Goal: Task Accomplishment & Management: Use online tool/utility

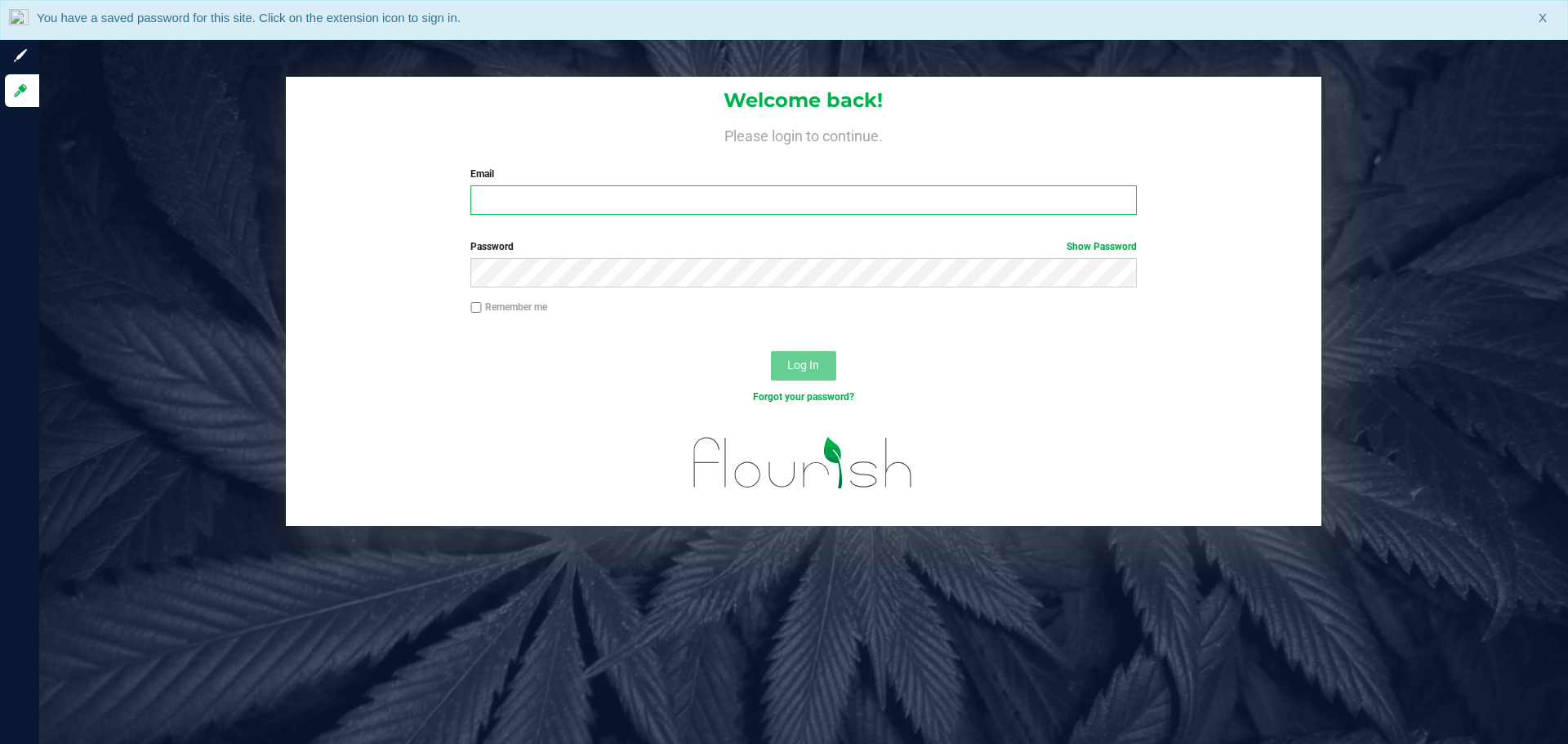
click at [522, 196] on input "Email" at bounding box center [804, 199] width 666 height 30
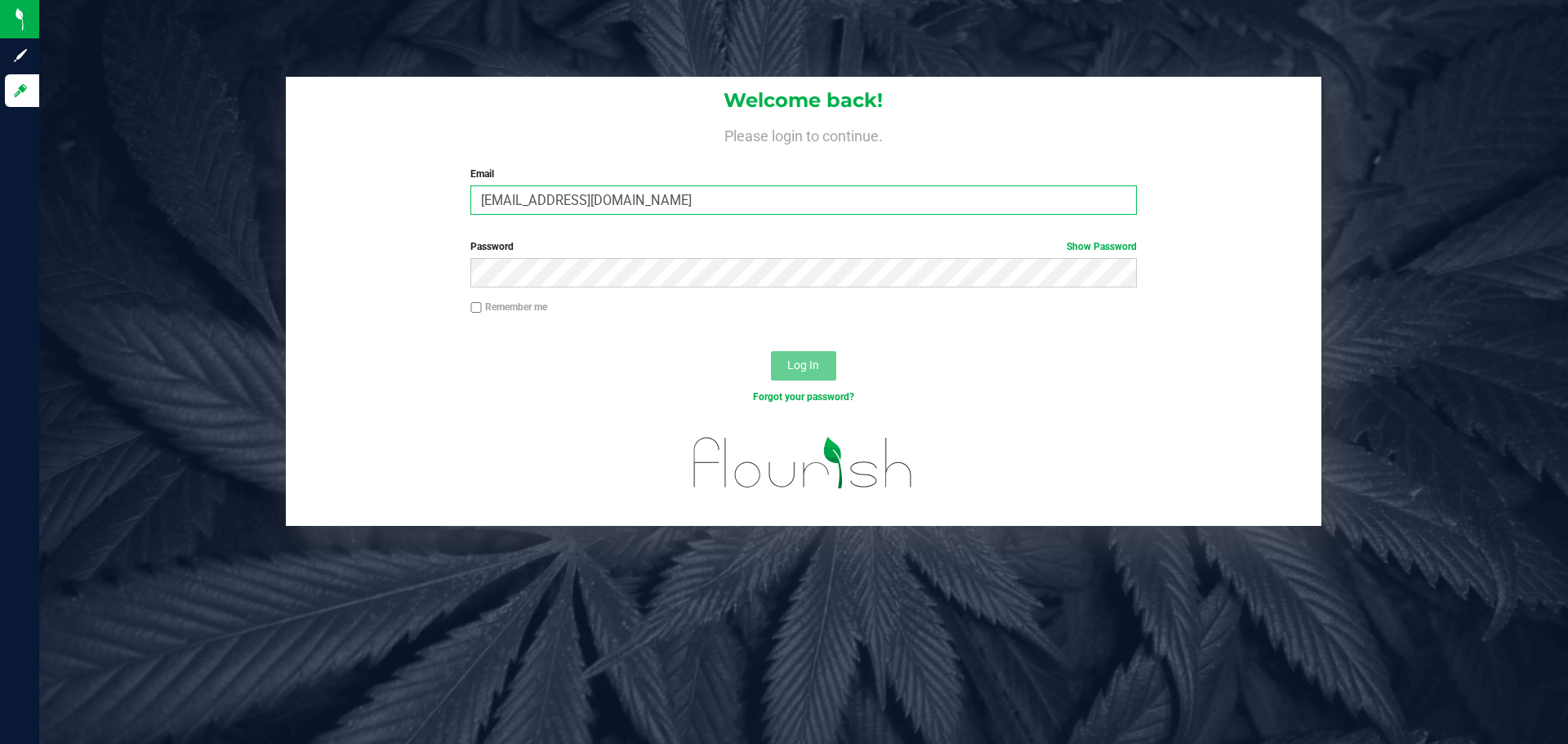
type input "[EMAIL_ADDRESS][DOMAIN_NAME]"
click at [771, 351] on button "Log In" at bounding box center [804, 365] width 65 height 30
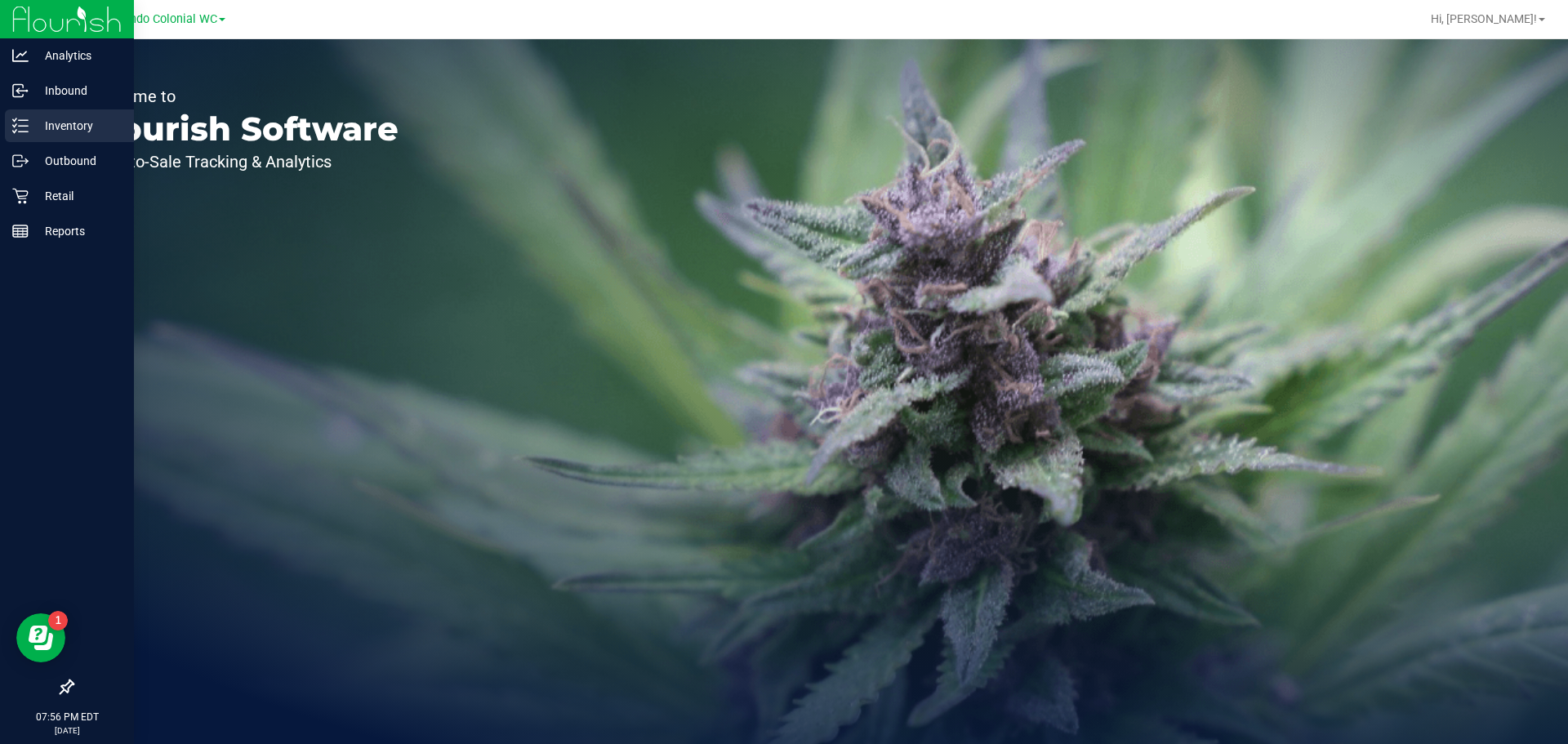
click at [82, 123] on p "Inventory" at bounding box center [78, 126] width 98 height 19
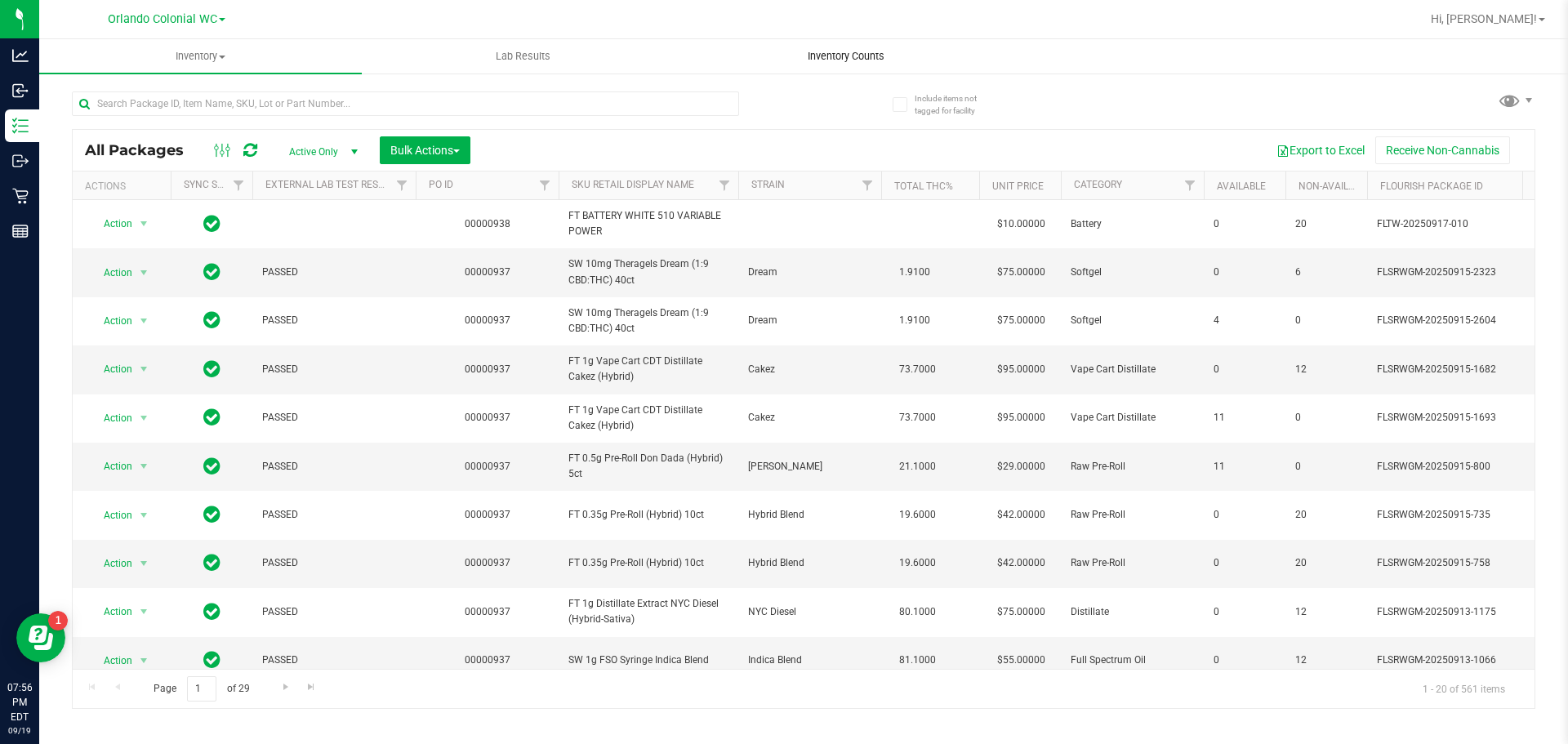
click at [857, 57] on span "Inventory Counts" at bounding box center [846, 56] width 121 height 14
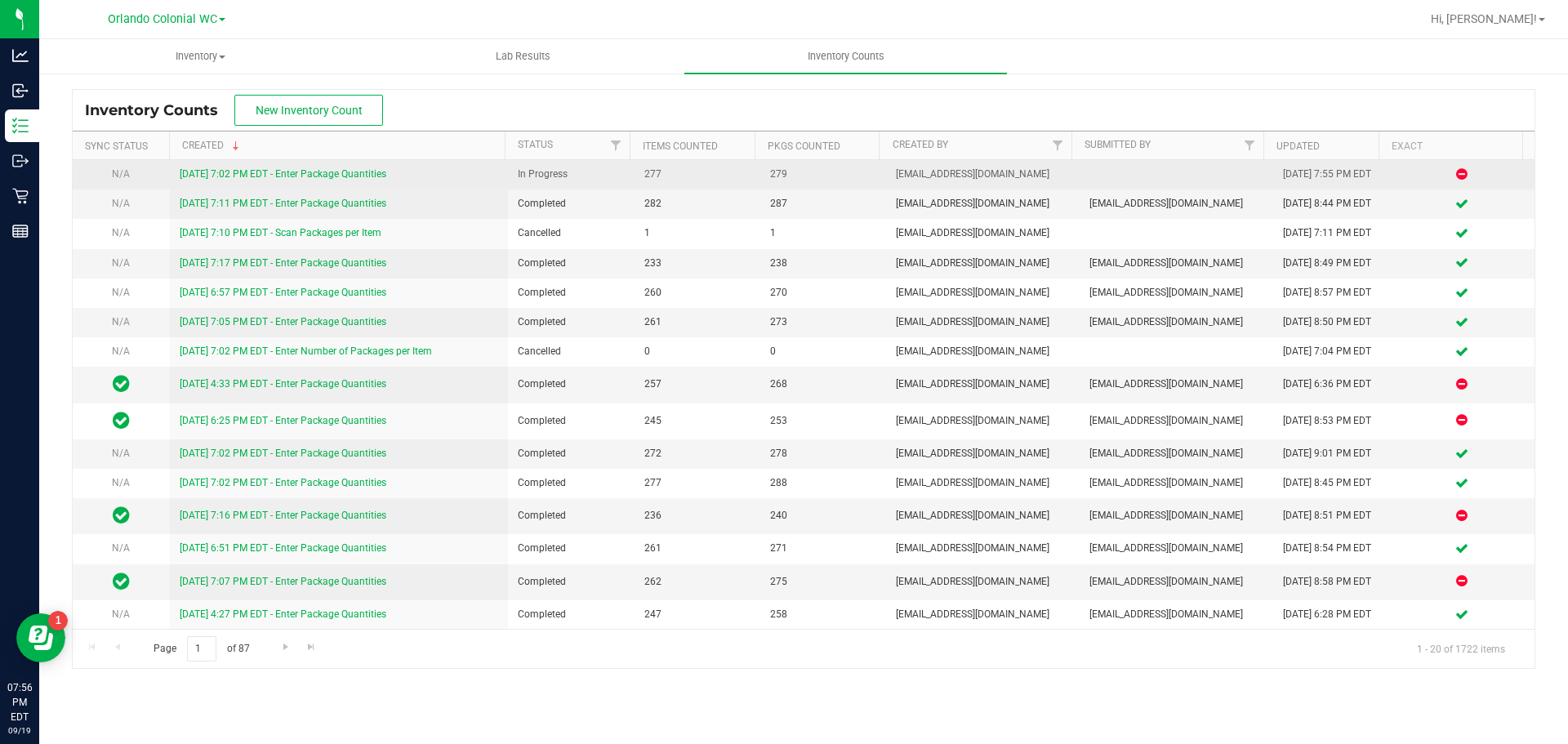
click at [327, 173] on link "[DATE] 7:02 PM EDT - Enter Package Quantities" at bounding box center [282, 174] width 206 height 12
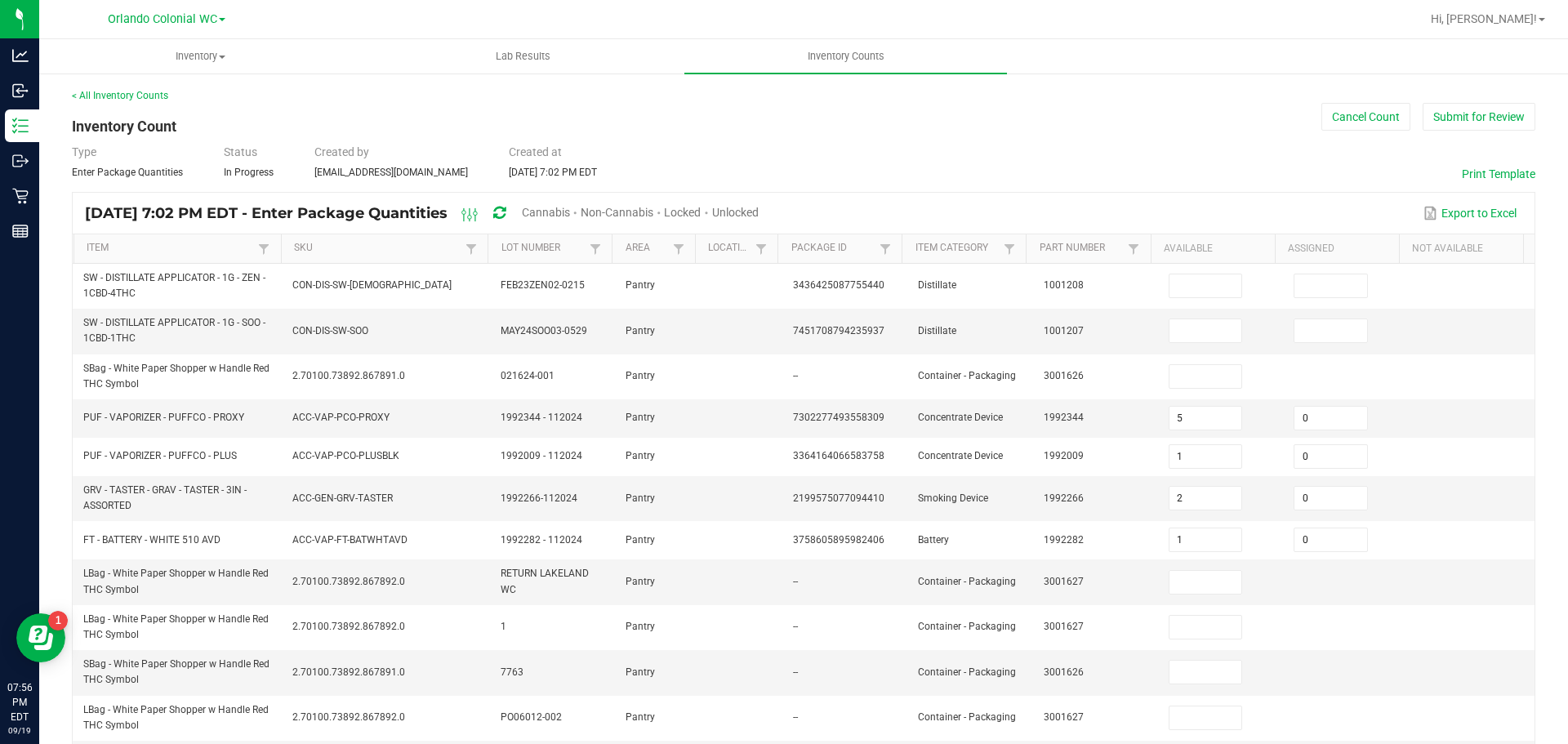
click at [570, 212] on span "Cannabis" at bounding box center [546, 213] width 48 height 13
type input "5"
type input "1"
type input "2"
type input "1"
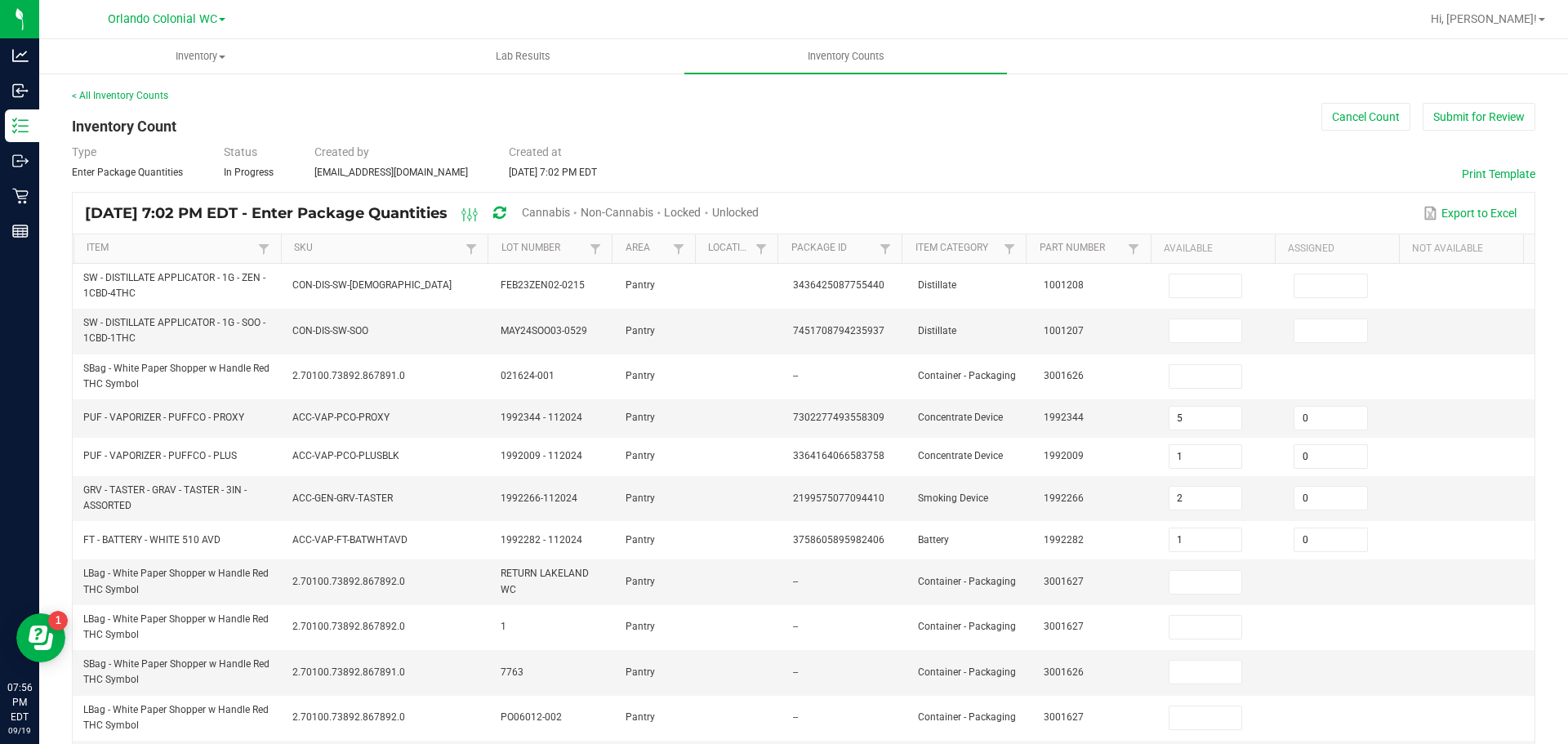
type input "5"
type input "35"
type input "4"
type input "37"
type input "6"
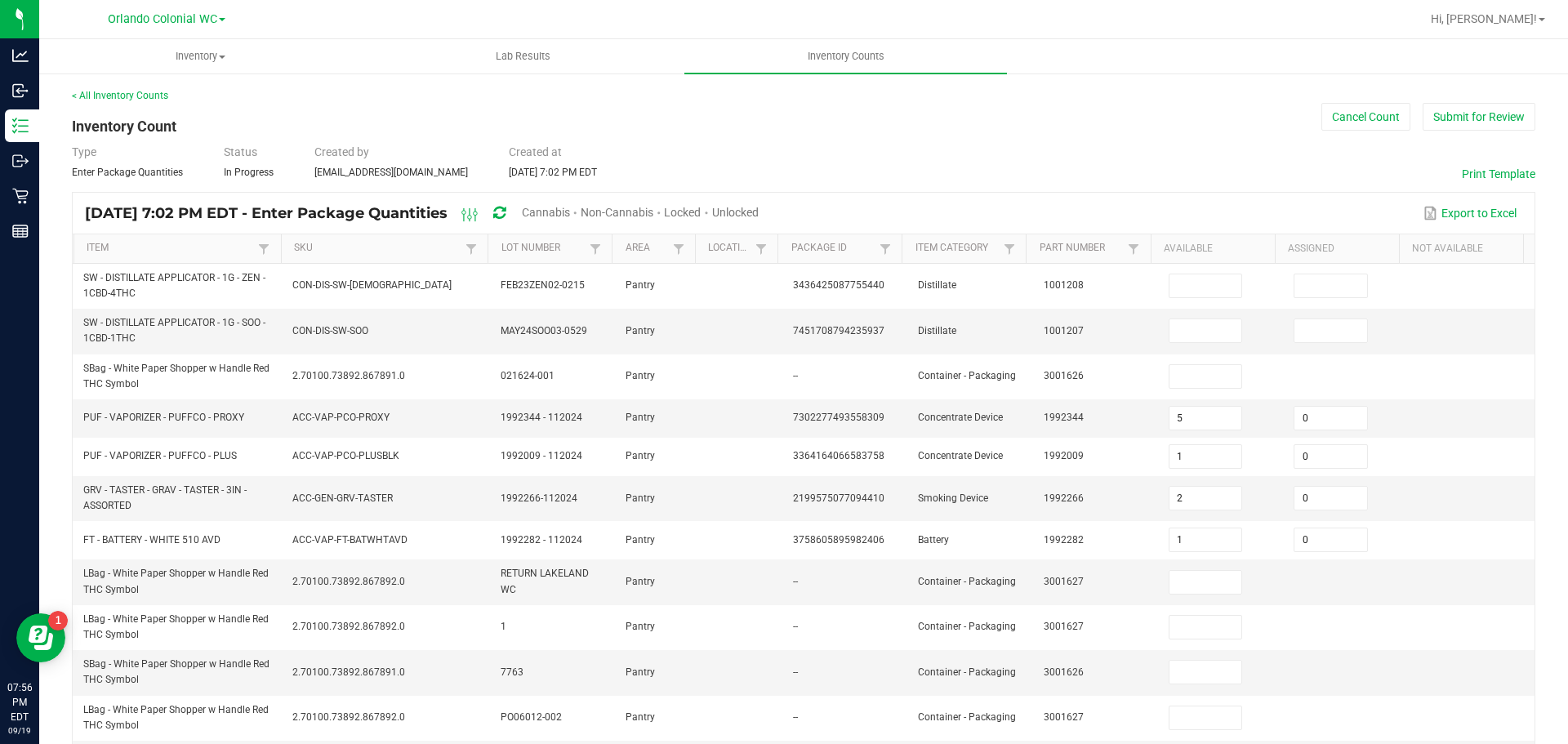
type input "5"
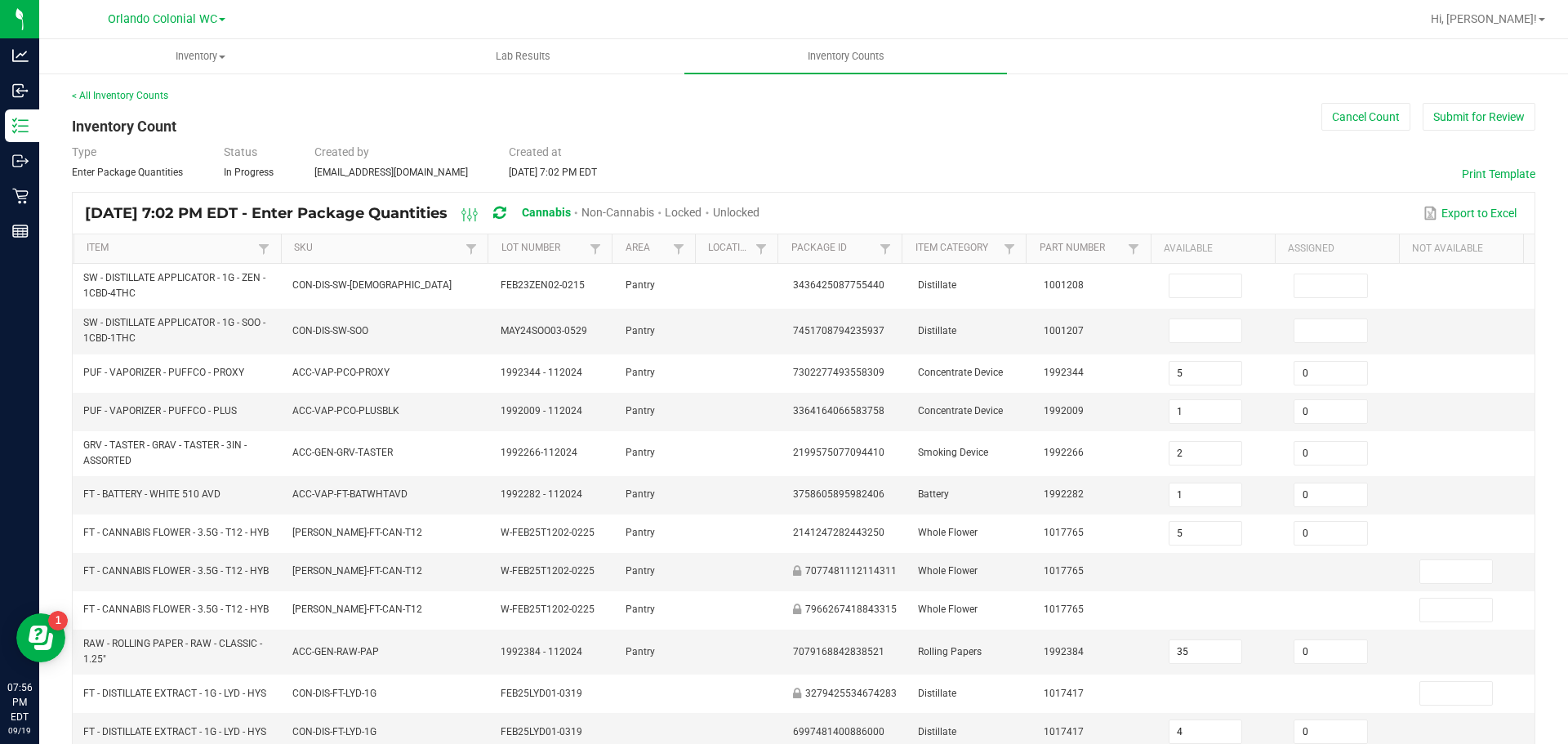
click at [760, 213] on span "Unlocked" at bounding box center [737, 213] width 47 height 13
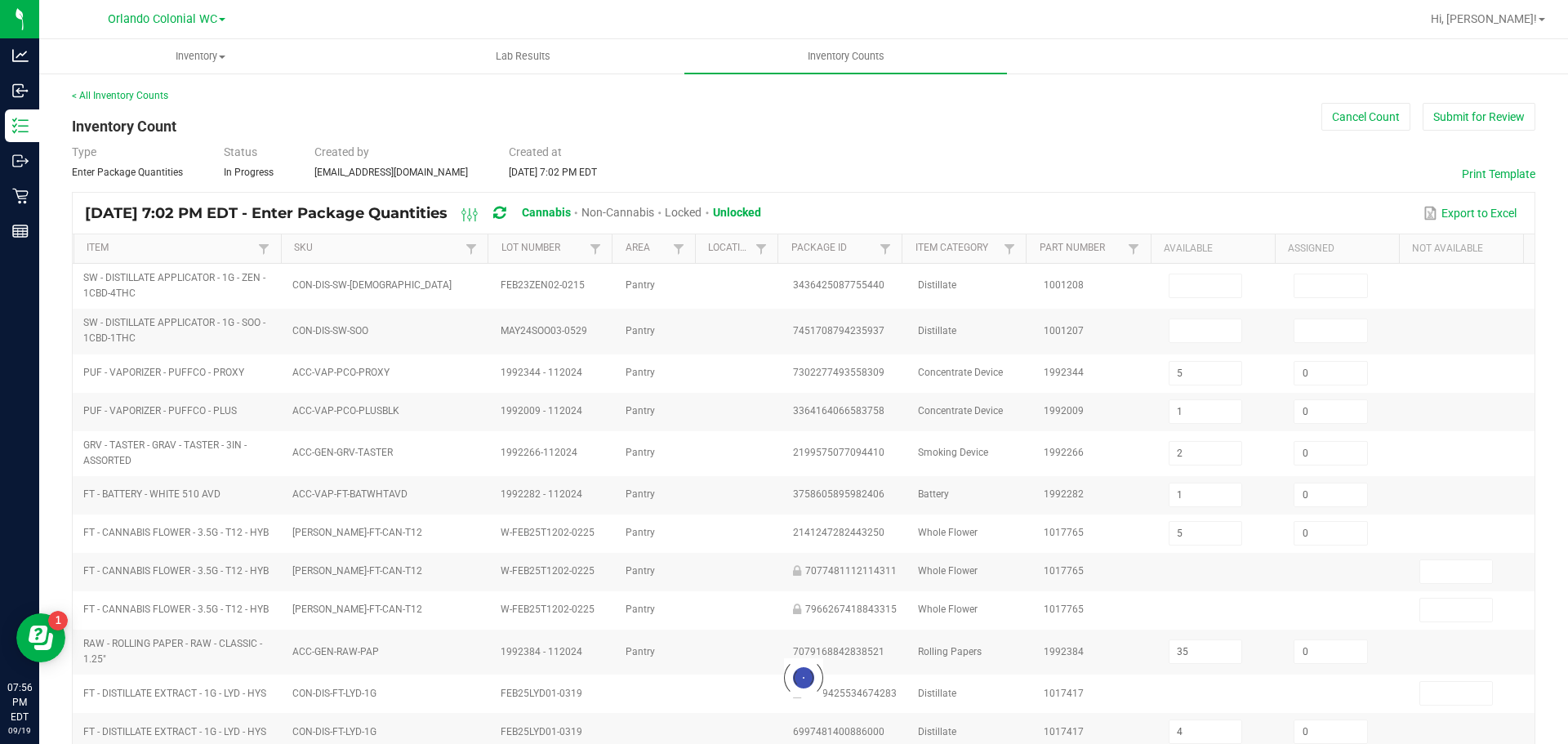
type input "9"
type input "1"
type input "2"
type input "1"
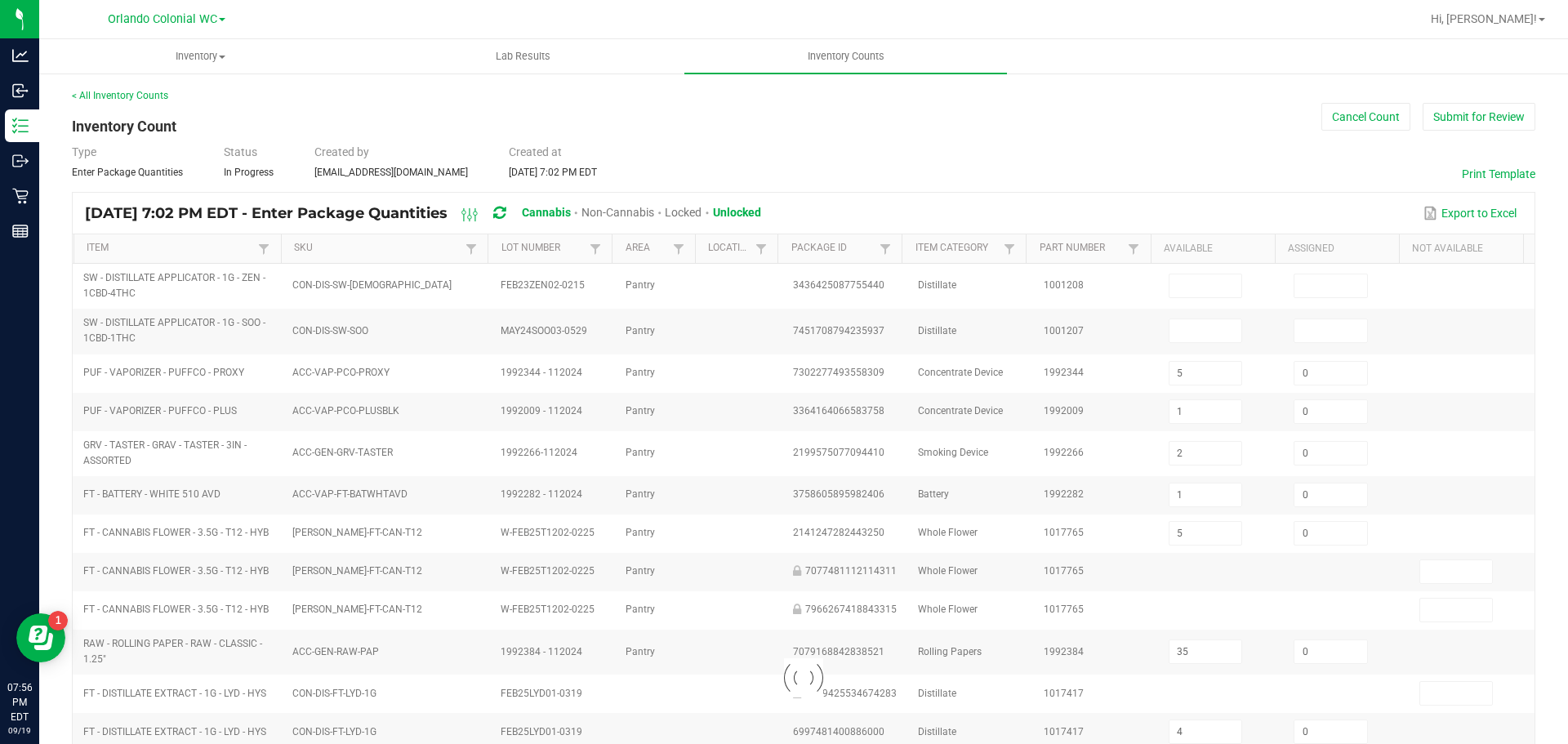
type input "37"
type input "6"
type input "104"
type input "1"
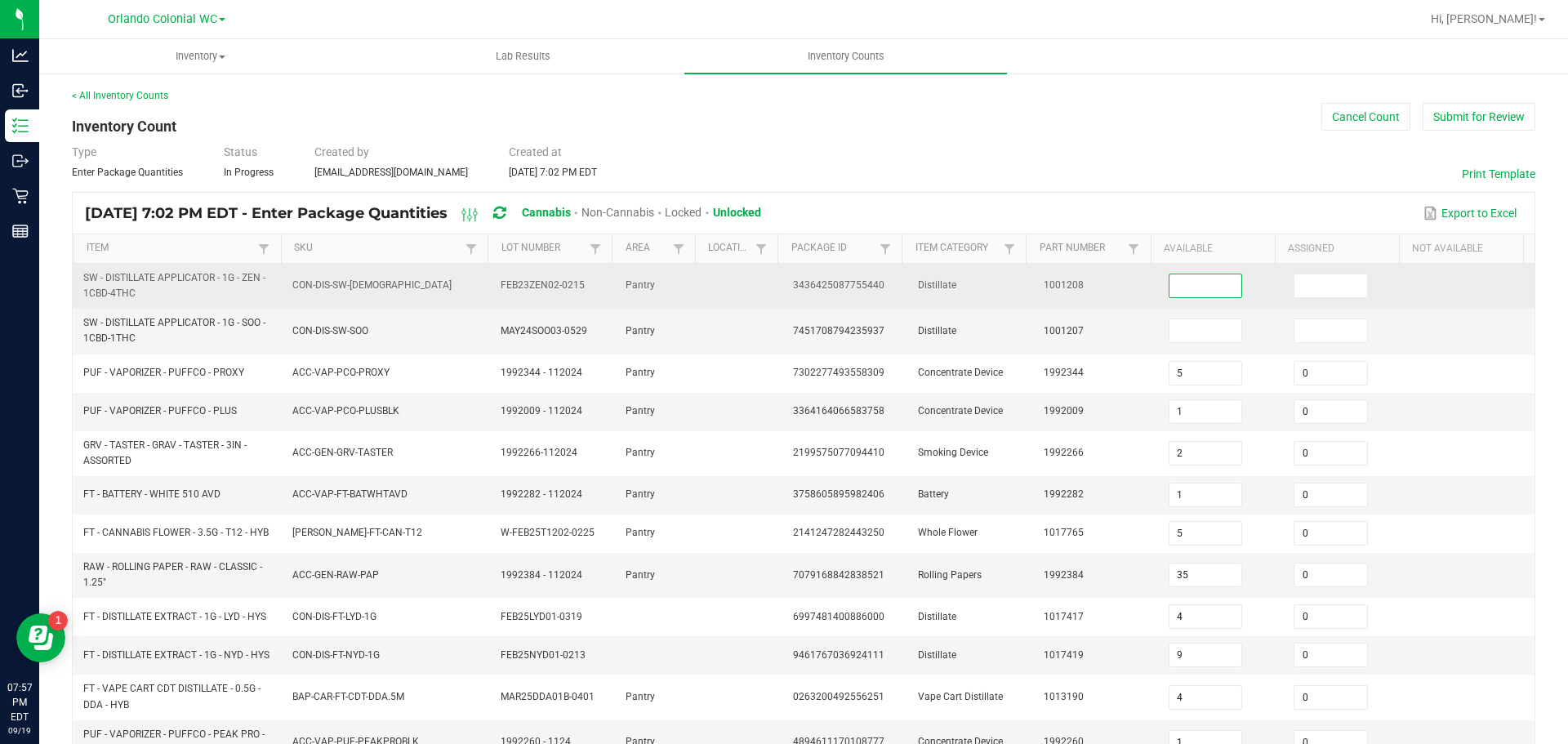
drag, startPoint x: 1193, startPoint y: 292, endPoint x: 1190, endPoint y: 304, distance: 12.4
click at [1190, 304] on td at bounding box center [1222, 286] width 125 height 45
type input "2"
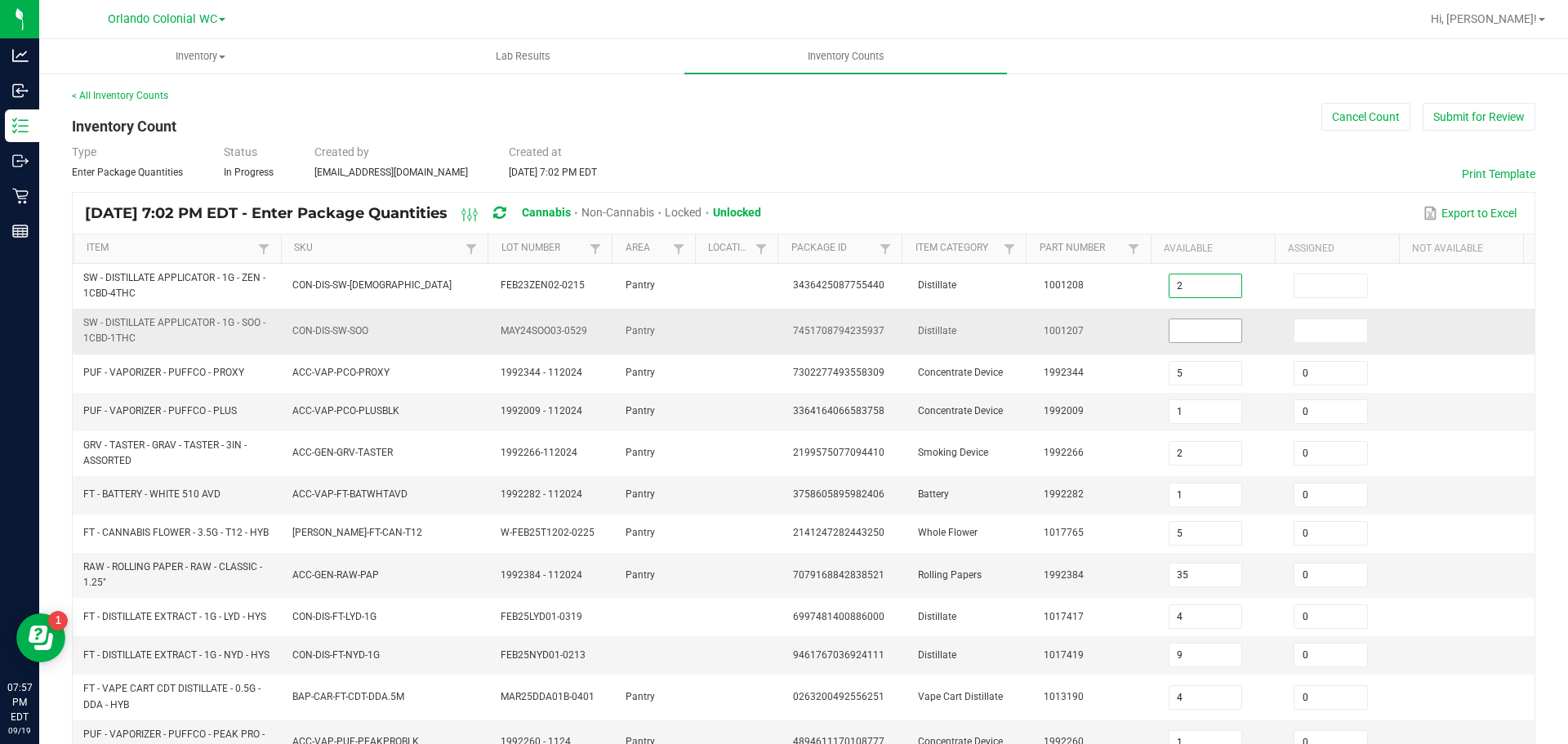
click at [1201, 334] on input at bounding box center [1206, 331] width 73 height 23
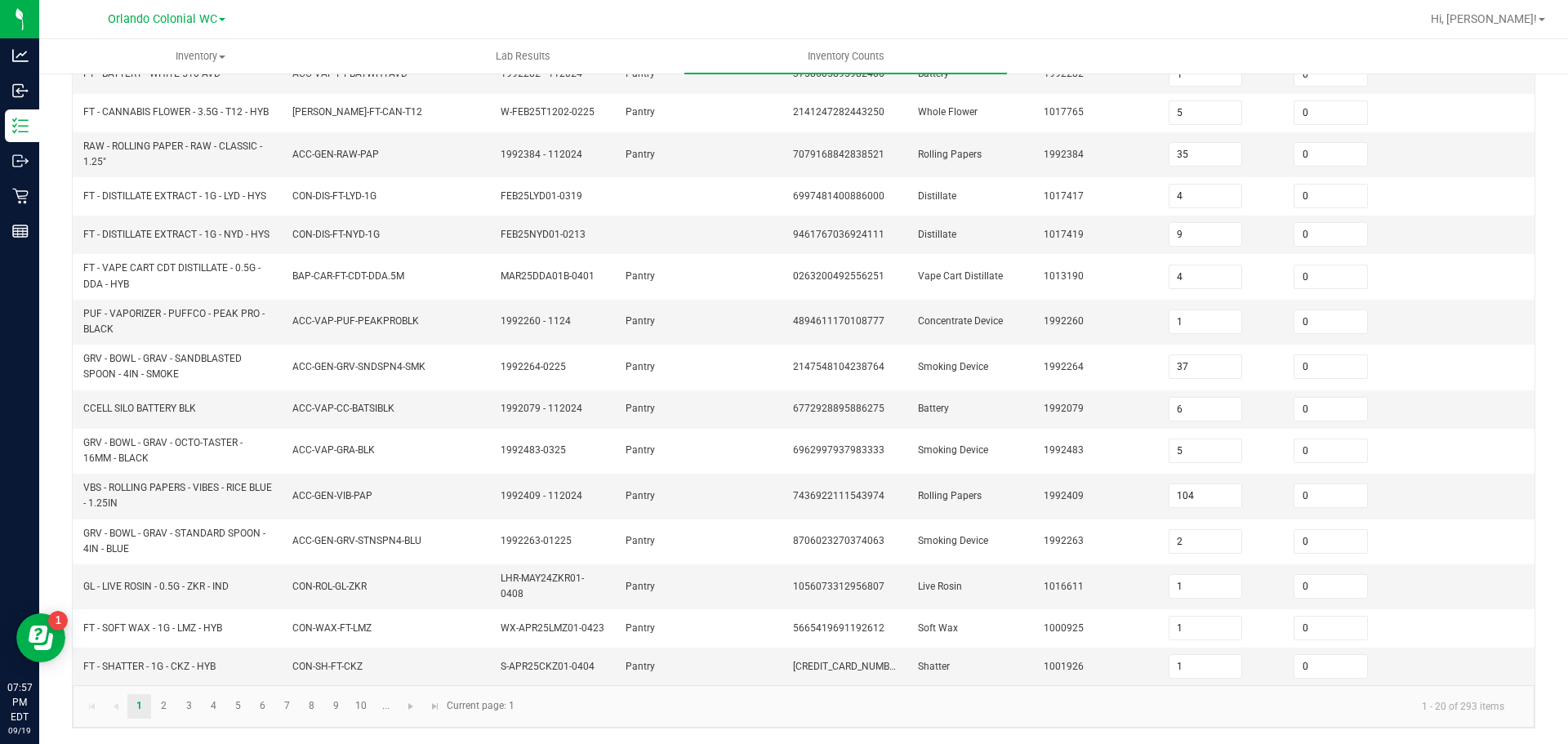
scroll to position [420, 0]
type input "2"
click at [166, 712] on link "2" at bounding box center [163, 708] width 24 height 25
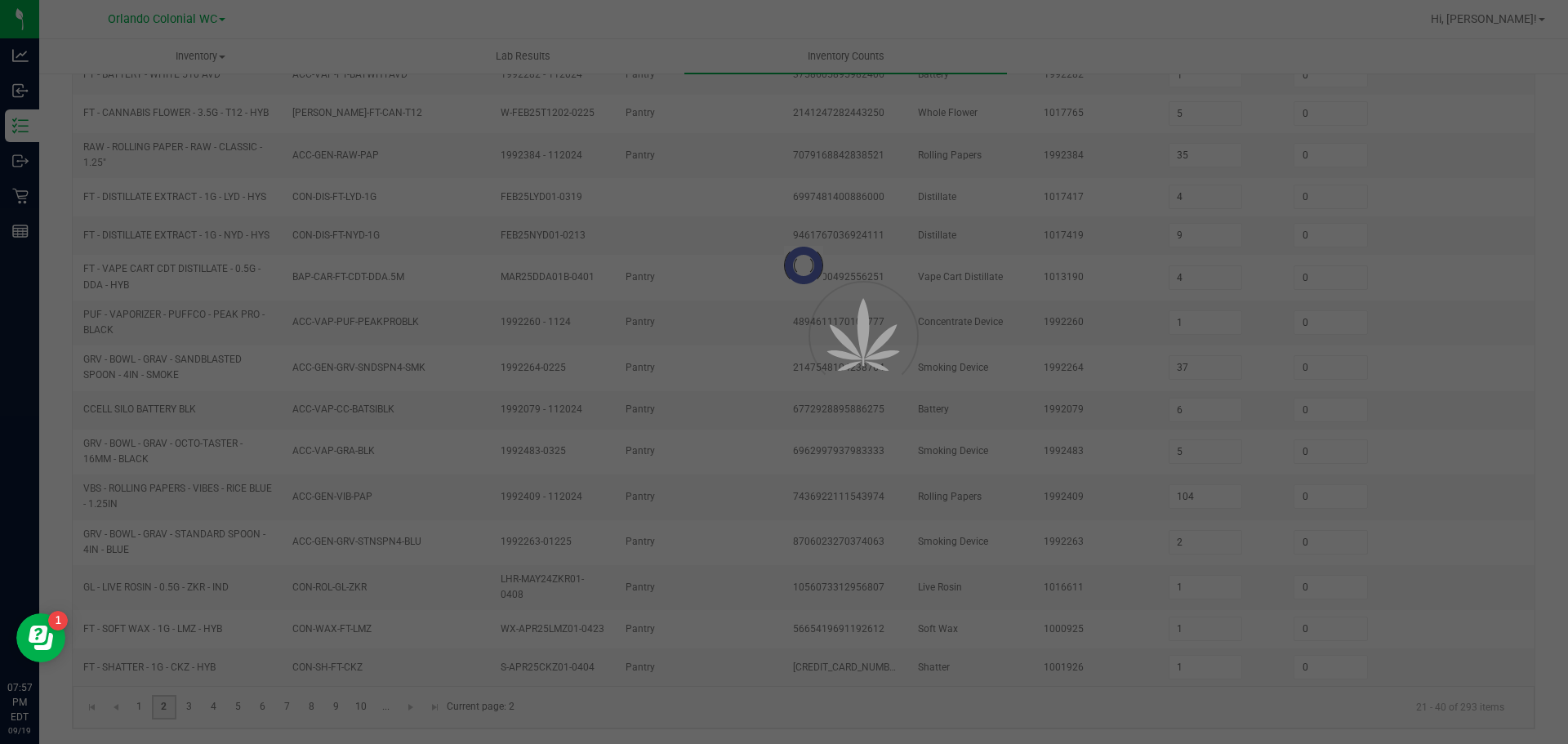
type input "14"
type input "0"
type input "12"
type input "0"
type input "6"
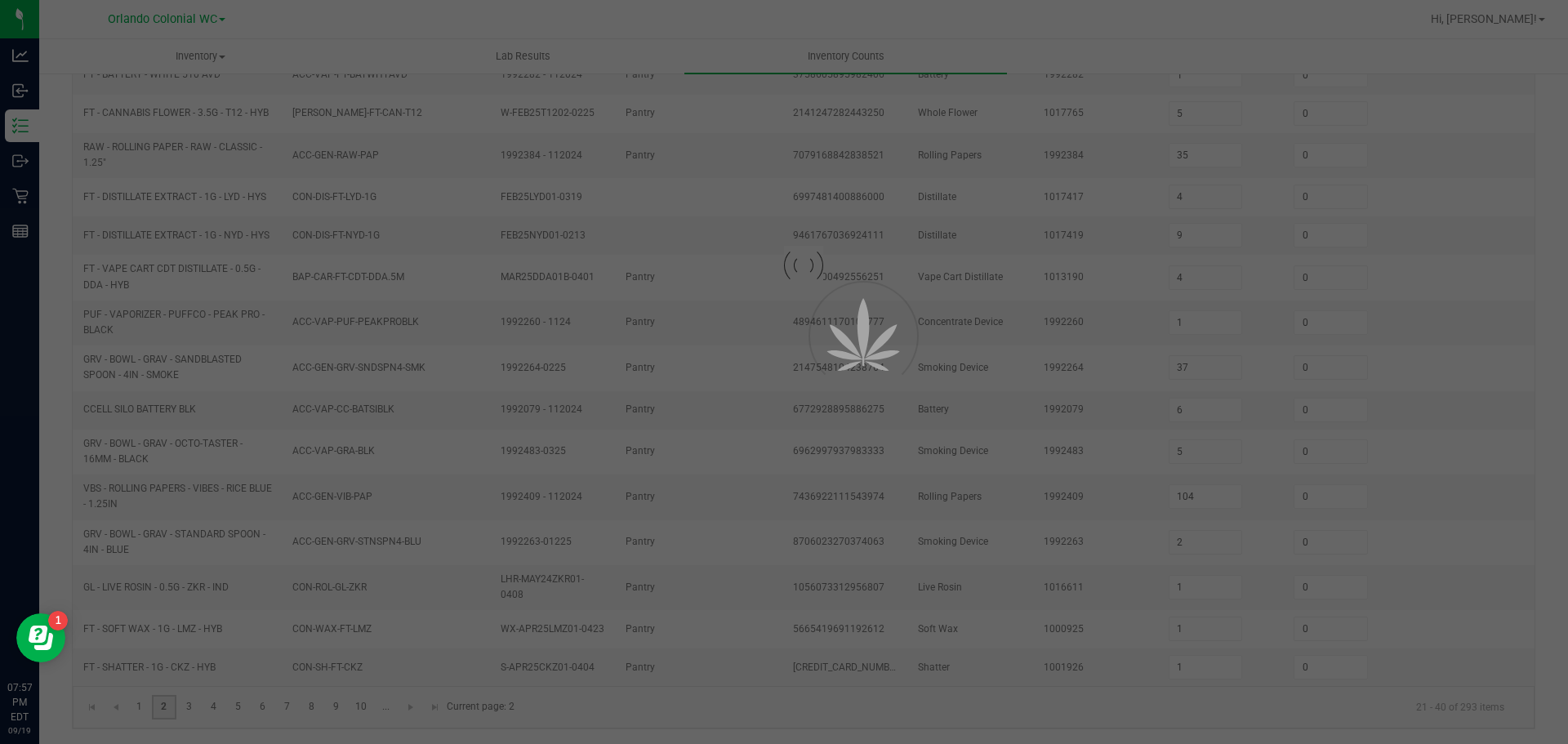
type input "2"
type input "5"
type input "4"
type input "6"
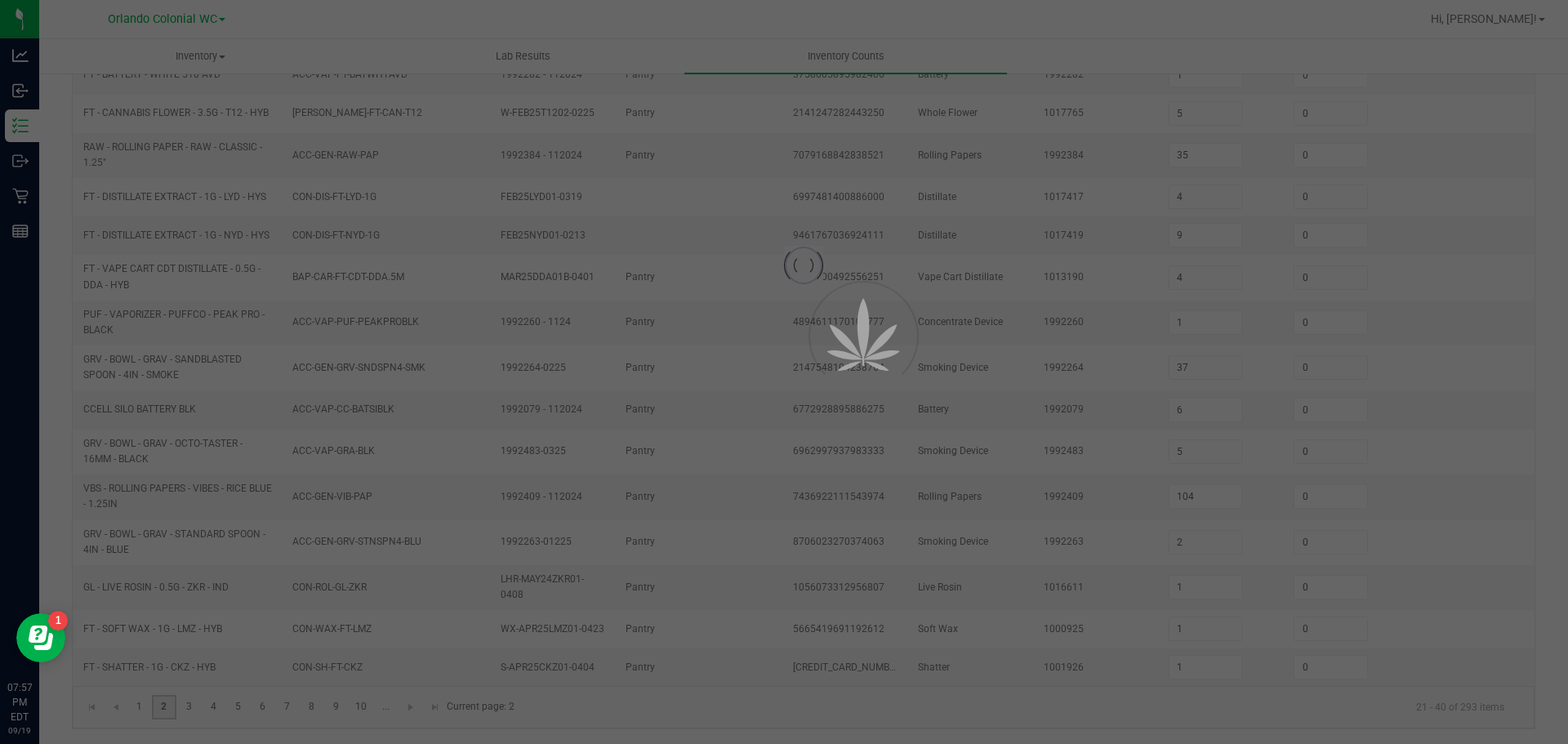
type input "1"
type input "2"
type input "12"
type input "3"
type input "2"
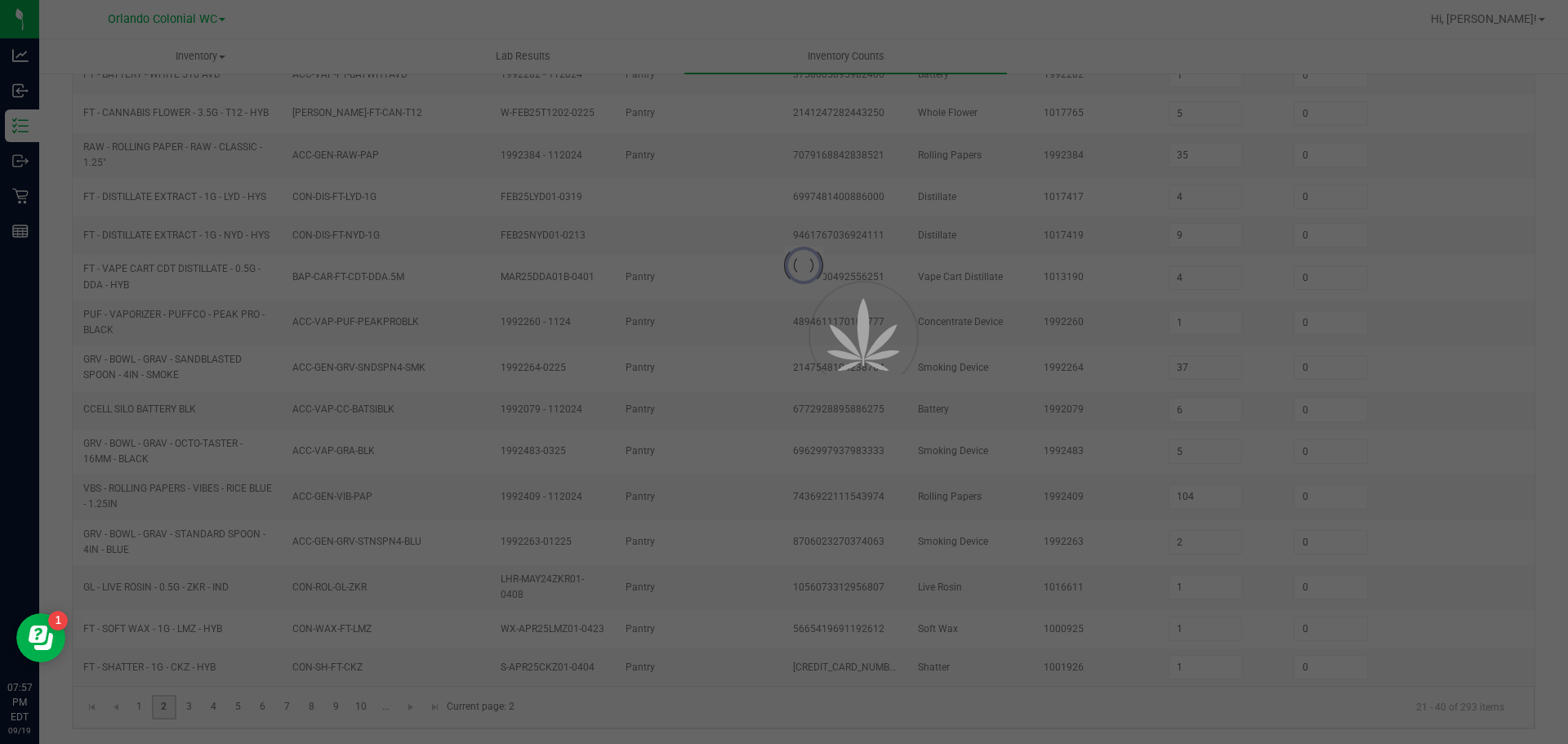
type input "6"
type input "2"
type input "5"
type input "2"
type input "1"
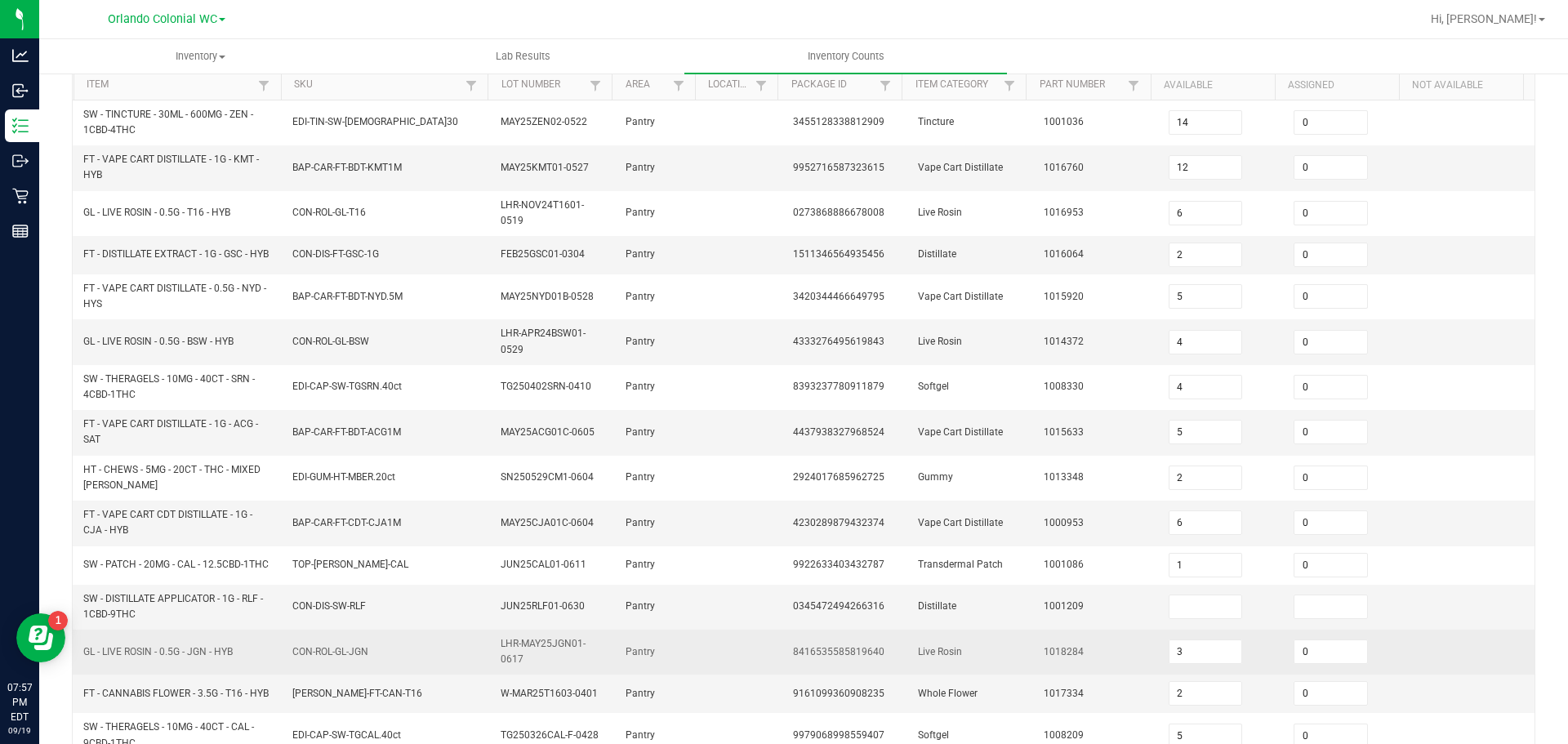
scroll to position [256, 0]
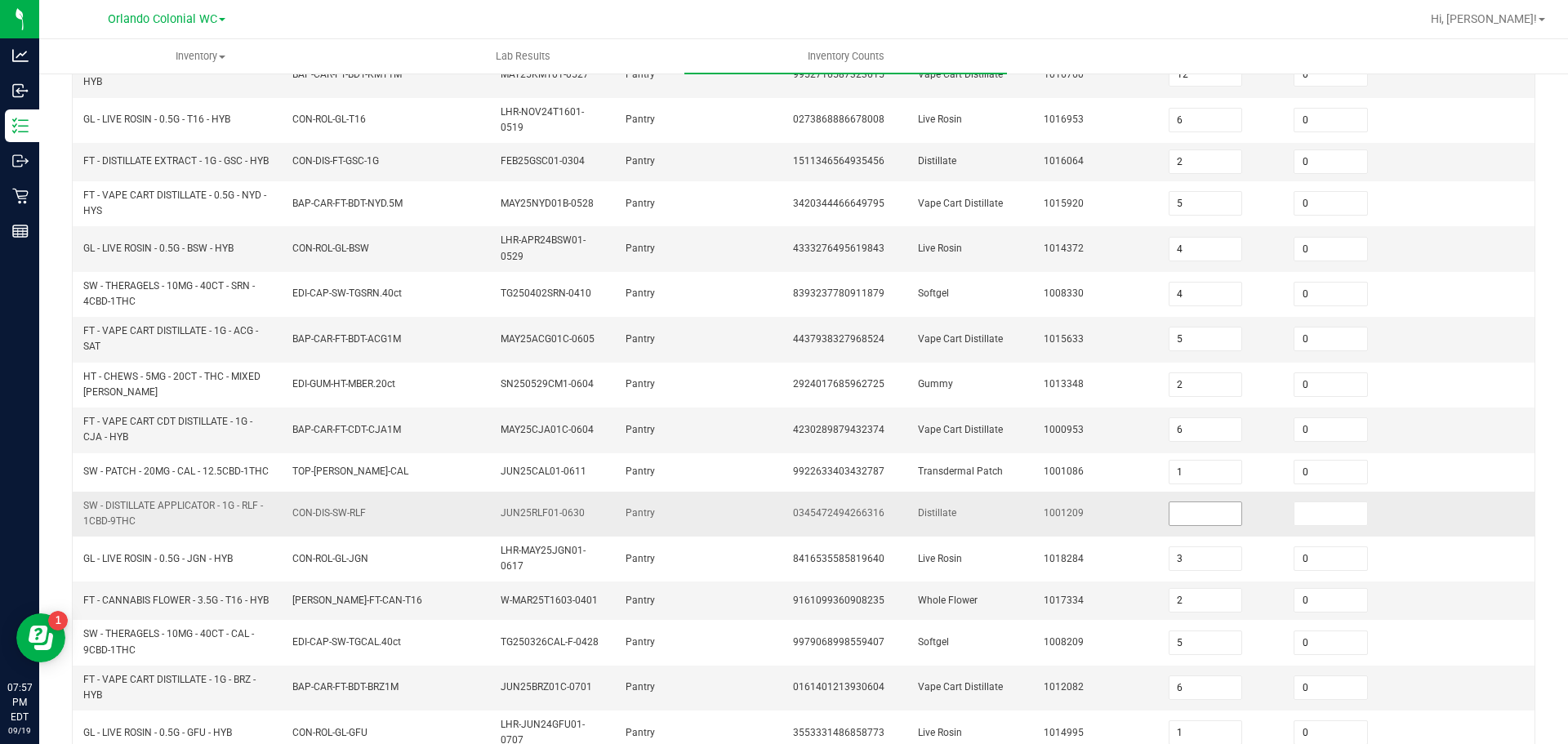
click at [1177, 525] on input at bounding box center [1206, 514] width 73 height 23
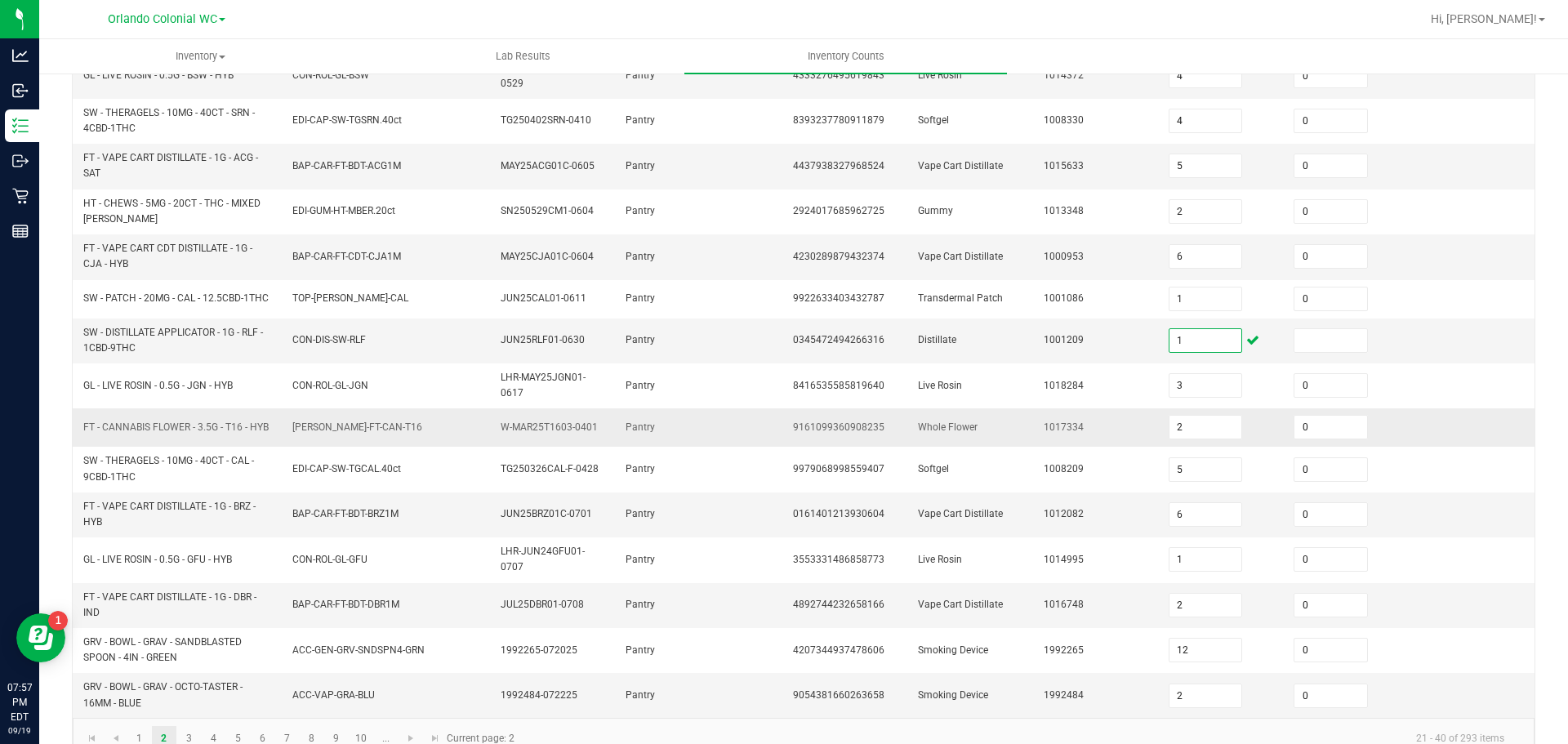
scroll to position [470, 0]
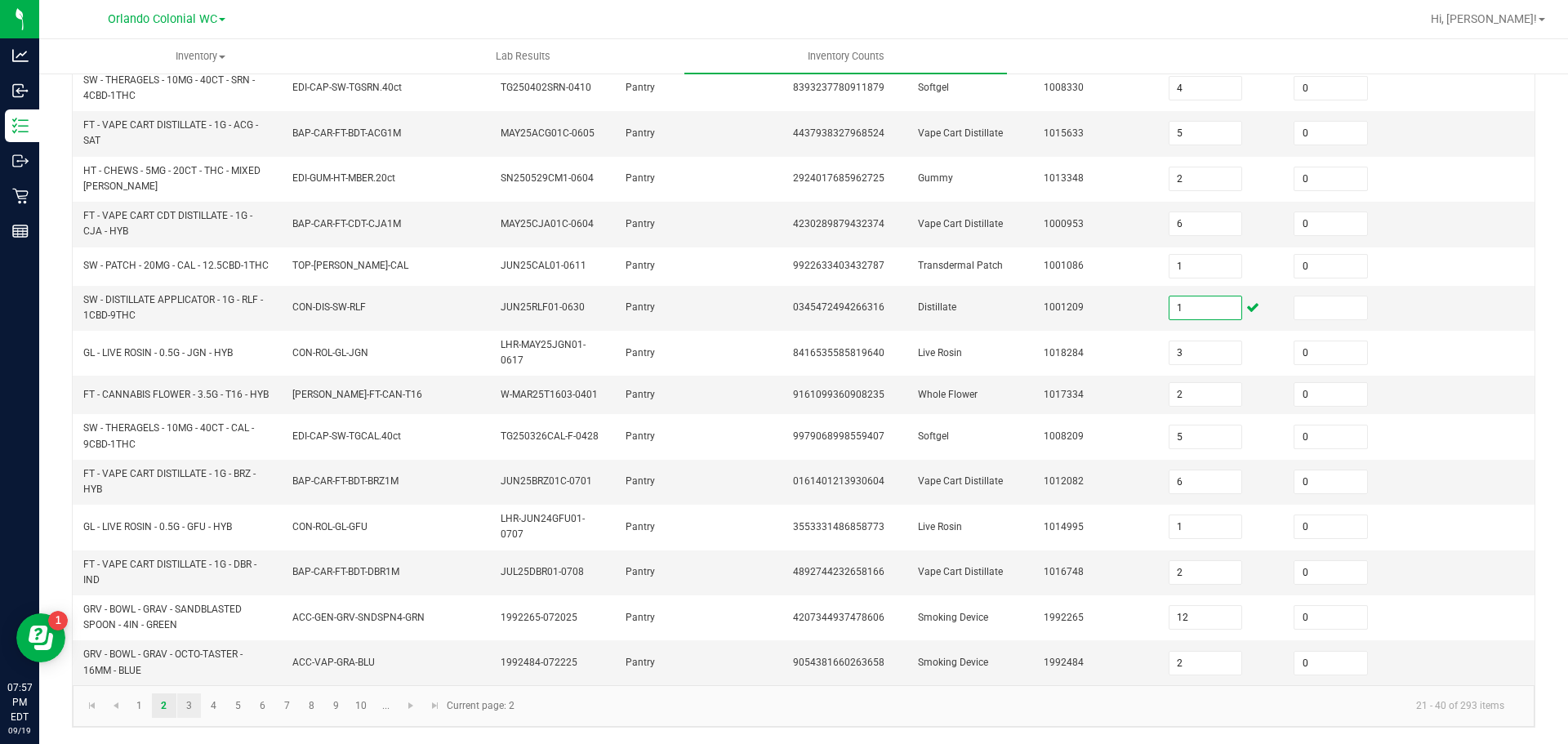
type input "1"
click at [189, 706] on link "3" at bounding box center [189, 706] width 24 height 25
type input "18"
type input "8"
type input "11"
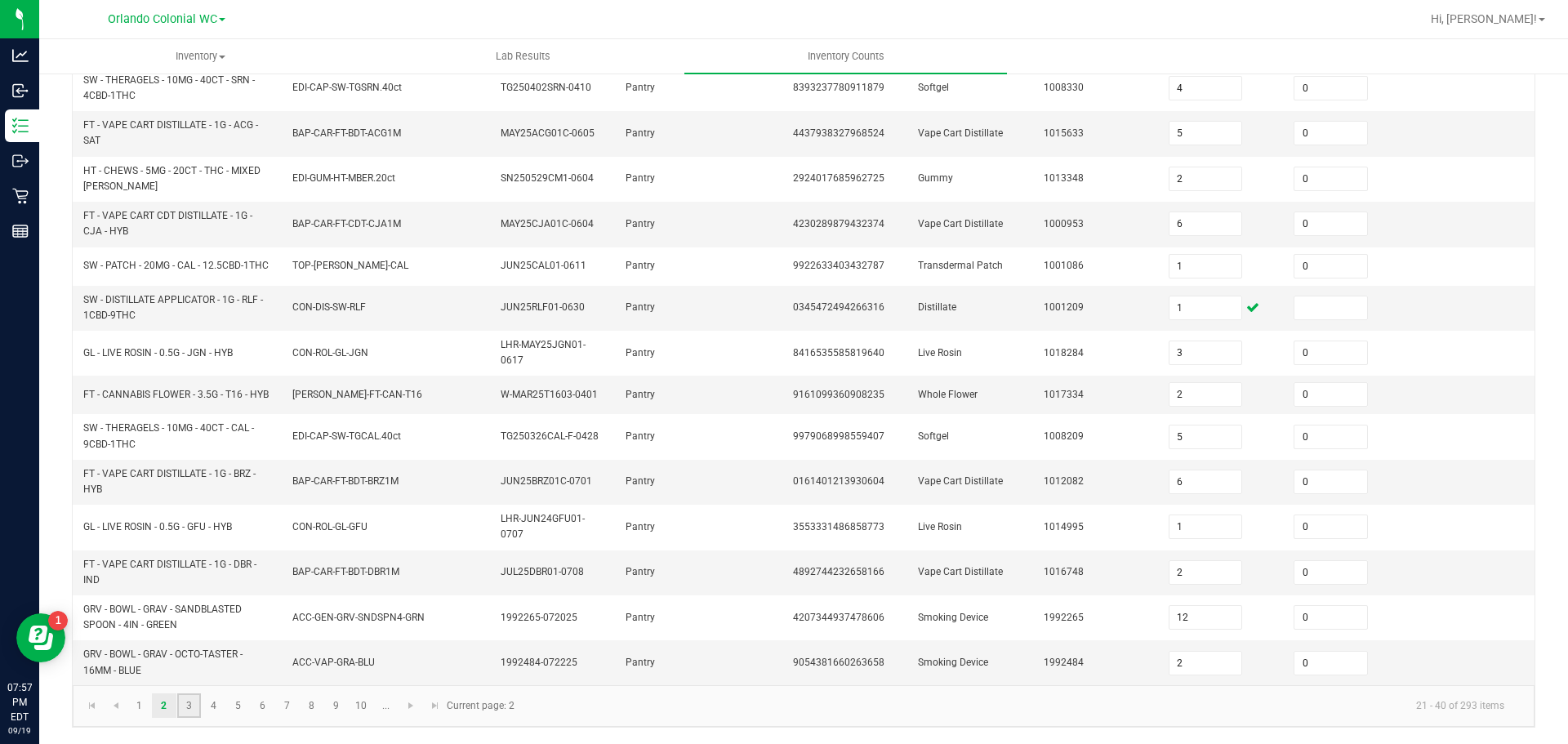
type input "12"
type input "2"
type input "9"
type input "3"
type input "9"
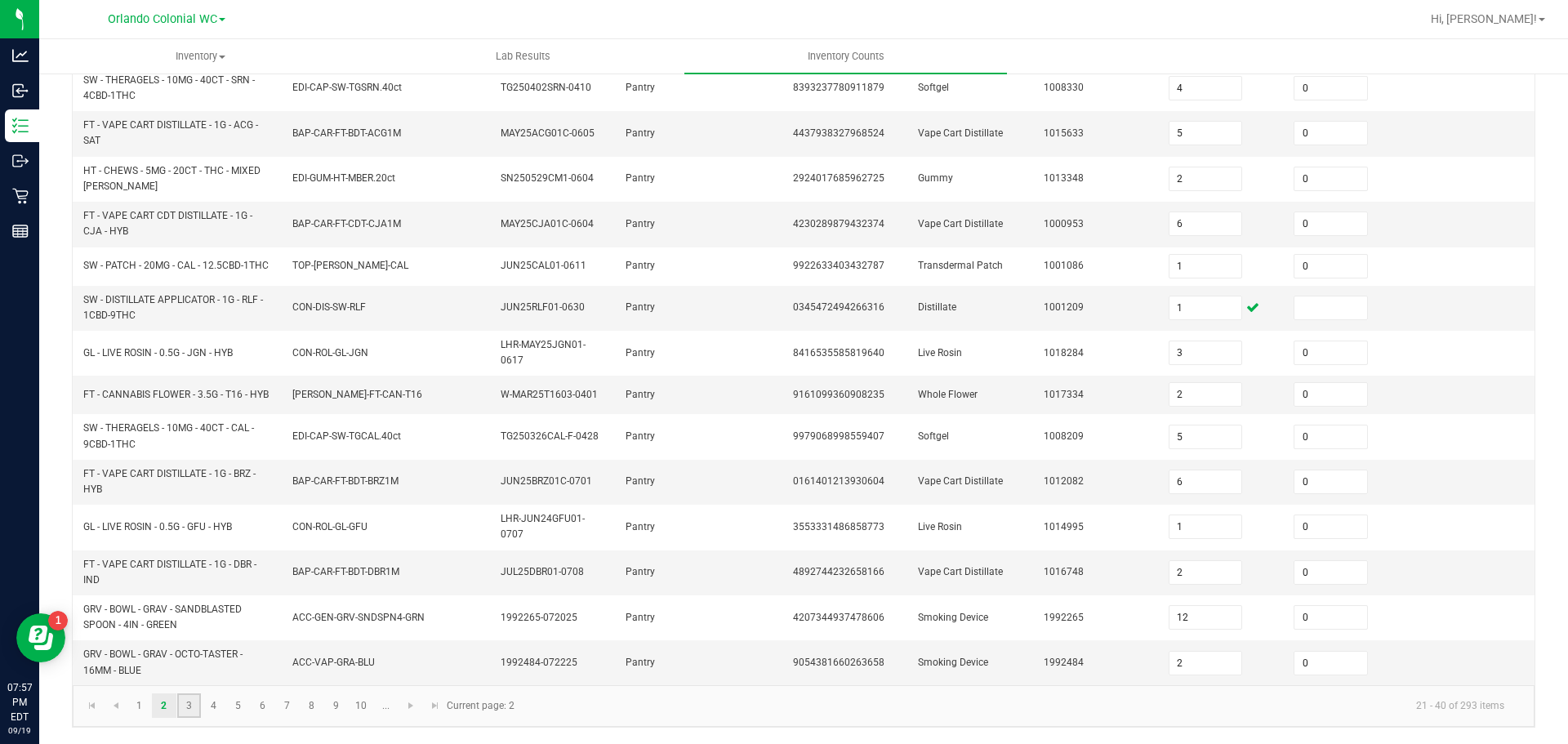
type input "0"
type input "2"
type input "5"
type input "1"
type input "6"
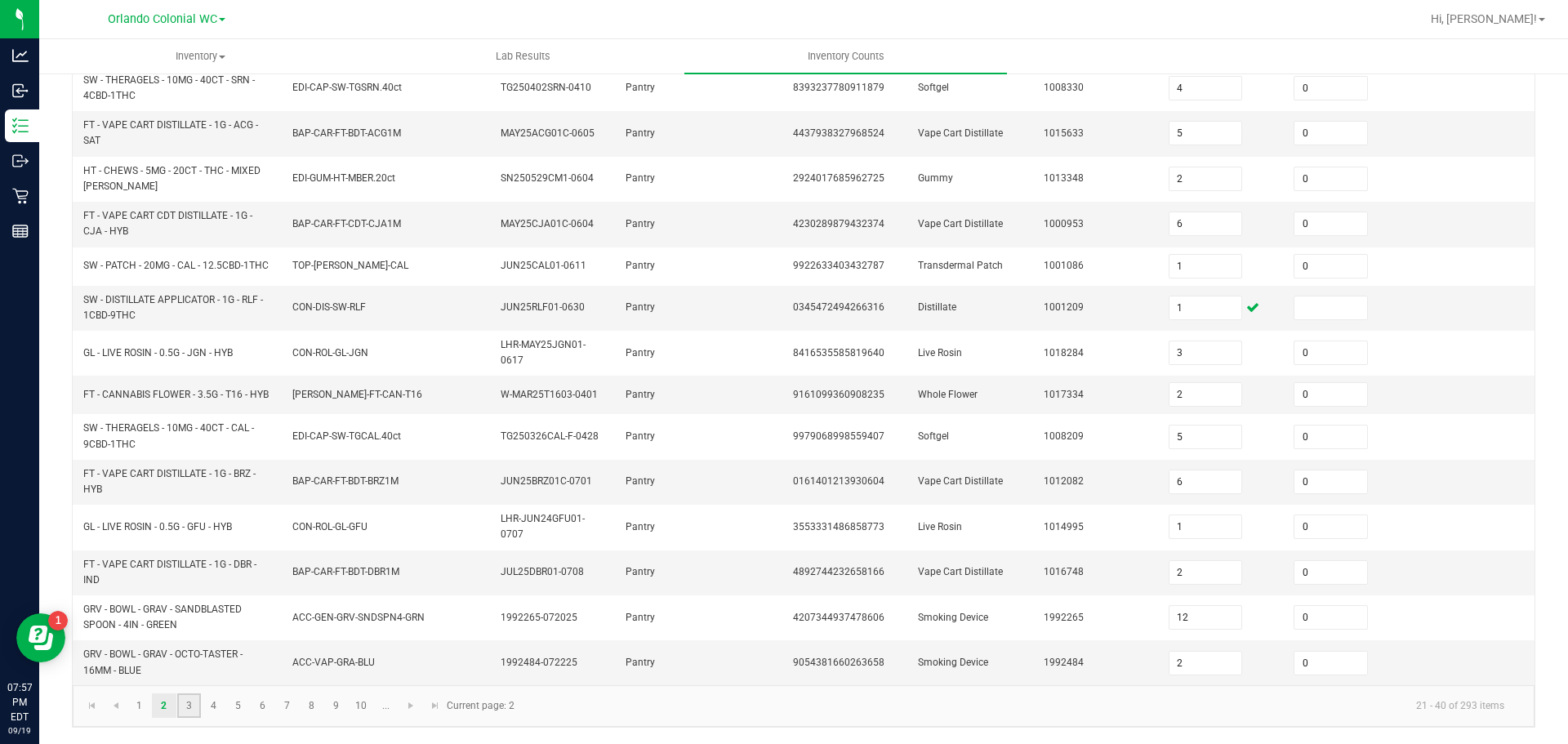
type input "31"
type input "11"
type input "4"
type input "3"
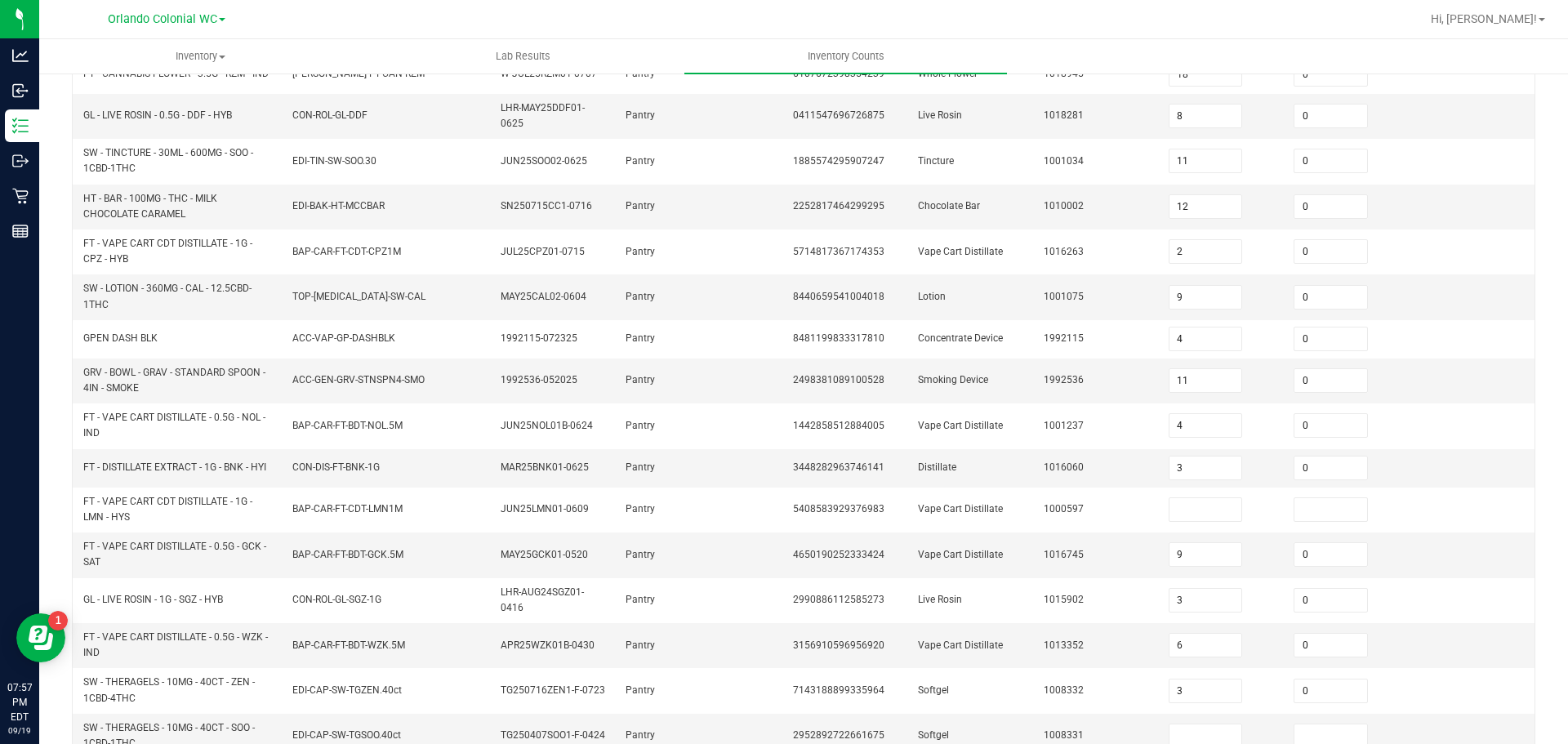
scroll to position [374, 0]
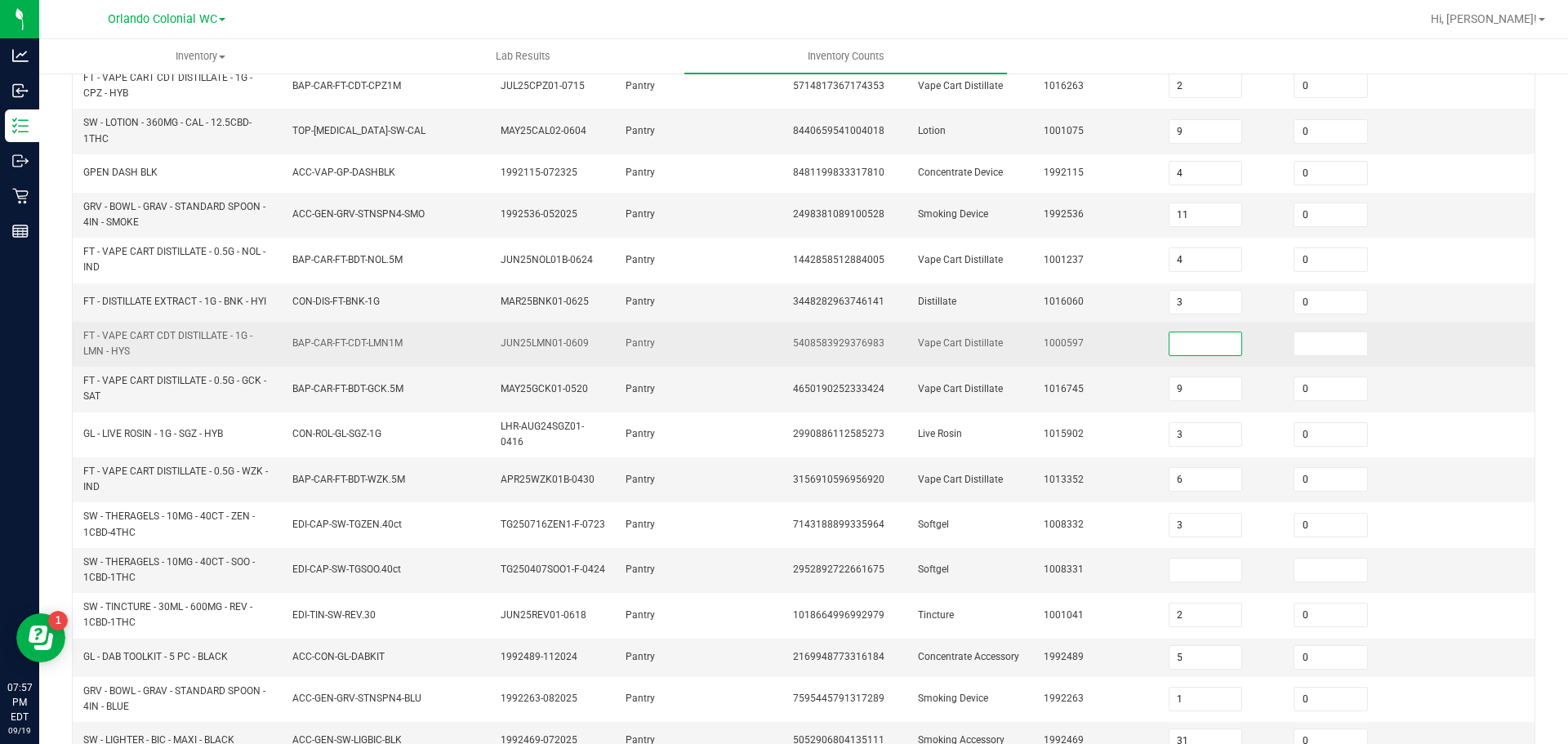
click at [1185, 341] on input at bounding box center [1206, 344] width 73 height 23
click at [1297, 348] on input at bounding box center [1331, 344] width 73 height 23
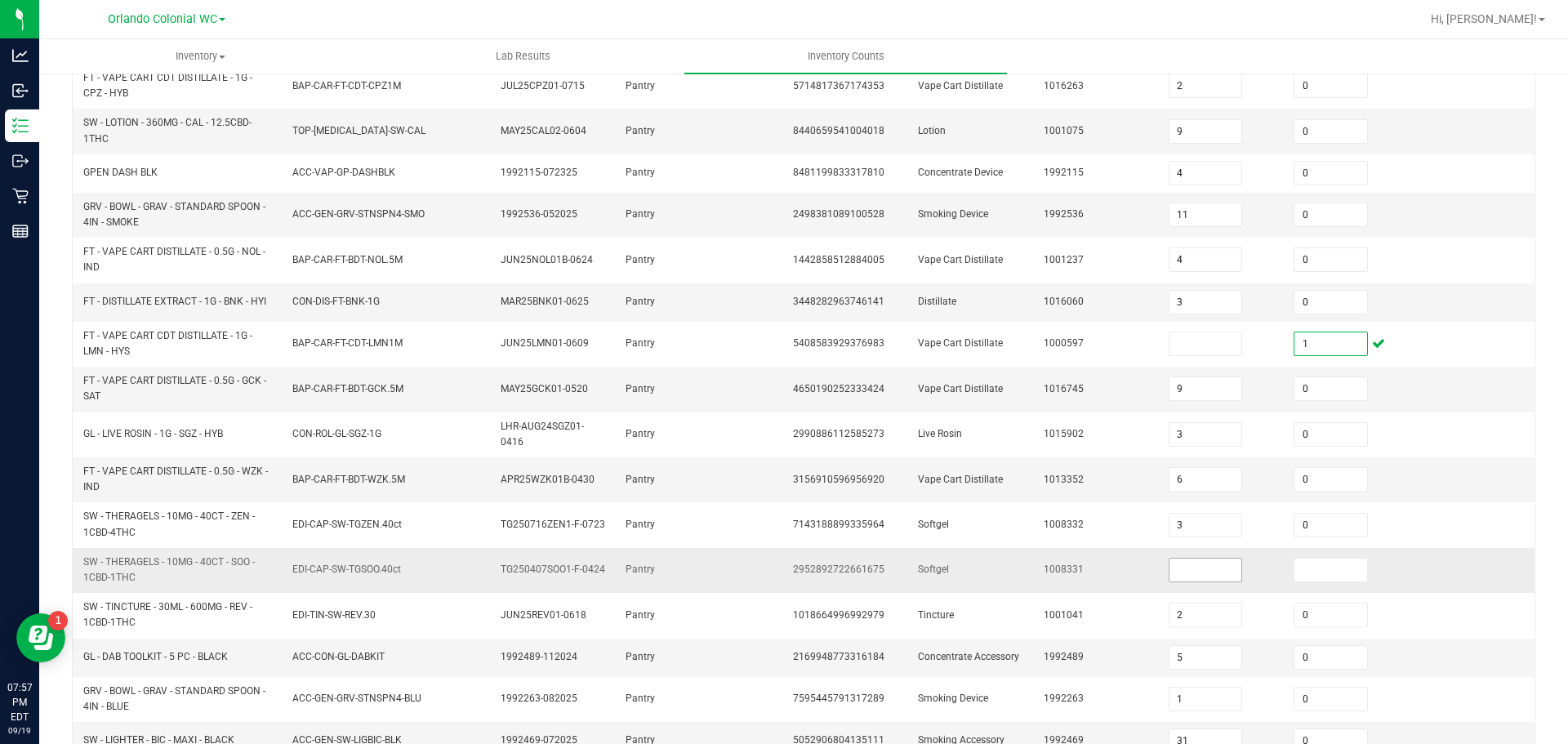
type input "1"
click at [1187, 577] on input at bounding box center [1206, 570] width 73 height 23
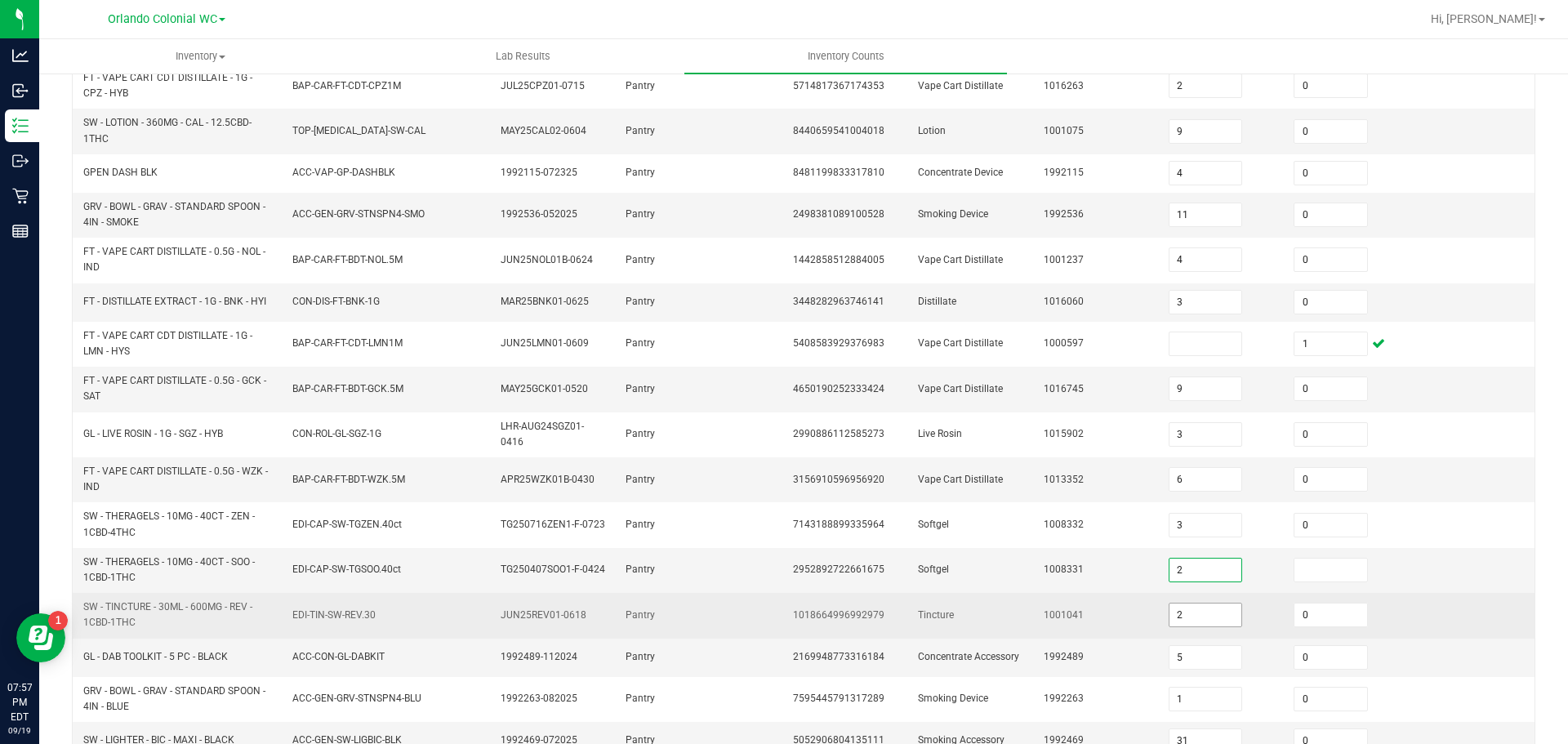
type input "1"
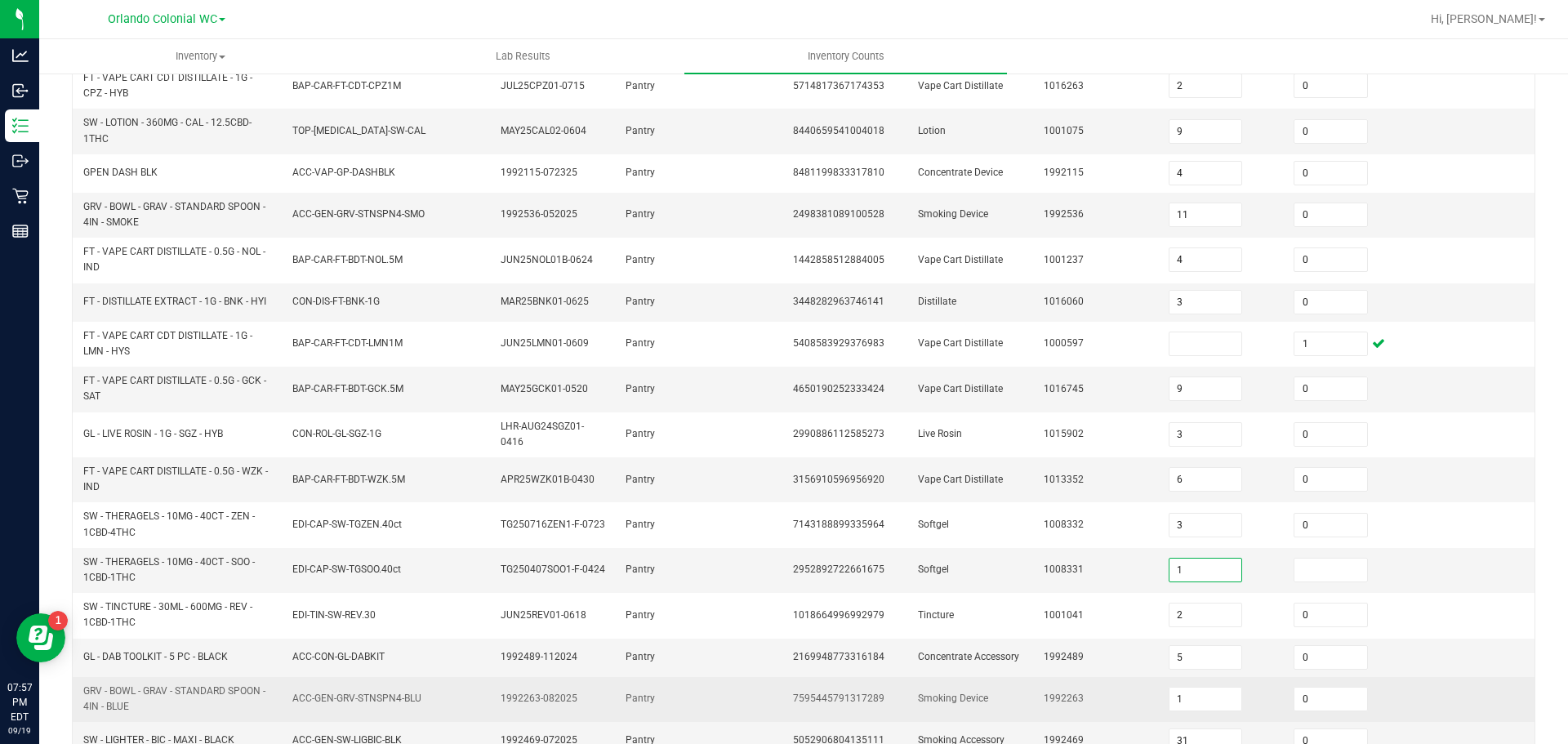
scroll to position [455, 0]
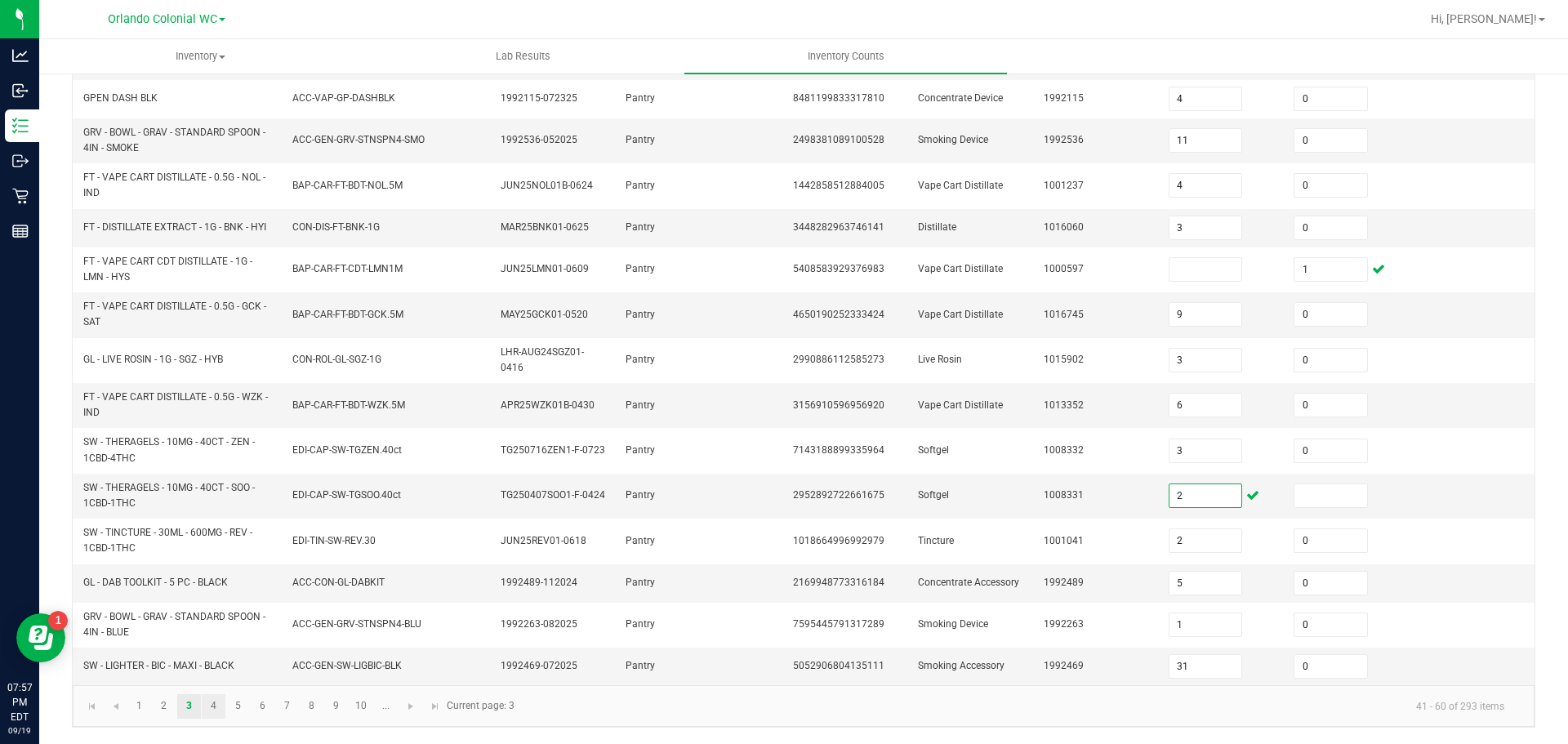
type input "2"
click at [214, 704] on link "4" at bounding box center [213, 707] width 24 height 25
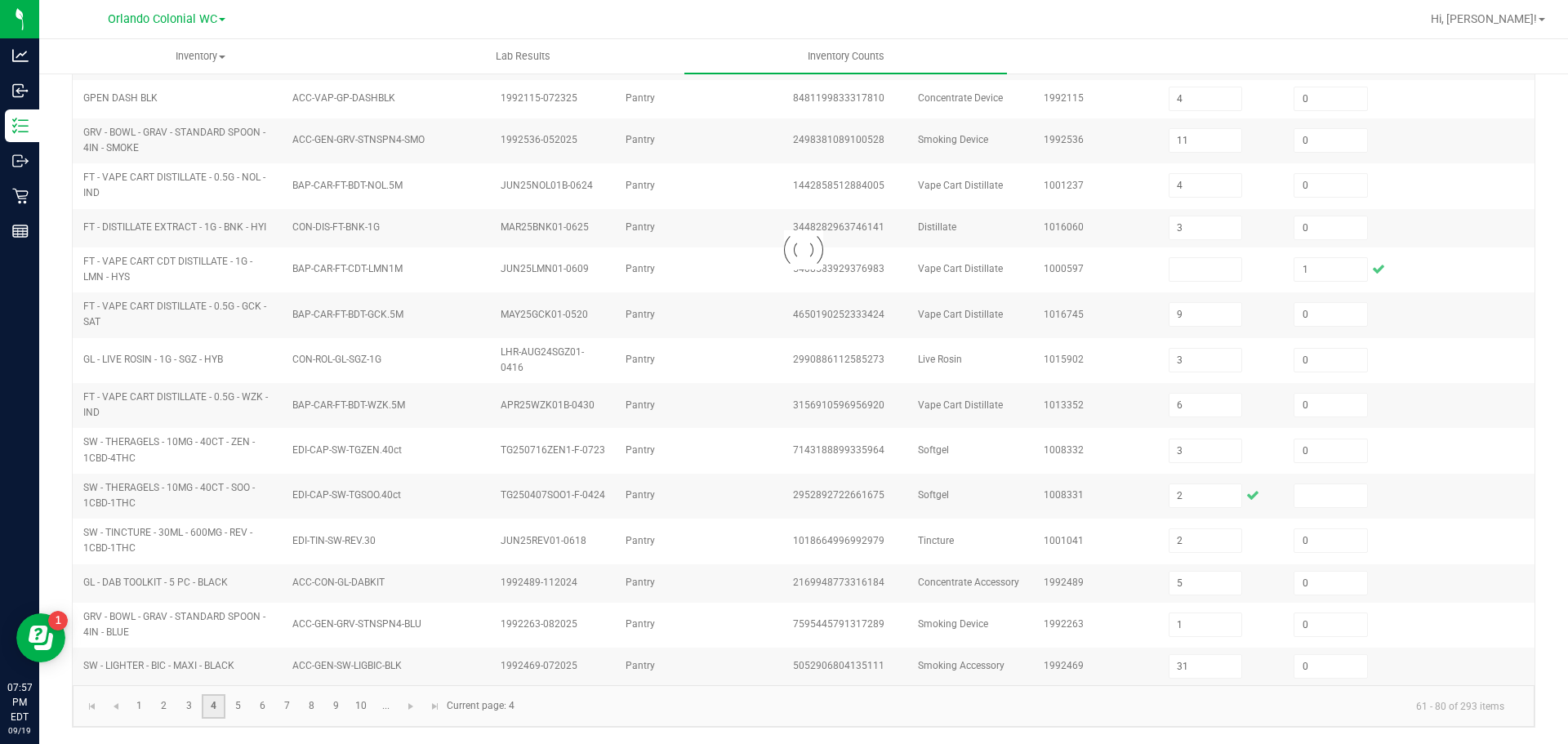
type input "24"
type input "4"
type input "10"
type input "3"
type input "6"
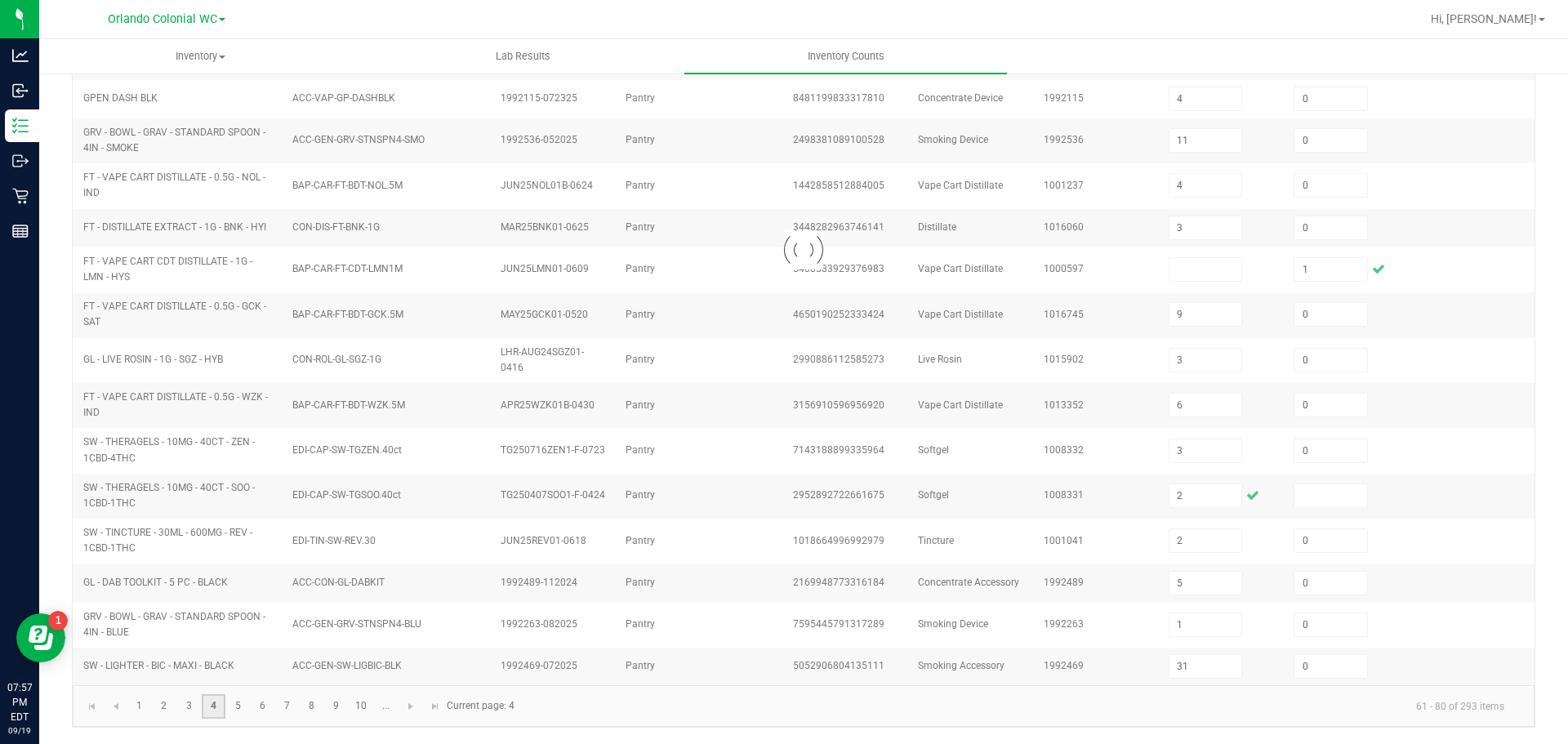
type input "5"
type input "2"
type input "10"
type input "2"
type input "15"
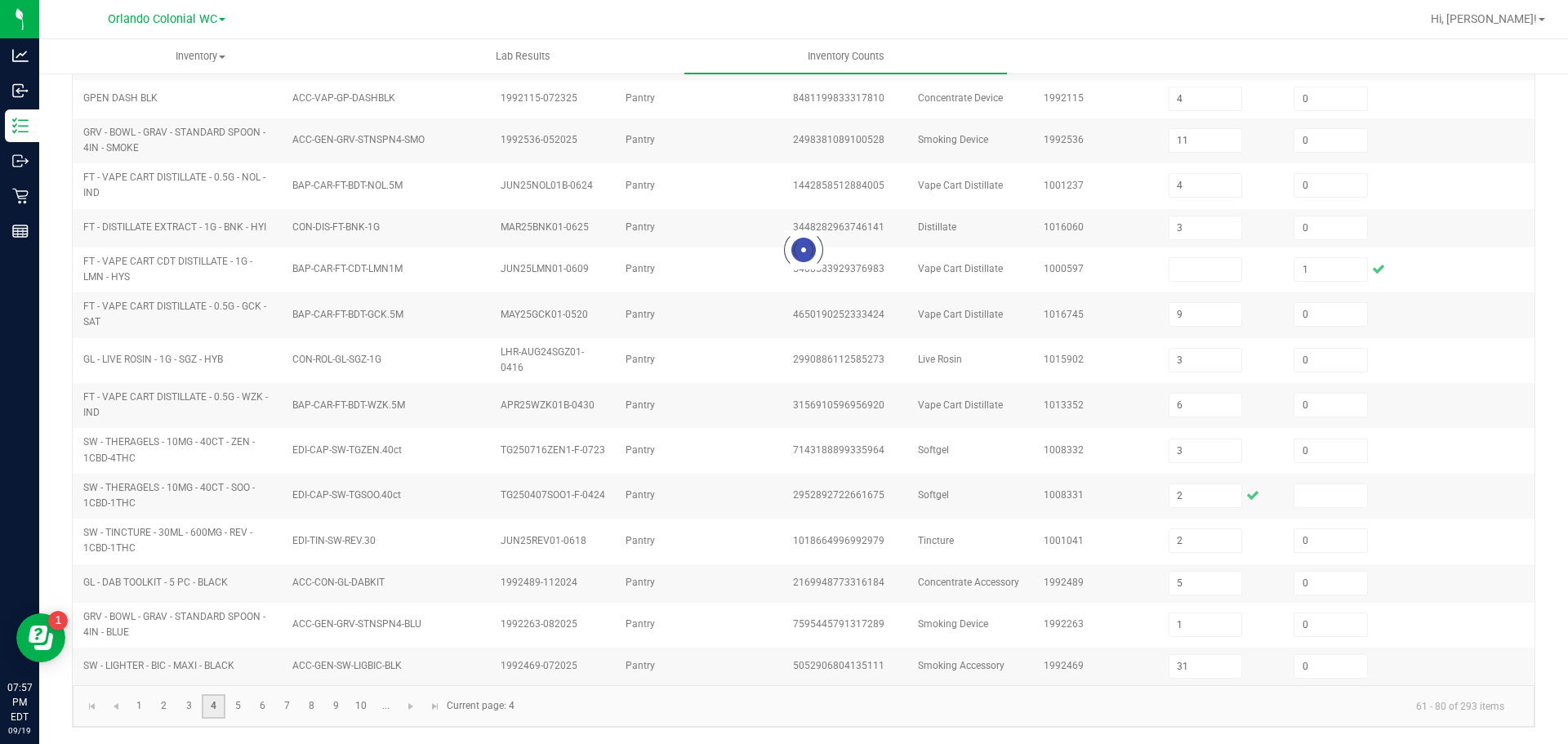
type input "6"
type input "8"
type input "1"
type input "12"
type input "11"
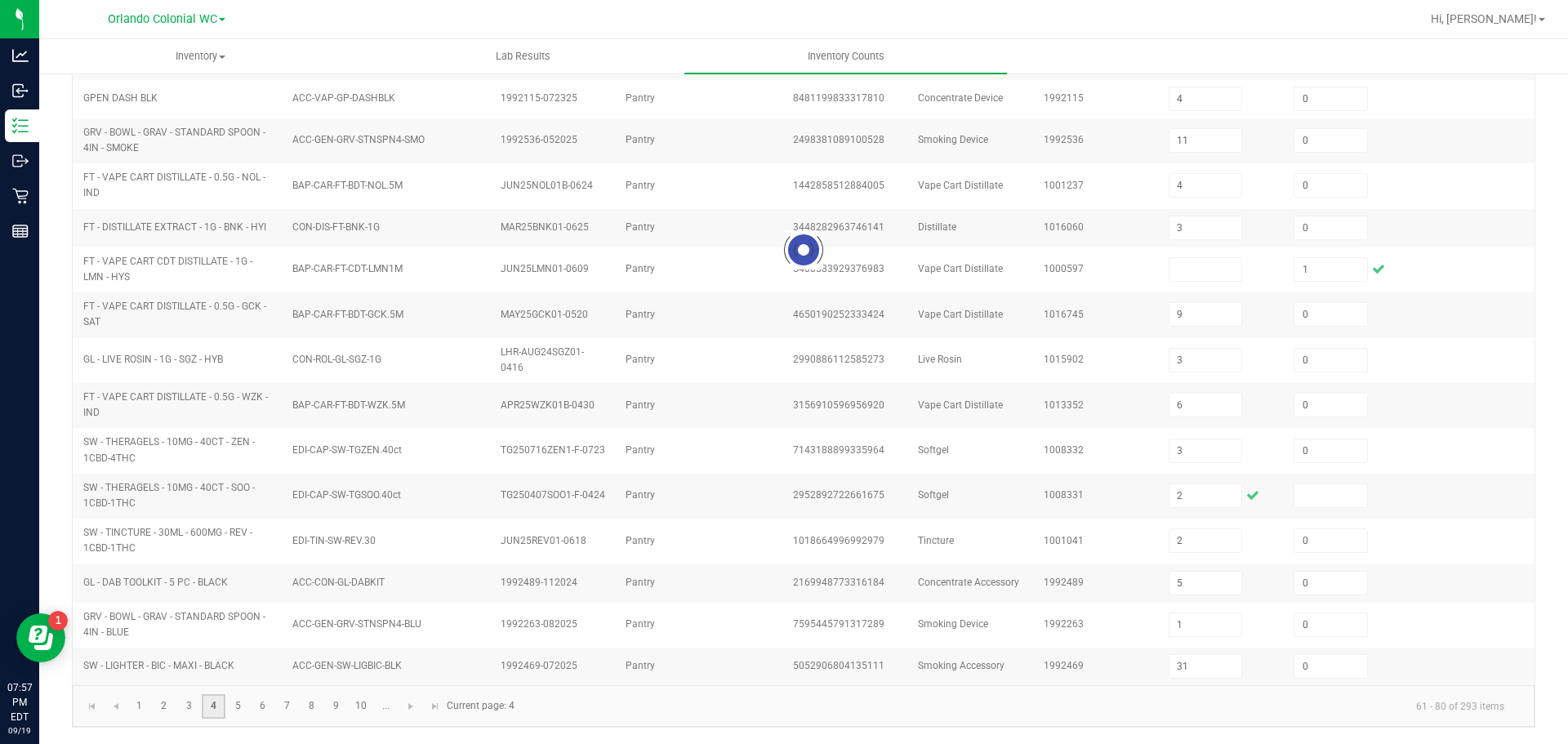
type input "0"
type input "3"
type input "1"
type input "5"
type input "0"
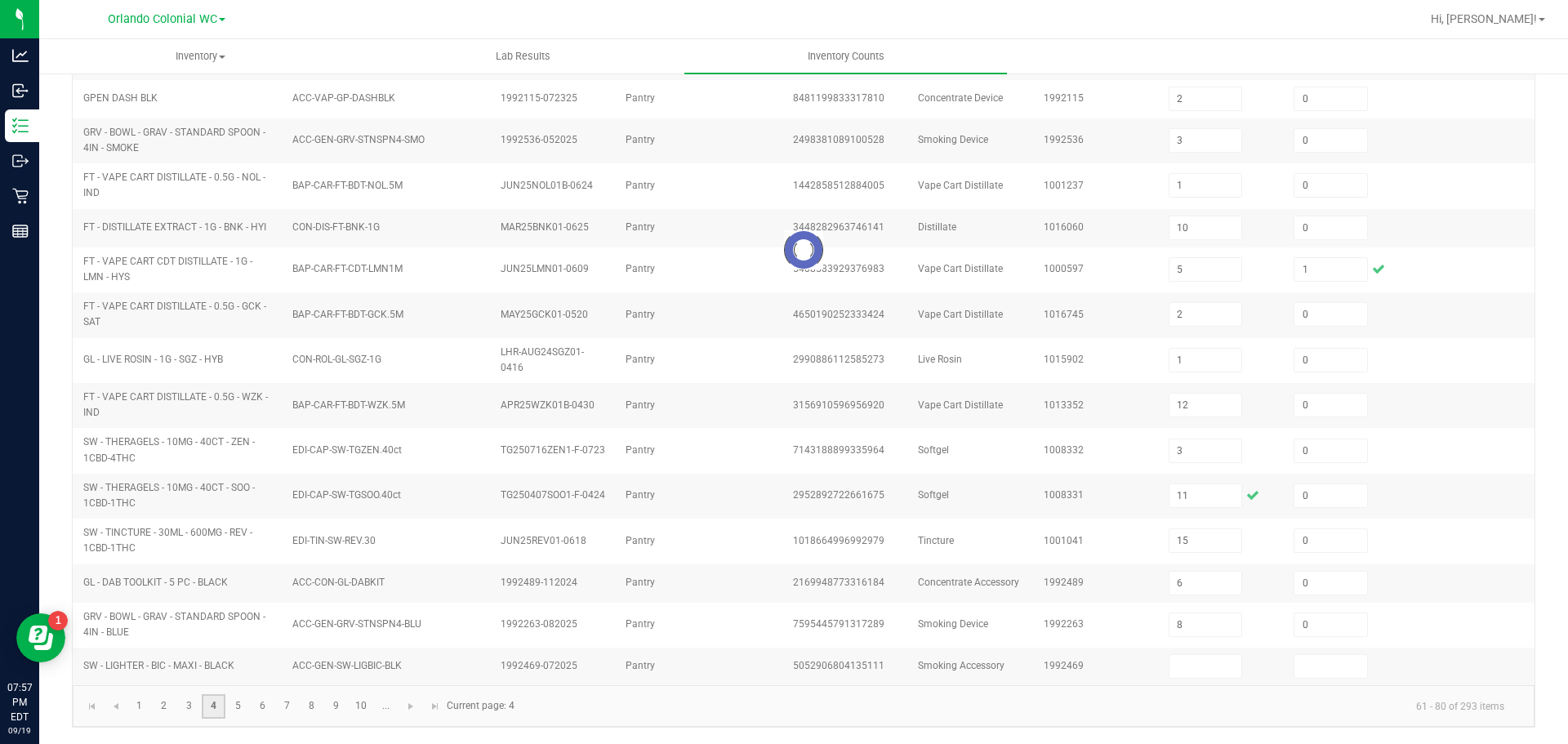
type input "12"
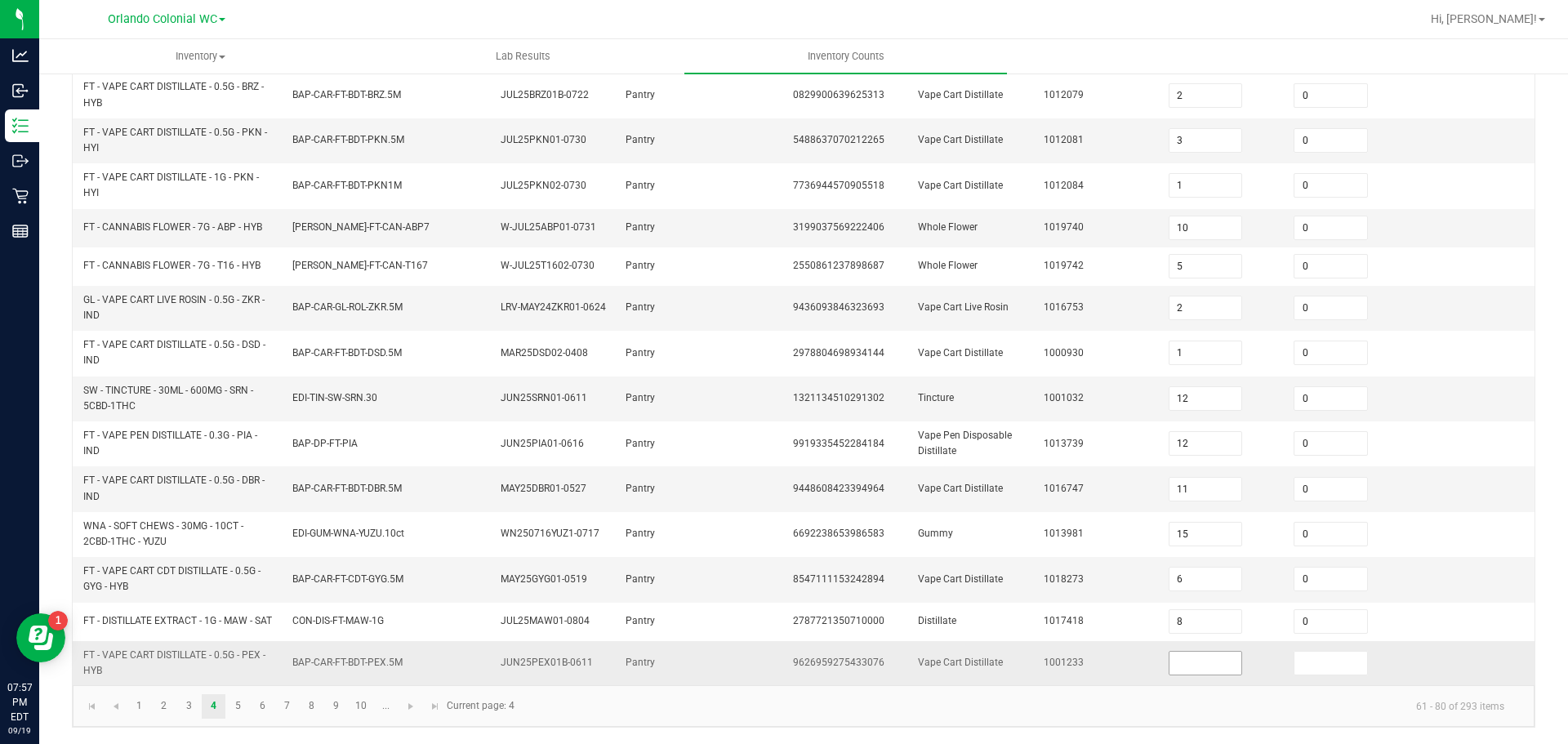
click at [1174, 663] on input at bounding box center [1206, 663] width 73 height 23
type input "12"
click at [231, 704] on link "5" at bounding box center [238, 707] width 24 height 25
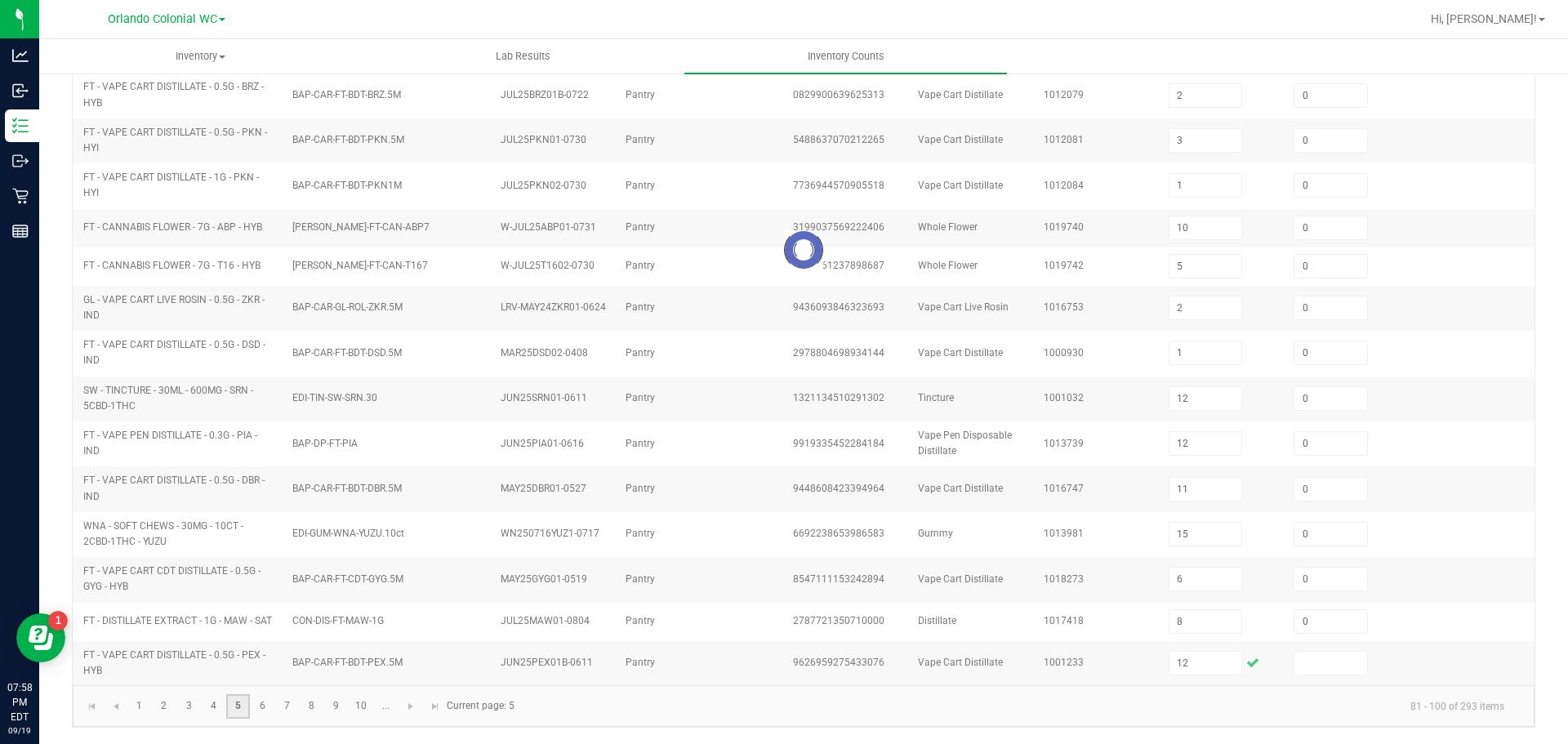
type input "8"
type input "2"
type input "5"
type input "9"
type input "1"
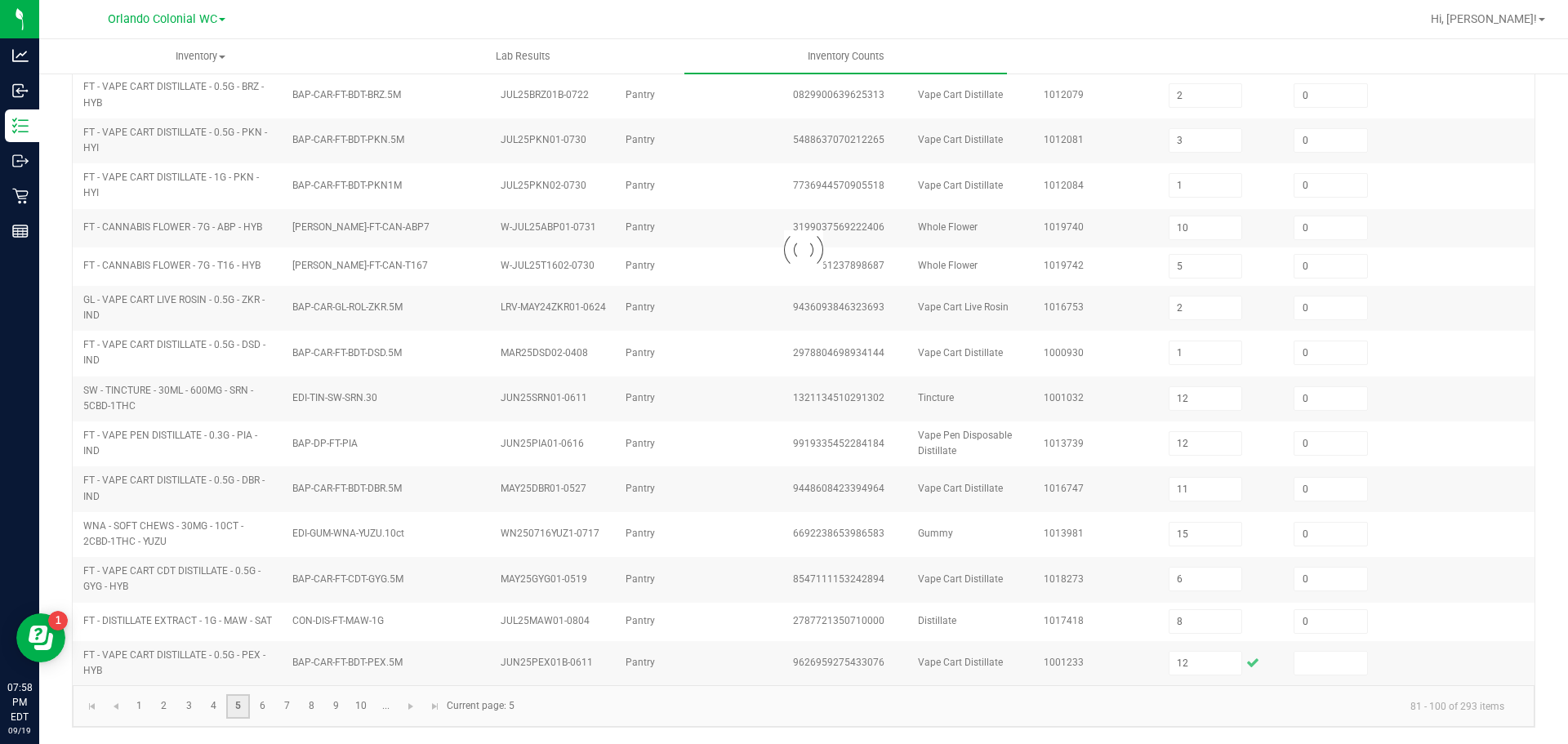
type input "11"
type input "5"
type input "8"
type input "12"
type input "18"
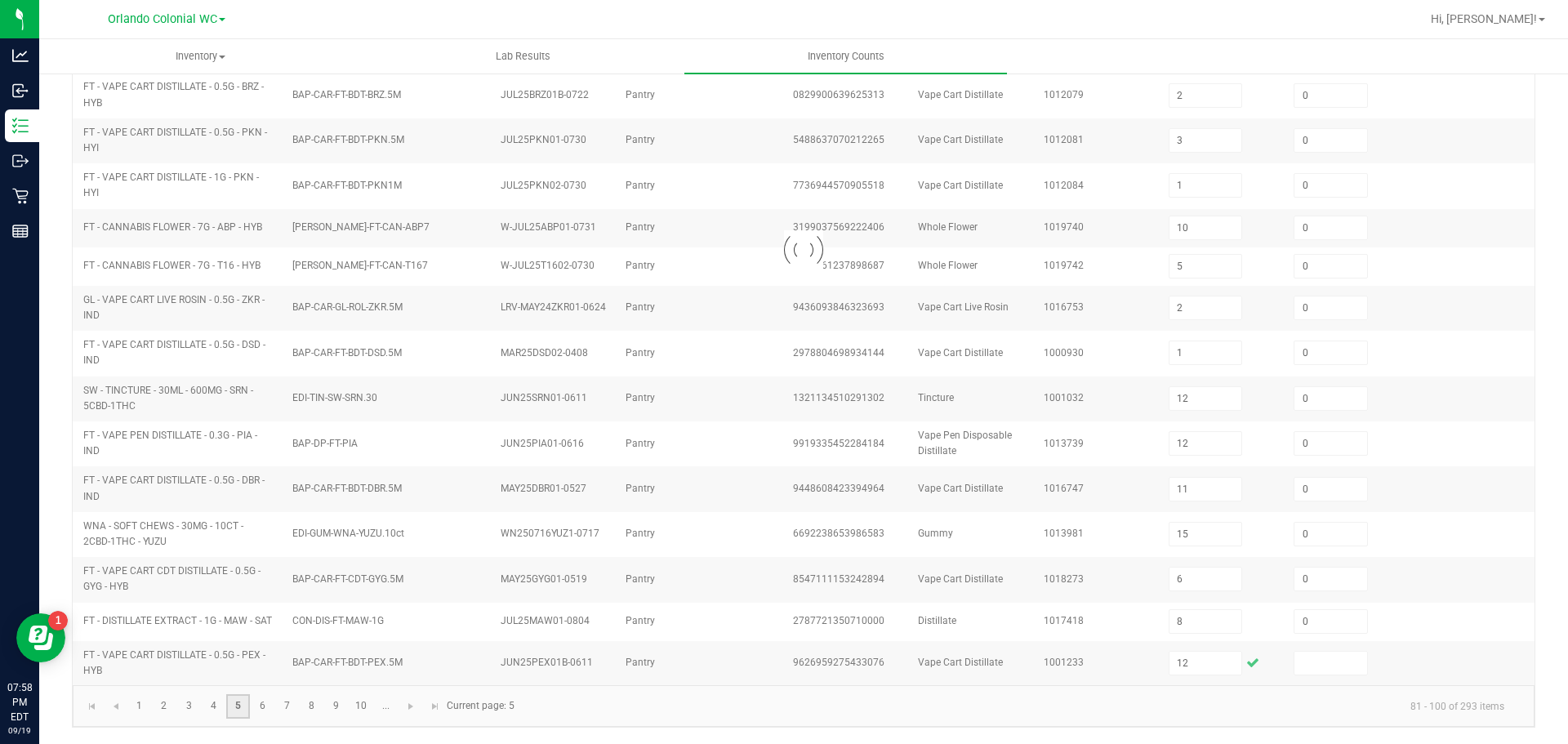
type input "11"
type input "2"
type input "7"
type input "2"
type input "1"
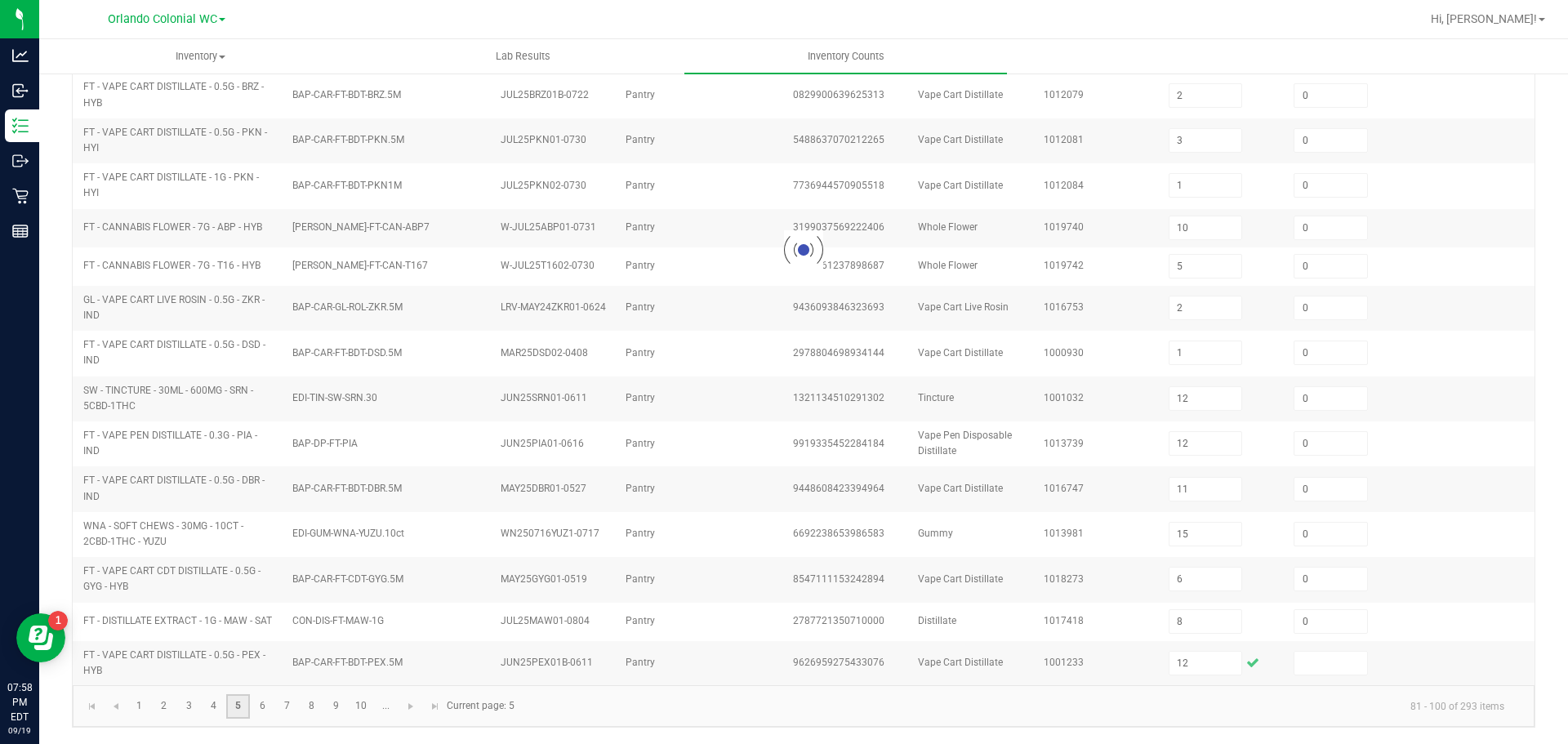
type input "0"
type input "6"
type input "11"
type input "4"
type input "10"
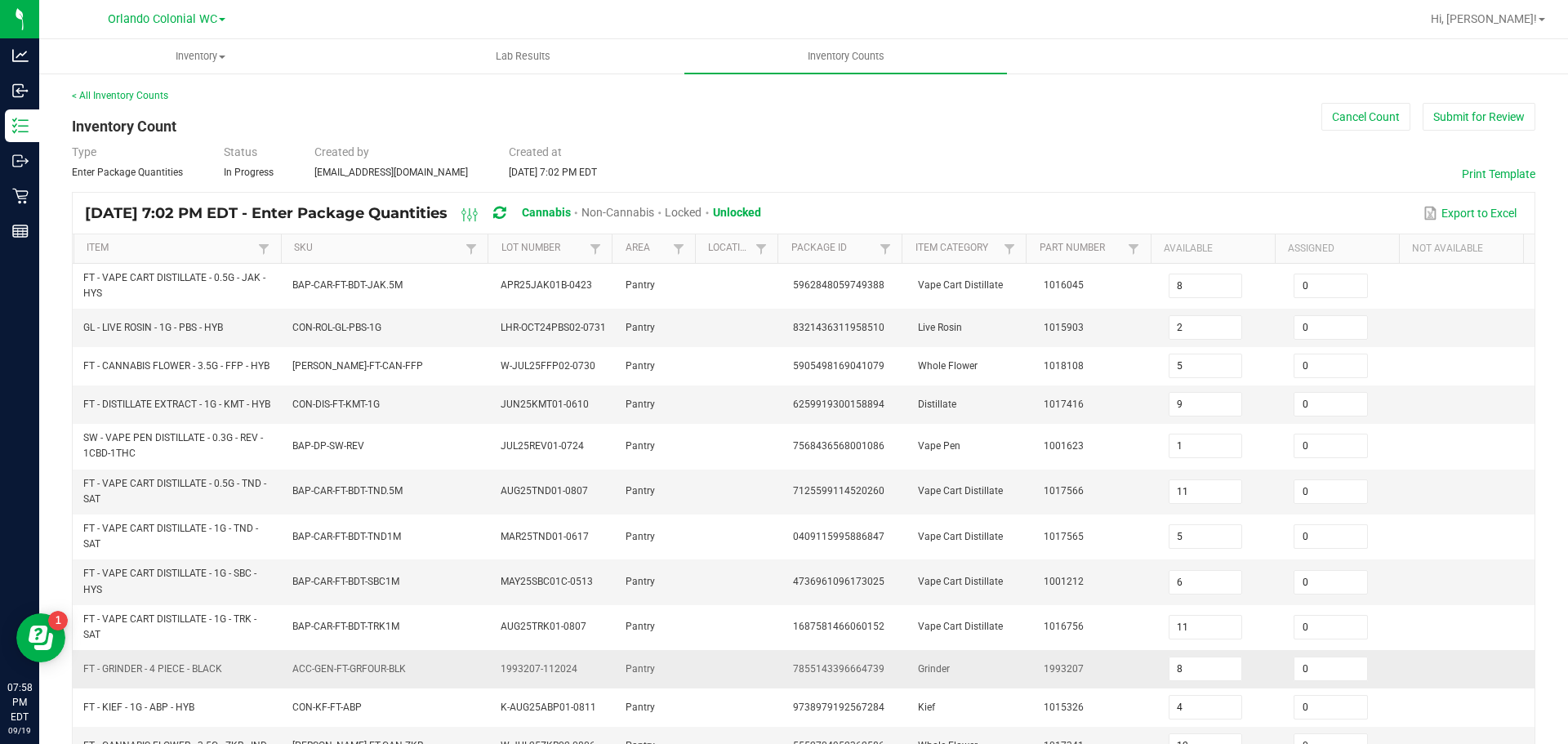
scroll to position [435, 0]
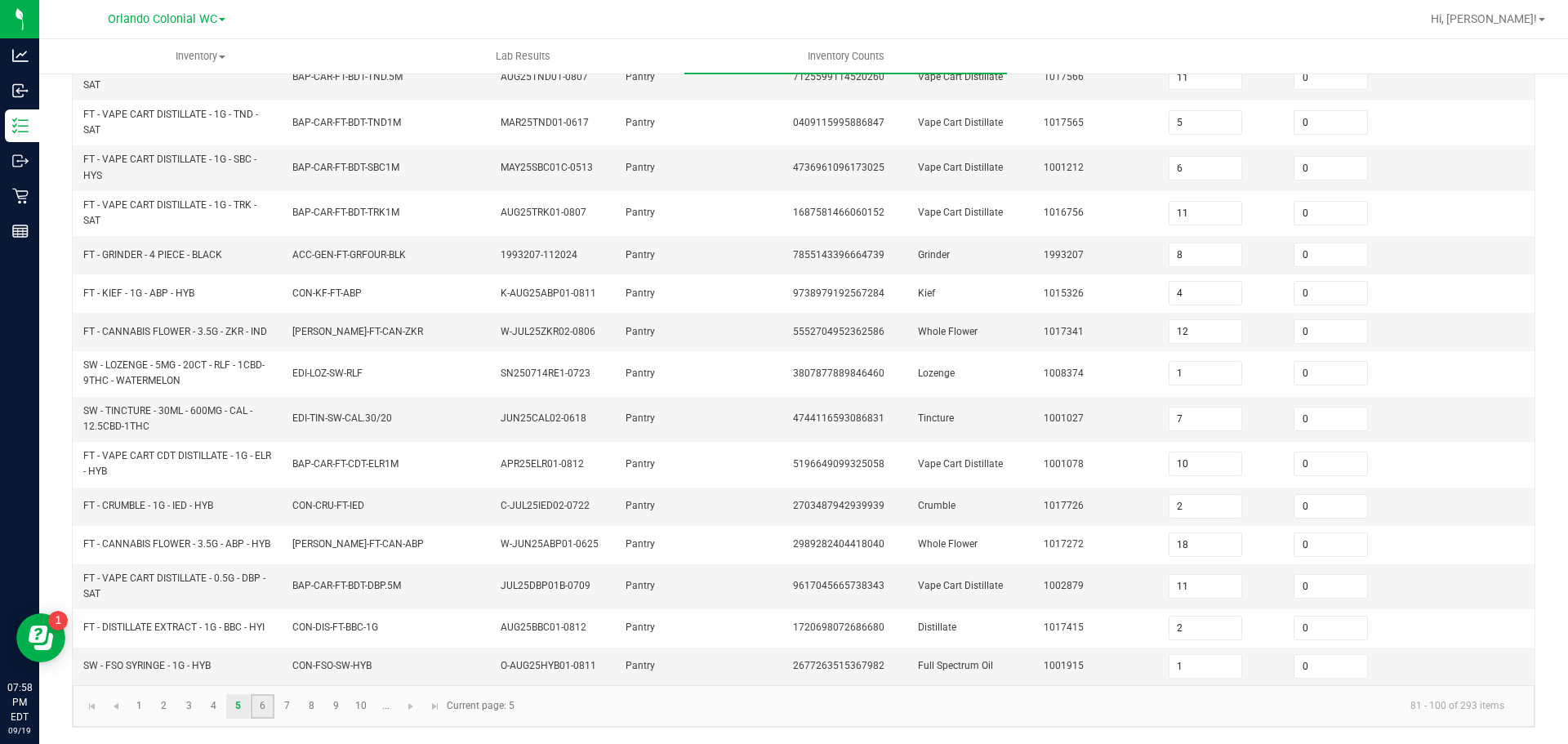
click at [264, 708] on link "6" at bounding box center [262, 707] width 24 height 25
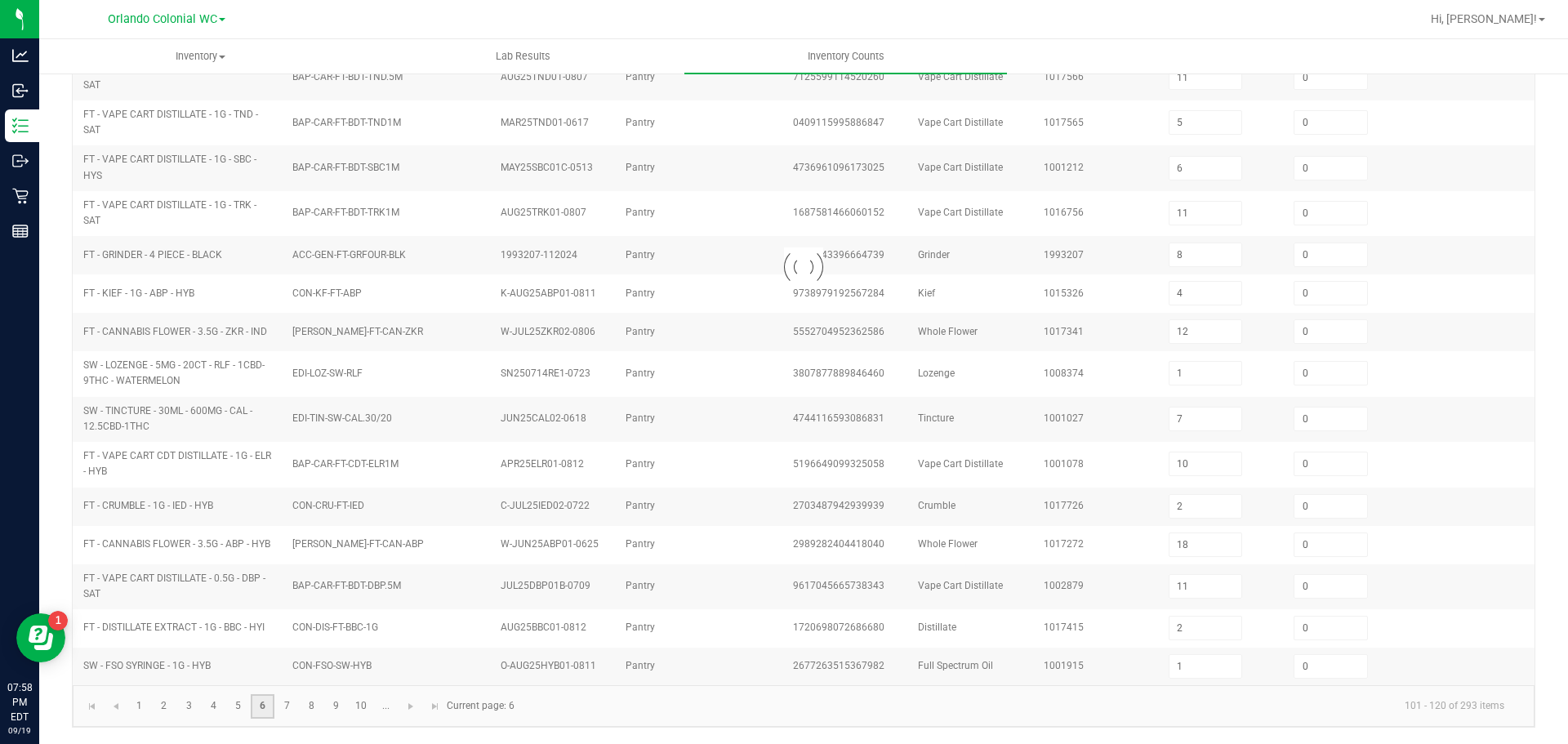
type input "19"
type input "6"
type input "1"
type input "7"
type input "2"
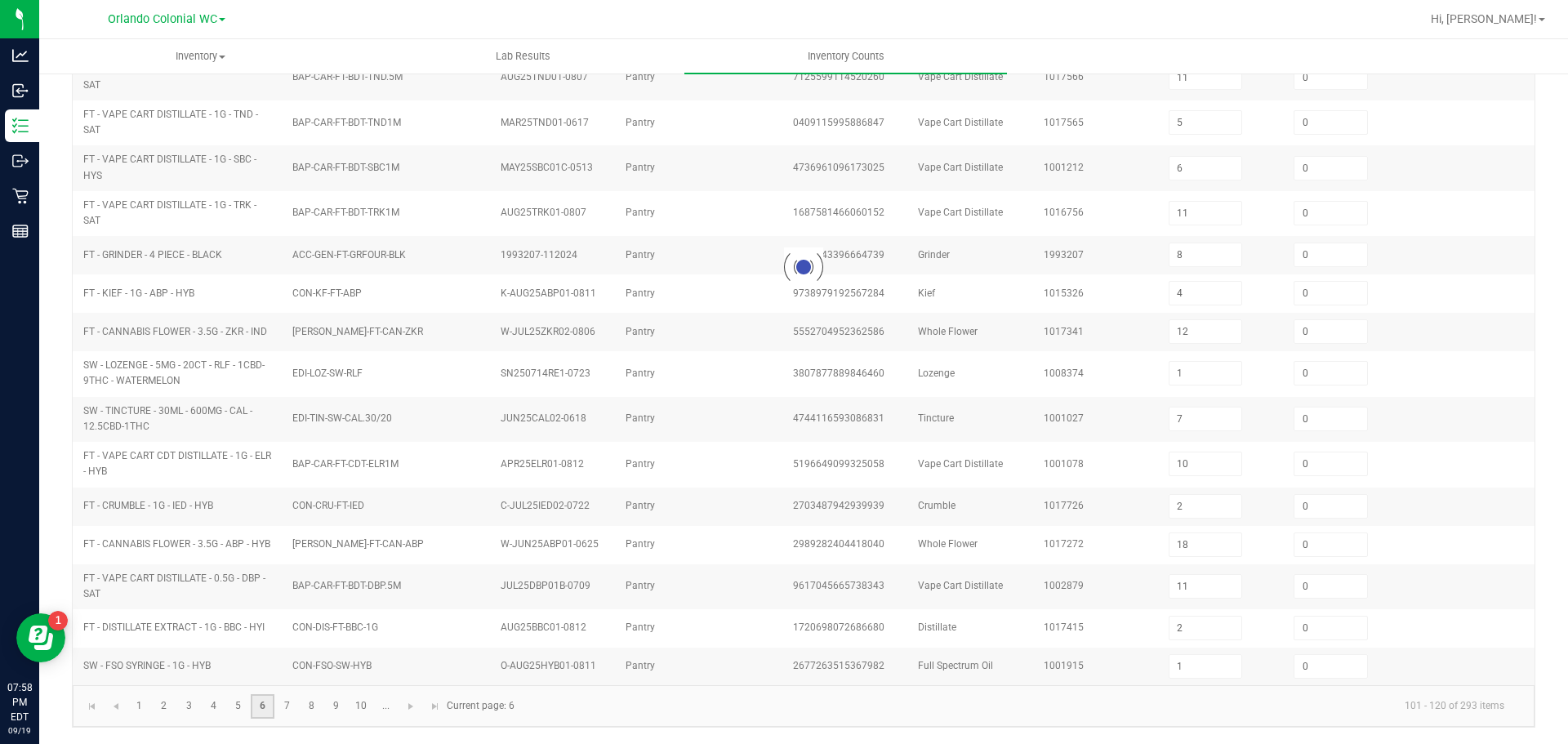
type input "3"
type input "6"
type input "5"
type input "38"
type input "27"
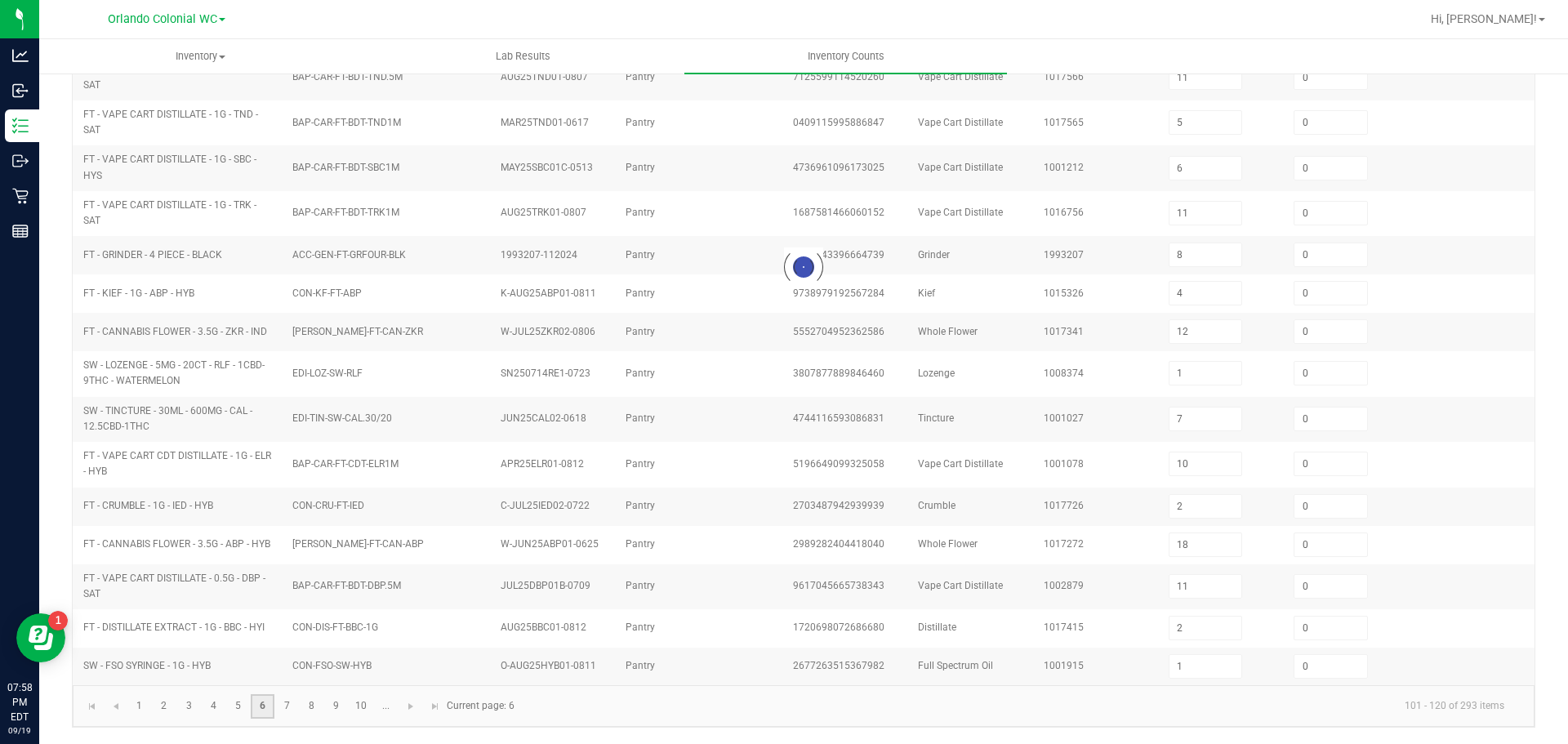
type input "10"
type input "1"
type input "4"
type input "11"
type input "2"
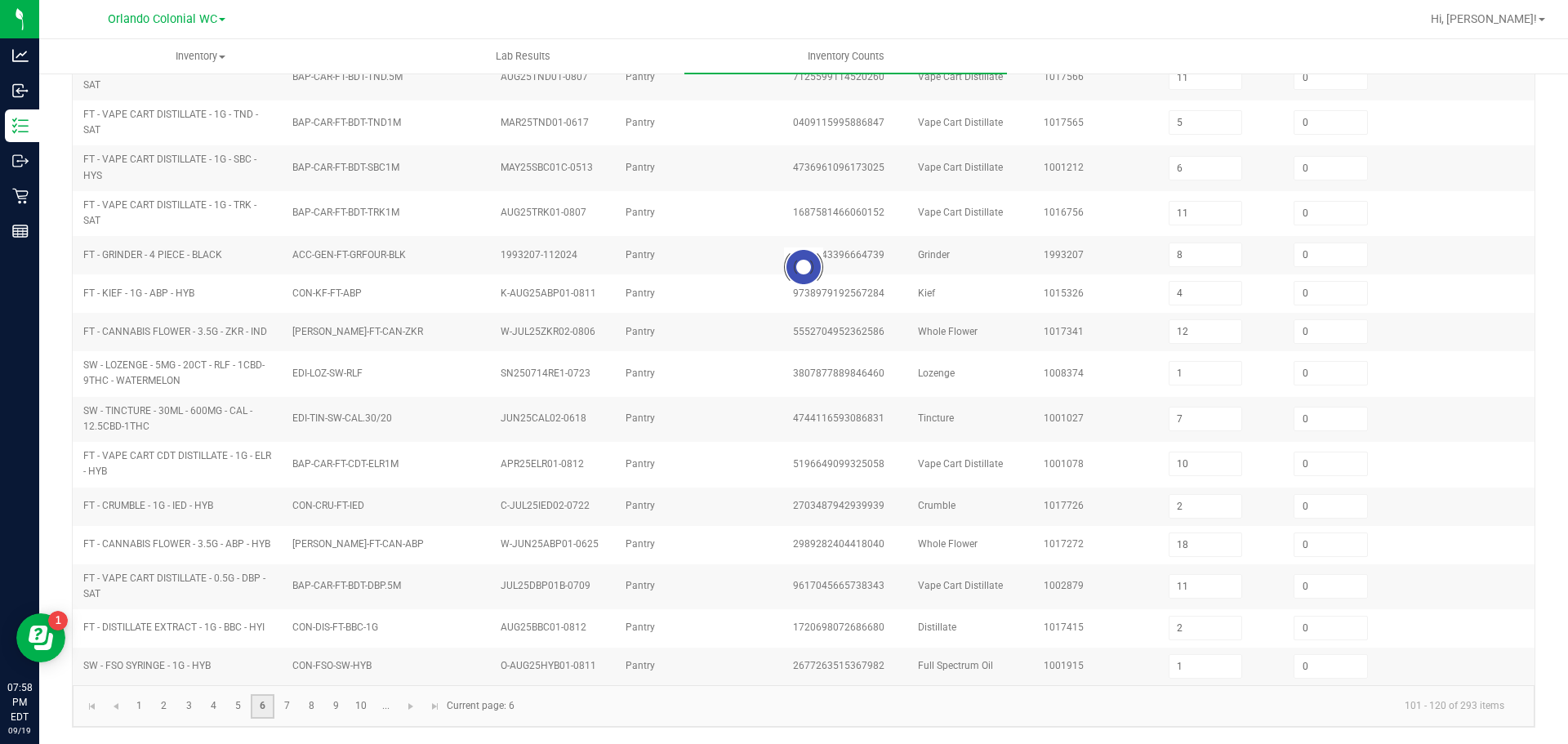
type input "3"
type input "16"
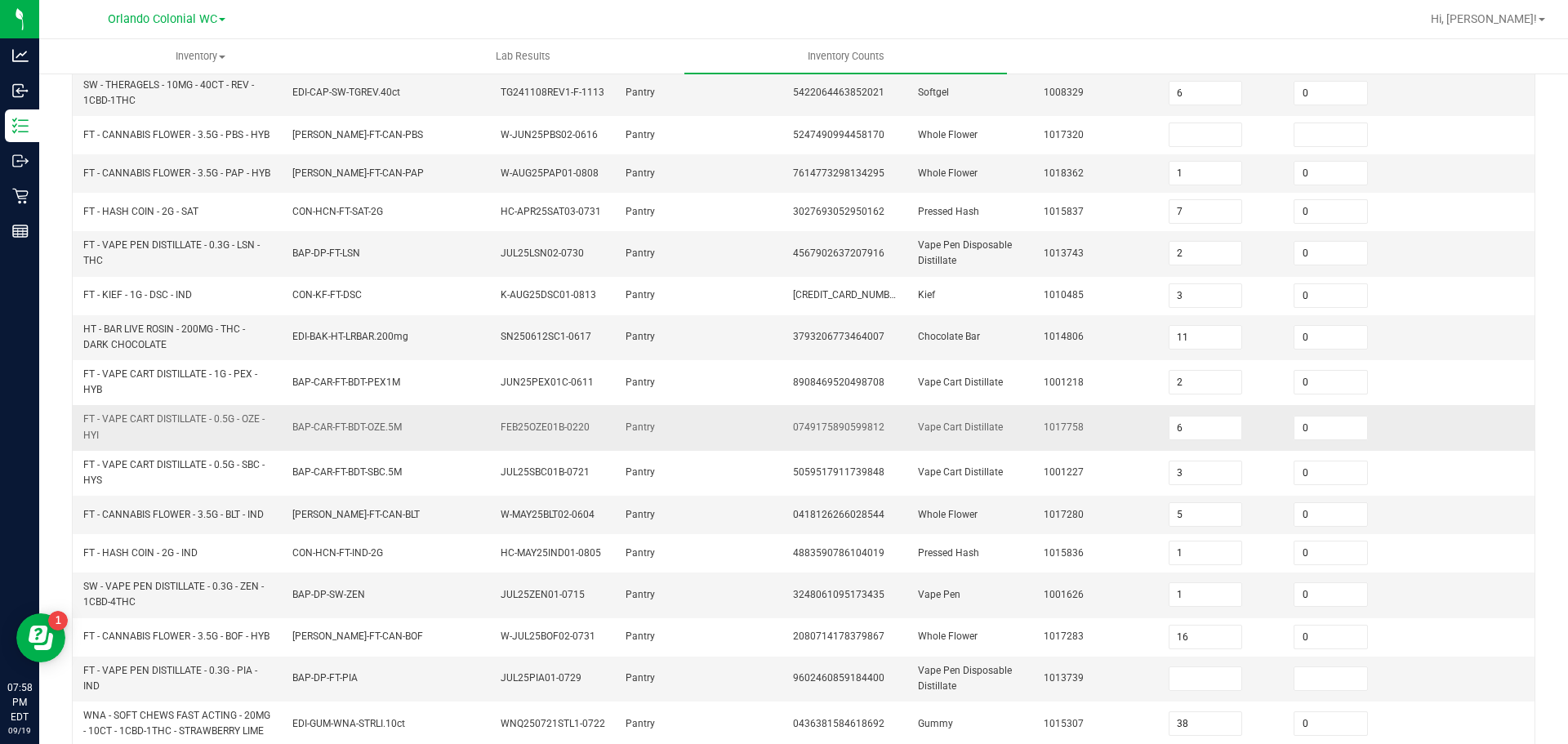
scroll to position [0, 0]
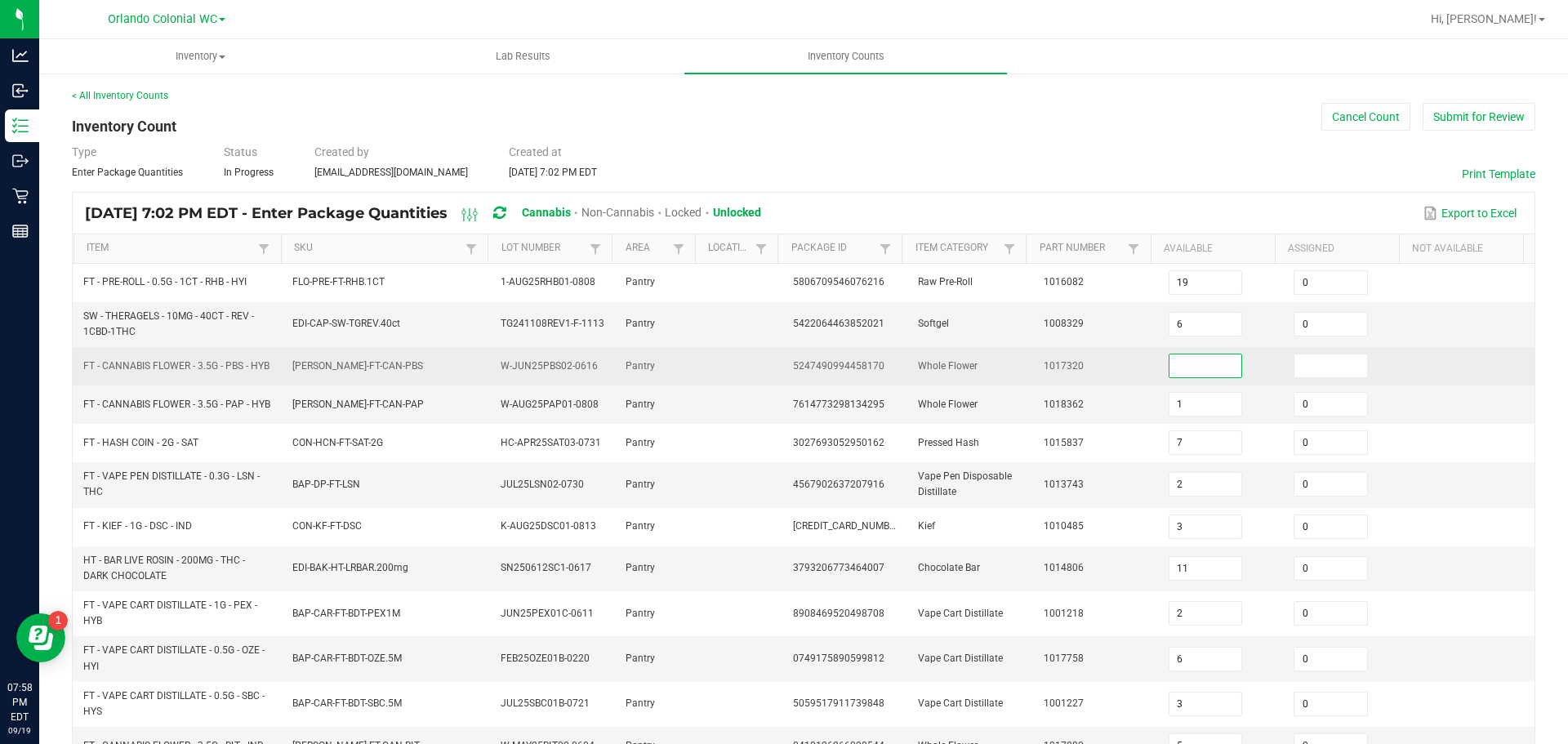
click at [1170, 362] on input at bounding box center [1206, 366] width 73 height 23
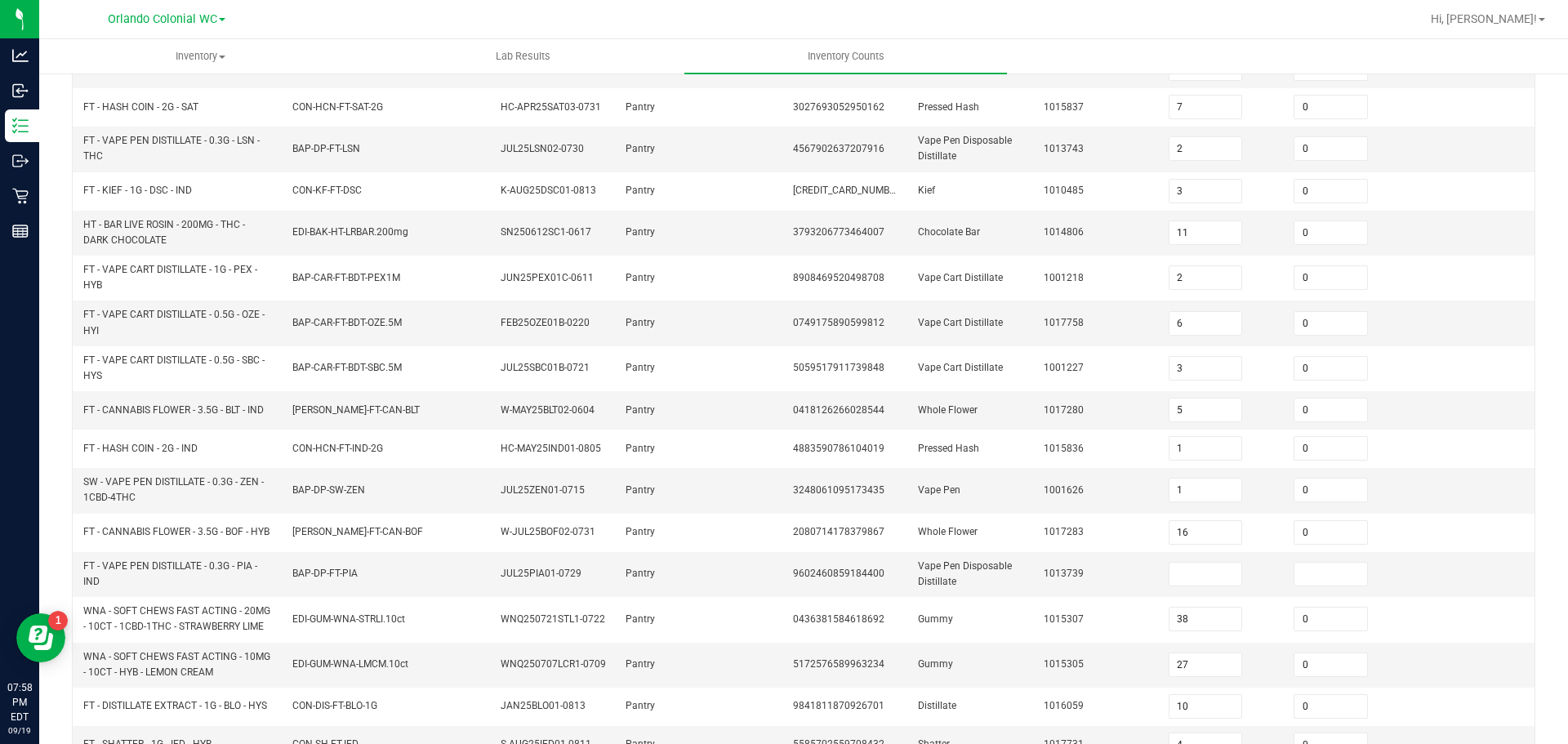
scroll to position [346, 0]
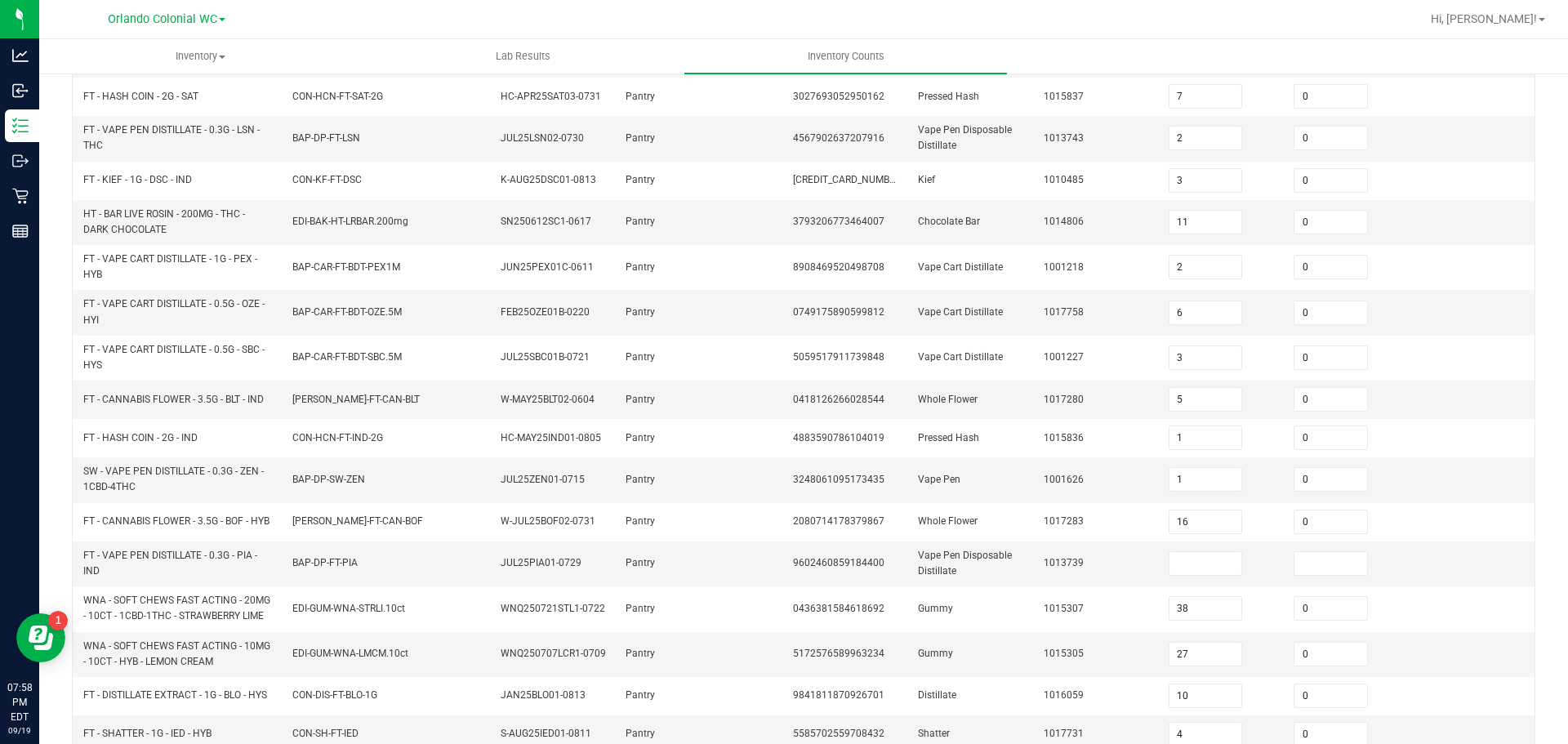
type input "14"
click at [1189, 575] on input at bounding box center [1206, 564] width 73 height 23
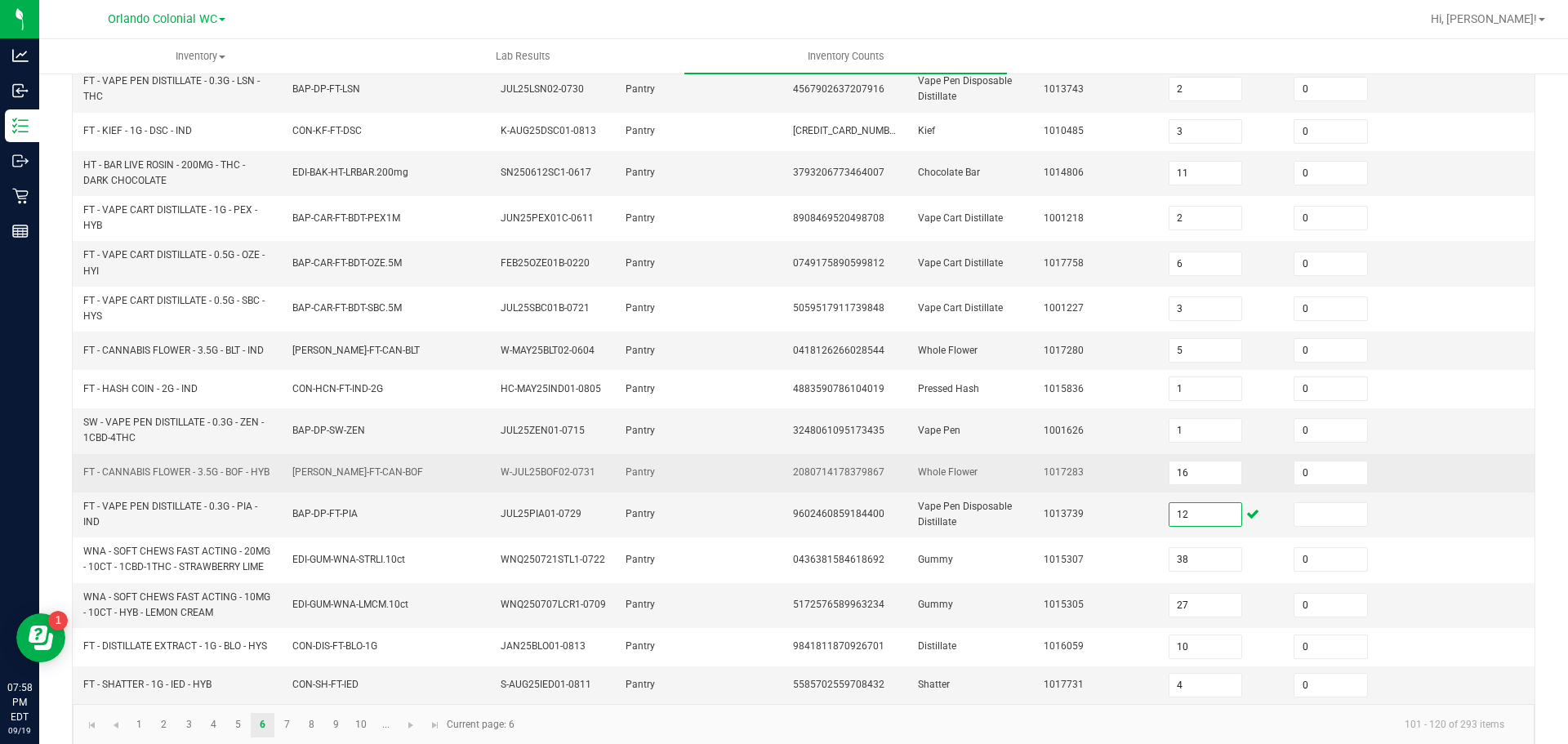
scroll to position [435, 0]
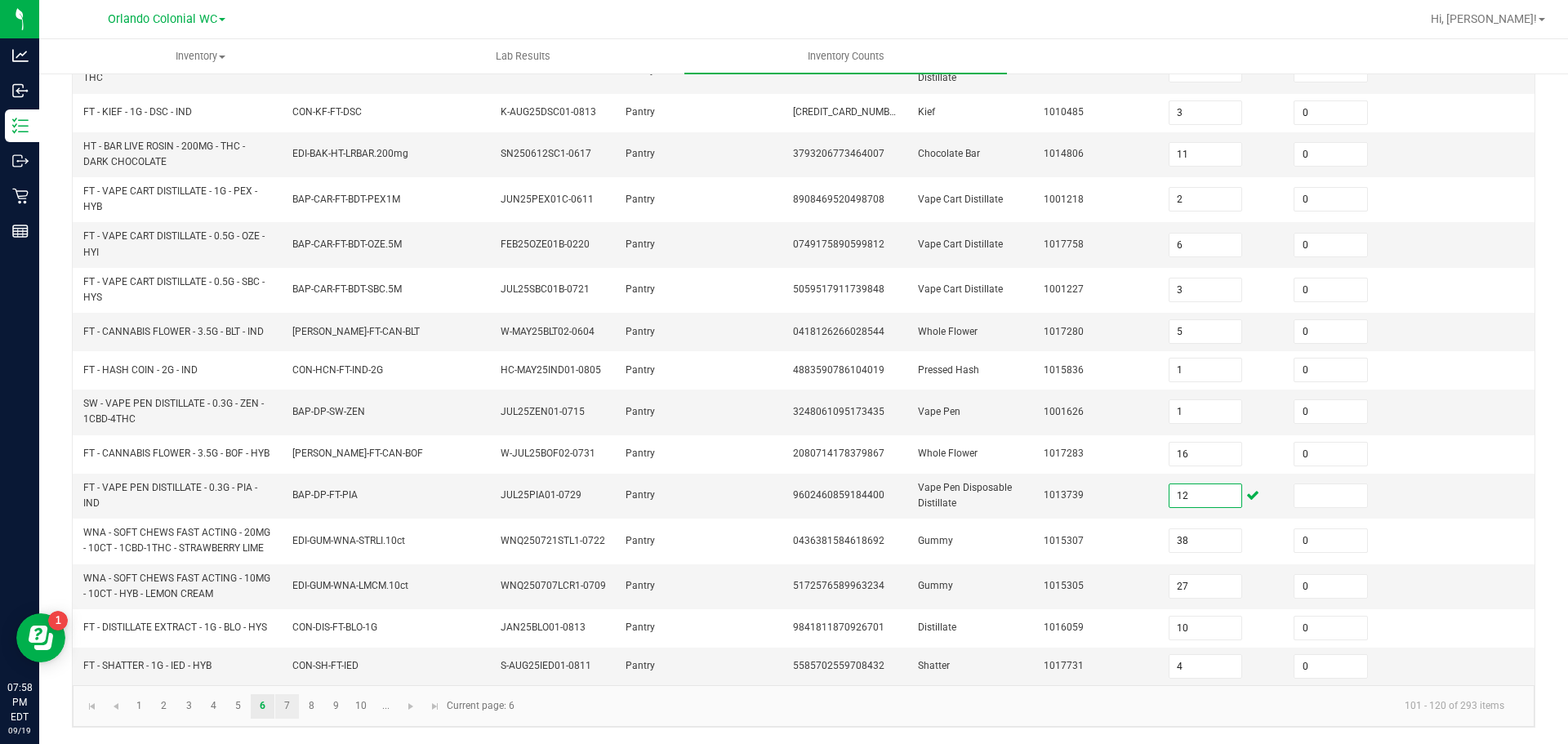
type input "12"
click at [290, 705] on link "7" at bounding box center [287, 707] width 24 height 25
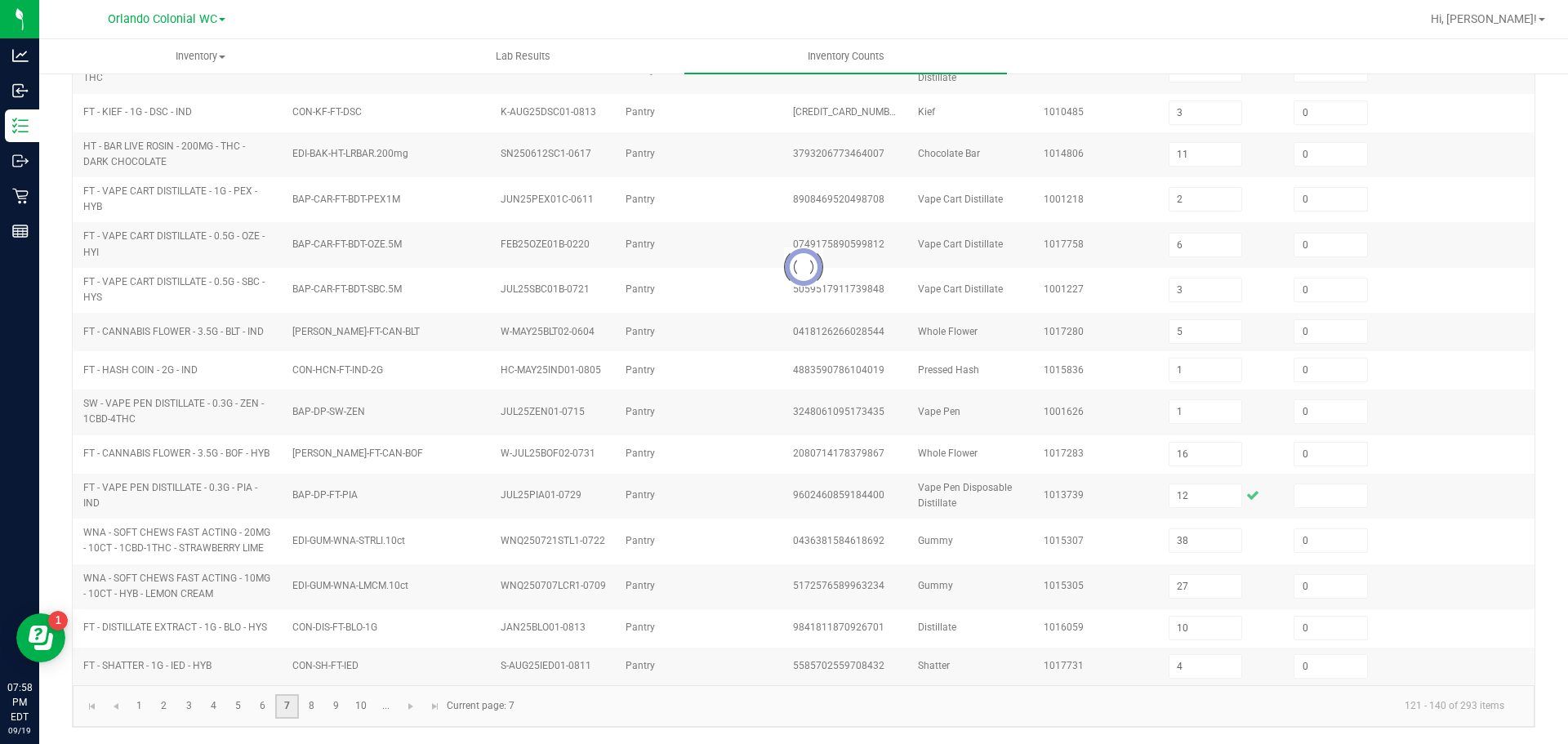
type input "3"
type input "11"
type input "3"
type input "5"
type input "12"
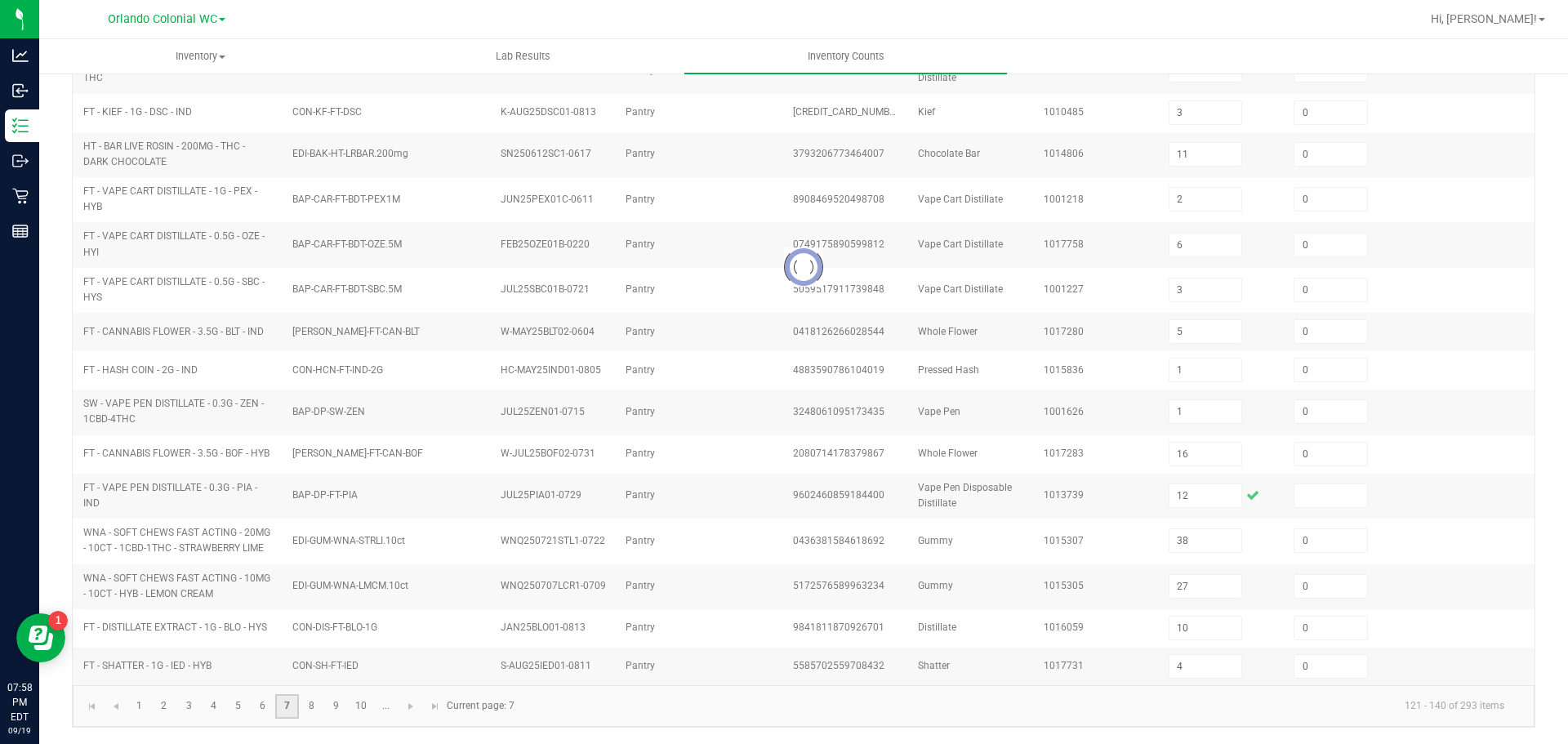
type input "12"
type input "11"
type input "10"
type input "5"
type input "11"
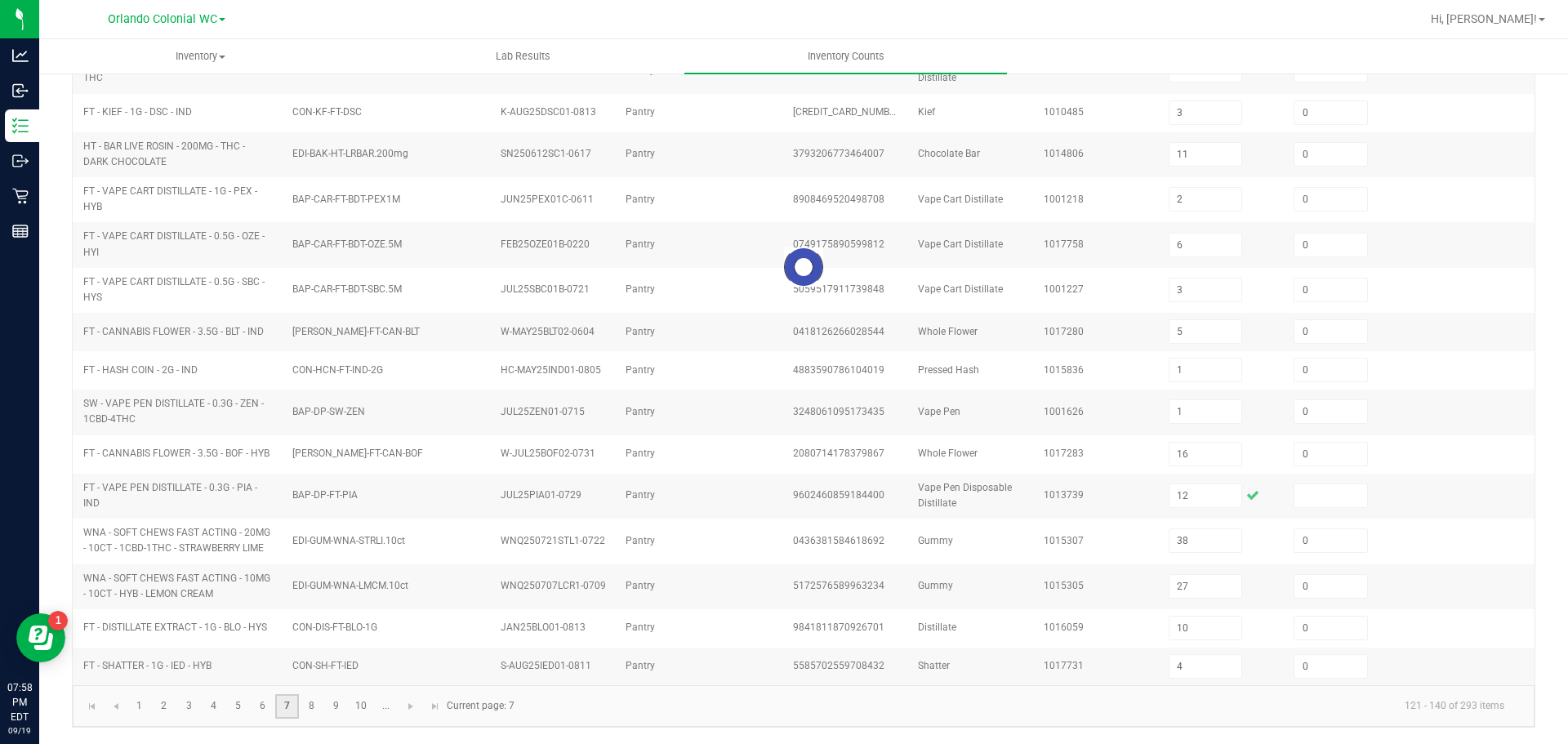
type input "4"
type input "0"
type input "4"
type input "5"
type input "7"
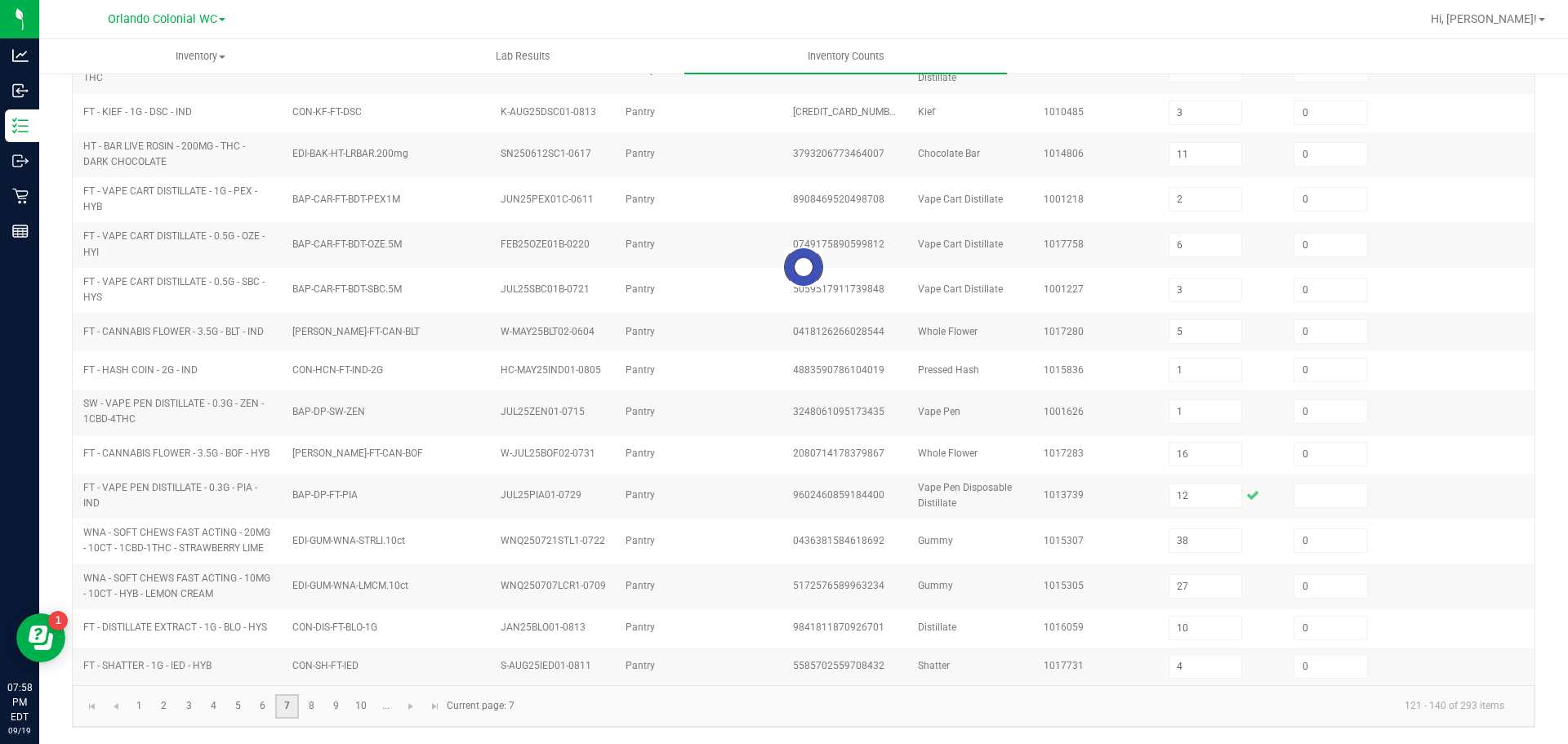
type input "0"
type input "45"
type input "6"
type input "3"
type input "9"
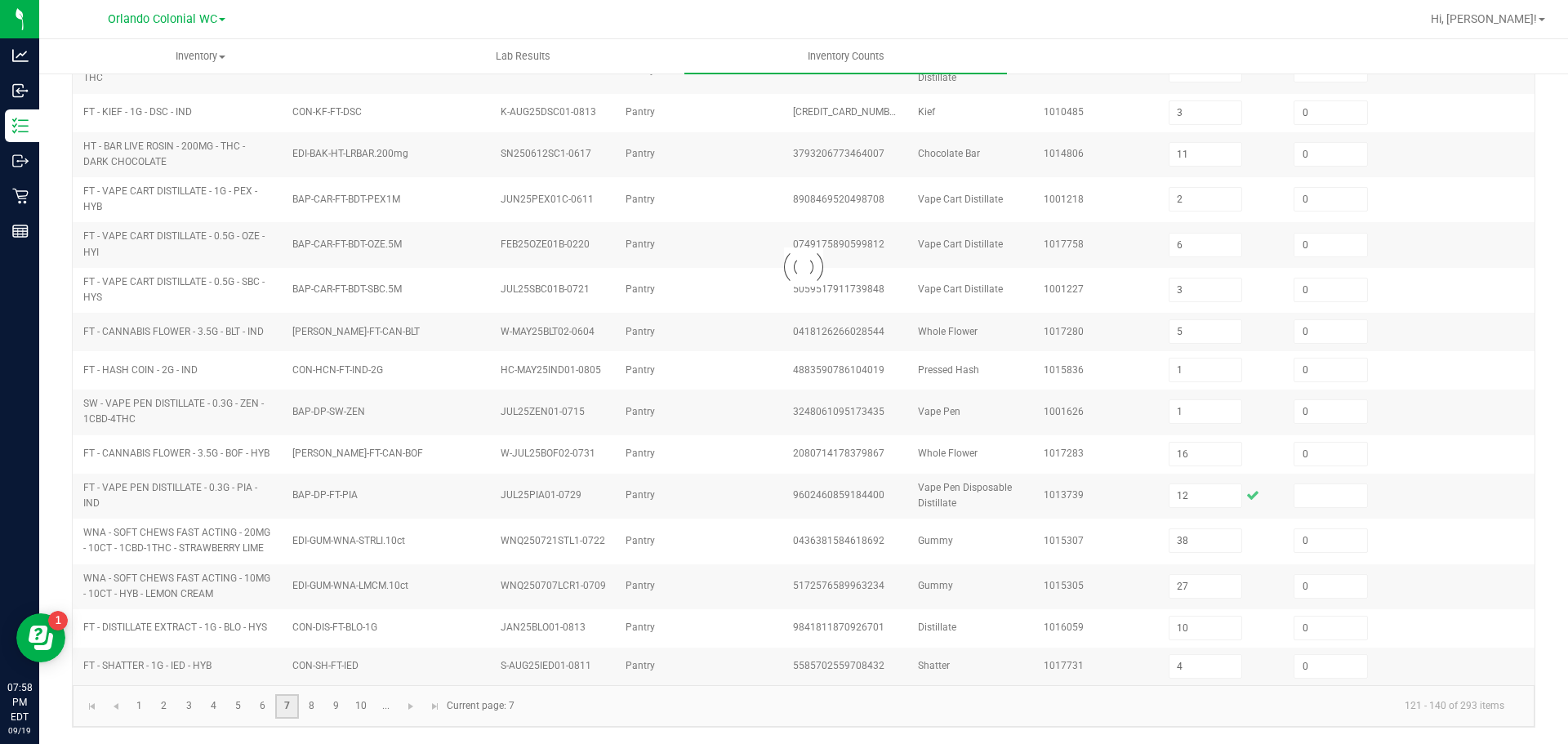
type input "12"
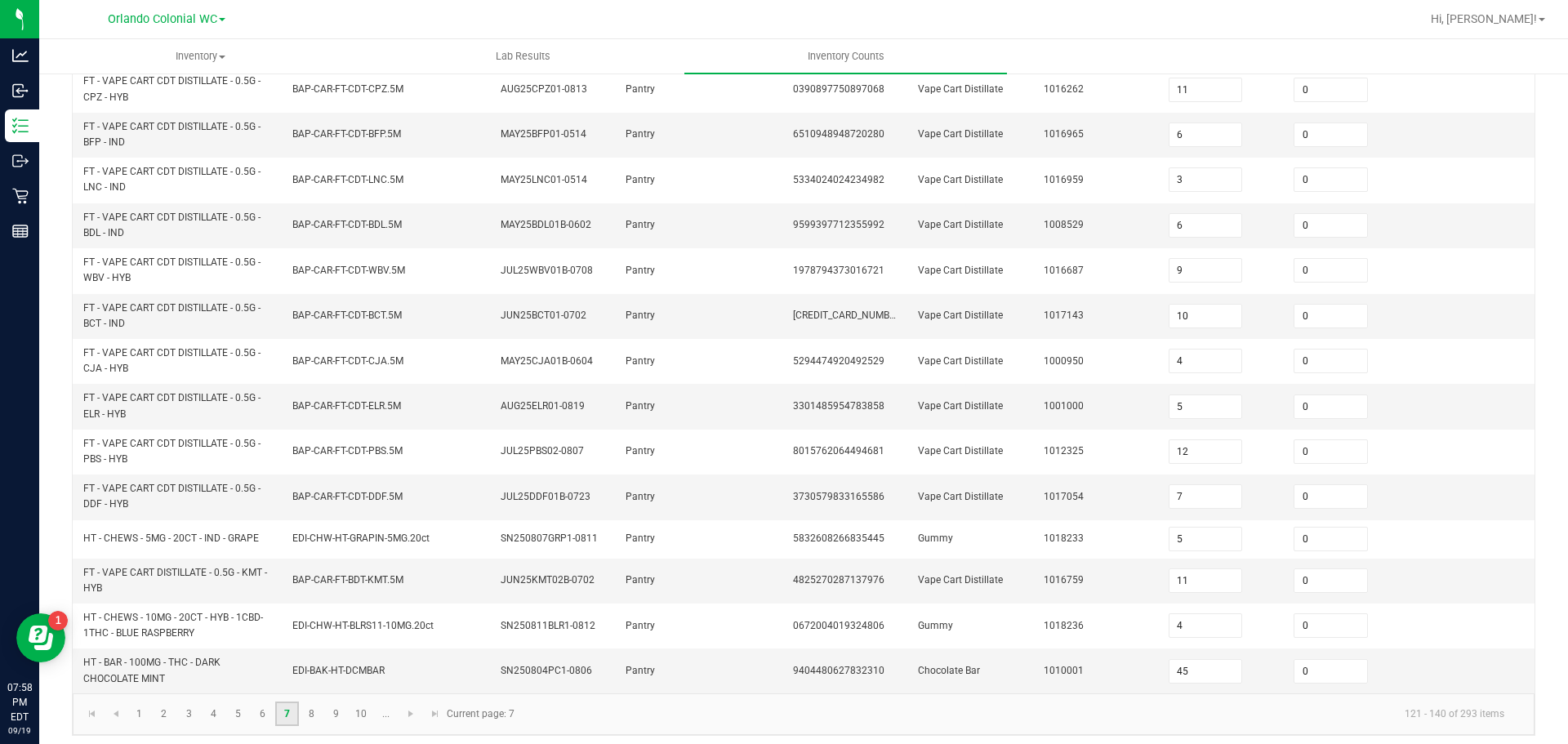
scroll to position [462, 0]
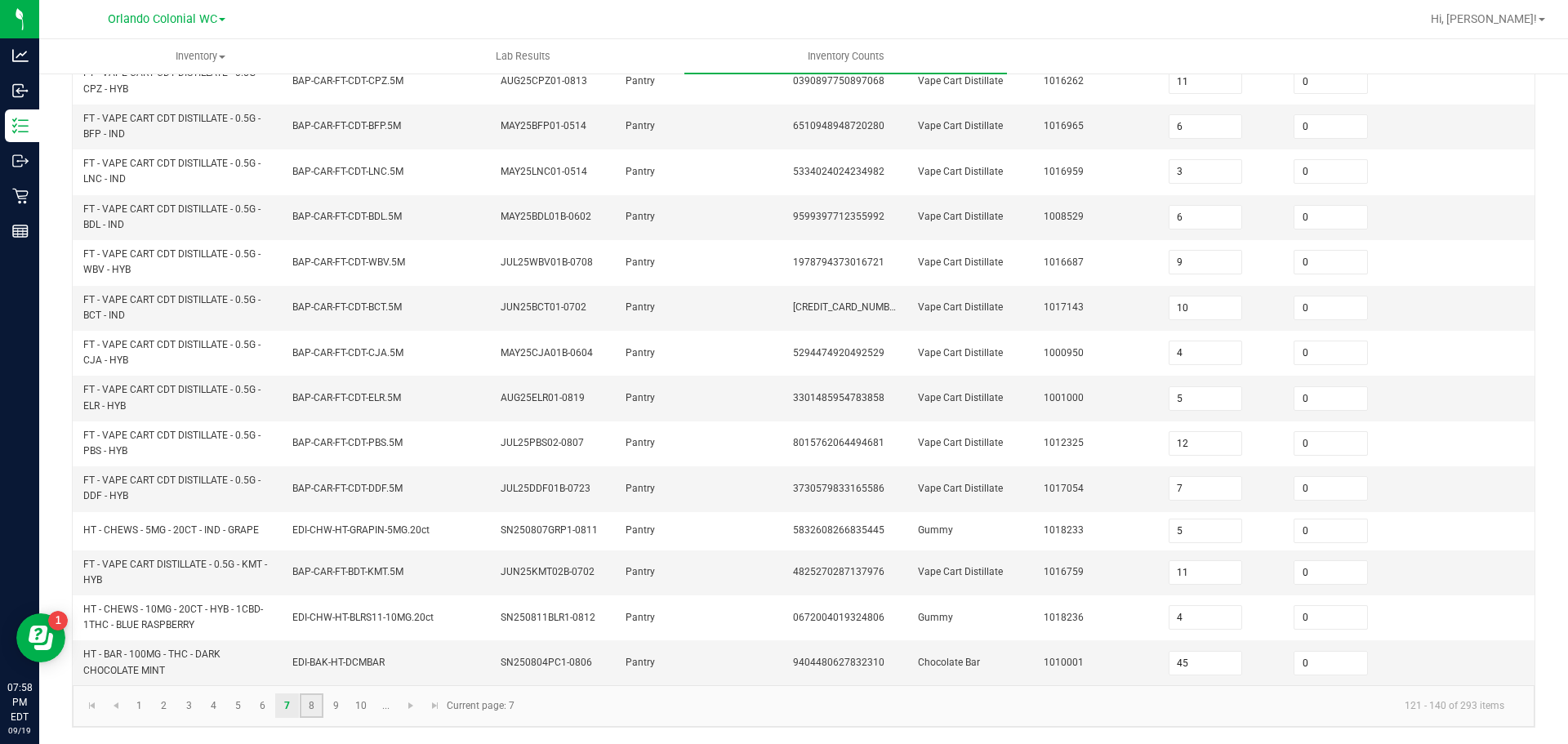
click at [311, 702] on link "8" at bounding box center [312, 706] width 24 height 25
type input "6"
type input "8"
type input "5"
type input "3"
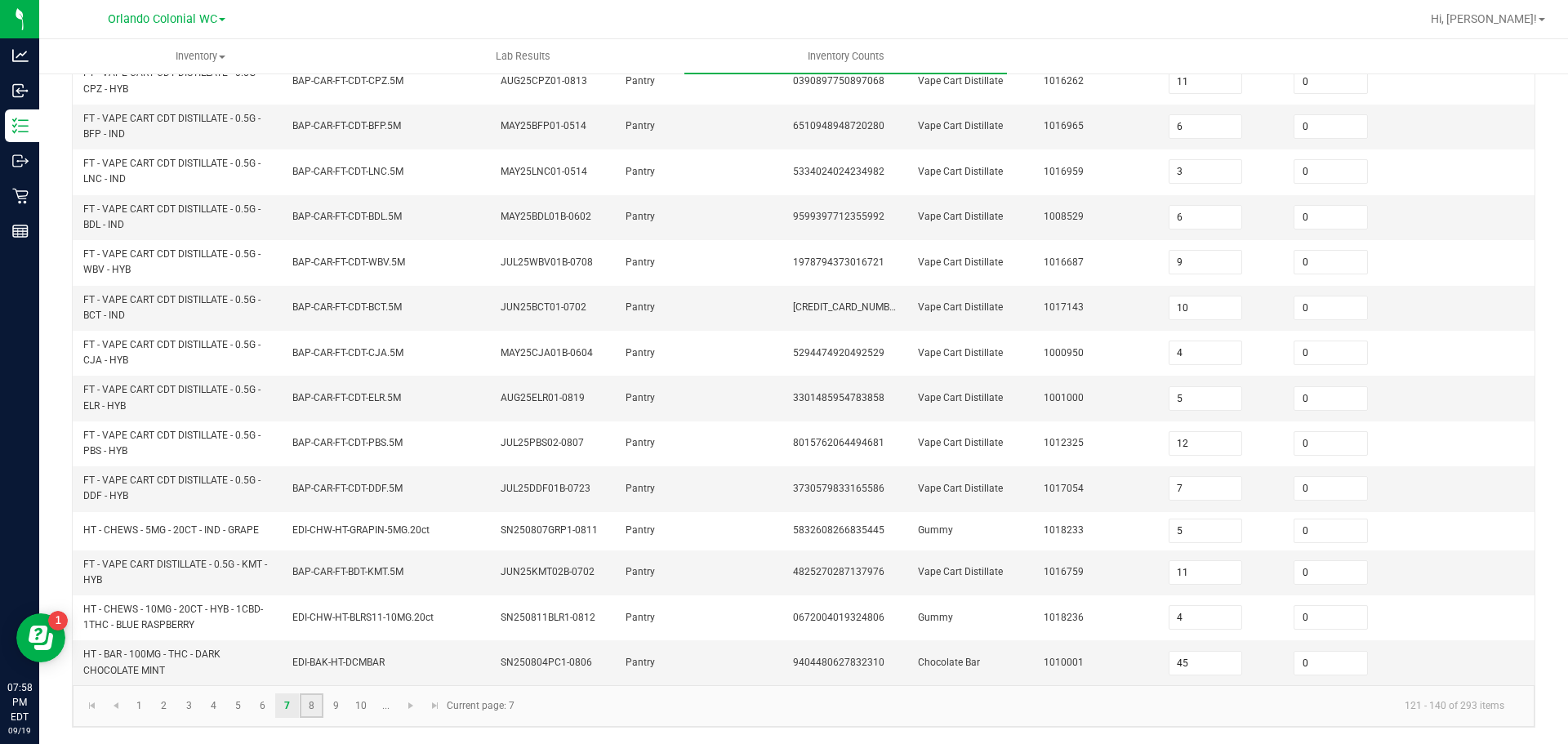
type input "13"
type input "7"
type input "15"
type input "8"
type input "17"
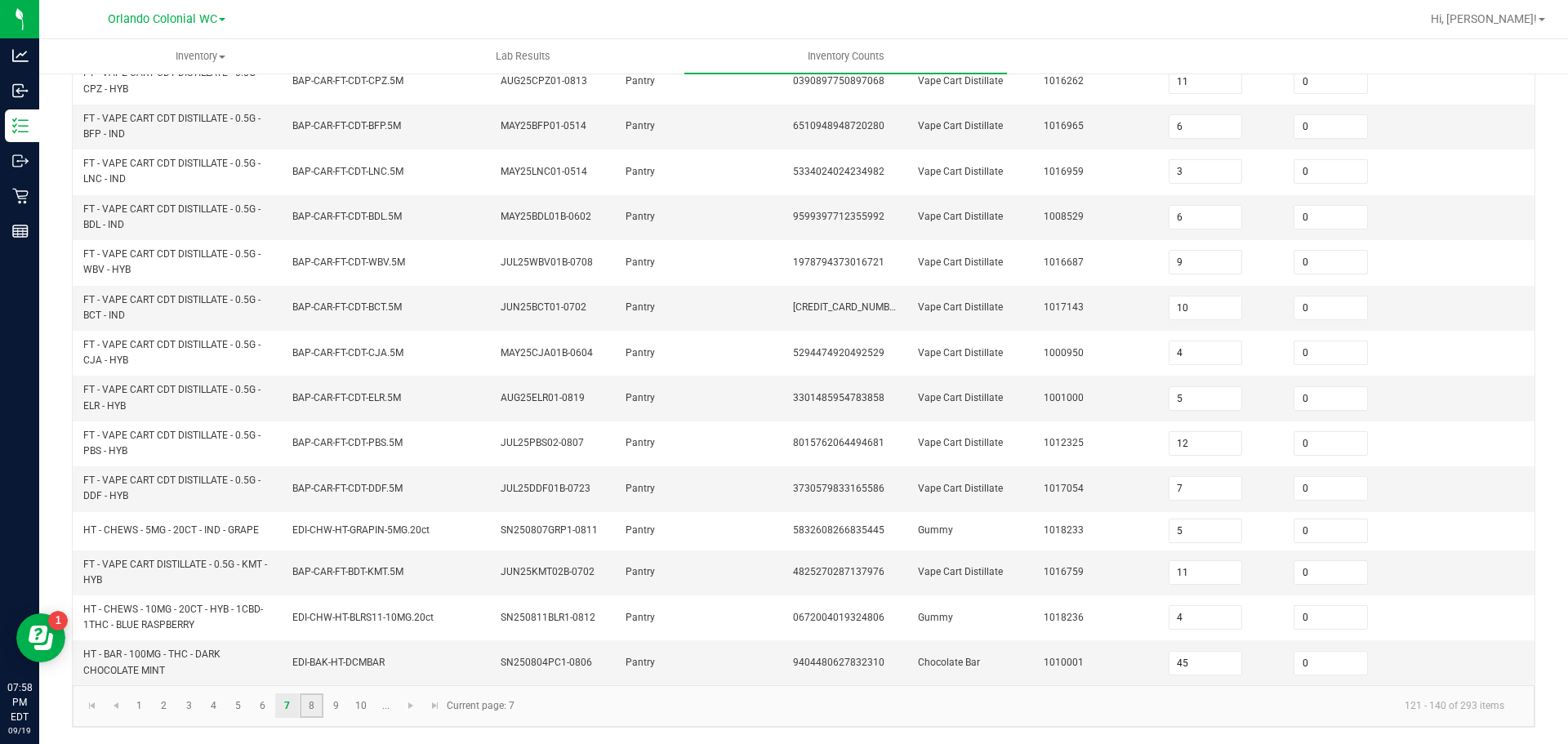
type input "21"
type input "6"
type input "1"
type input "7"
type input "4"
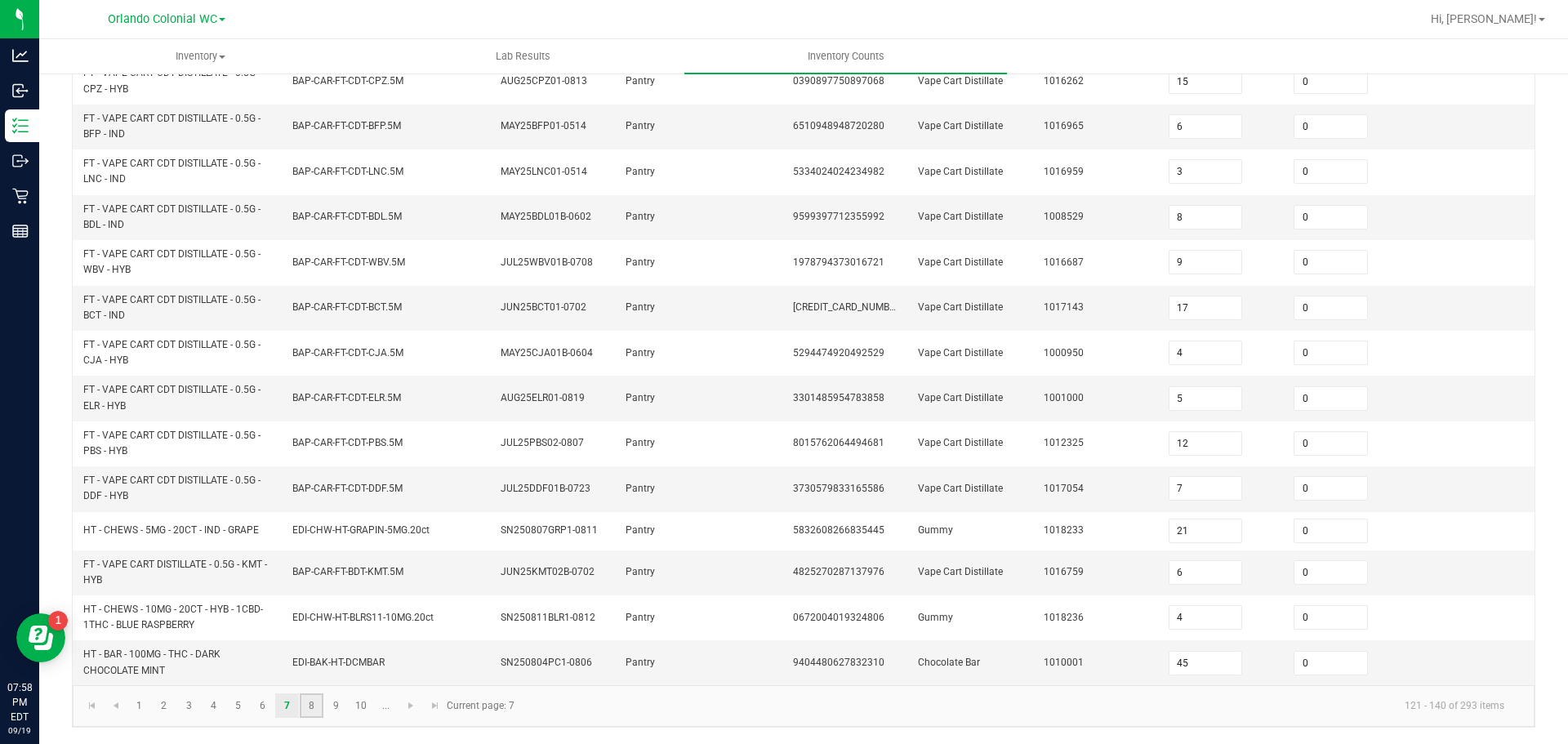
type input "29"
type input "12"
type input "11"
type input "6"
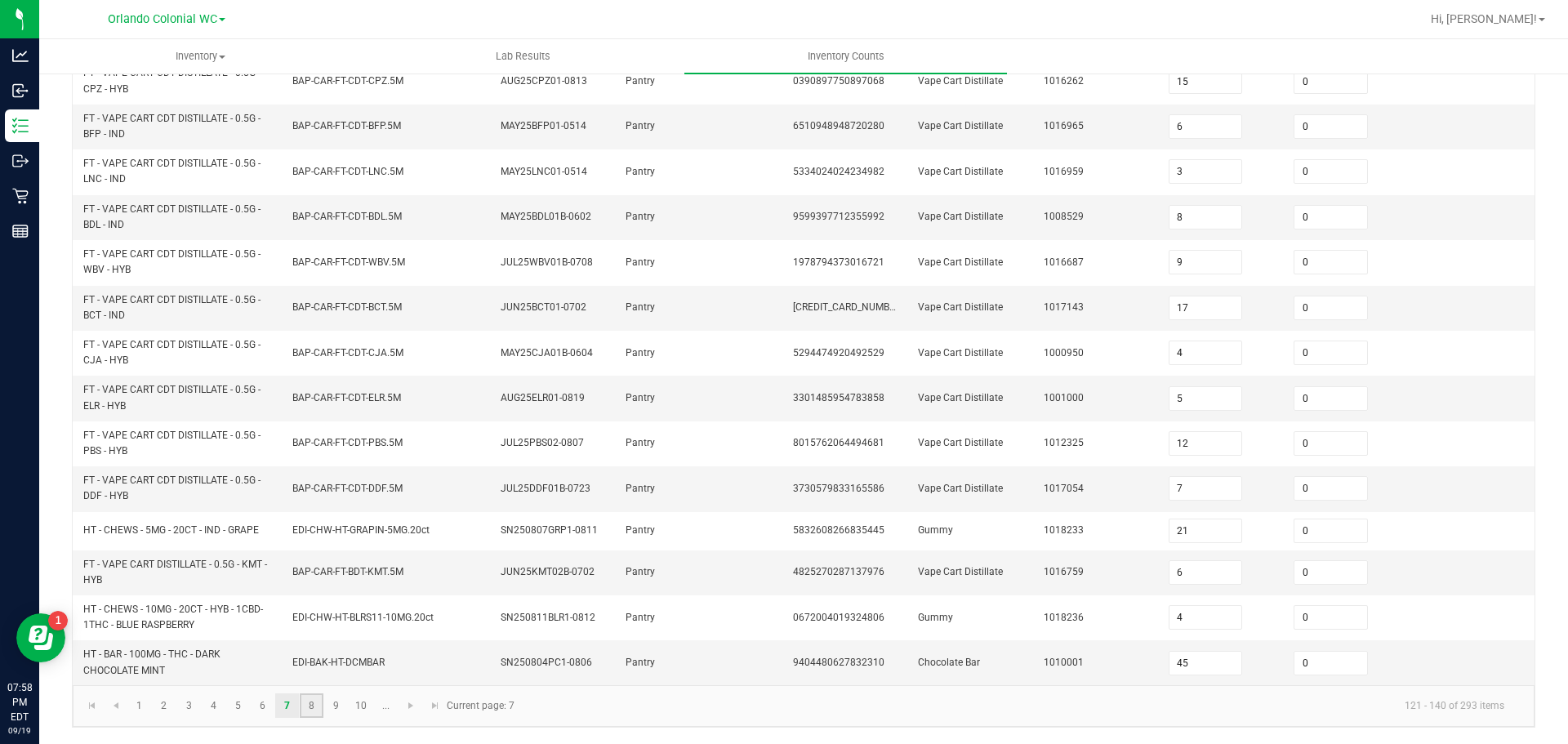
type input "3"
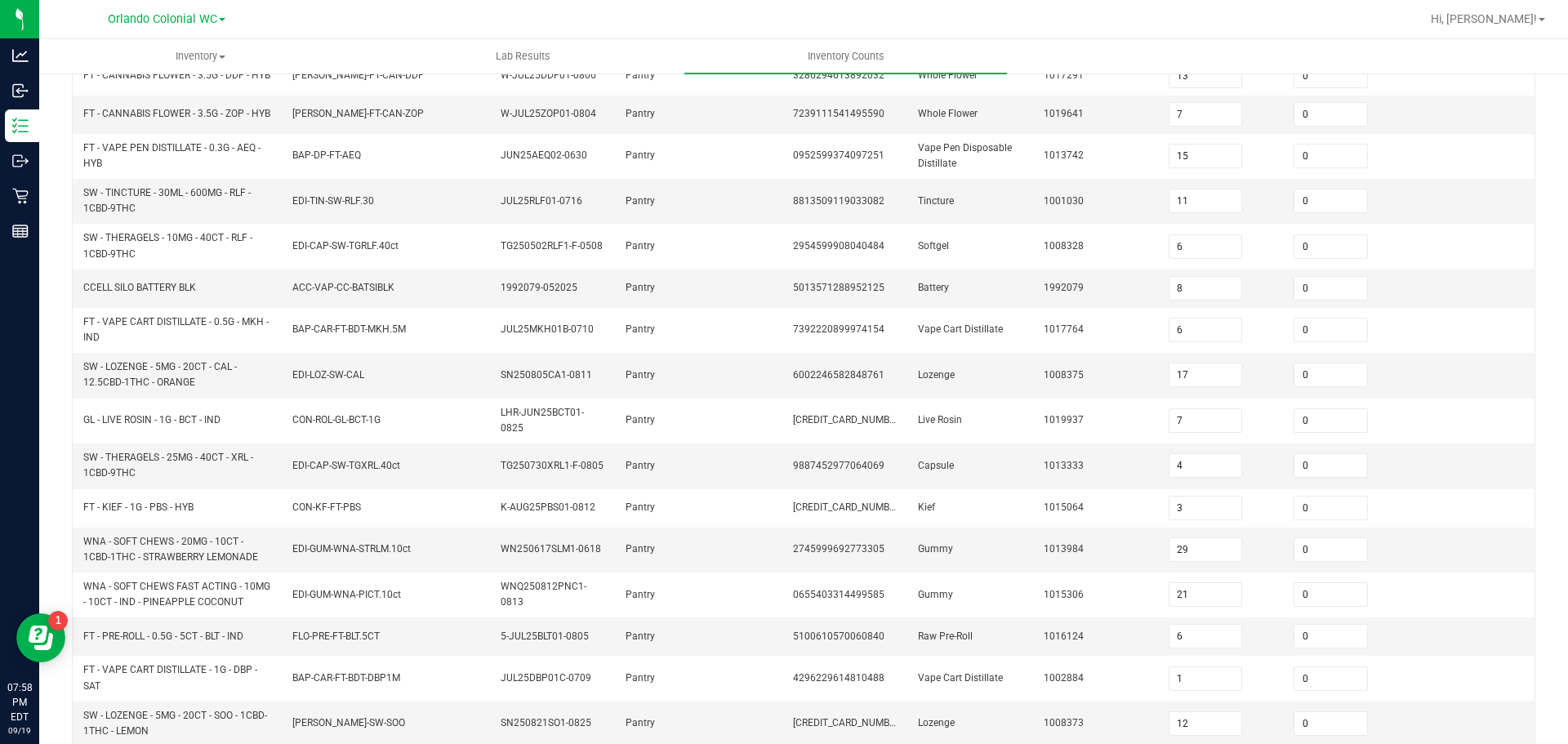
scroll to position [455, 0]
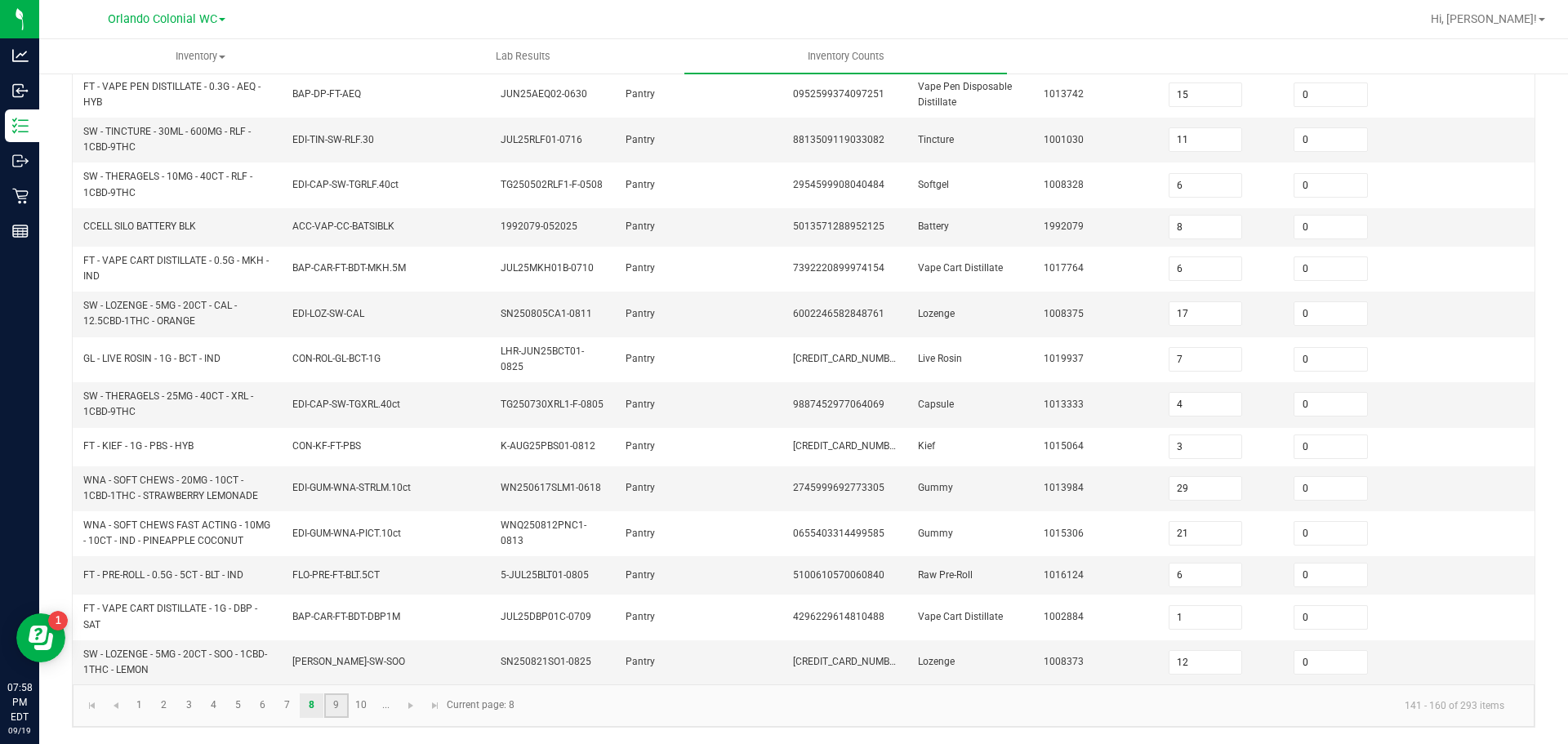
click at [332, 709] on link "9" at bounding box center [336, 706] width 24 height 25
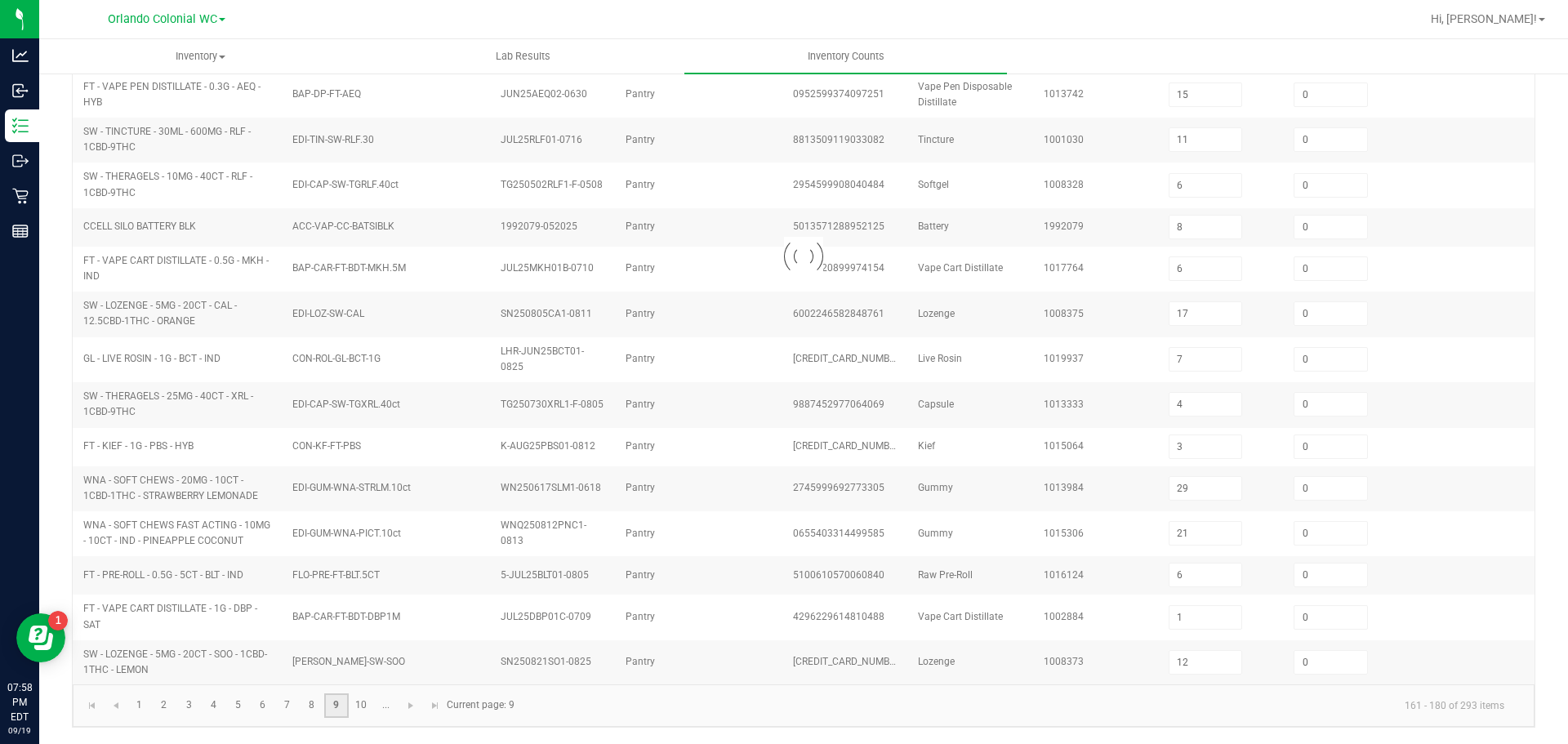
type input "7"
type input "12"
type input "6"
type input "5"
type input "4"
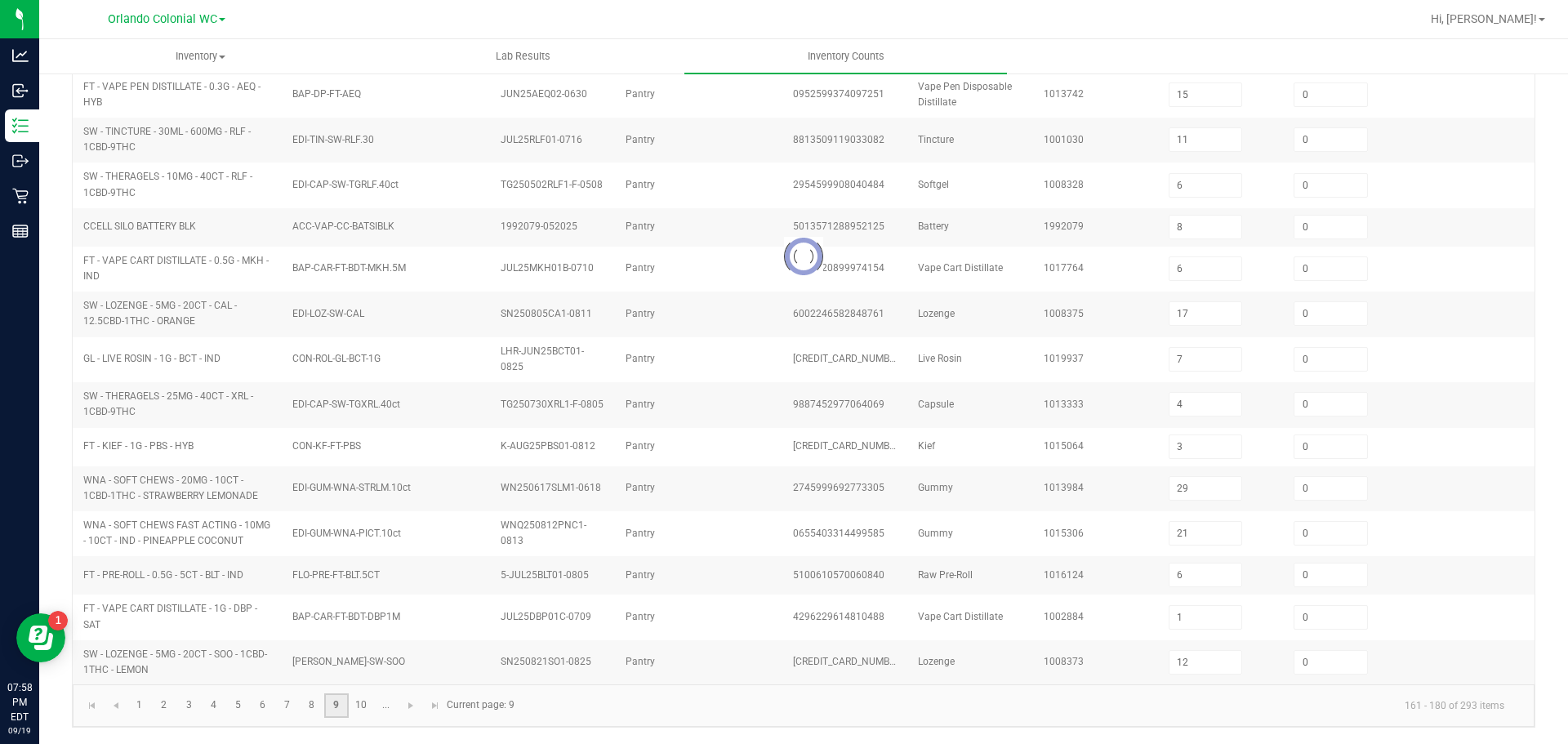
type input "2"
type input "1"
type input "7"
type input "6"
type input "8"
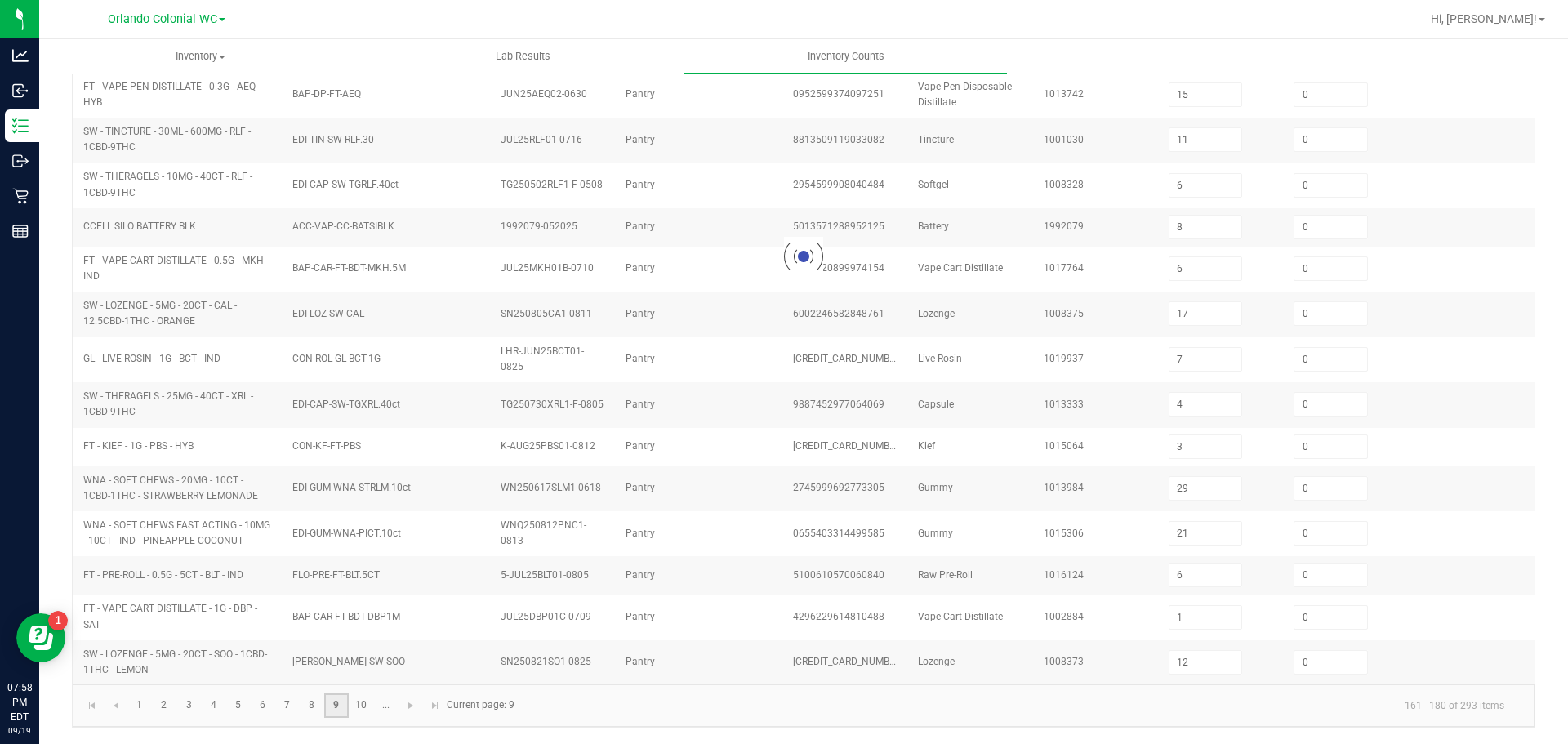
type input "10"
type input "5"
type input "10"
type input "9"
type input "20"
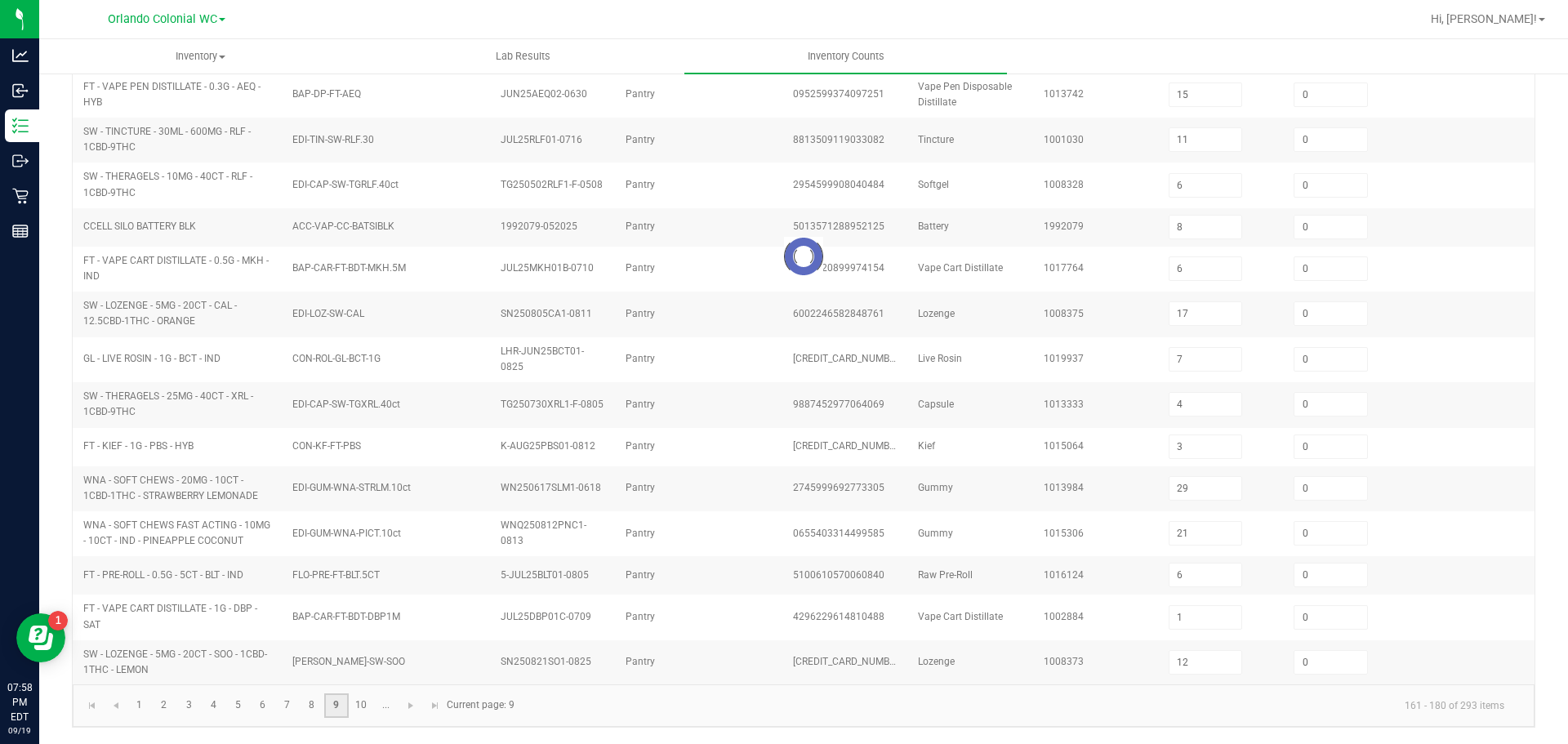
type input "17"
type input "13"
type input "2"
type input "8"
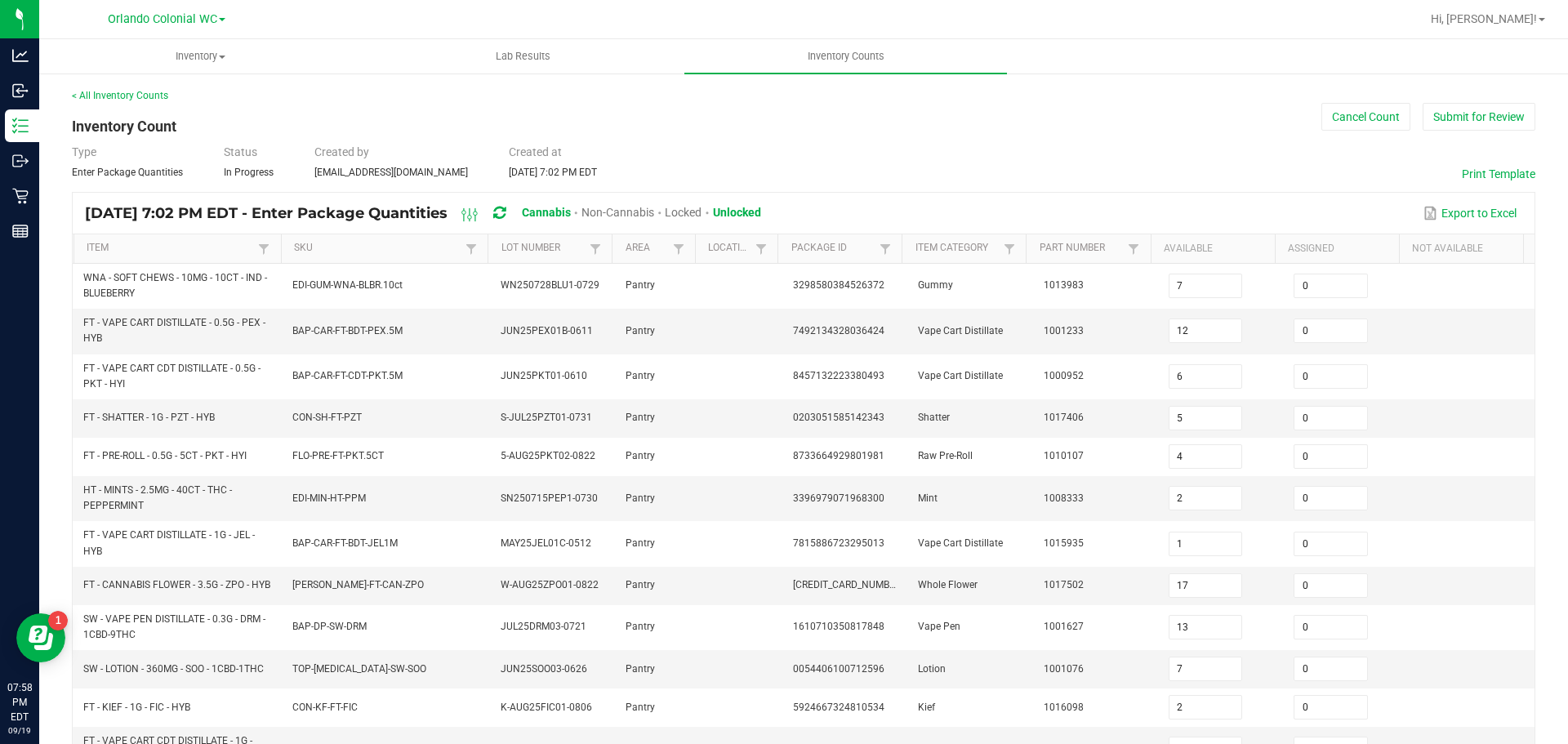
scroll to position [327, 0]
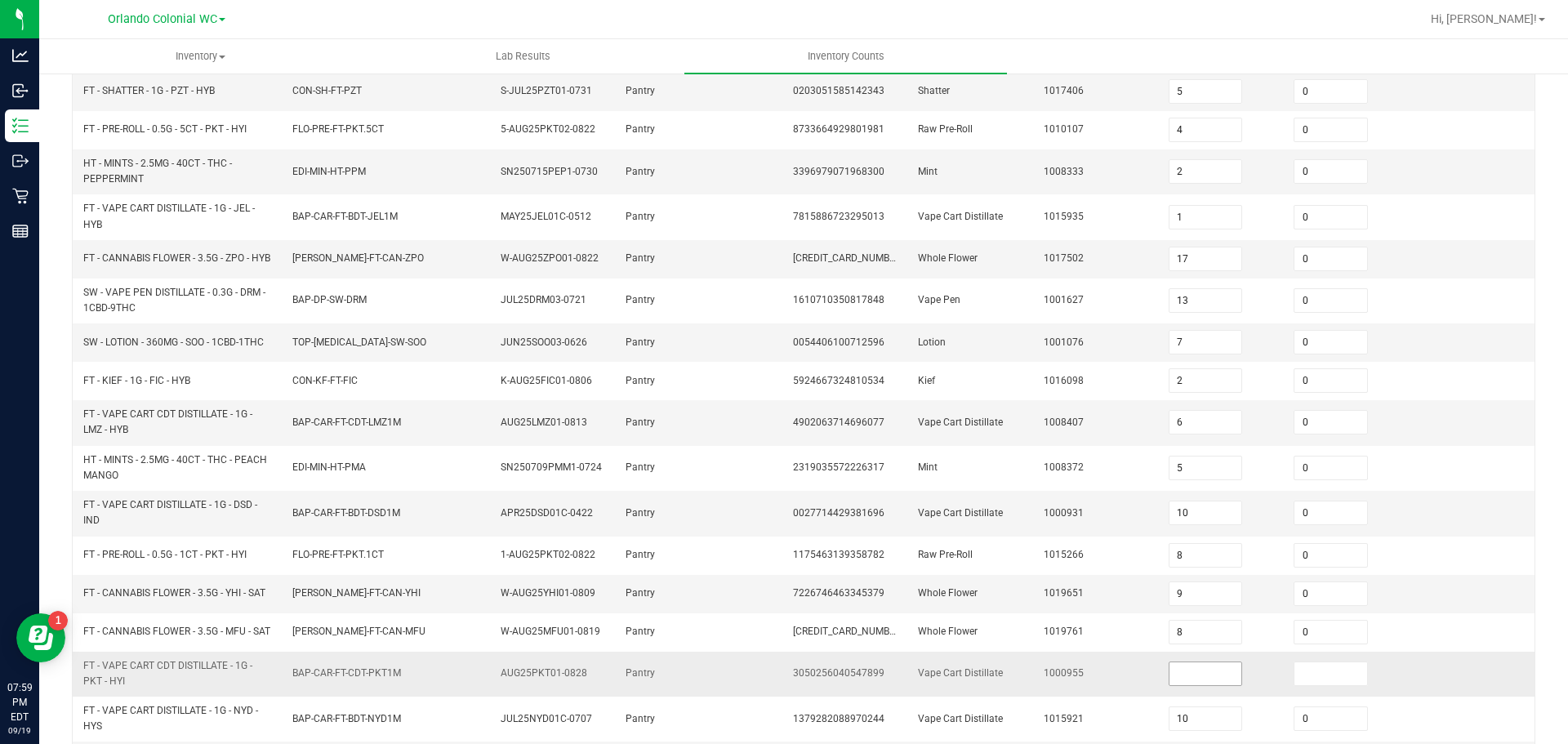
click at [1171, 686] on input at bounding box center [1206, 674] width 73 height 23
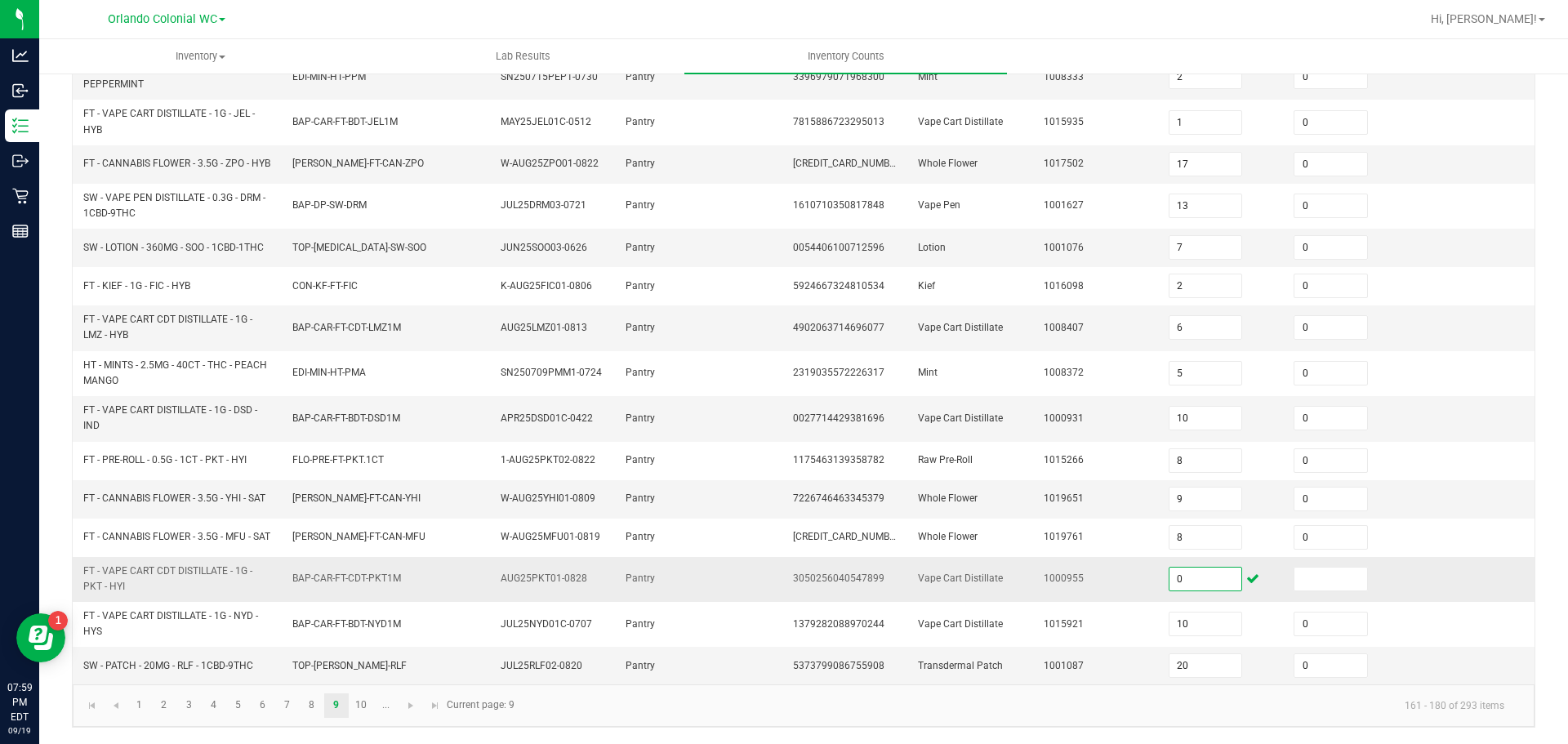
type input "0"
click at [361, 705] on link "10" at bounding box center [362, 706] width 24 height 25
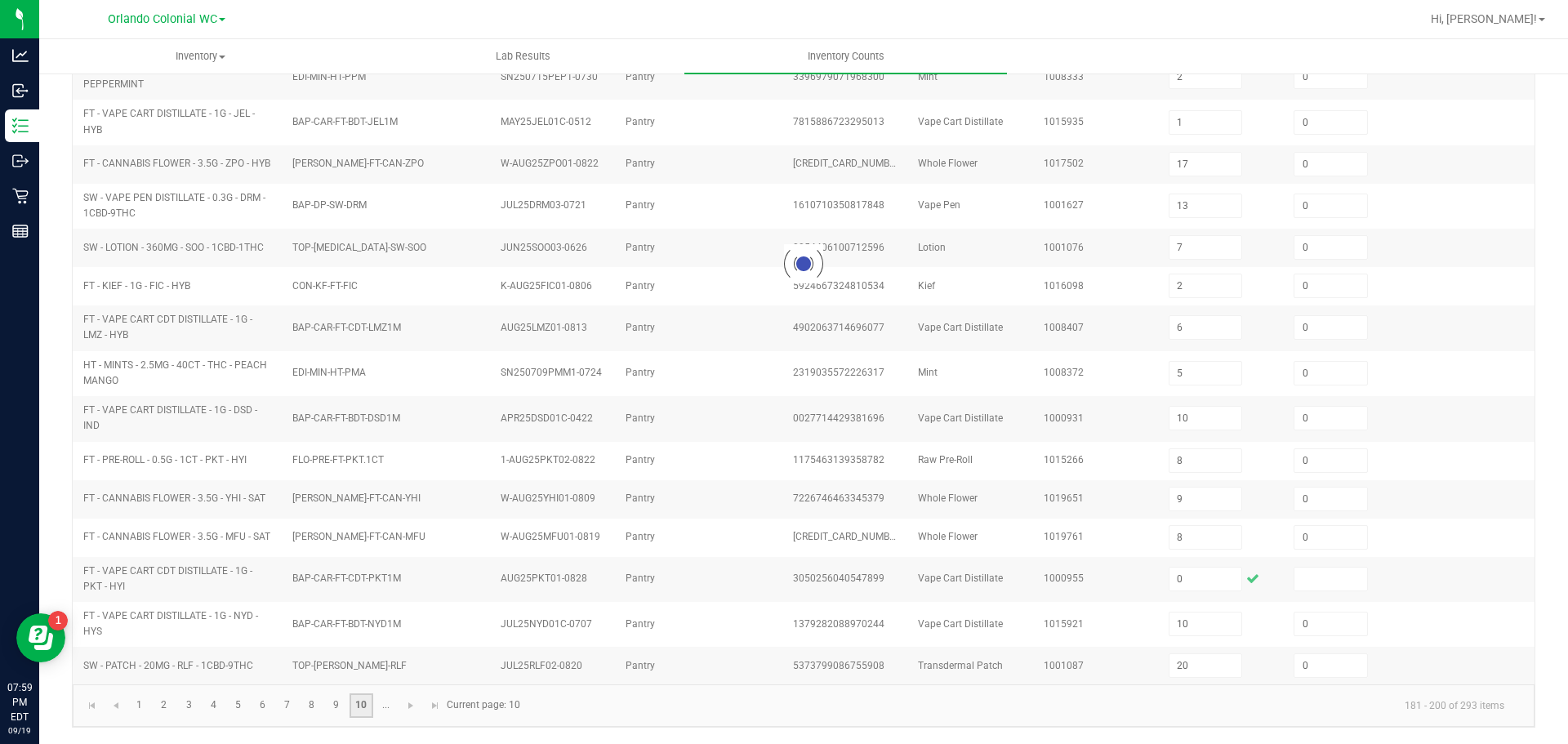
type input "5"
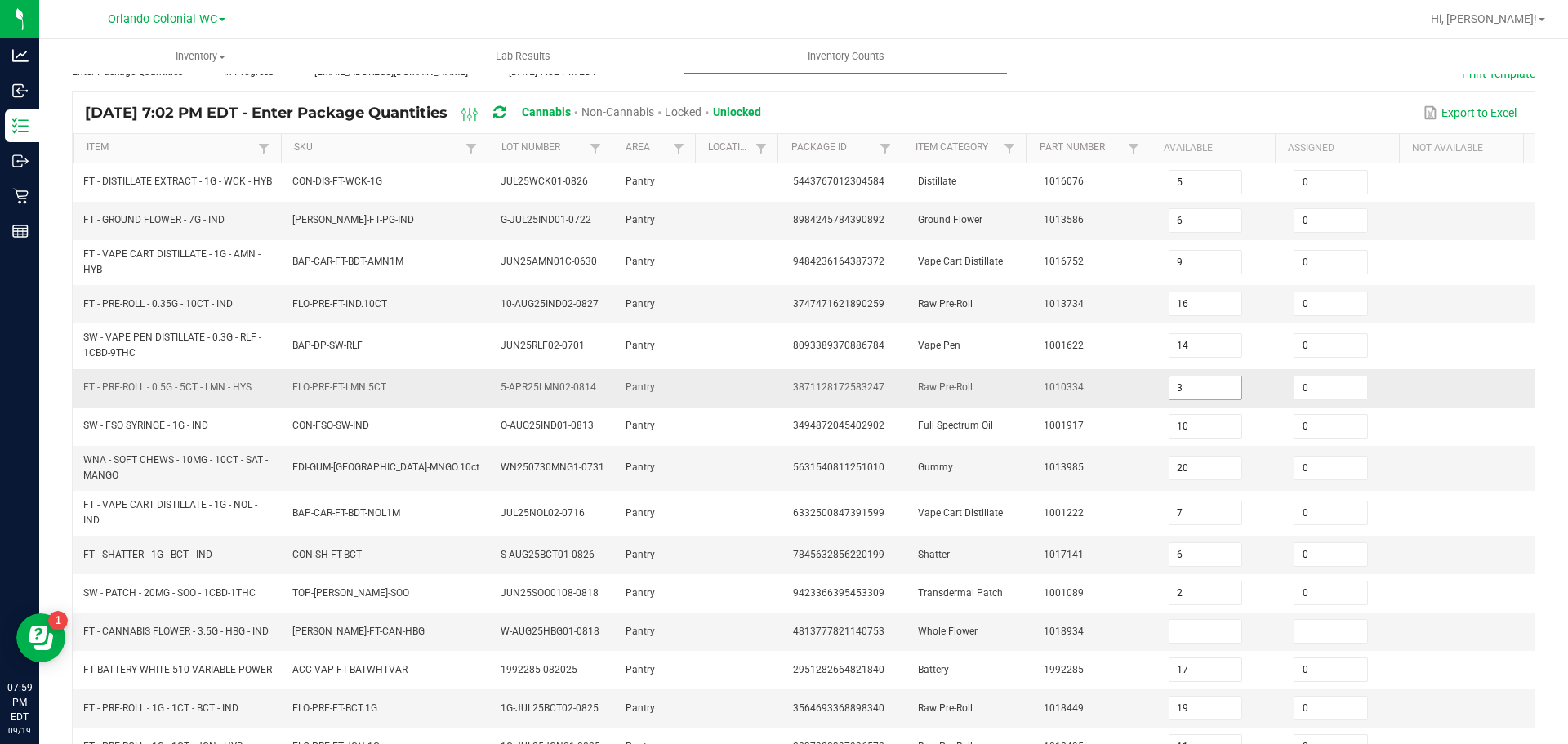
scroll to position [327, 0]
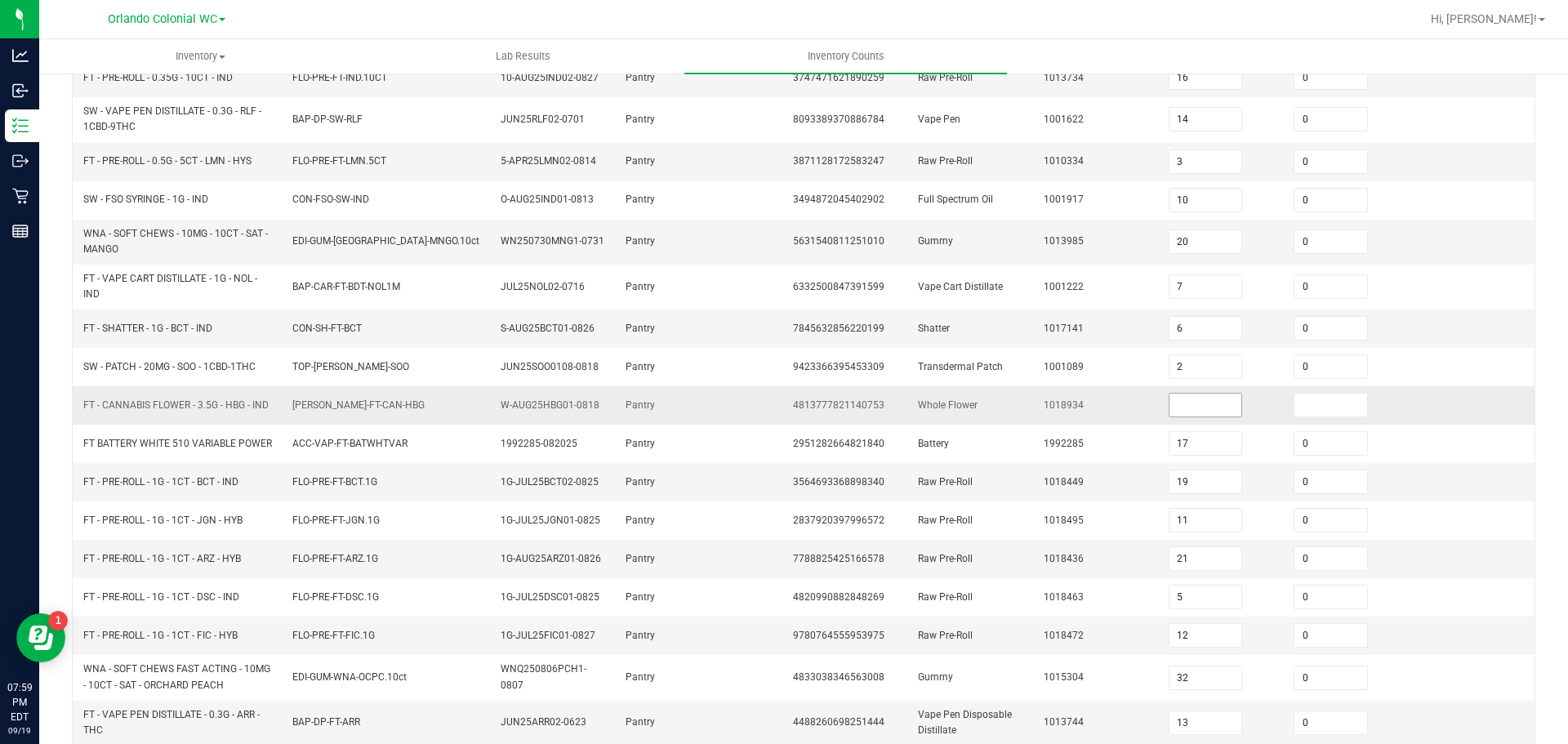
click at [1179, 405] on input at bounding box center [1206, 406] width 73 height 23
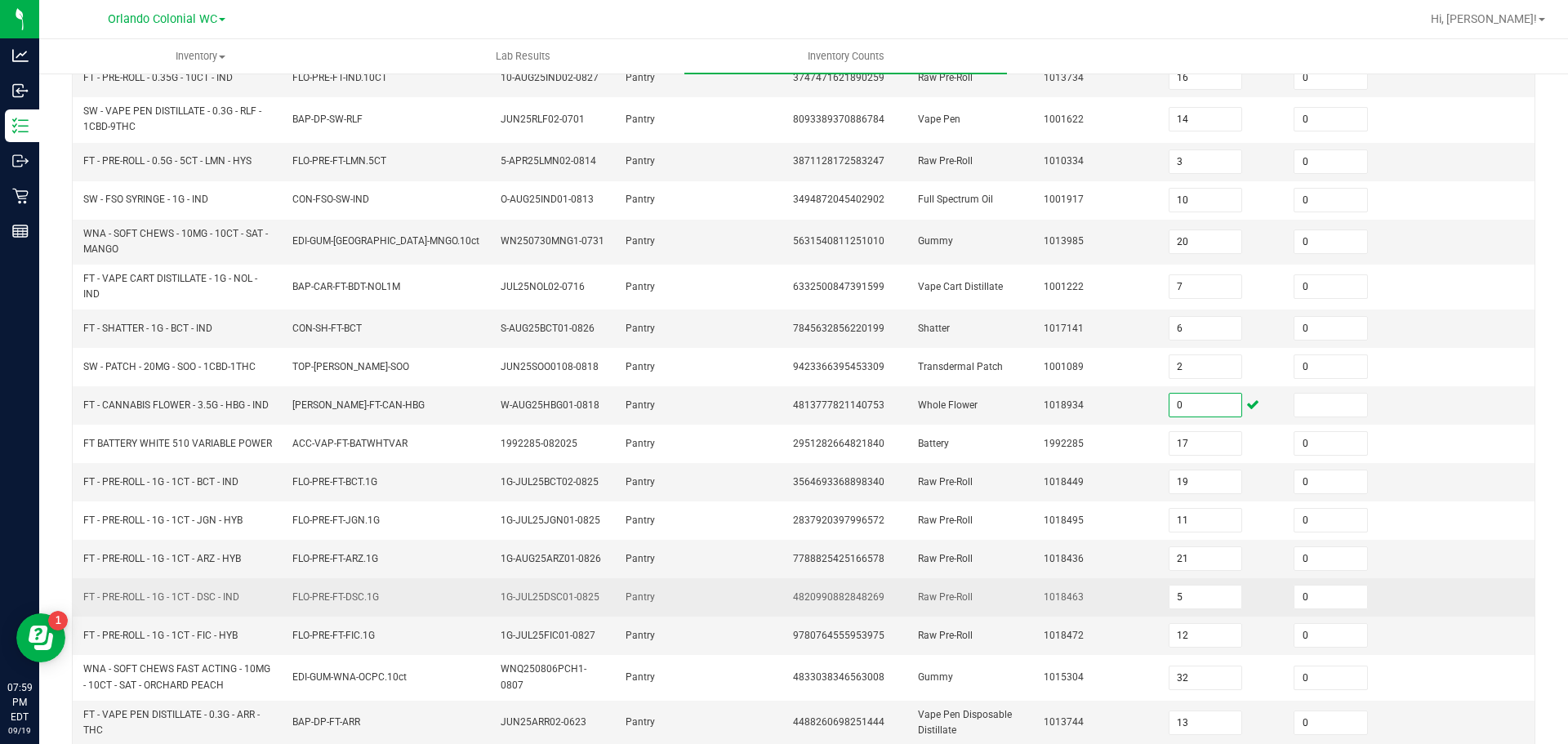
scroll to position [401, 0]
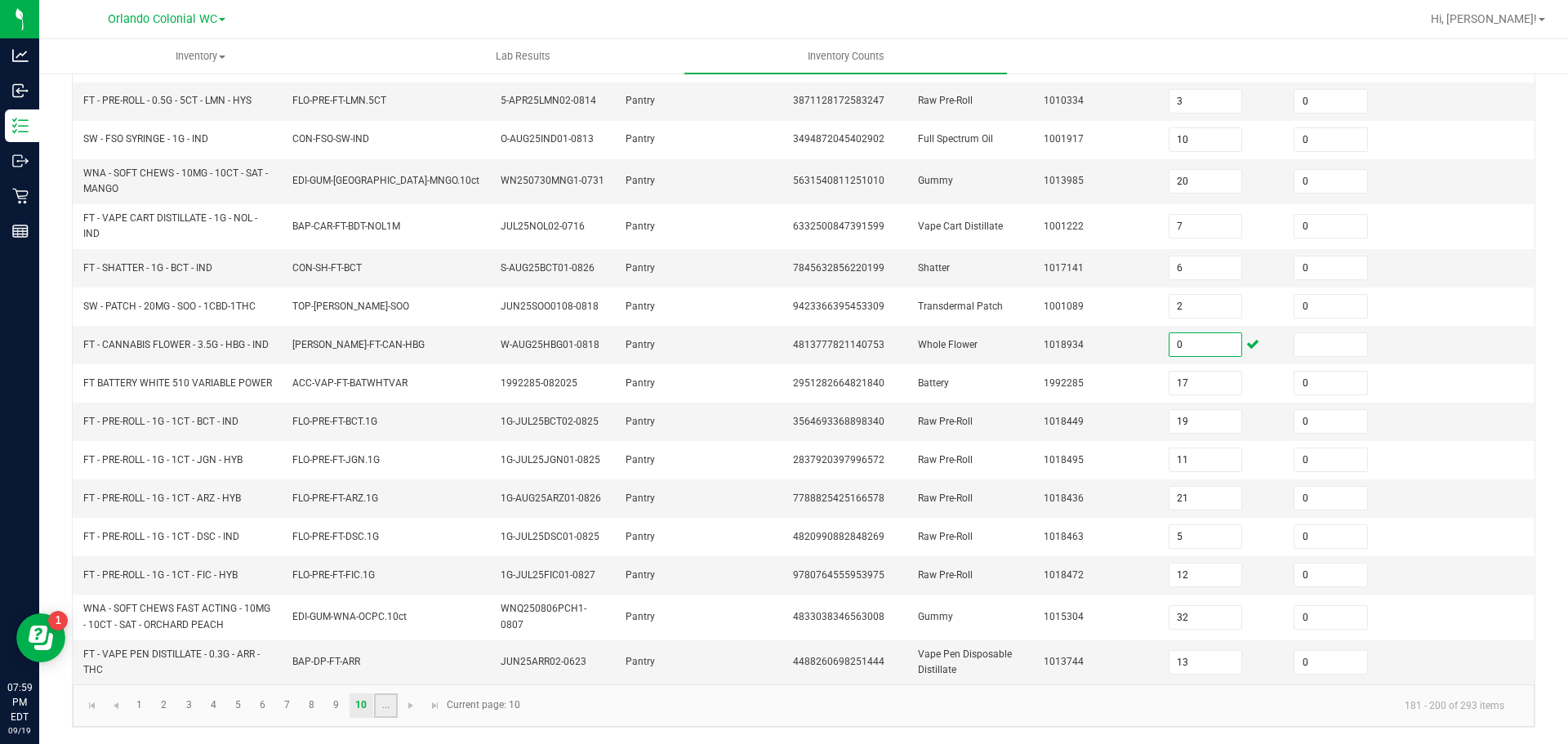
click at [382, 705] on link "..." at bounding box center [386, 706] width 24 height 25
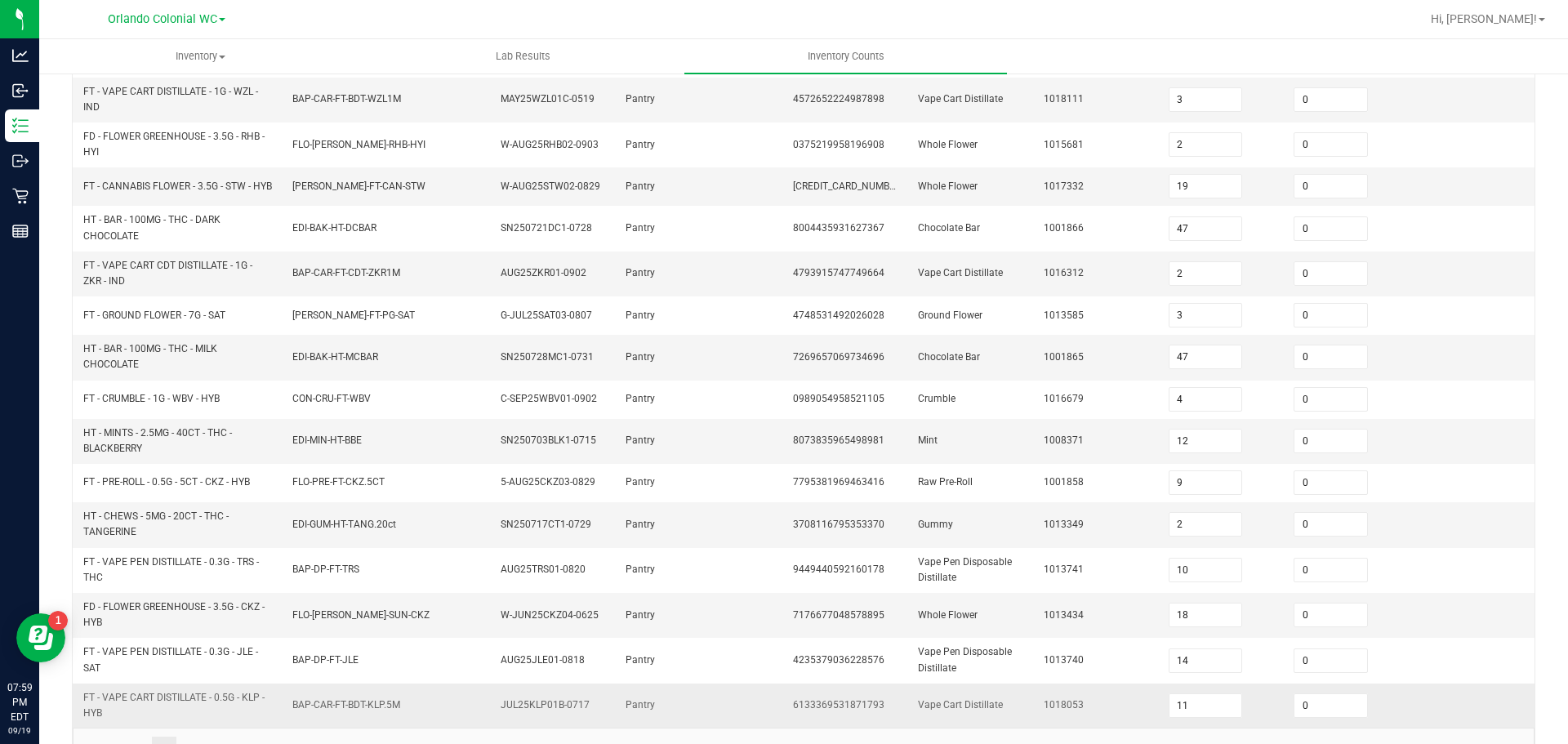
scroll to position [442, 0]
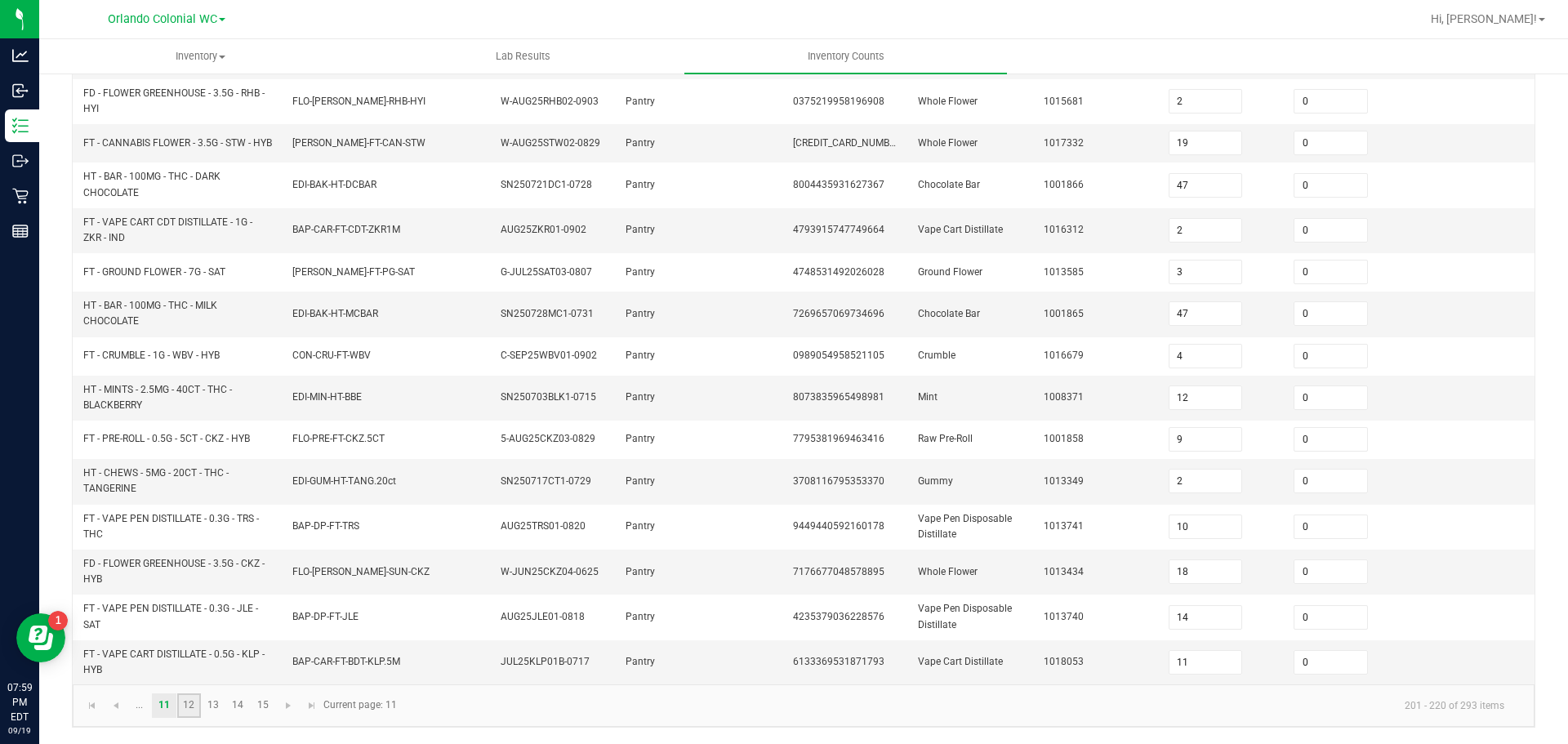
click at [184, 705] on link "12" at bounding box center [189, 706] width 24 height 25
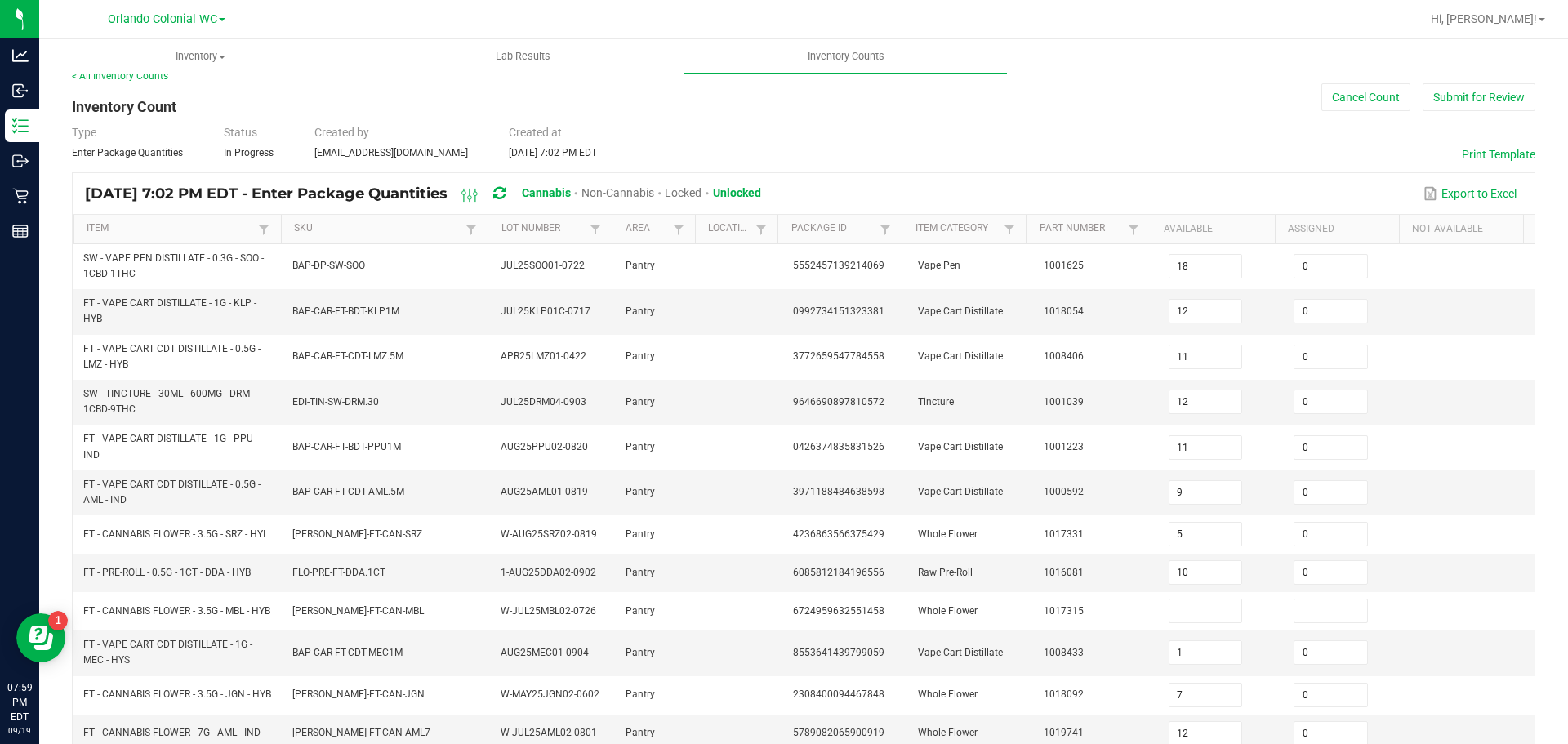
scroll to position [183, 0]
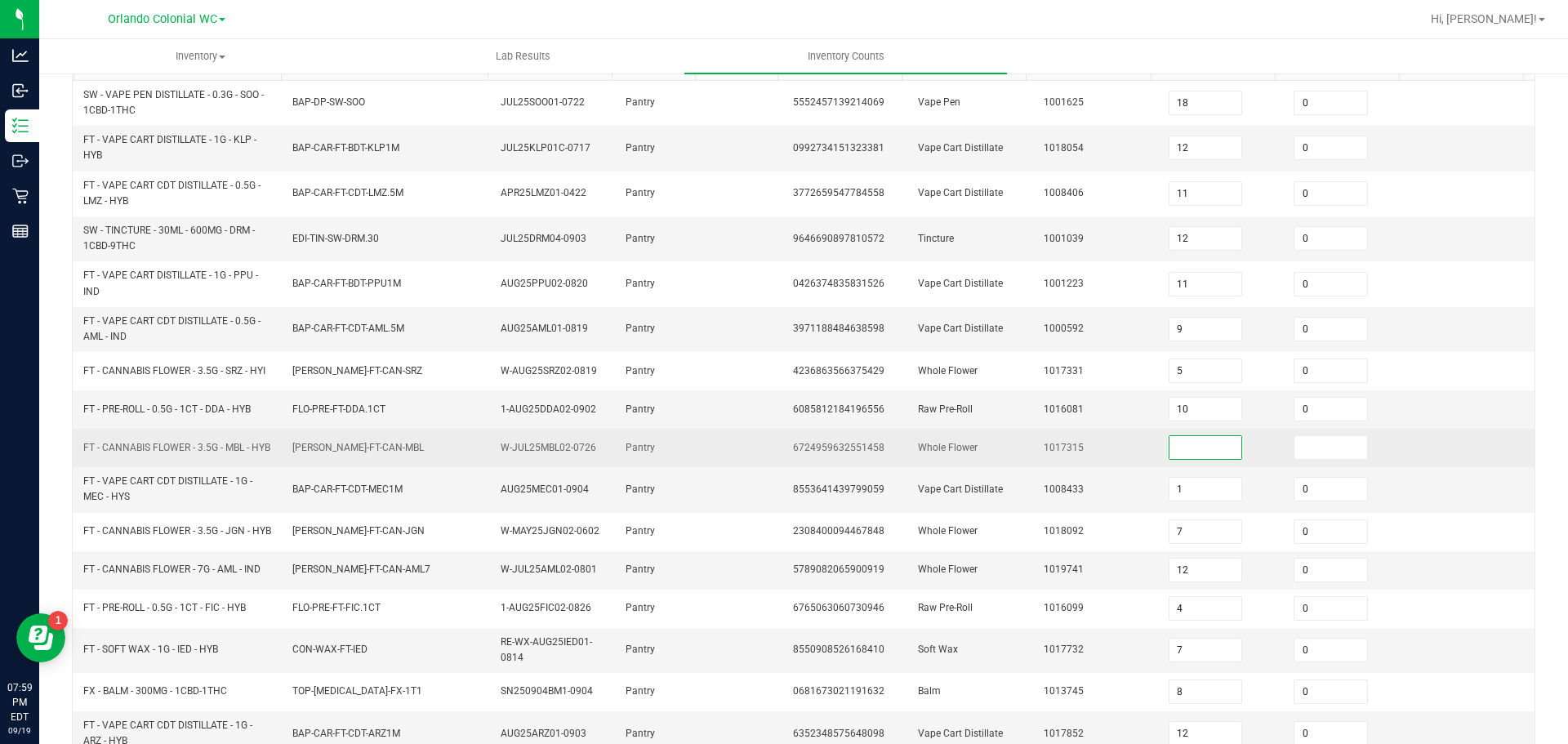
click at [1177, 447] on input at bounding box center [1206, 448] width 73 height 23
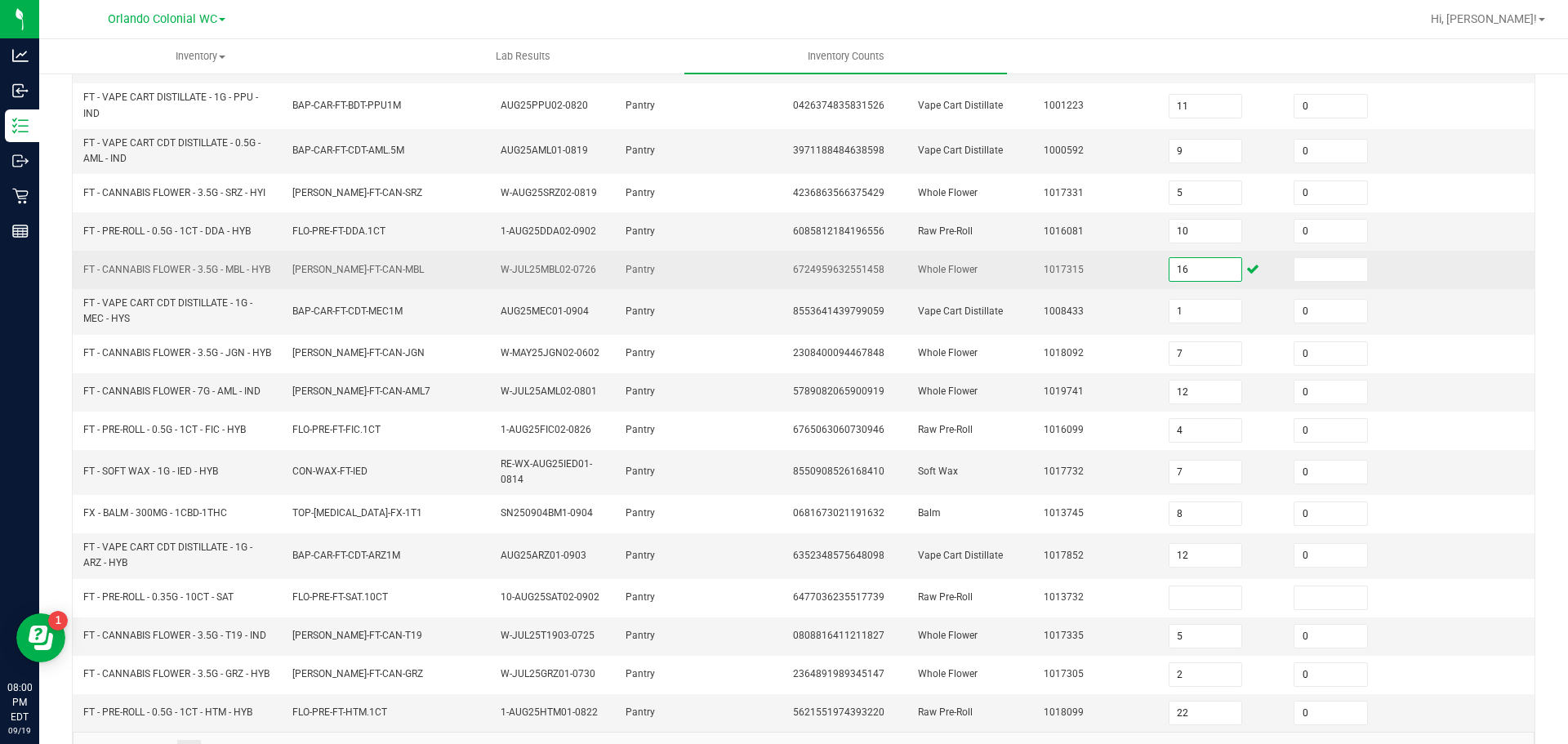
scroll to position [428, 0]
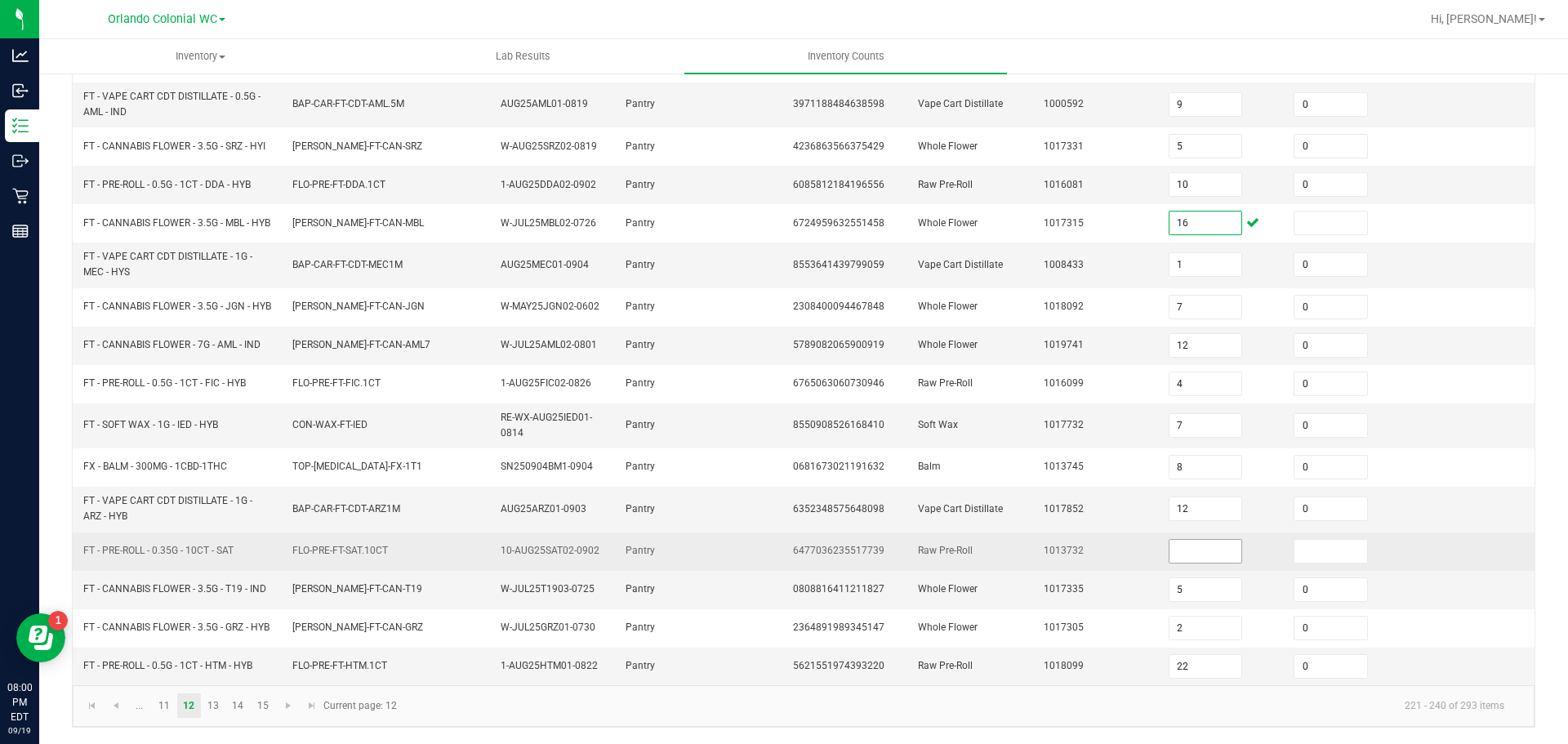
click at [1176, 546] on input at bounding box center [1206, 551] width 73 height 23
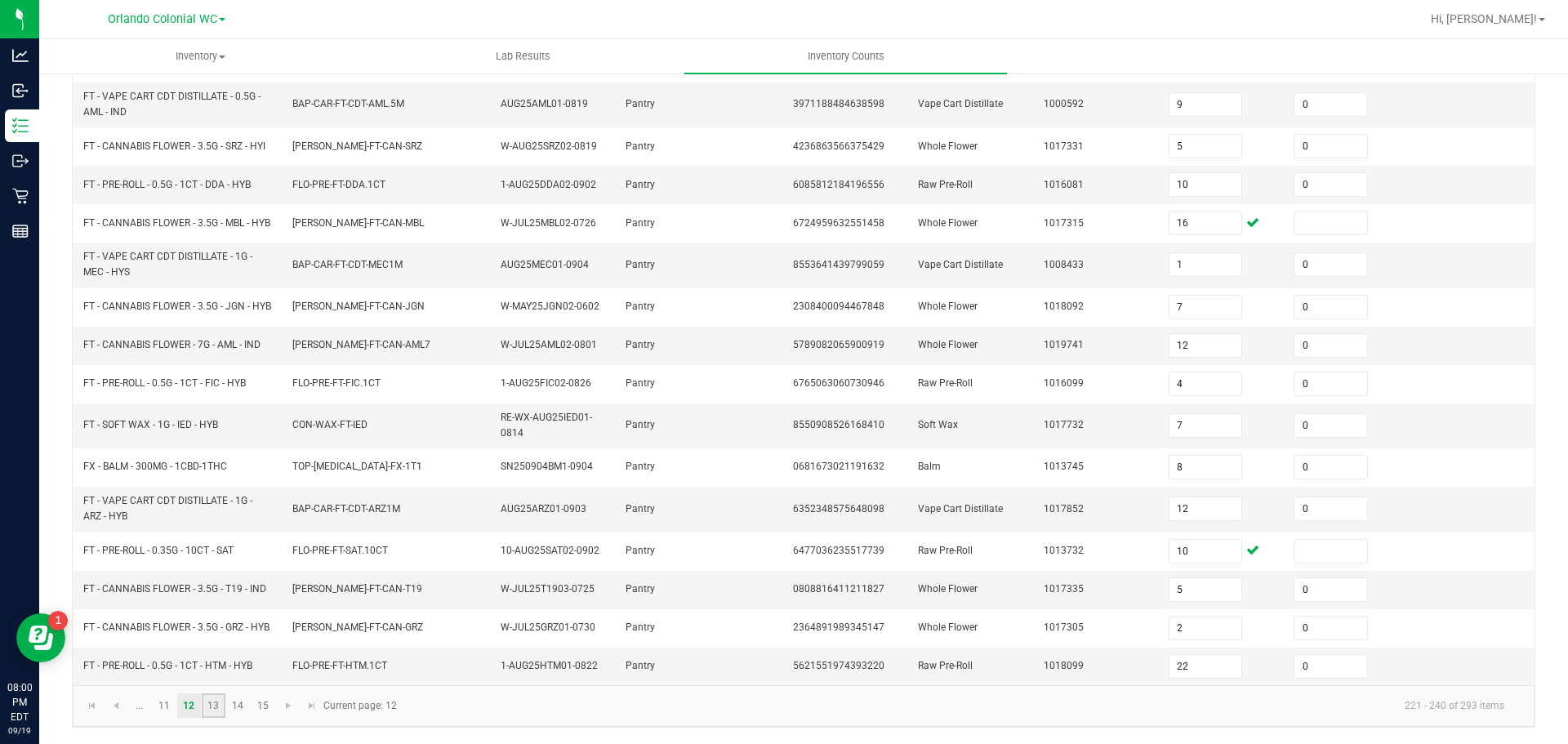
click at [218, 708] on link "13" at bounding box center [213, 706] width 24 height 25
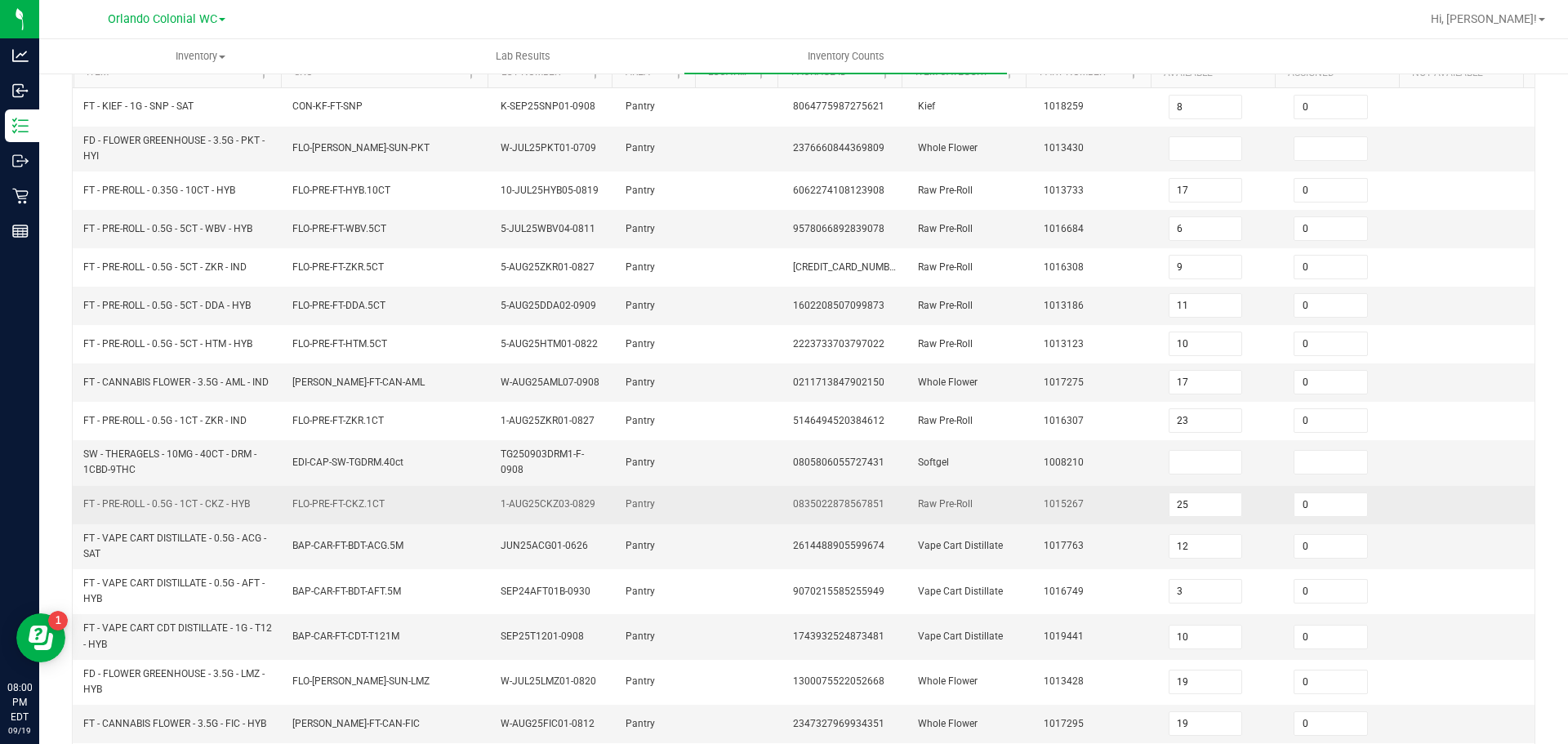
scroll to position [0, 0]
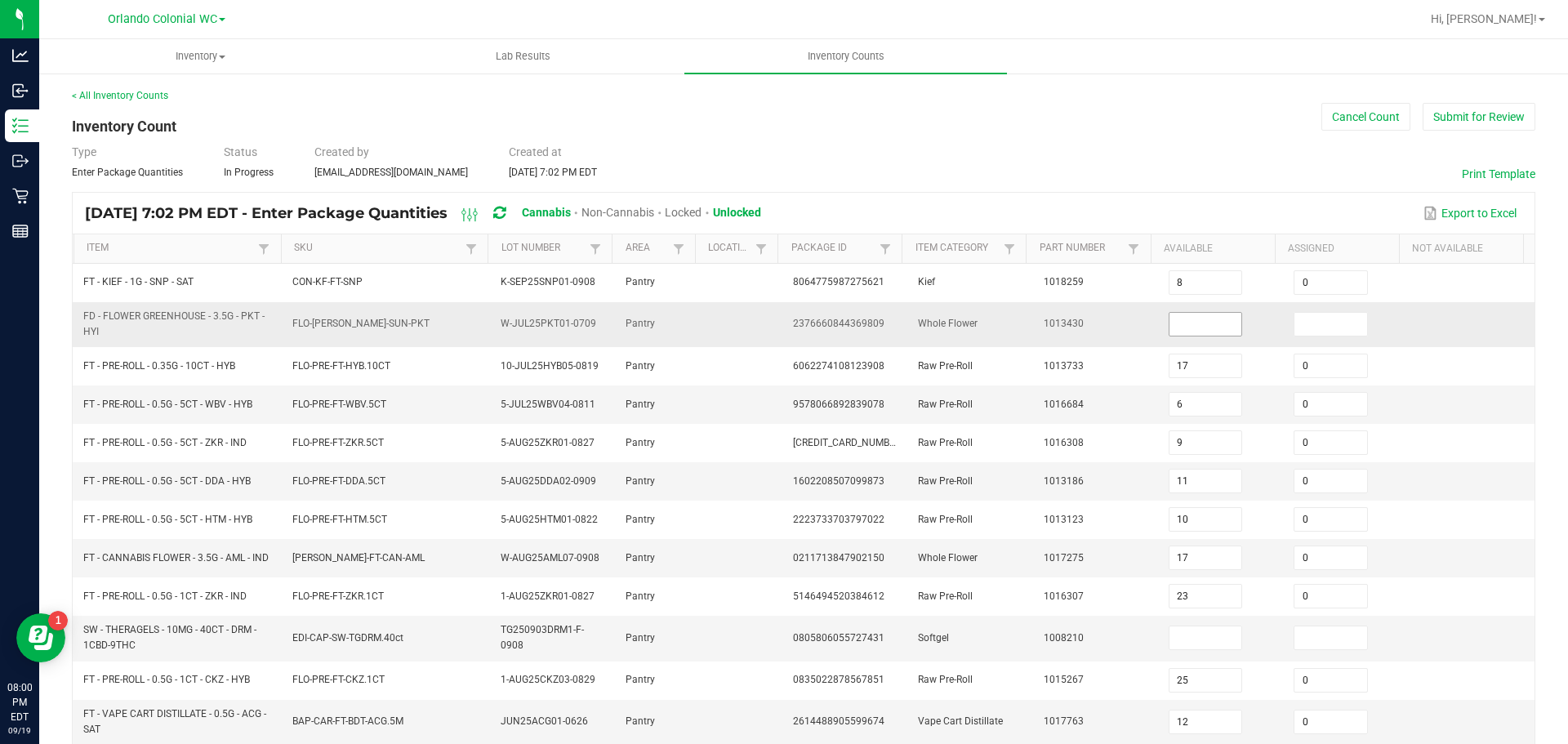
click at [1170, 317] on input at bounding box center [1206, 324] width 73 height 23
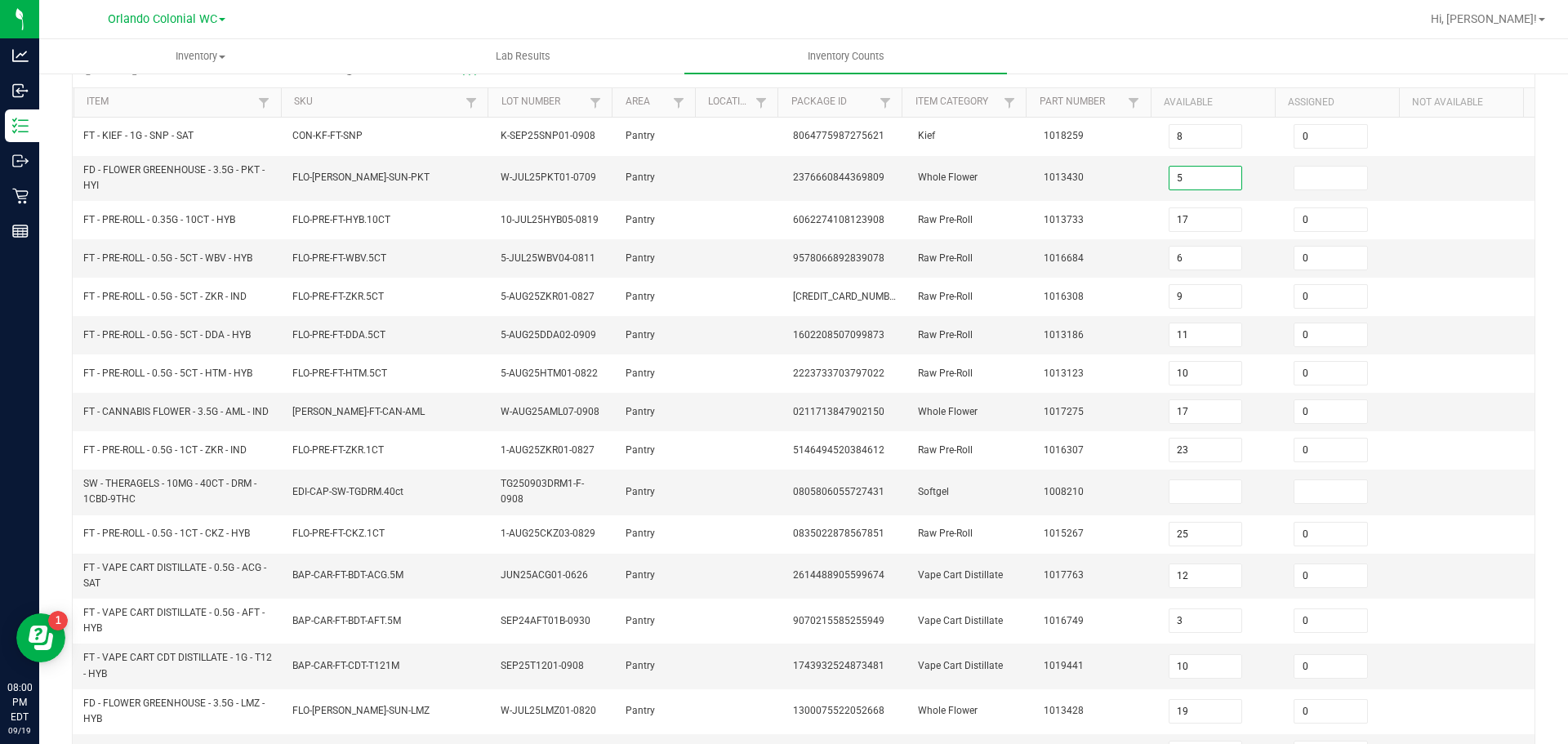
scroll to position [327, 0]
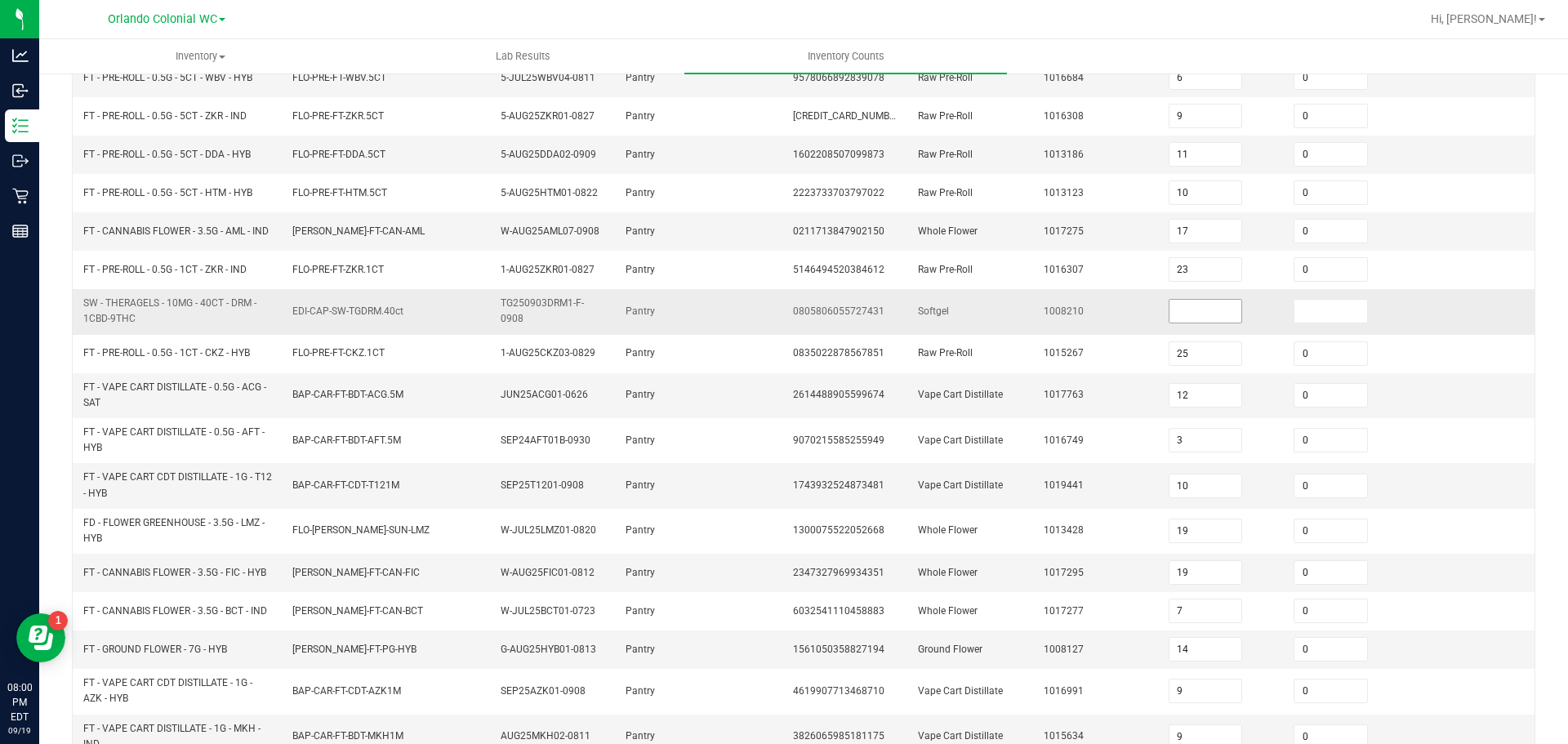
click at [1189, 318] on input at bounding box center [1206, 312] width 73 height 23
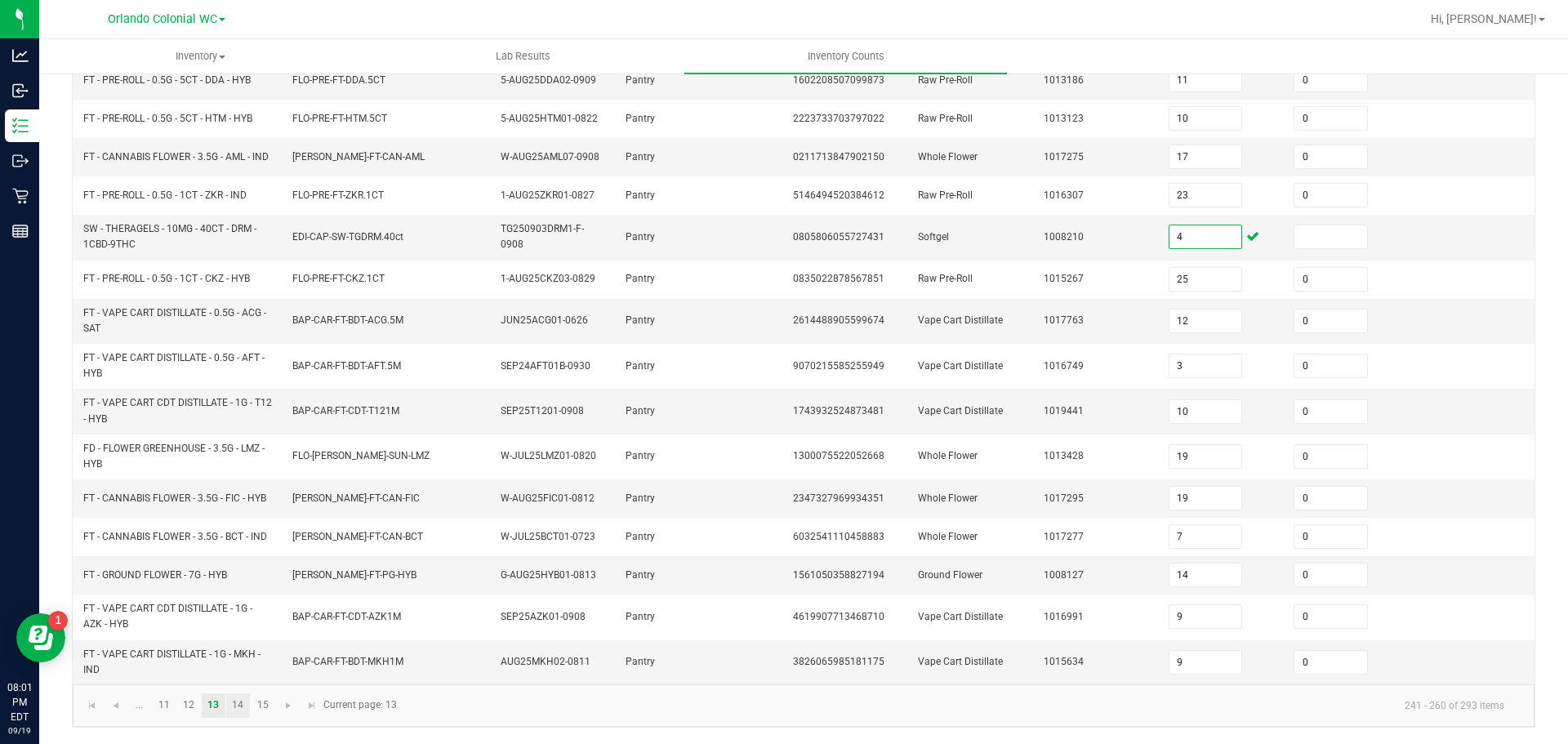
click at [238, 707] on link "14" at bounding box center [238, 706] width 24 height 25
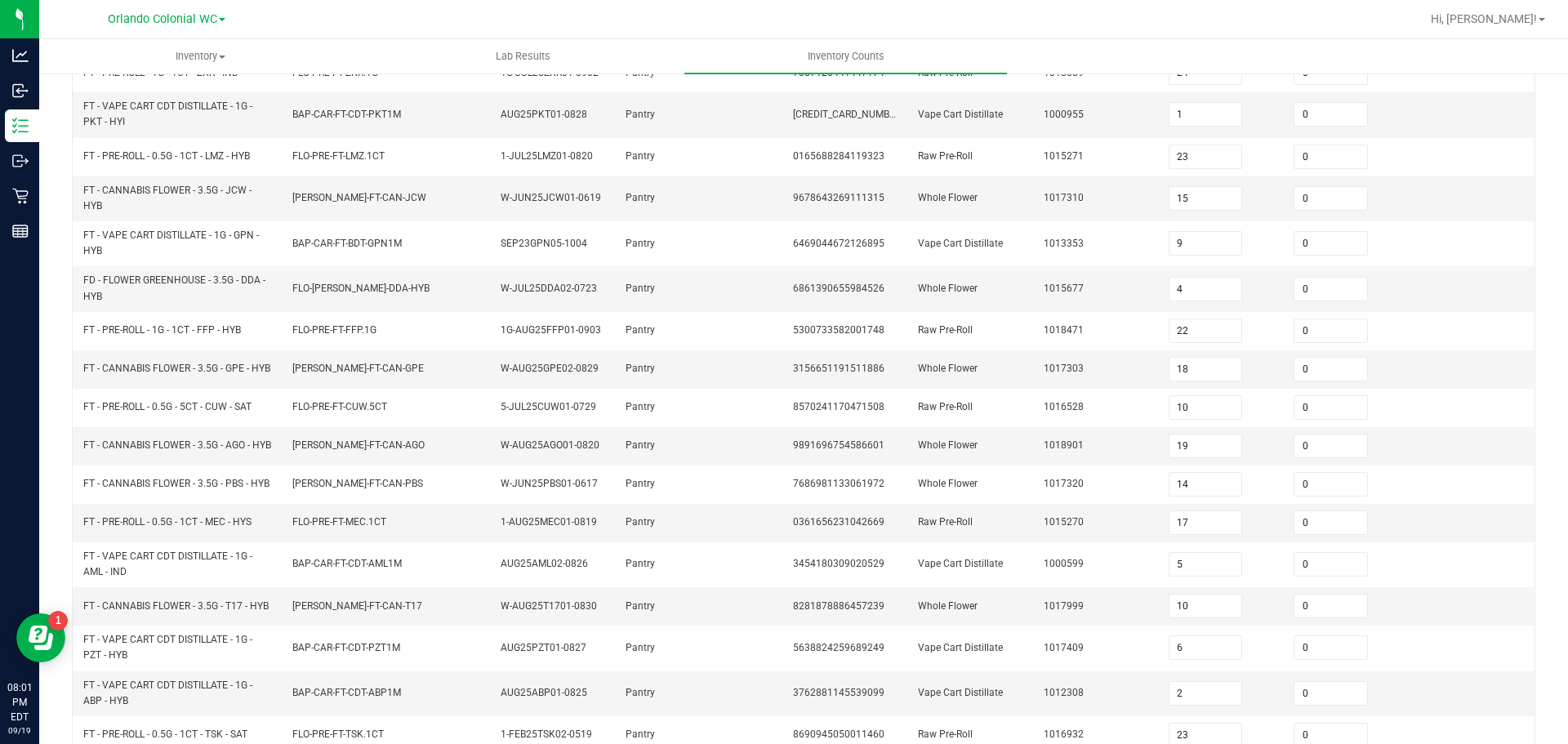
scroll to position [428, 0]
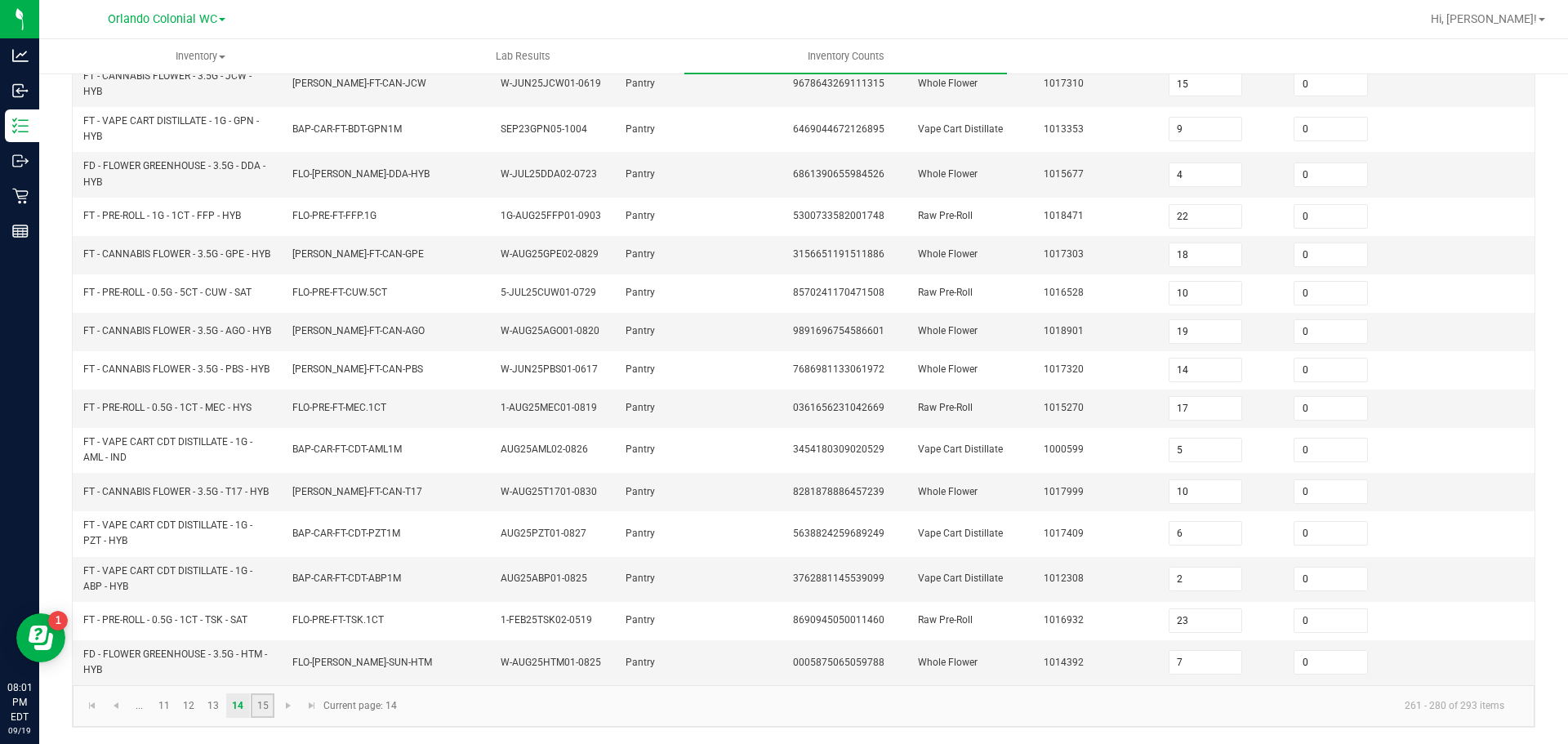
click at [260, 706] on link "15" at bounding box center [262, 706] width 24 height 25
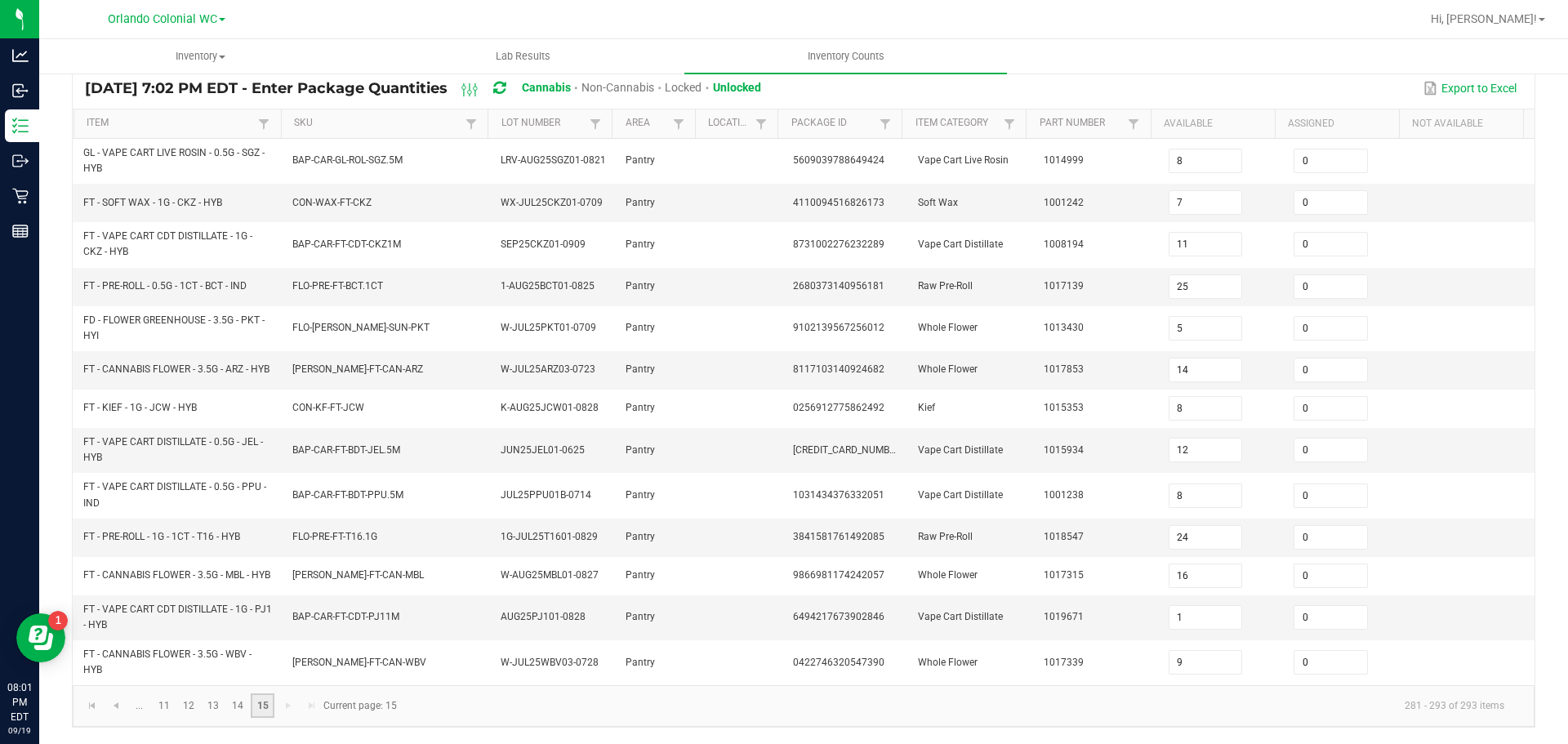
scroll to position [139, 0]
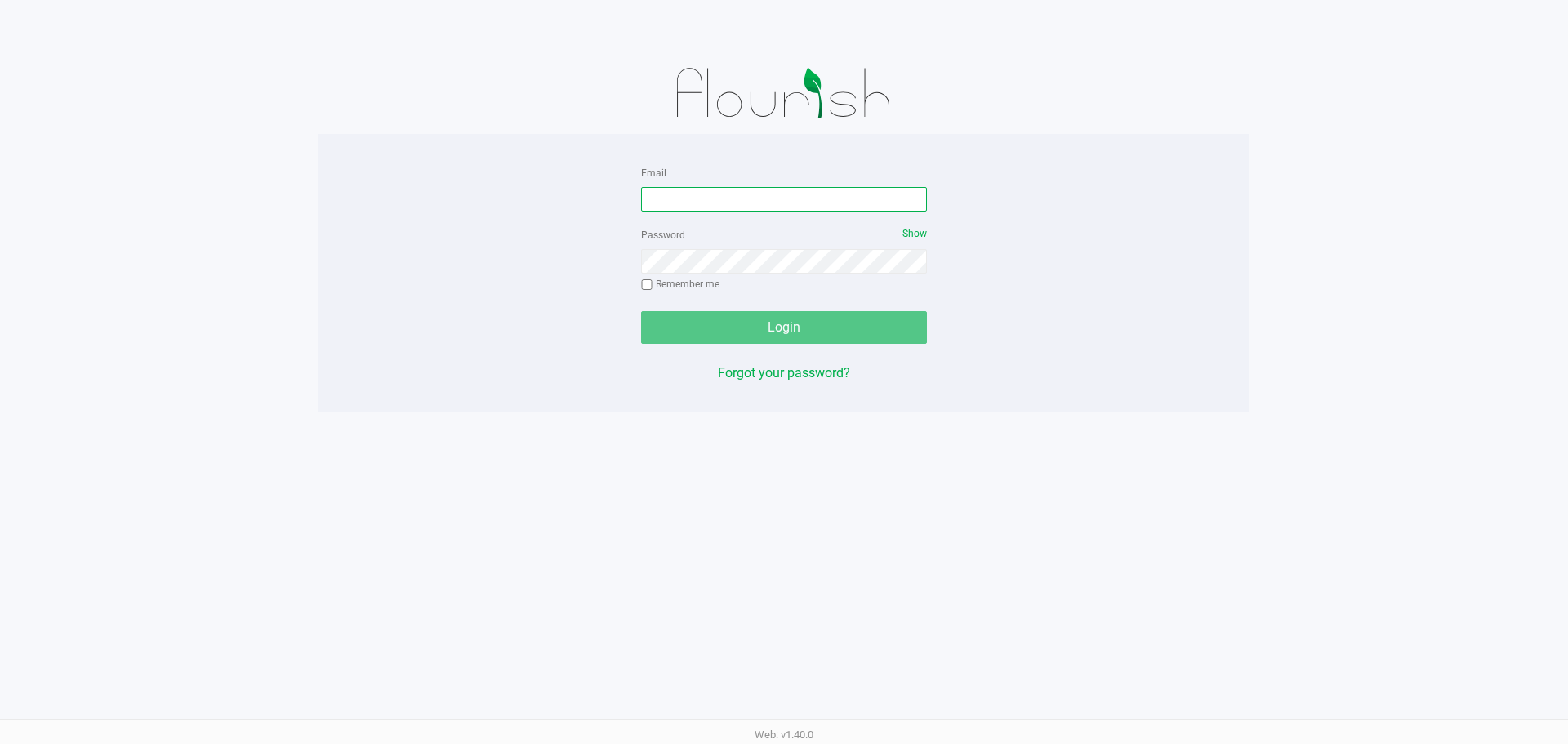
click at [714, 196] on input "Email" at bounding box center [784, 199] width 286 height 25
type input "[EMAIL_ADDRESS][DOMAIN_NAME]"
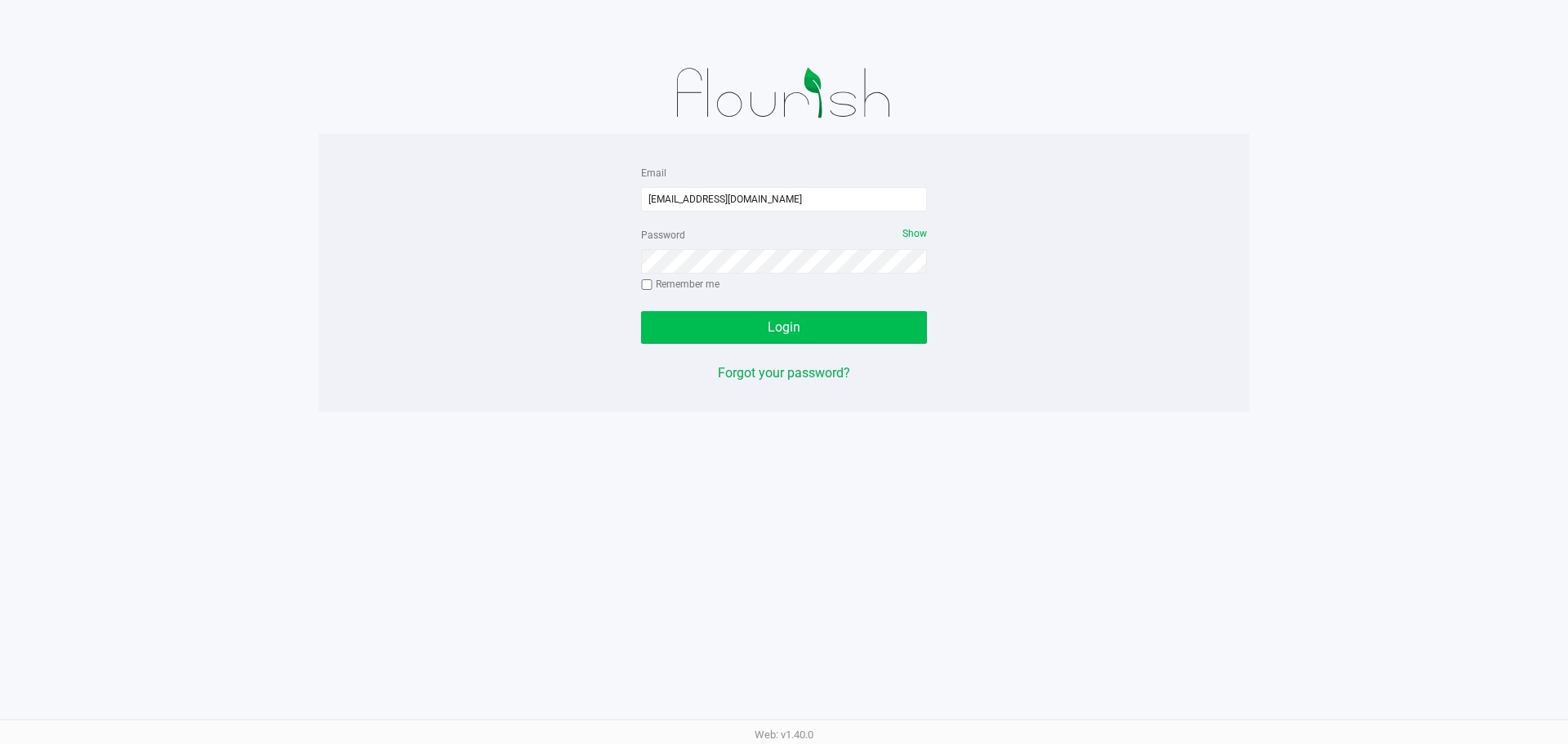
click at [805, 335] on button "Login" at bounding box center [784, 327] width 286 height 33
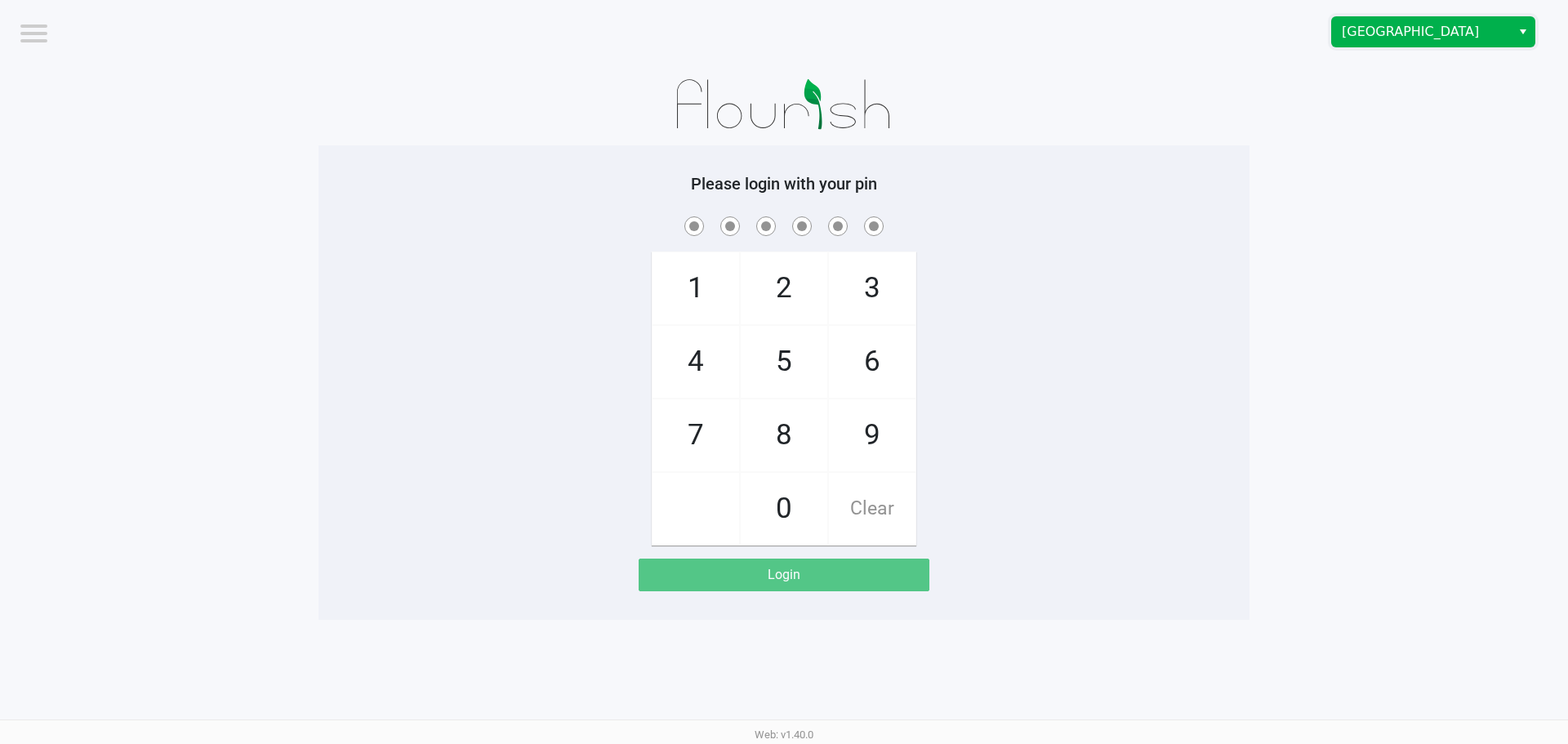
click at [1381, 32] on span "Orange Park WC" at bounding box center [1421, 32] width 159 height 19
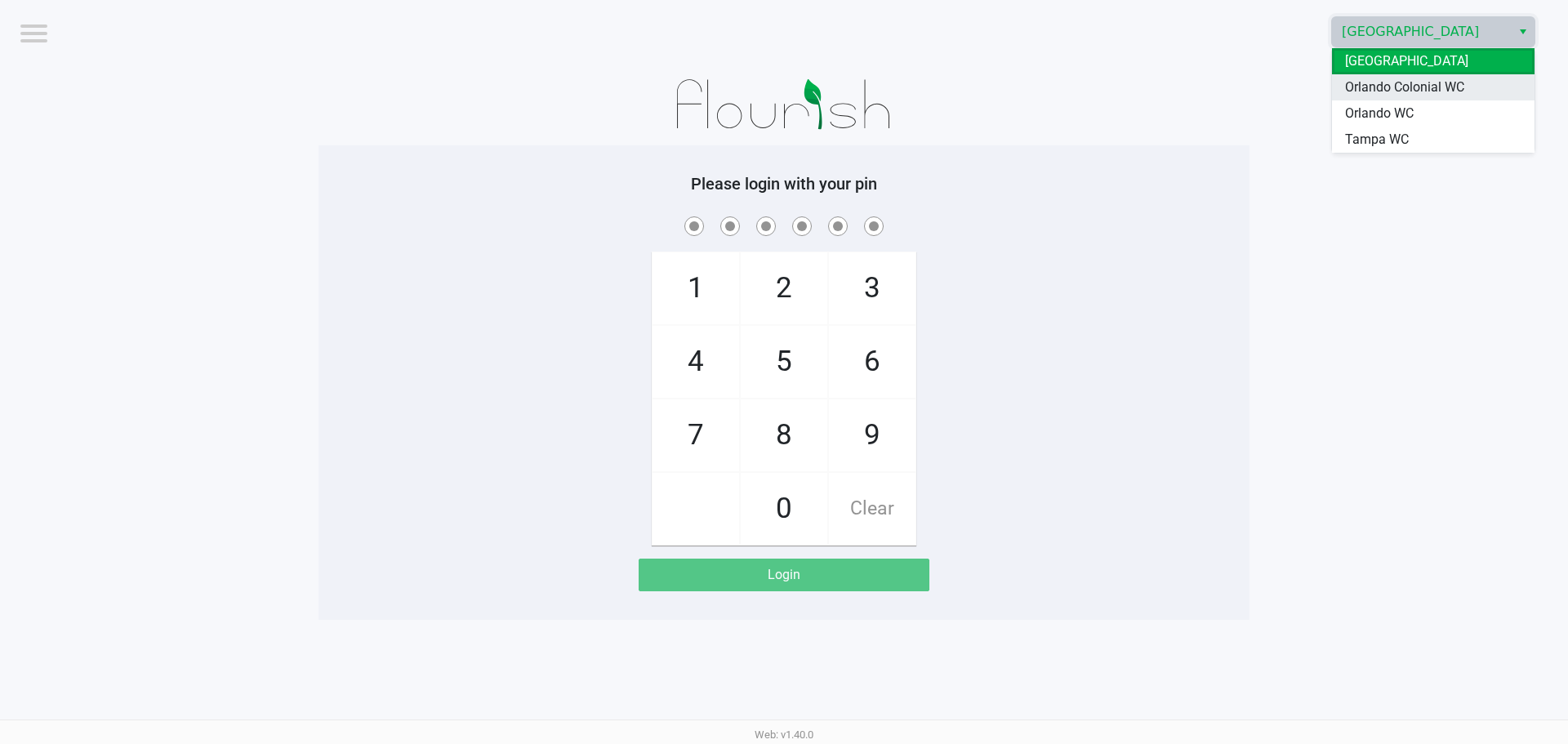
click at [1424, 84] on span "Orlando Colonial WC" at bounding box center [1405, 87] width 119 height 19
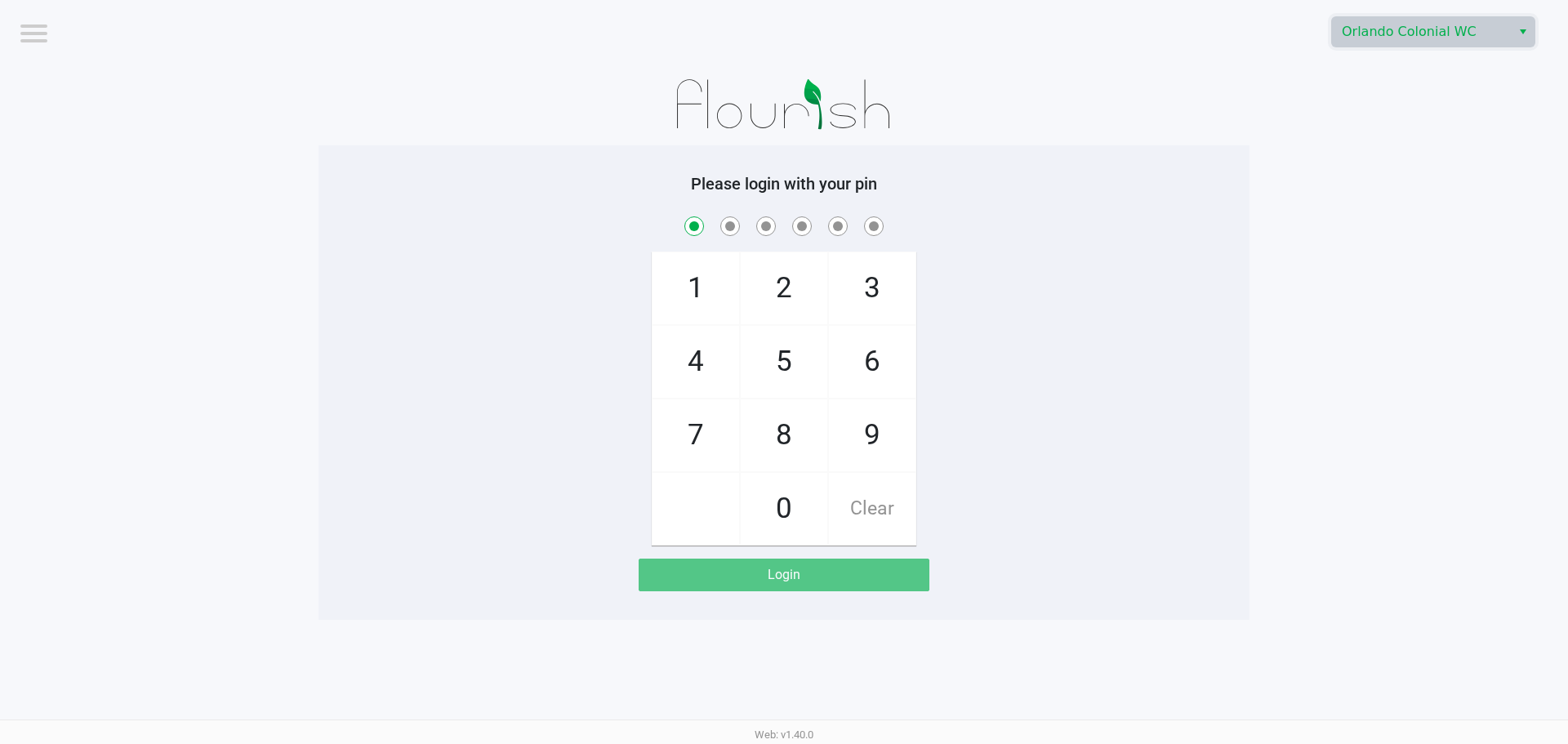
checkbox input "true"
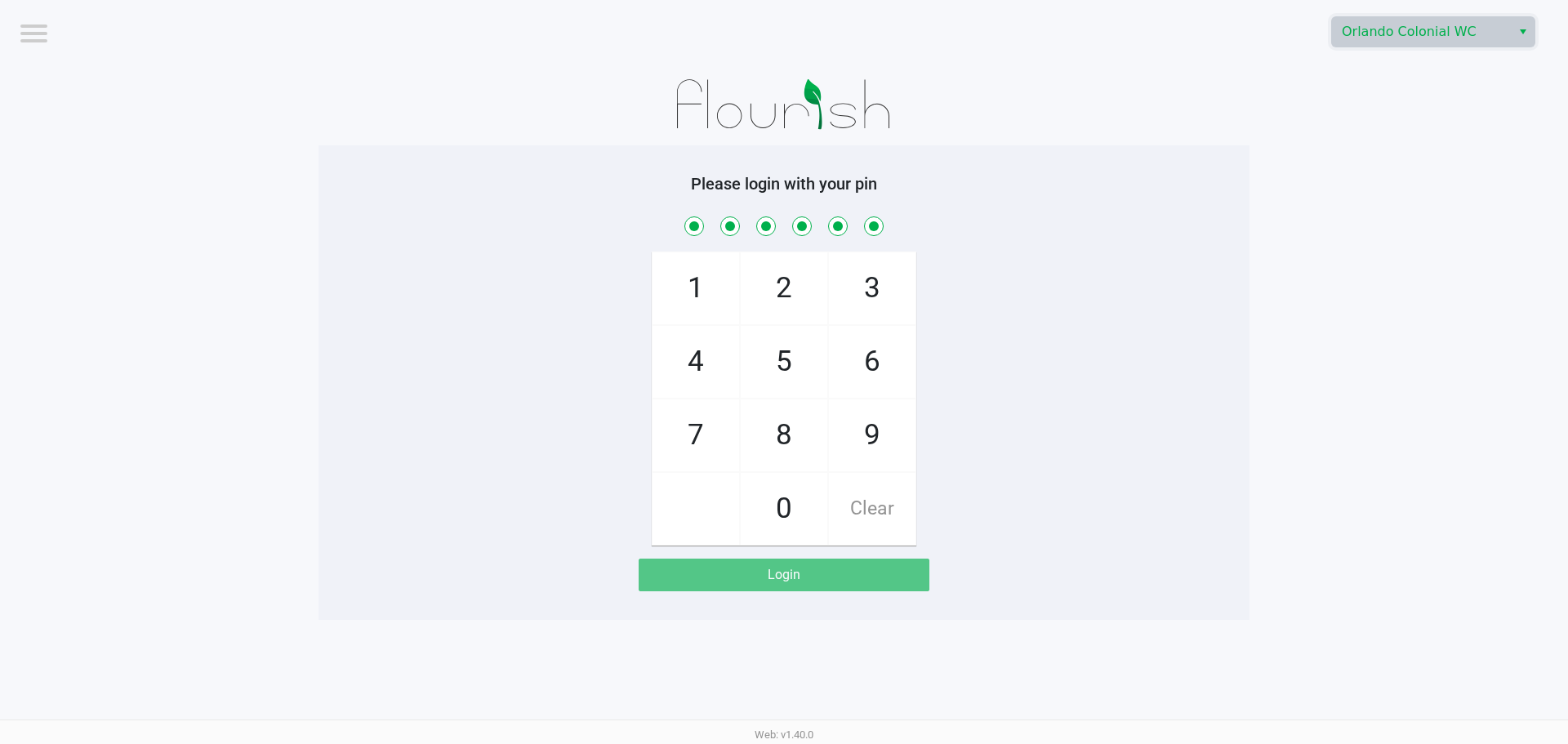
checkbox input "true"
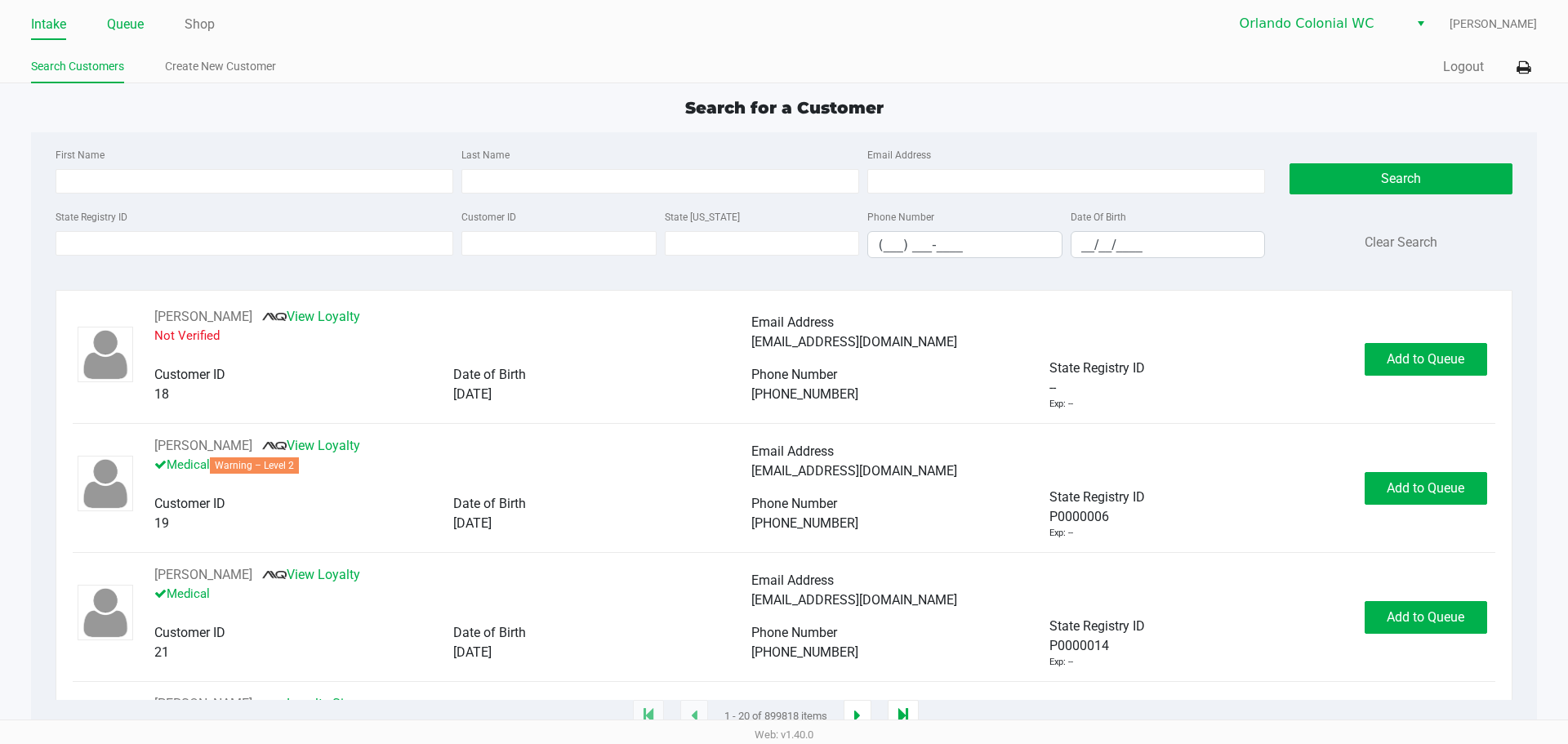
click at [114, 26] on link "Queue" at bounding box center [126, 25] width 36 height 23
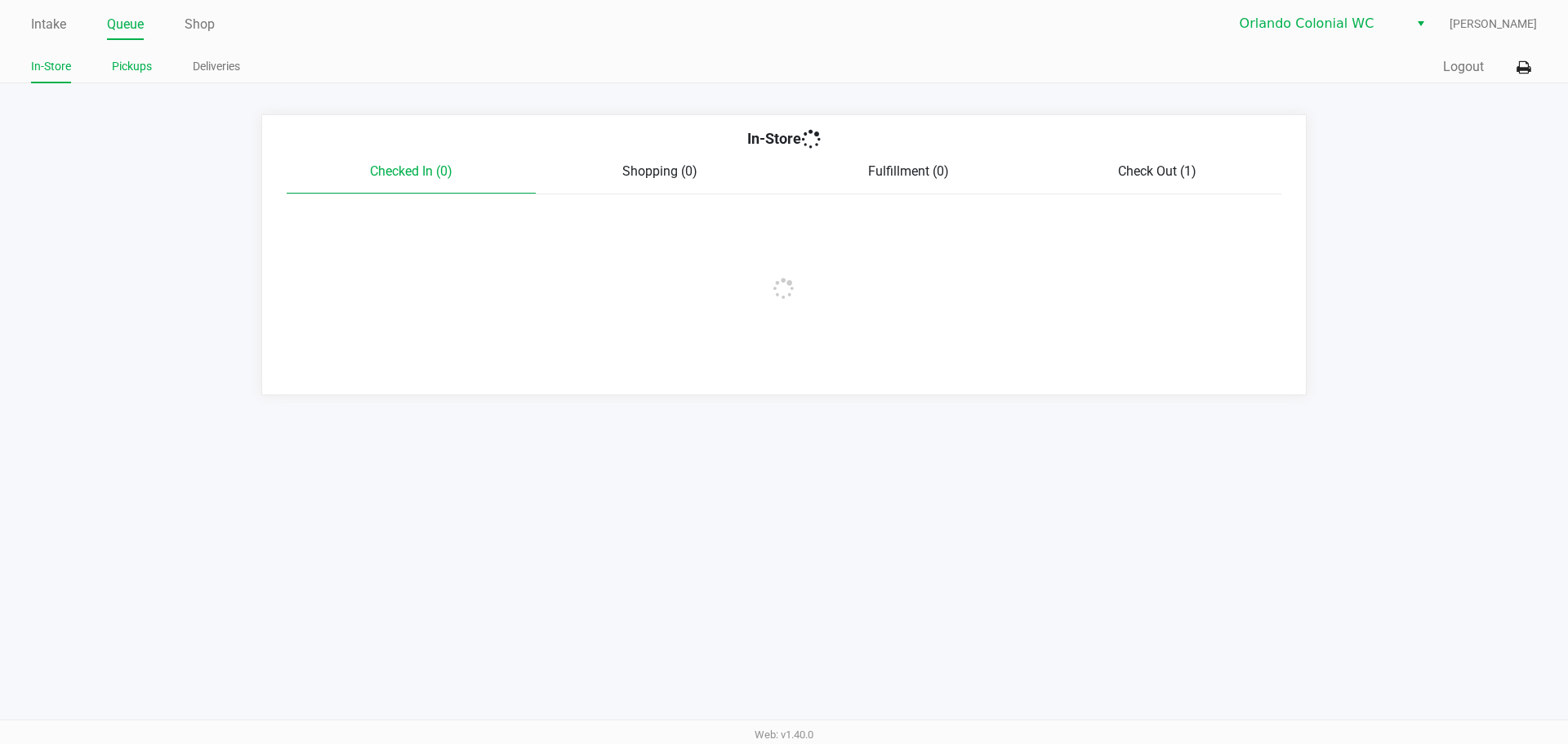
click at [121, 58] on link "Pickups" at bounding box center [132, 66] width 40 height 20
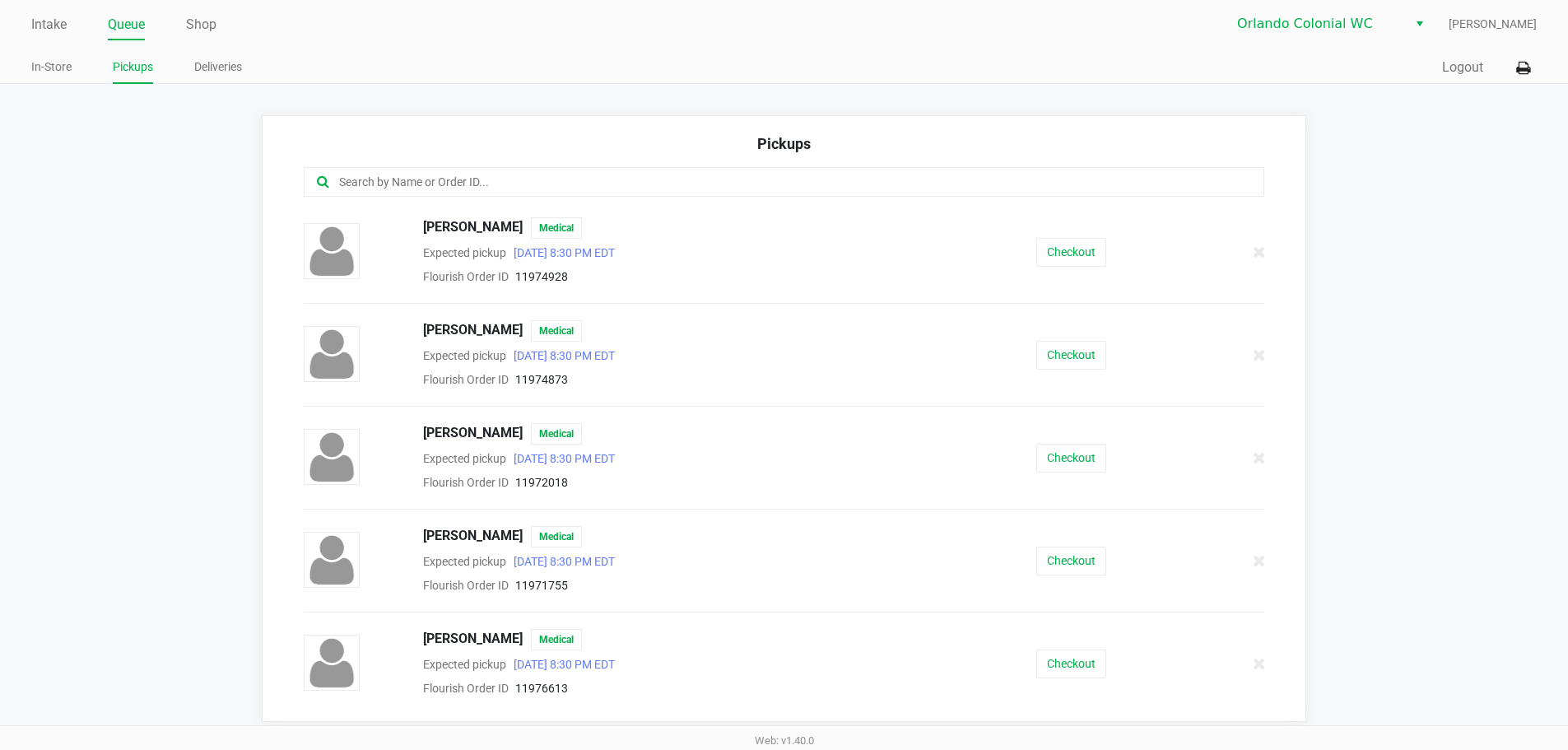
click at [430, 184] on input "text" at bounding box center [758, 183] width 841 height 19
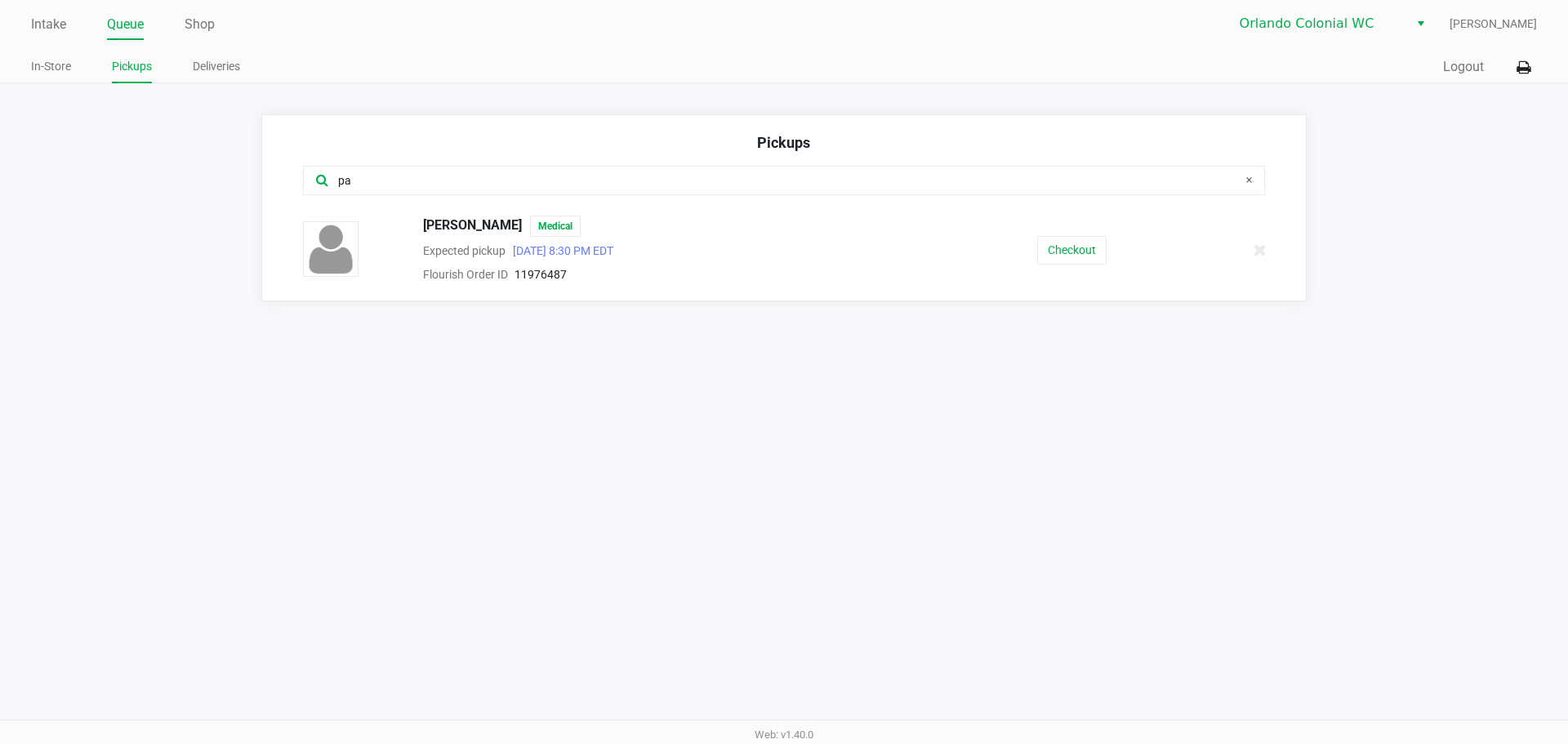
type input "p"
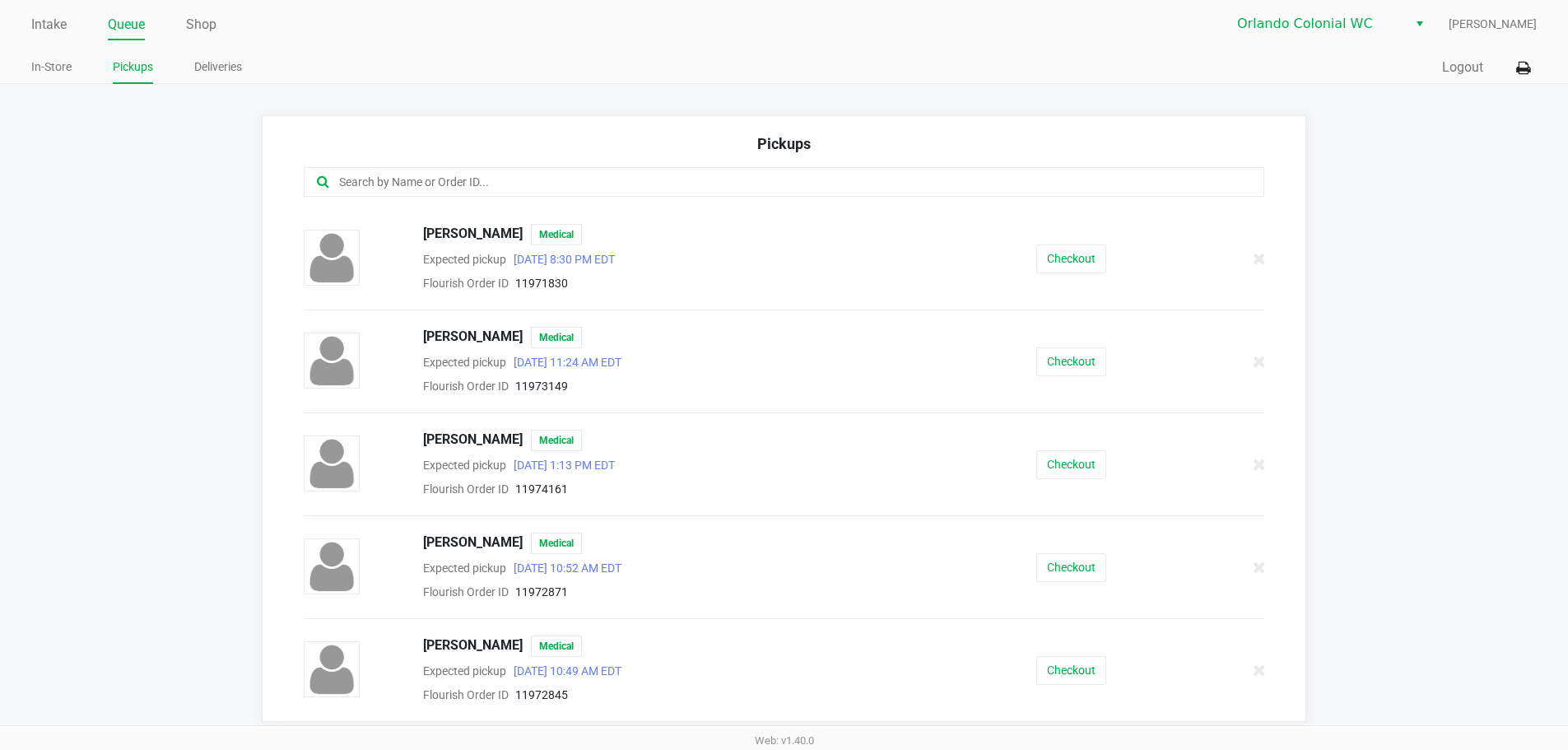
click at [398, 183] on input "text" at bounding box center [758, 183] width 841 height 19
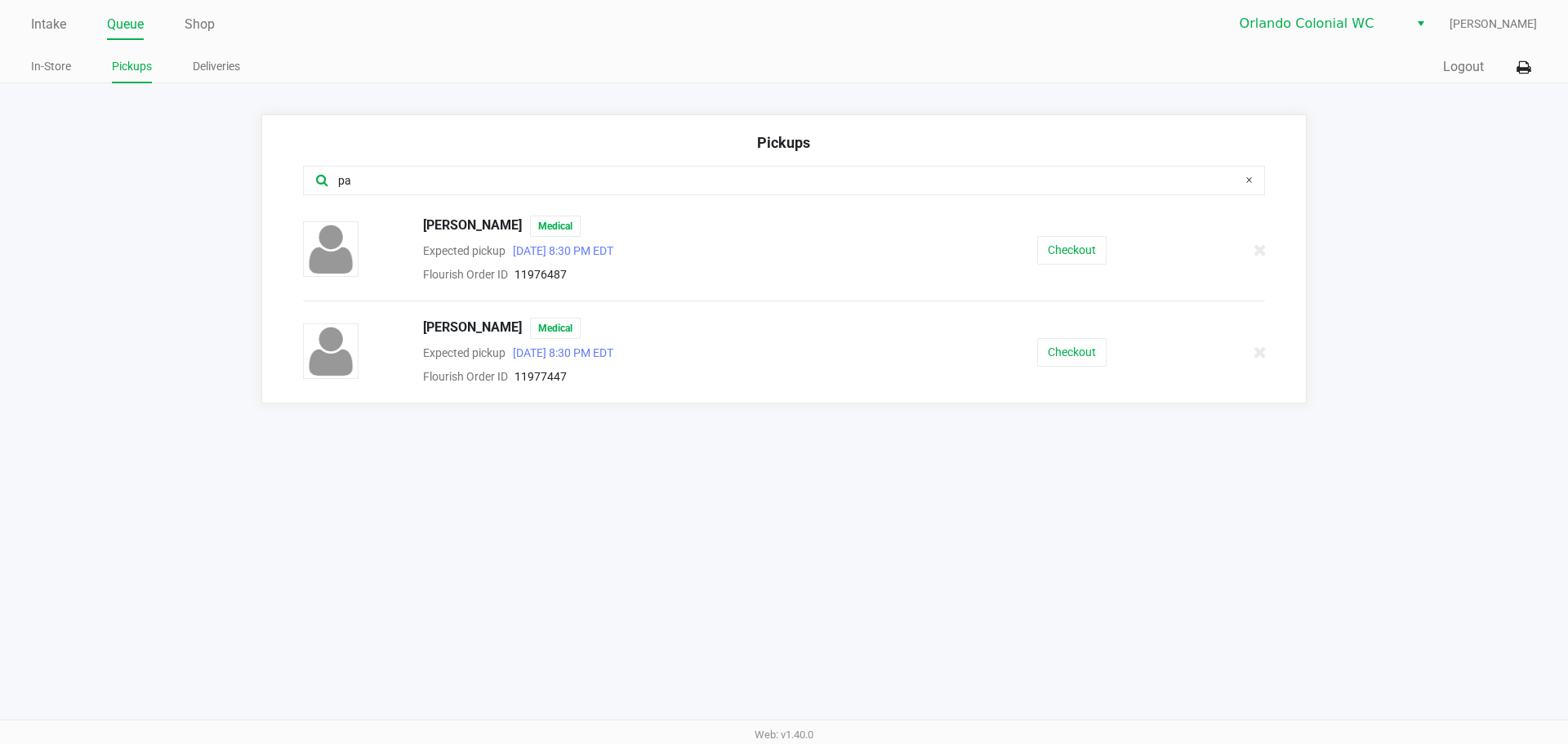
type input "pa"
click at [1069, 355] on button "Checkout" at bounding box center [1072, 353] width 69 height 29
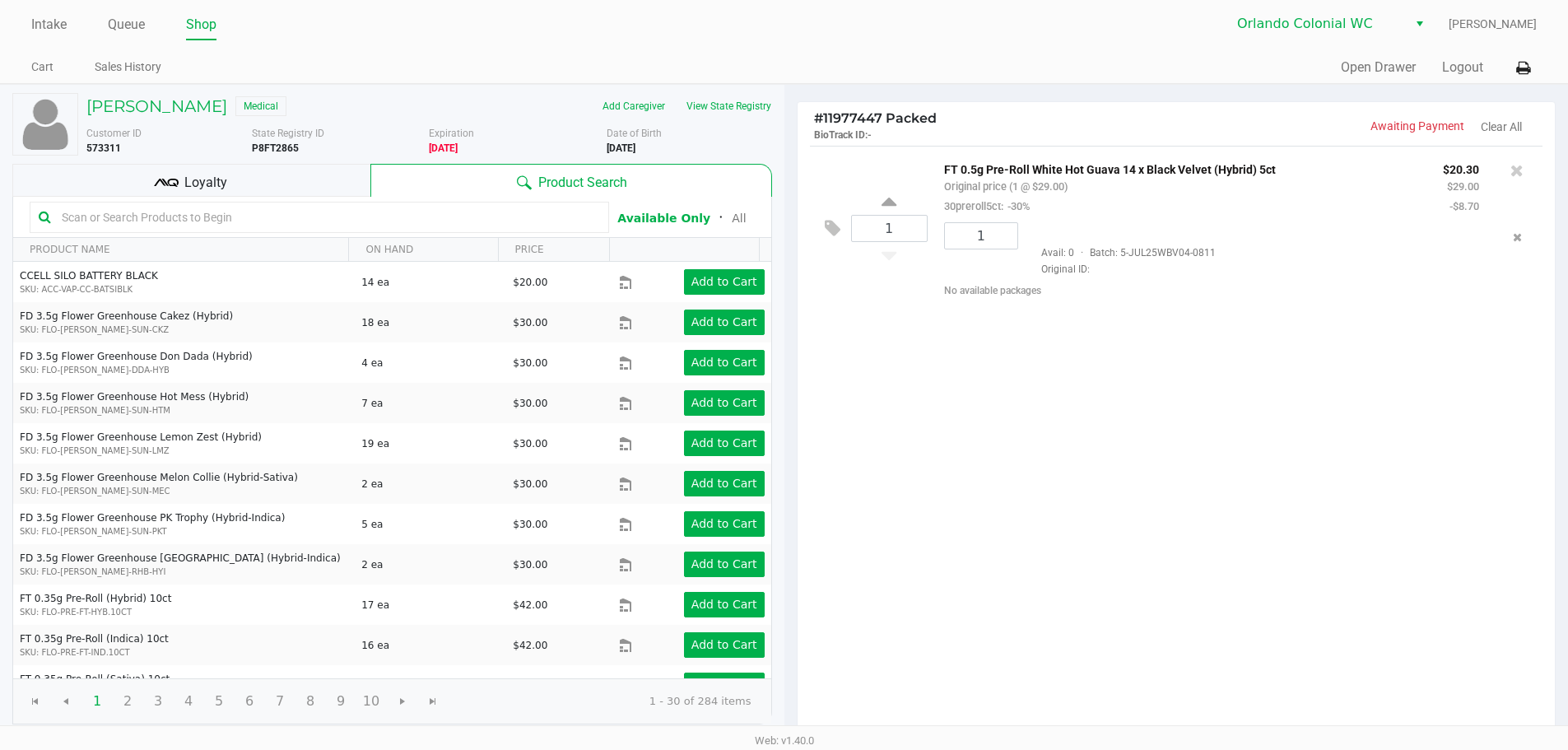
scroll to position [169, 0]
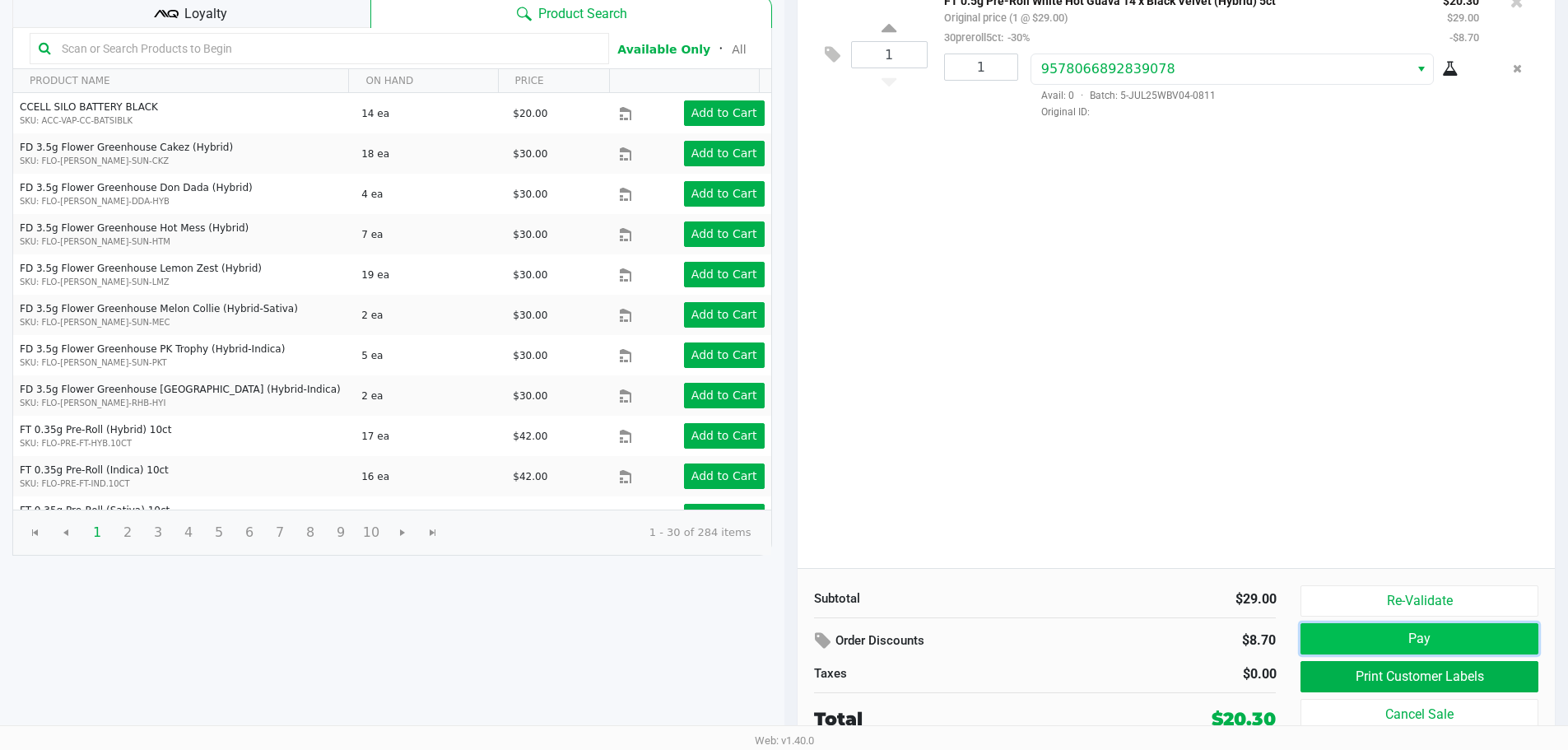
click at [1413, 650] on button "Pay" at bounding box center [1419, 639] width 237 height 31
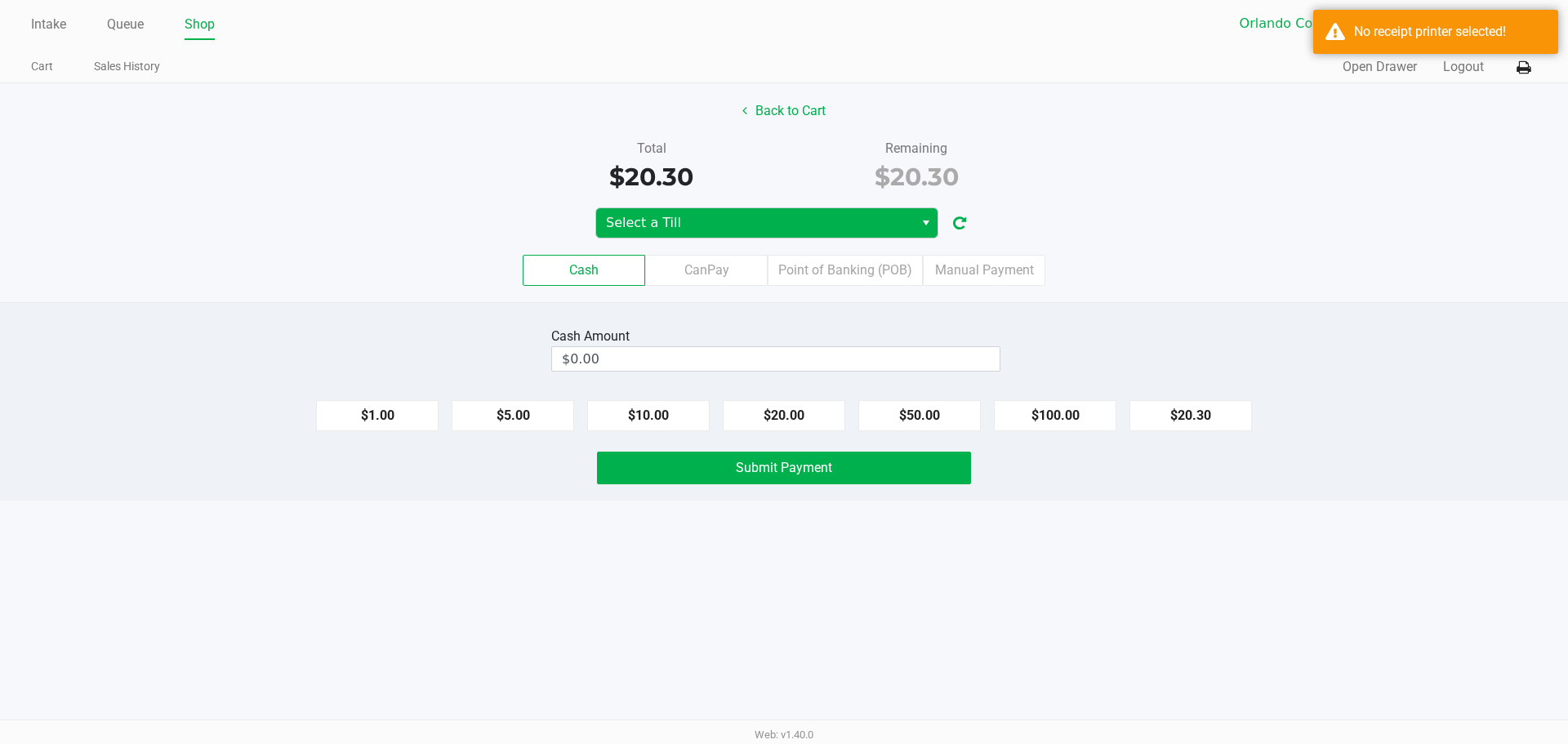
click at [730, 229] on span "Select a Till" at bounding box center [755, 222] width 298 height 19
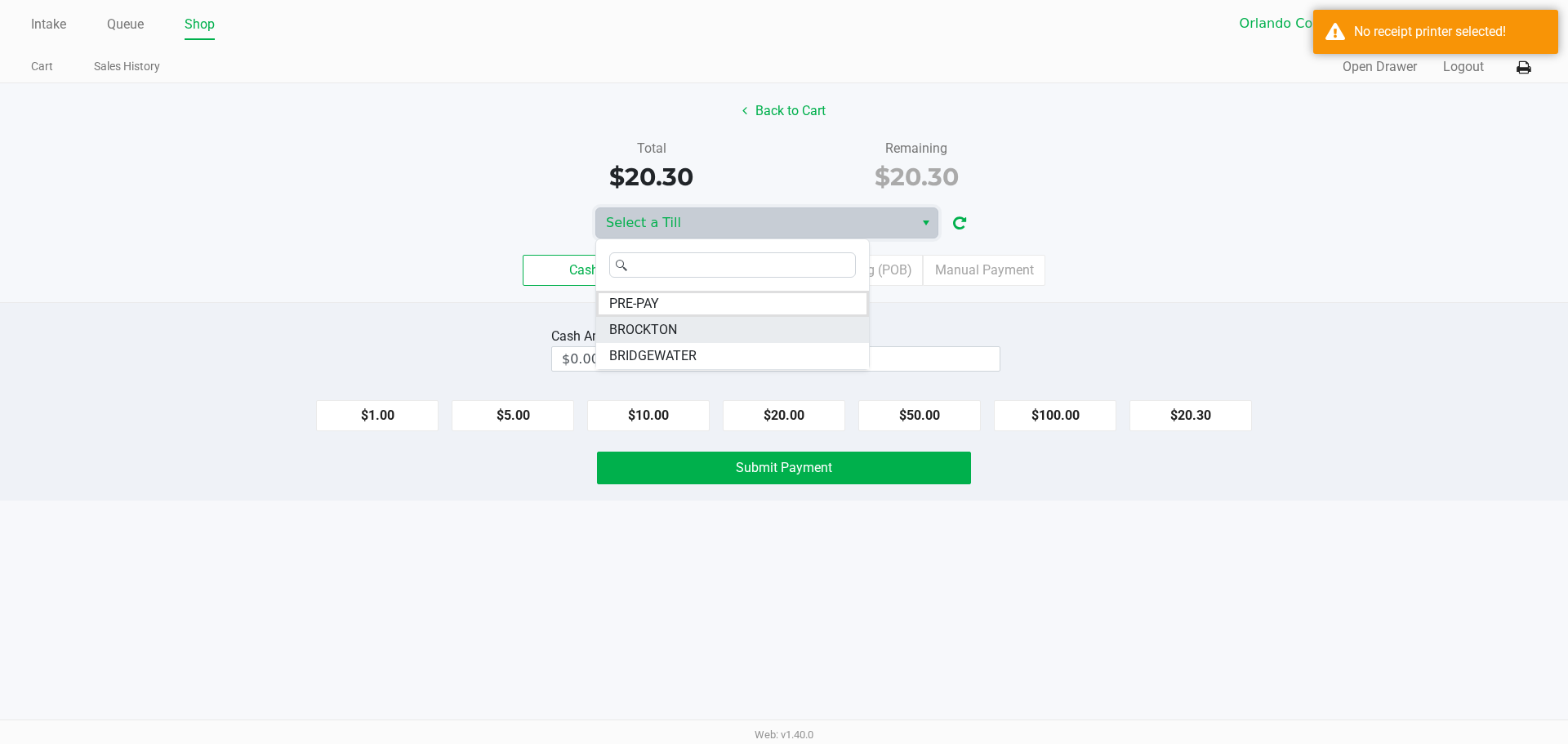
click at [657, 332] on span "BROCKTON" at bounding box center [643, 330] width 68 height 19
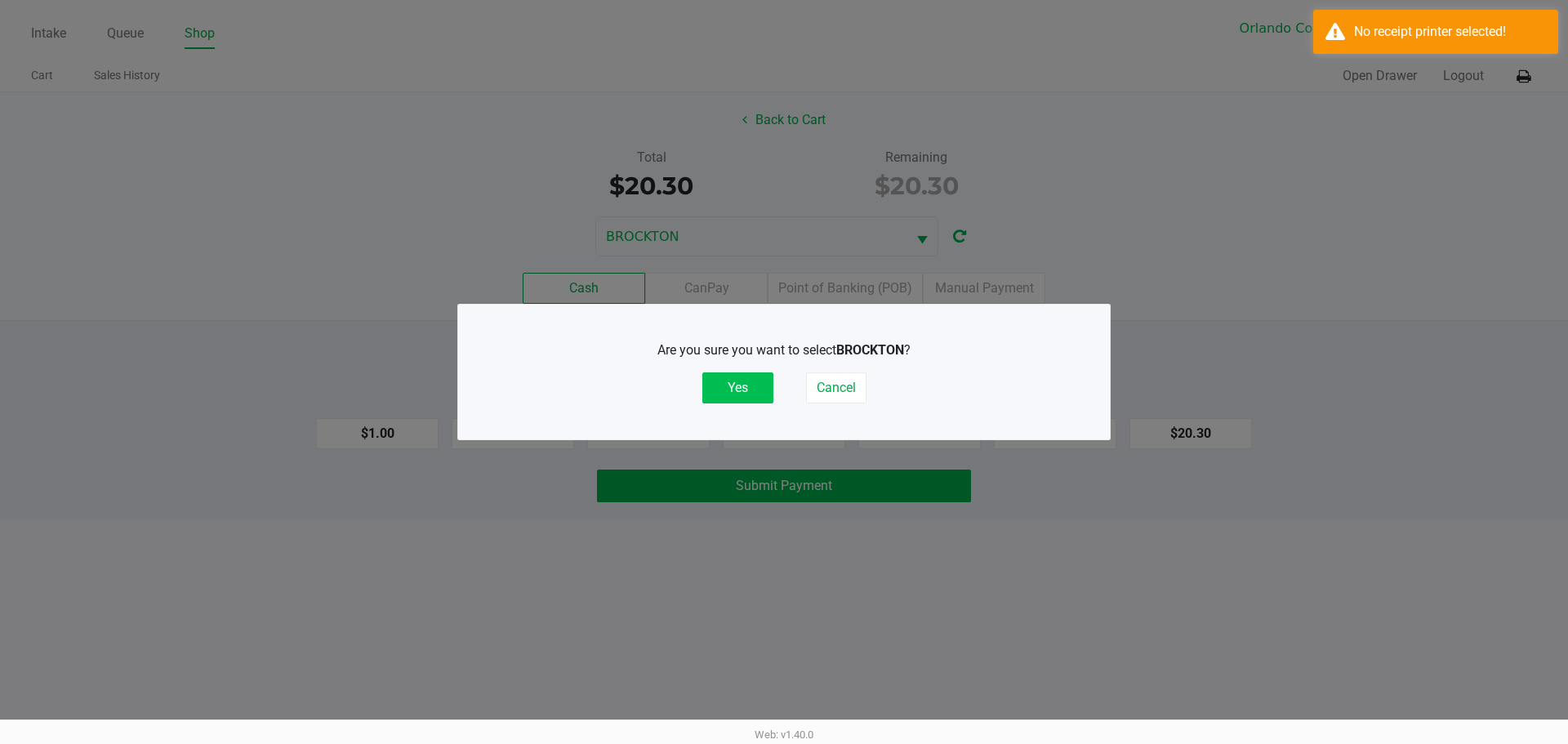
click at [733, 398] on button "Yes" at bounding box center [737, 387] width 71 height 31
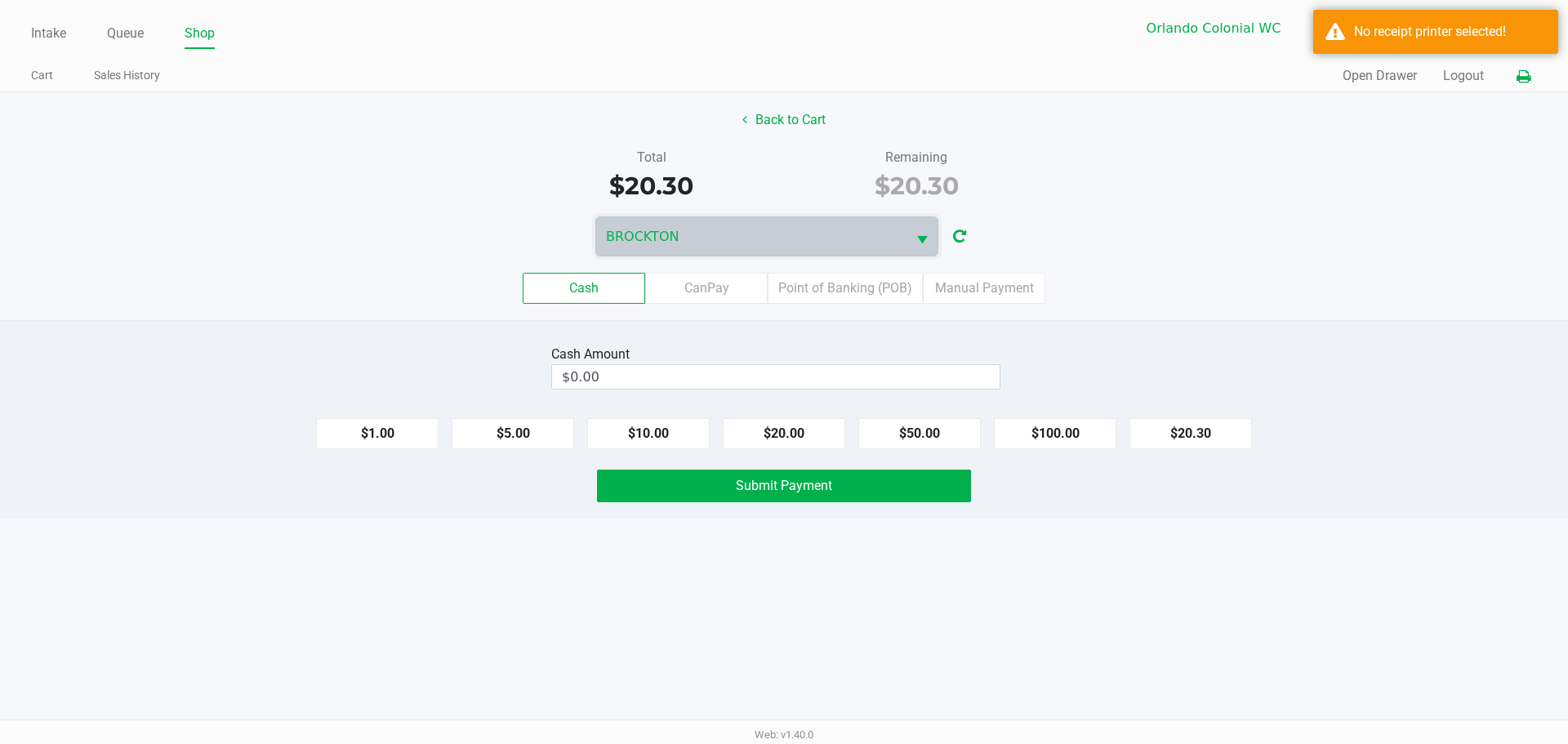
click at [1522, 82] on icon at bounding box center [1524, 77] width 13 height 12
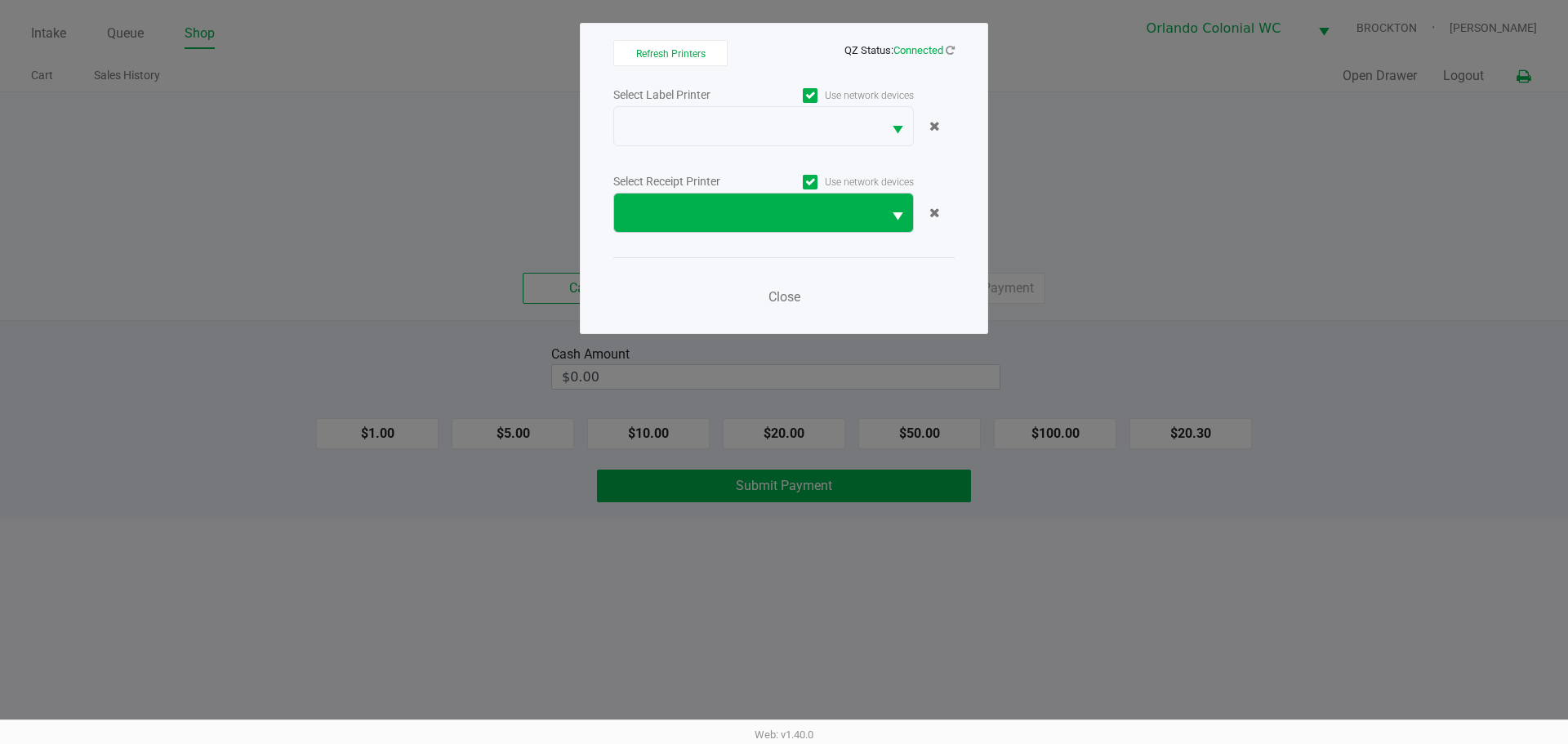
click at [708, 211] on span at bounding box center [748, 213] width 248 height 19
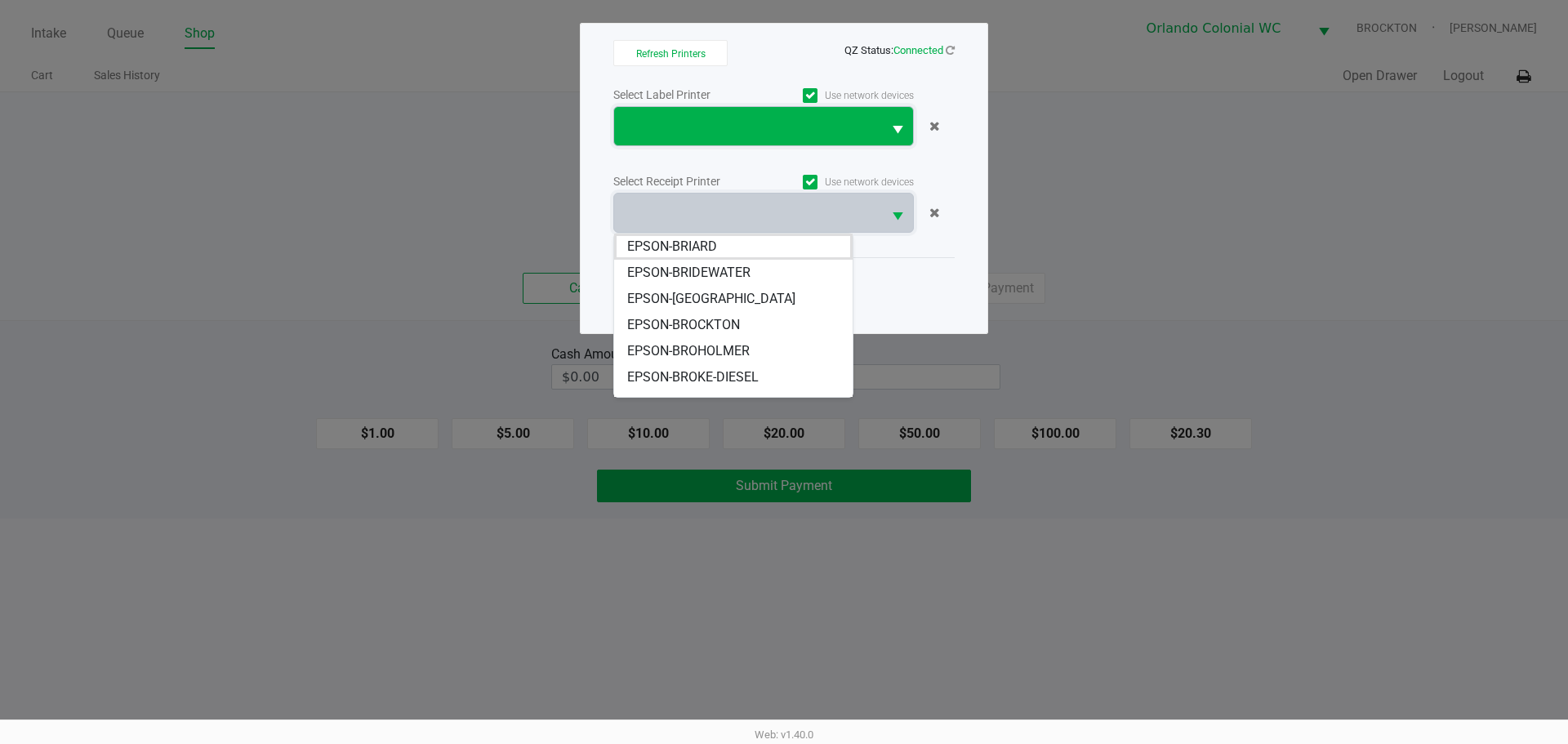
click at [736, 111] on span at bounding box center [747, 127] width 268 height 38
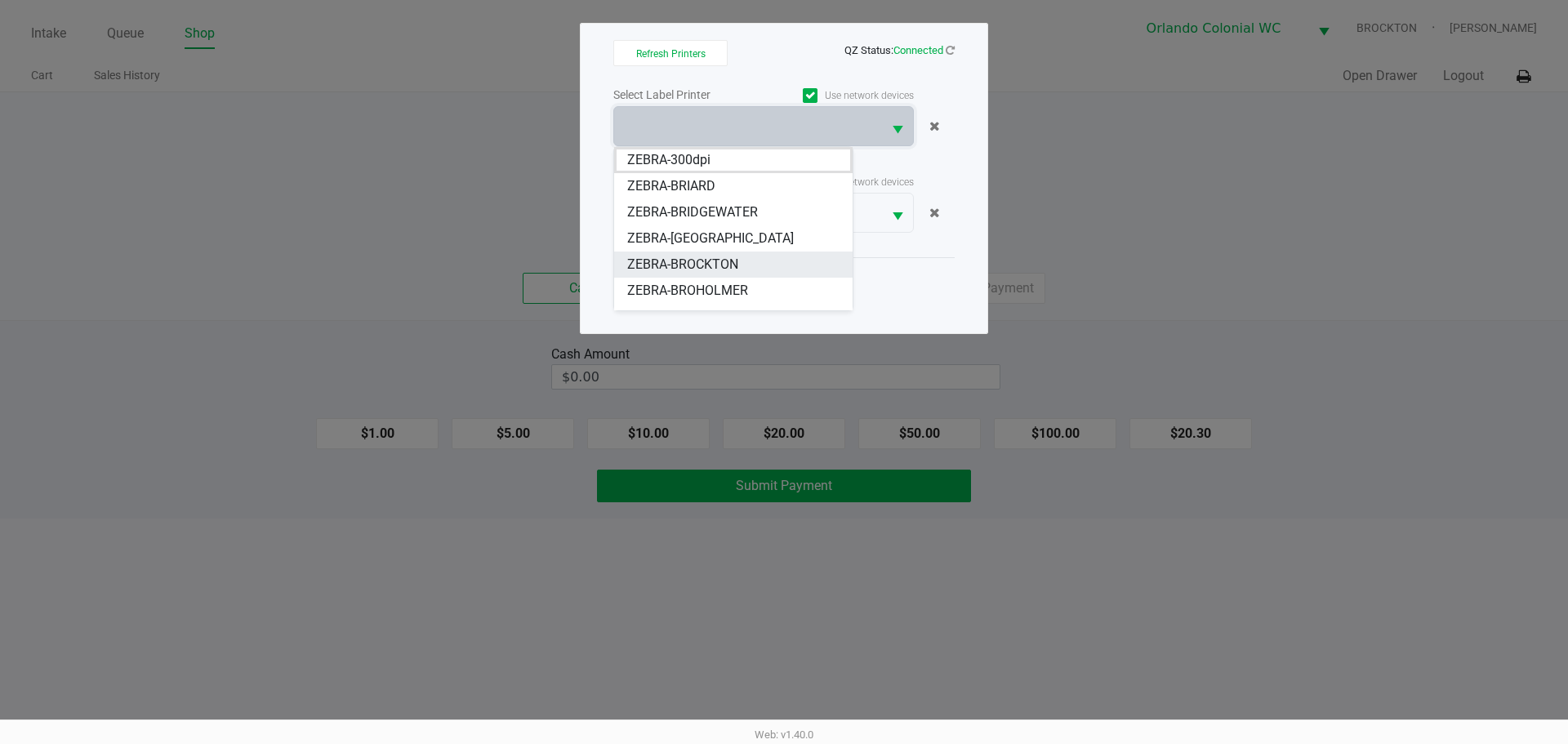
click at [718, 261] on span "ZEBRA-BROCKTON" at bounding box center [683, 265] width 111 height 19
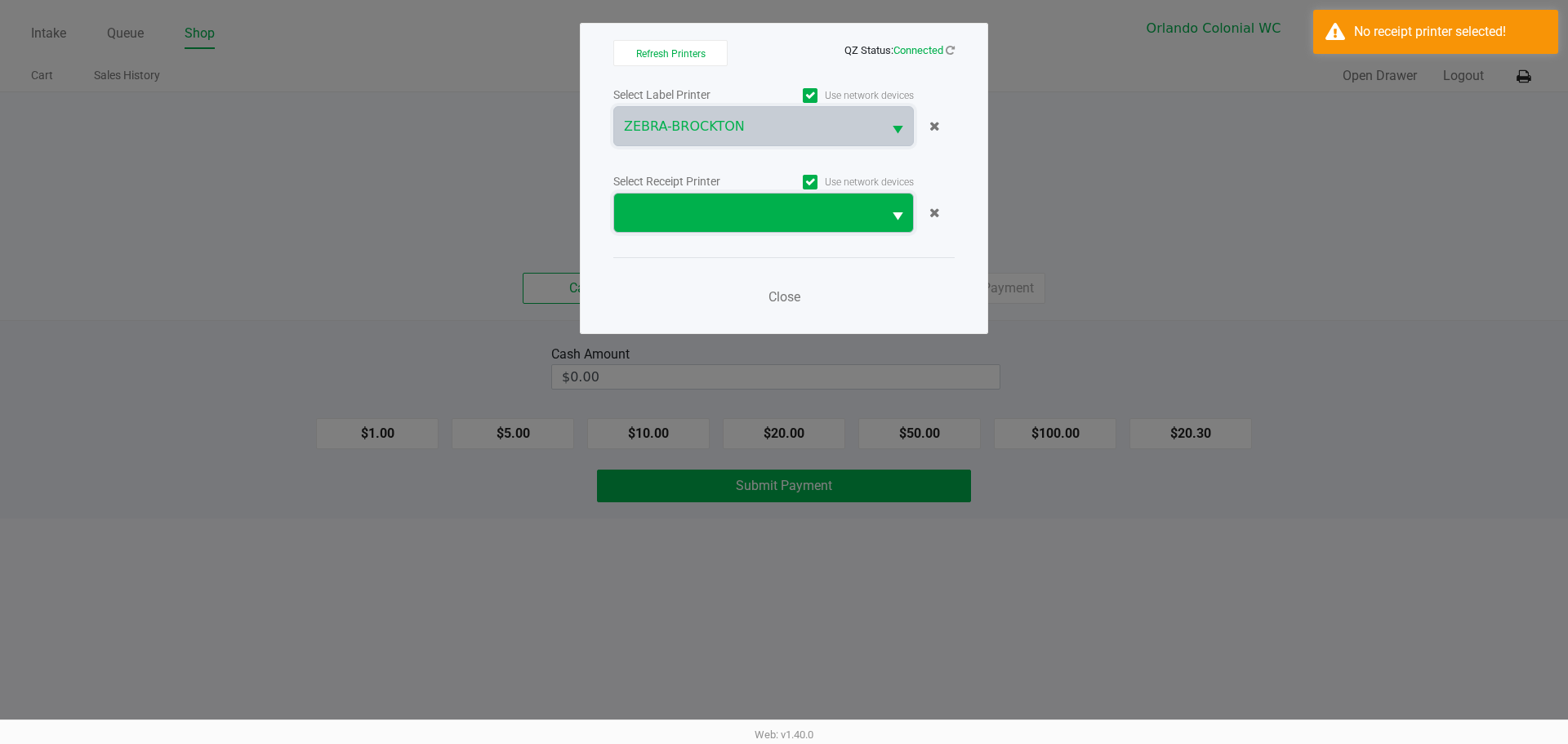
click at [708, 228] on span at bounding box center [747, 213] width 268 height 38
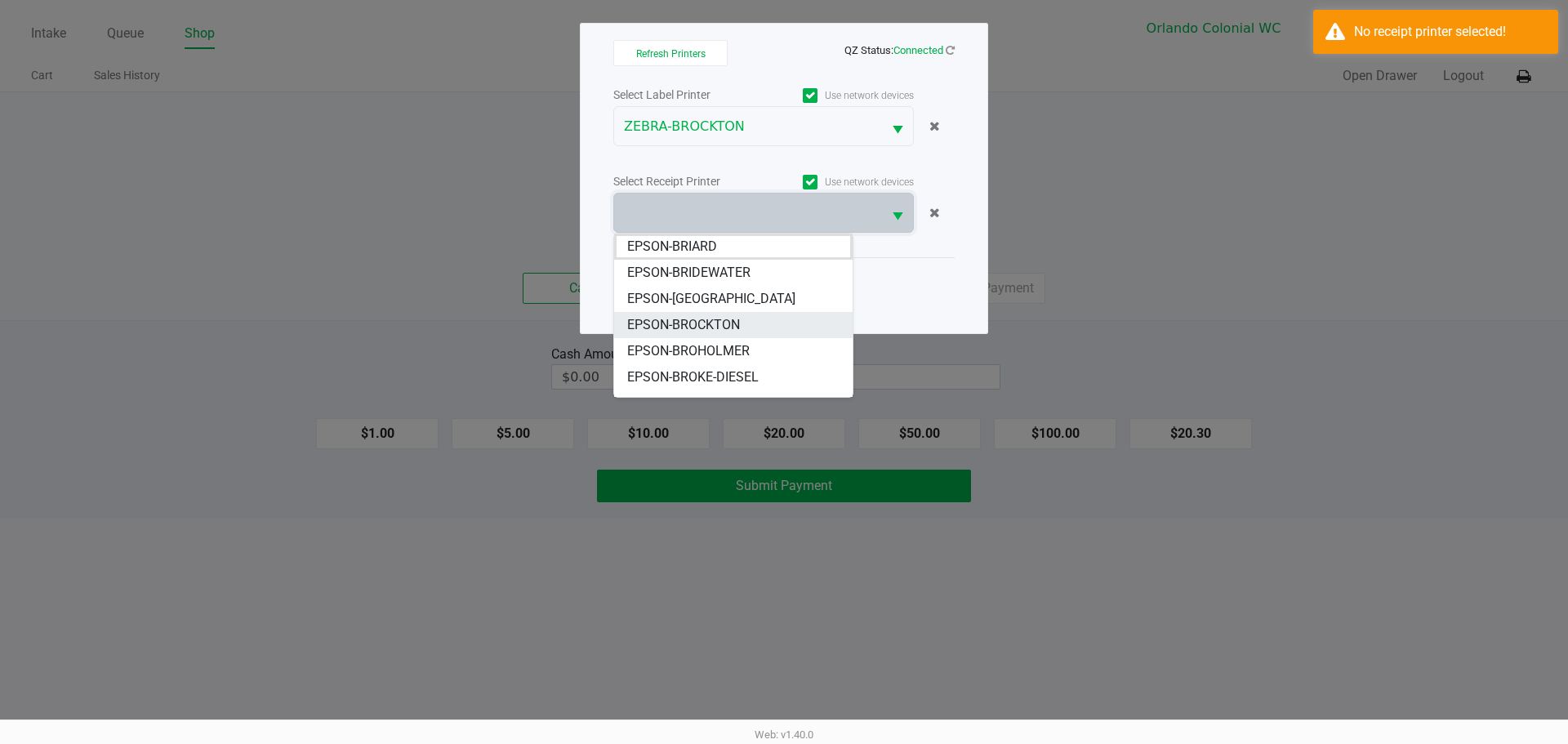
click at [721, 330] on span "EPSON-BROCKTON" at bounding box center [684, 325] width 113 height 19
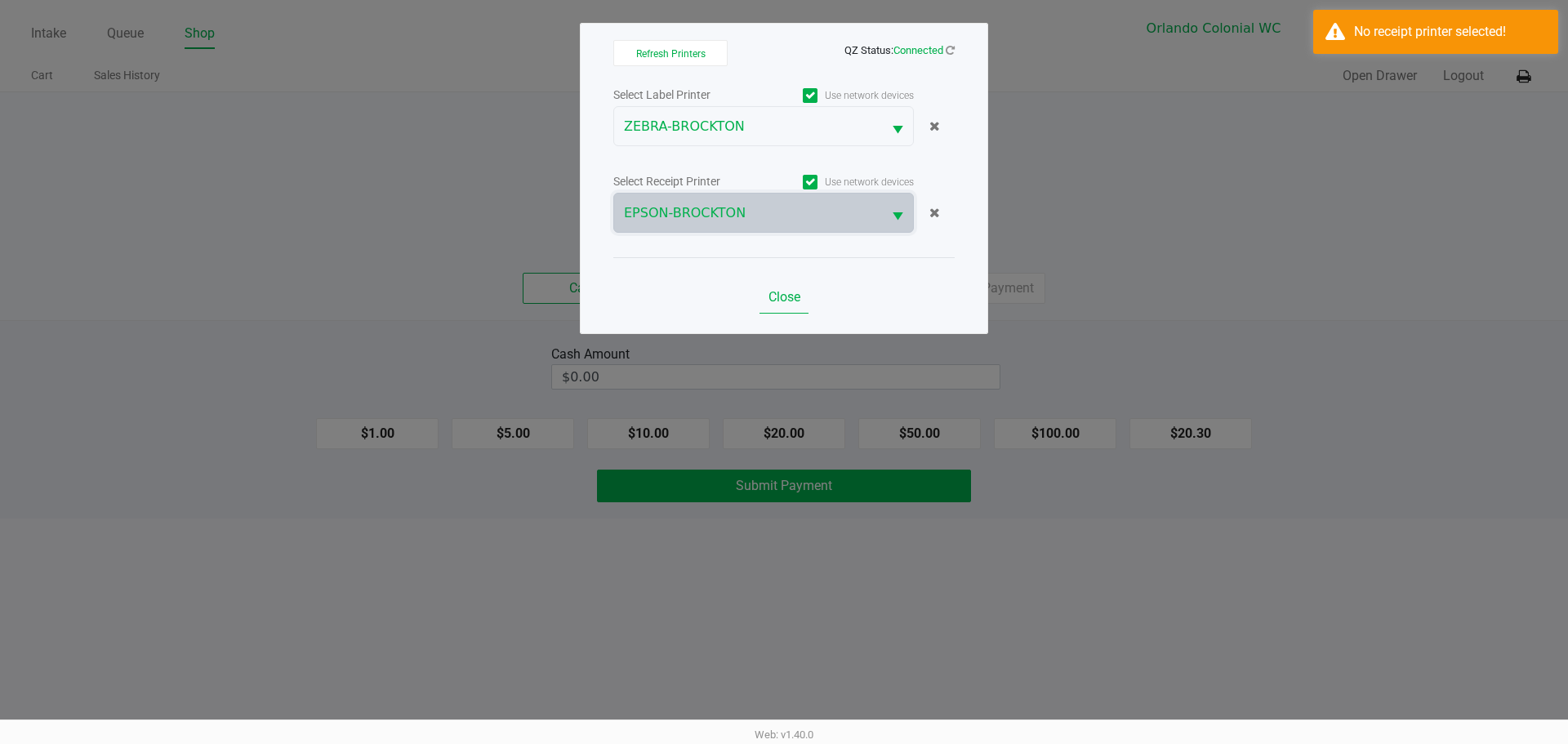
click at [779, 305] on button "Close" at bounding box center [784, 297] width 49 height 33
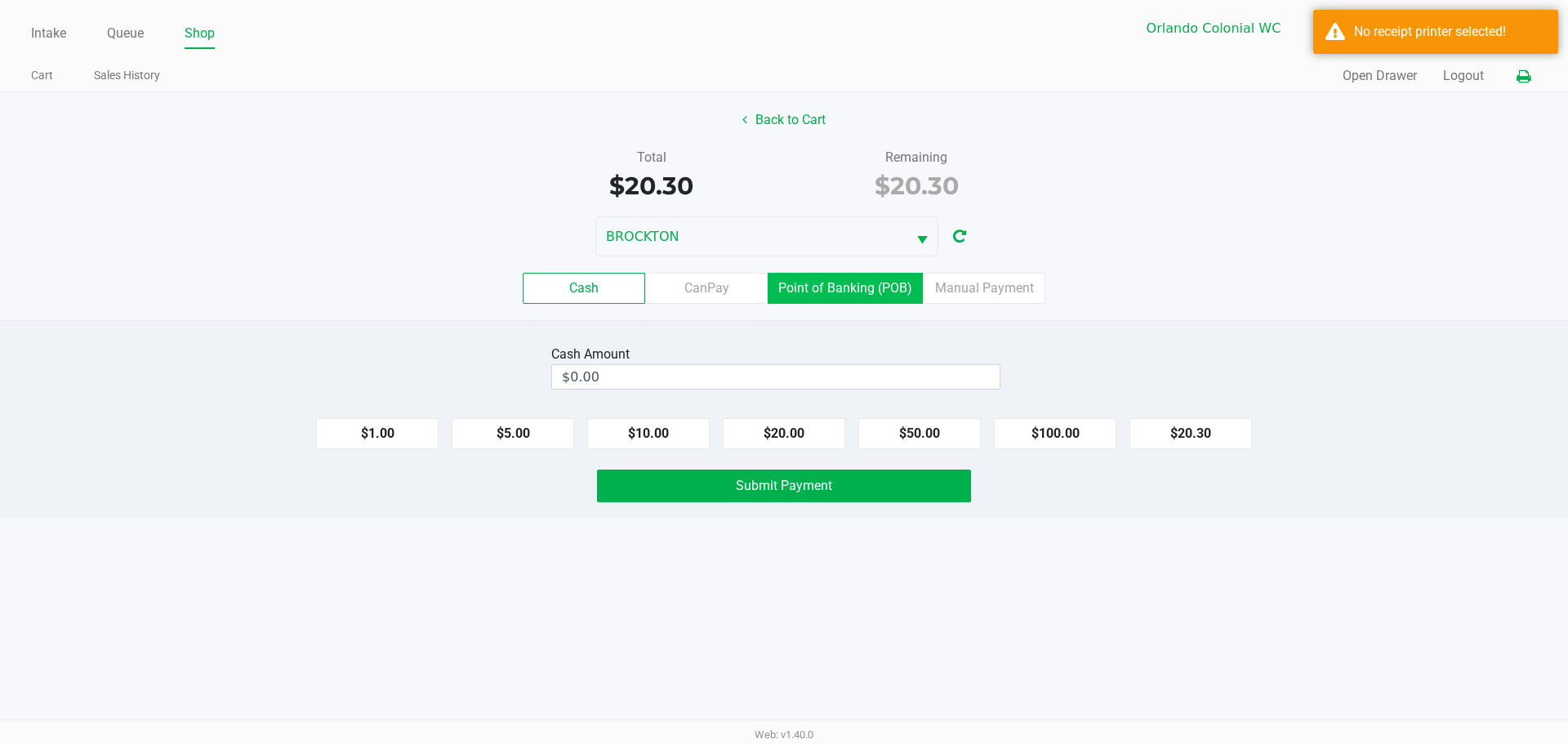
click at [828, 280] on label "Point of Banking (POB)" at bounding box center [846, 288] width 155 height 31
click at [0, 0] on 7 "Point of Banking (POB)" at bounding box center [0, 0] width 0 height 0
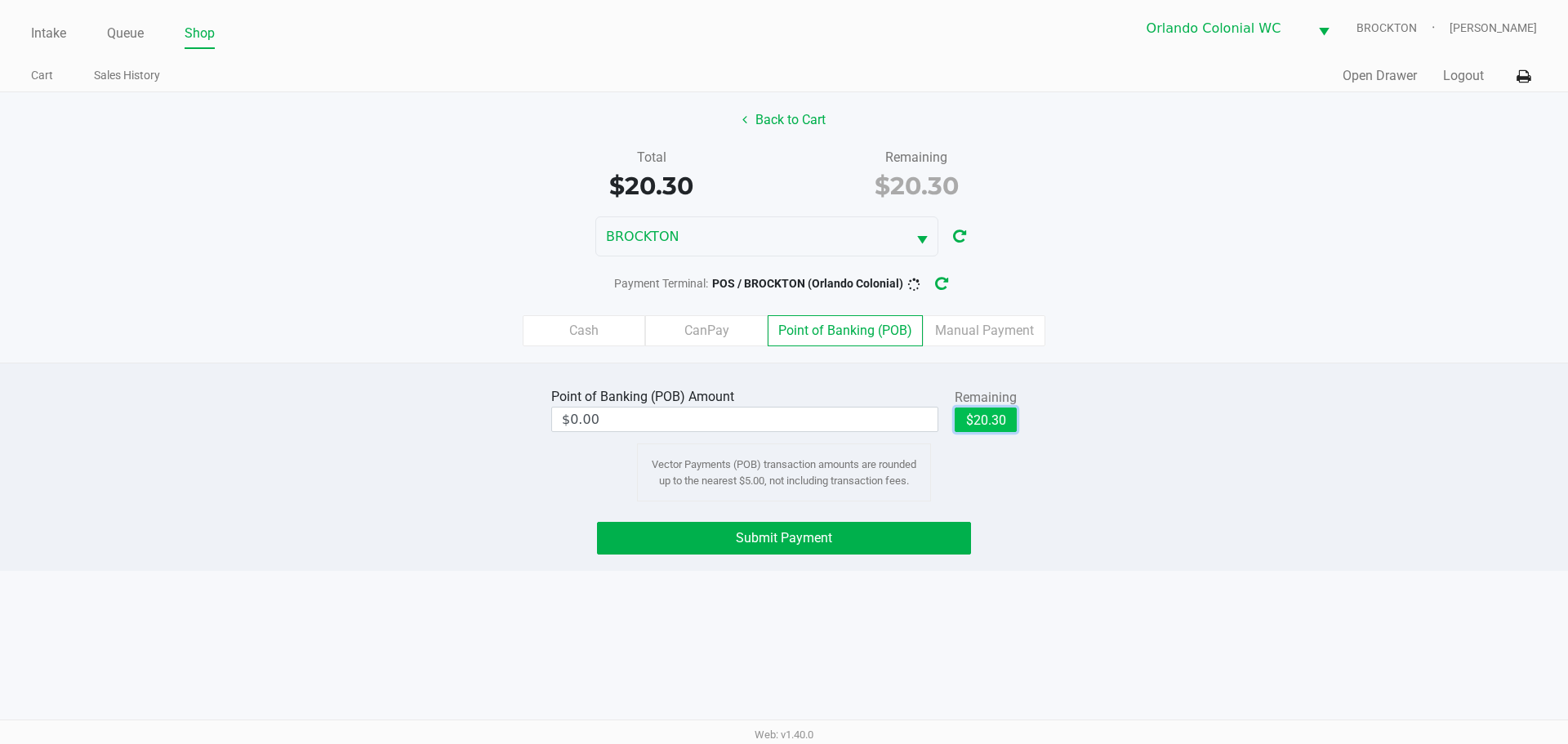
click at [989, 416] on button "$20.30" at bounding box center [986, 420] width 62 height 25
type input "$20.30"
click at [823, 551] on button "Submit Payment" at bounding box center [784, 538] width 374 height 33
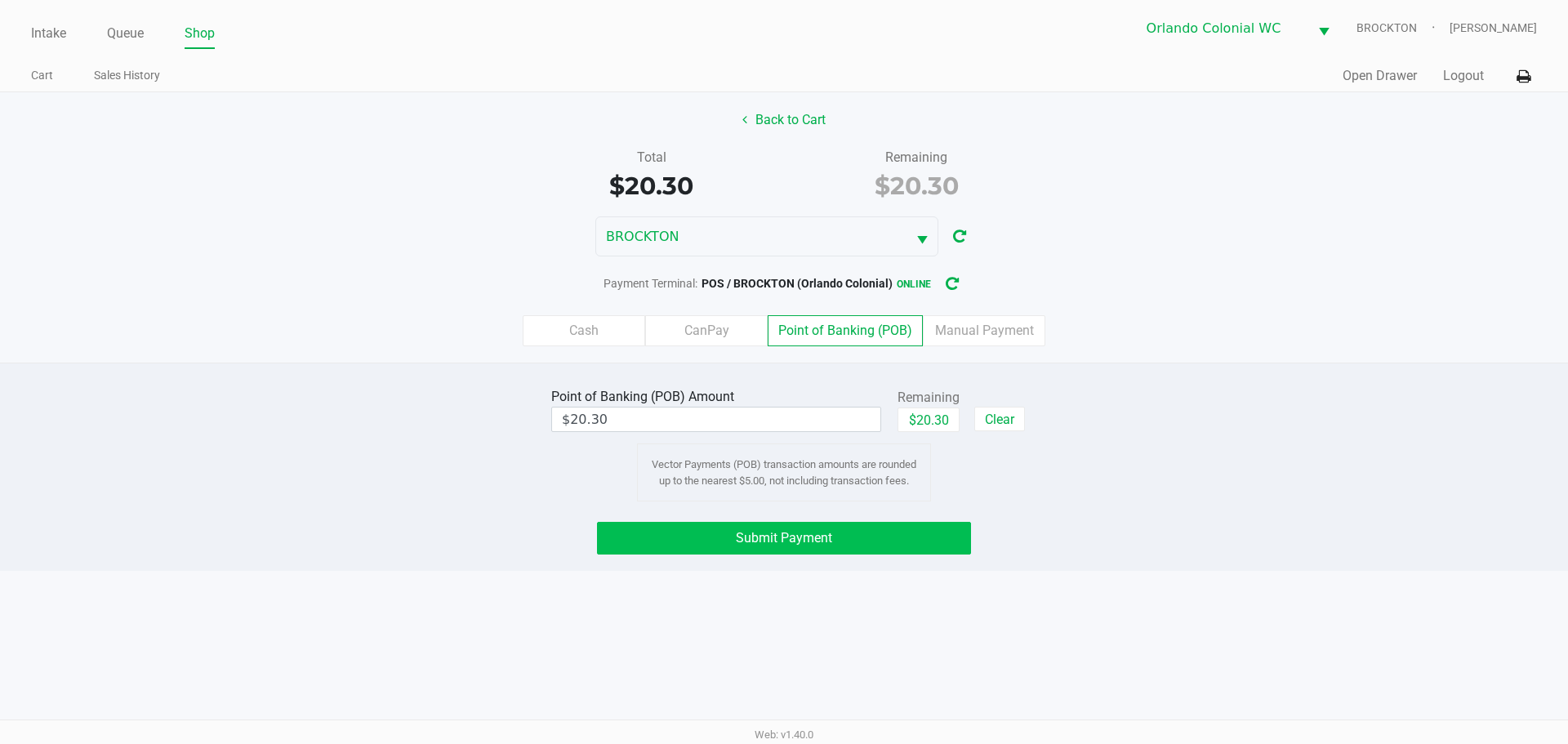
click at [1337, 45] on button "Select" at bounding box center [1323, 28] width 31 height 38
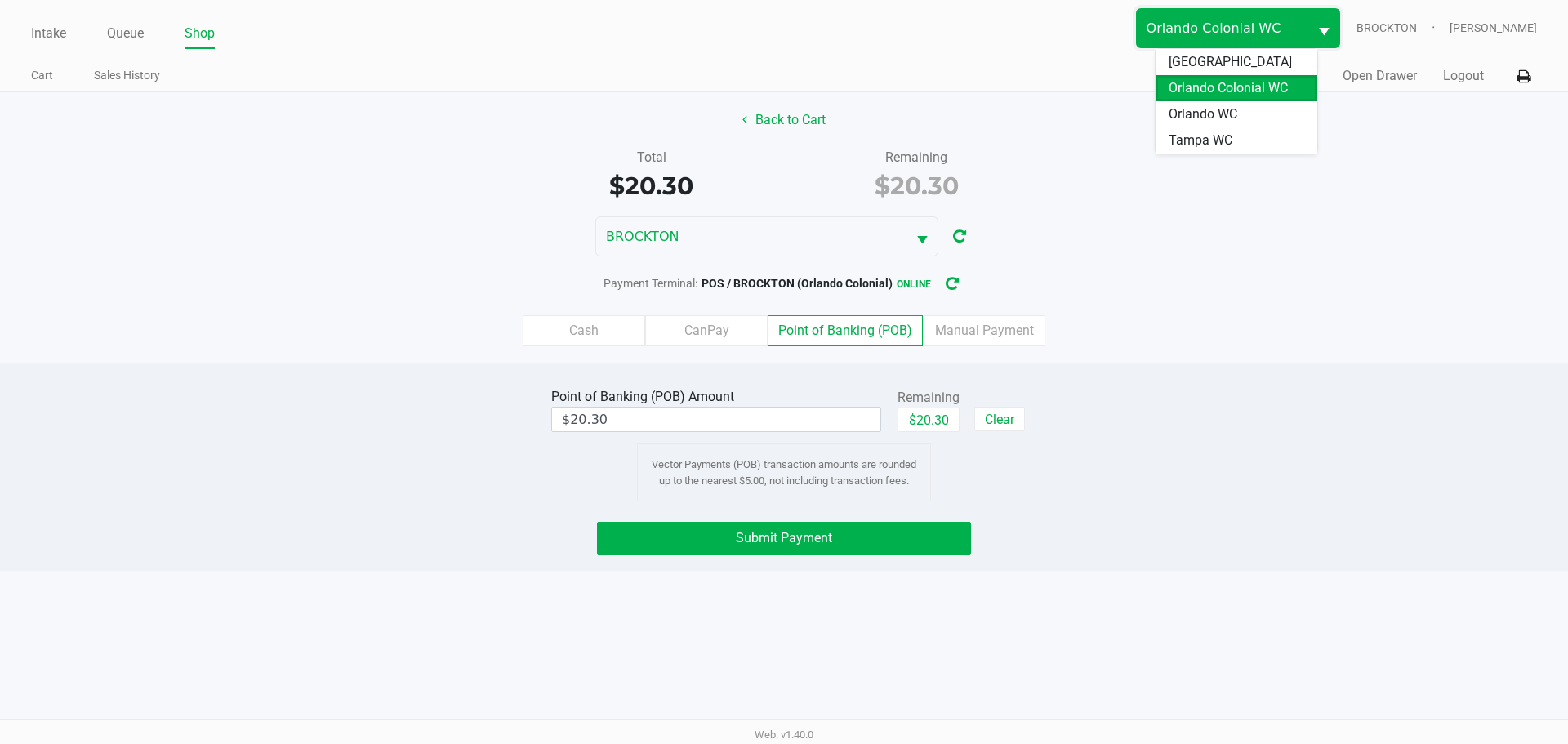
click at [803, 551] on button "Submit Payment" at bounding box center [784, 538] width 374 height 33
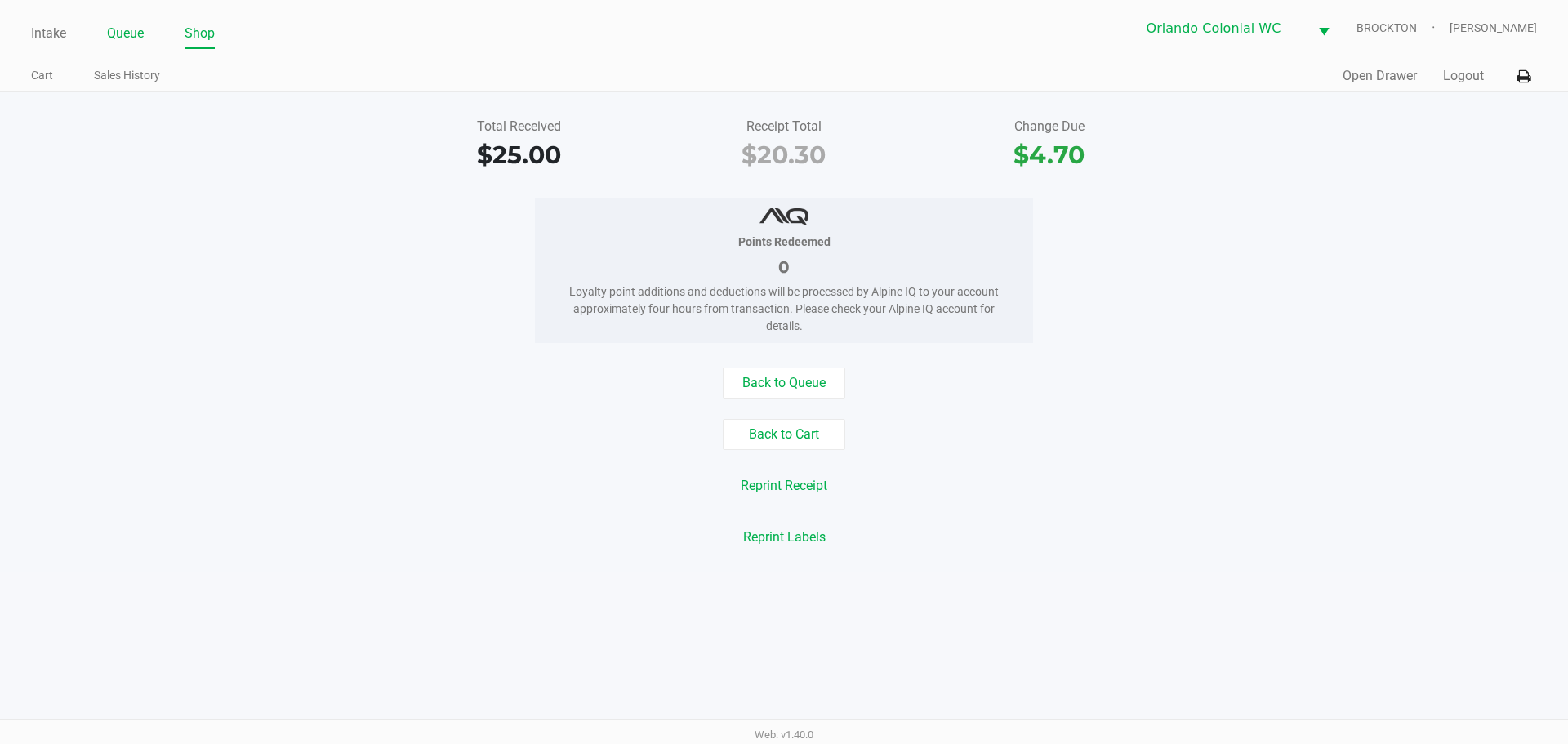
click at [119, 31] on link "Queue" at bounding box center [126, 34] width 36 height 23
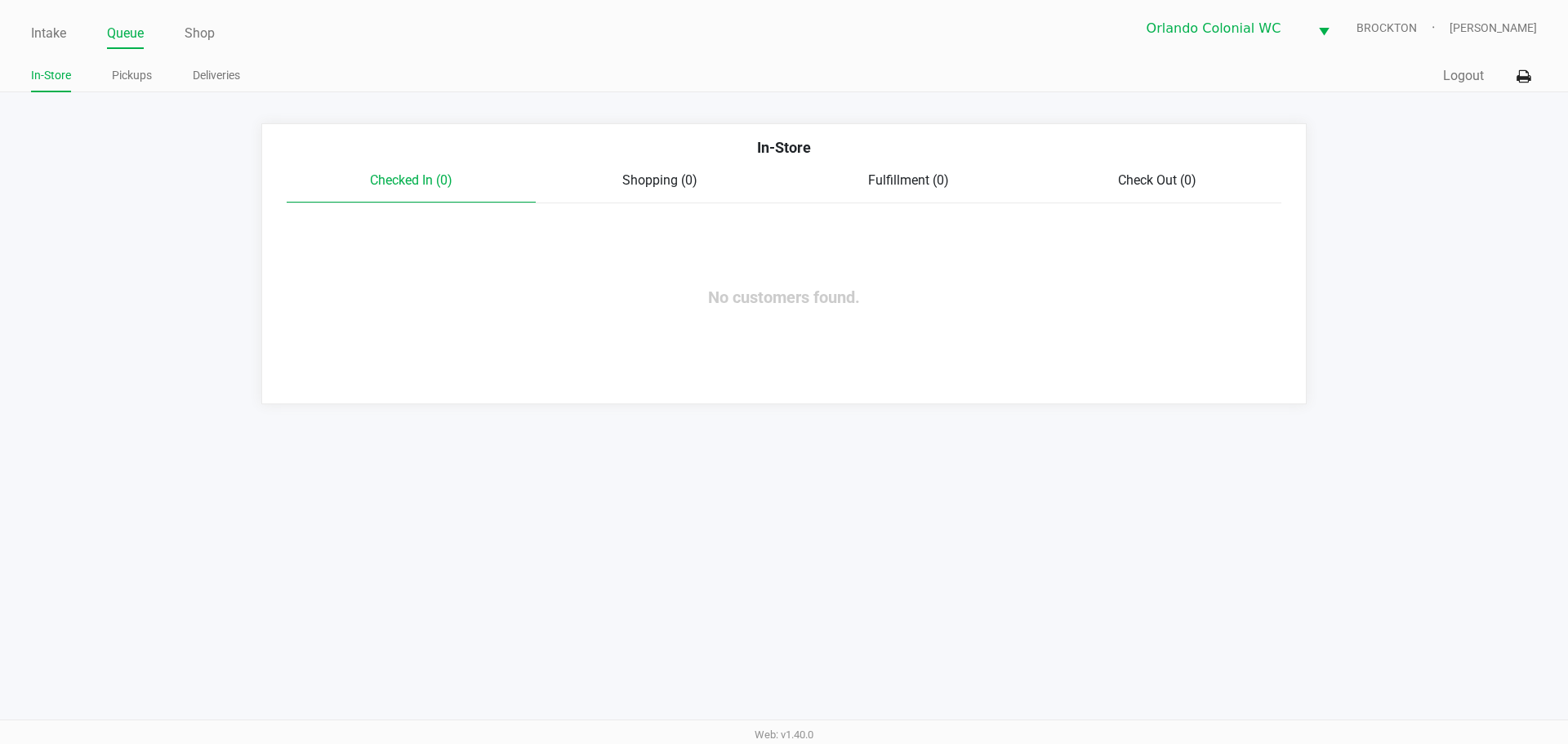
click at [34, 26] on link "Intake" at bounding box center [48, 34] width 35 height 23
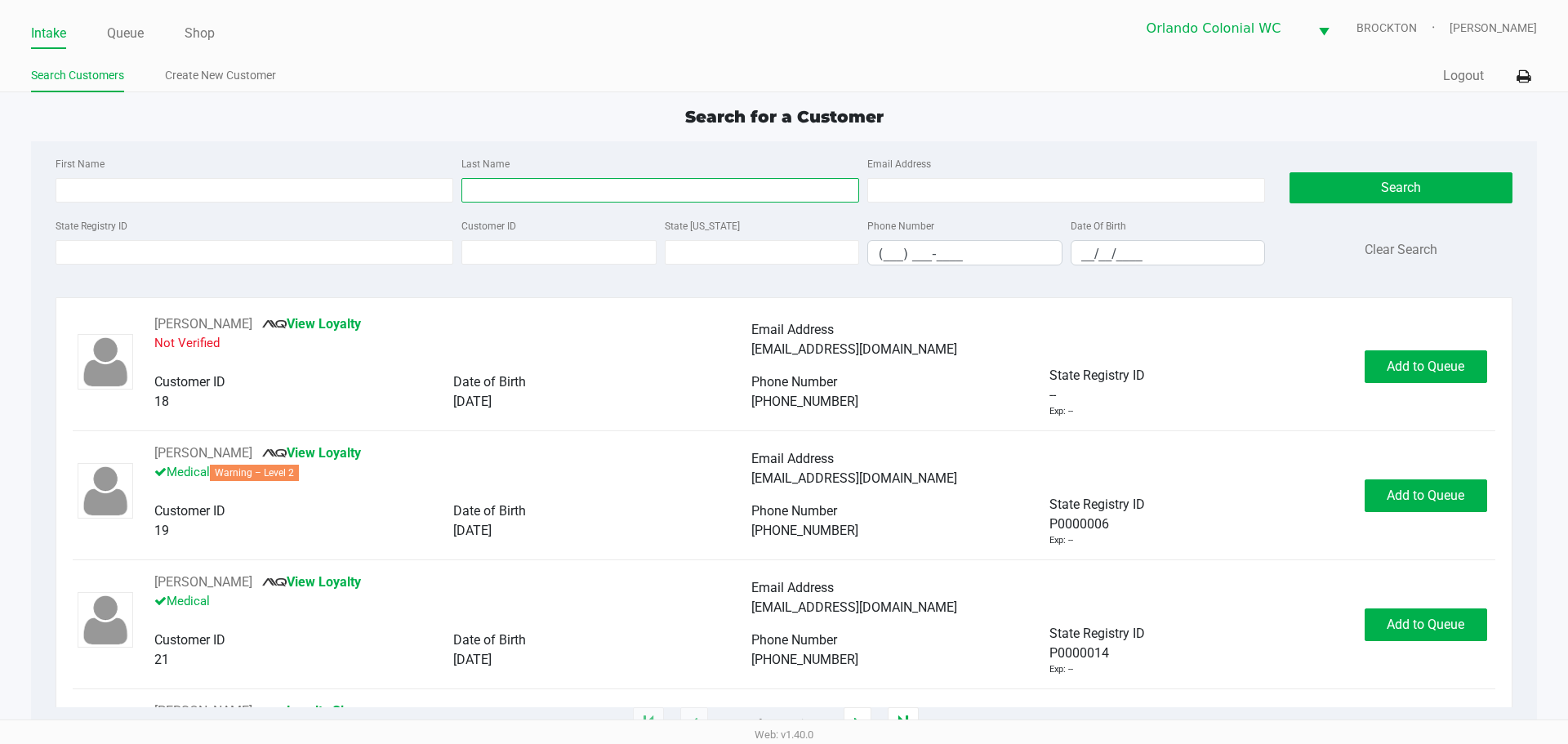
click at [573, 190] on input "Last Name" at bounding box center [660, 191] width 398 height 25
type input "kelshaw"
click at [1085, 252] on input "__/__/____" at bounding box center [1168, 253] width 194 height 25
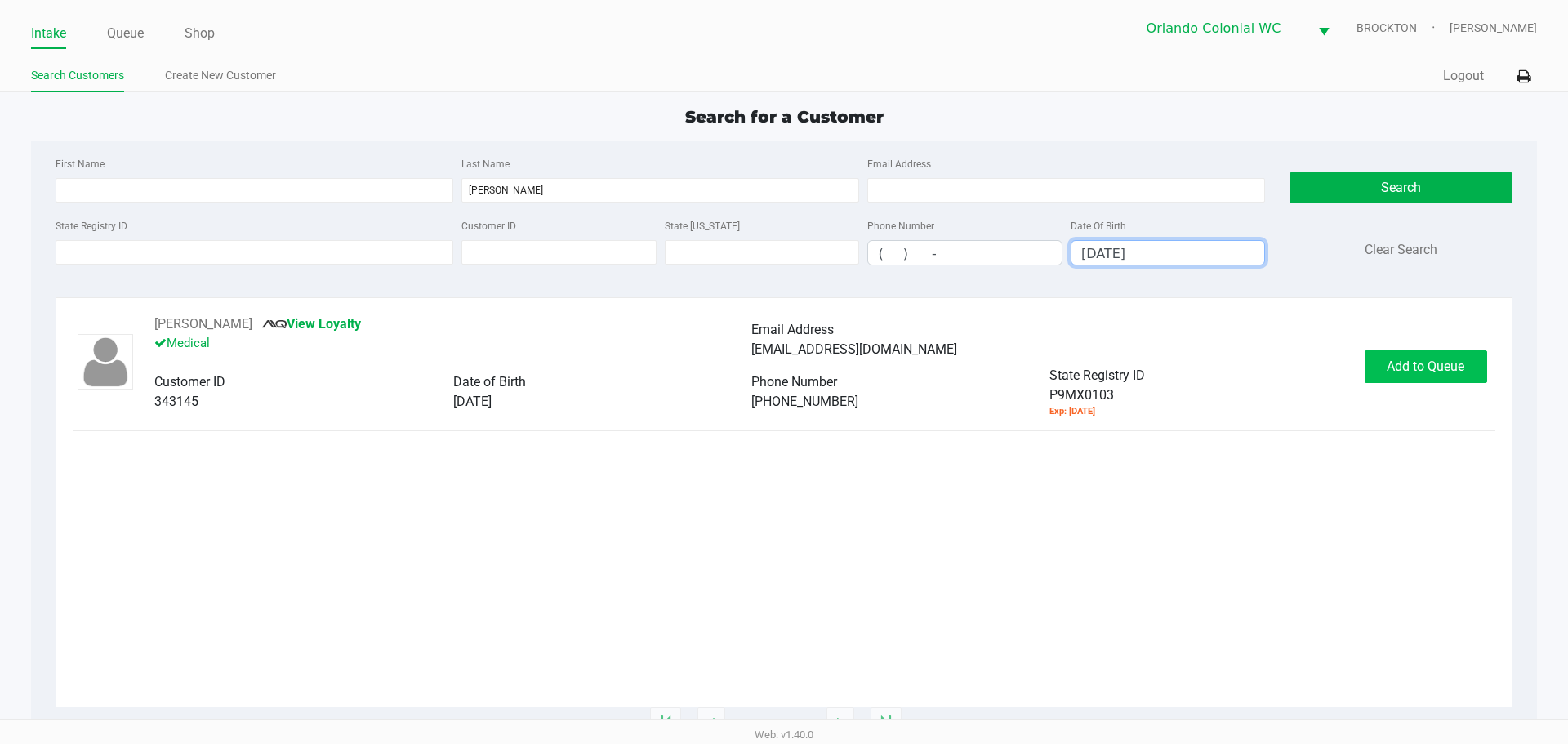
type input "05/30/1992"
click at [1465, 361] on button "Add to Queue" at bounding box center [1426, 366] width 123 height 33
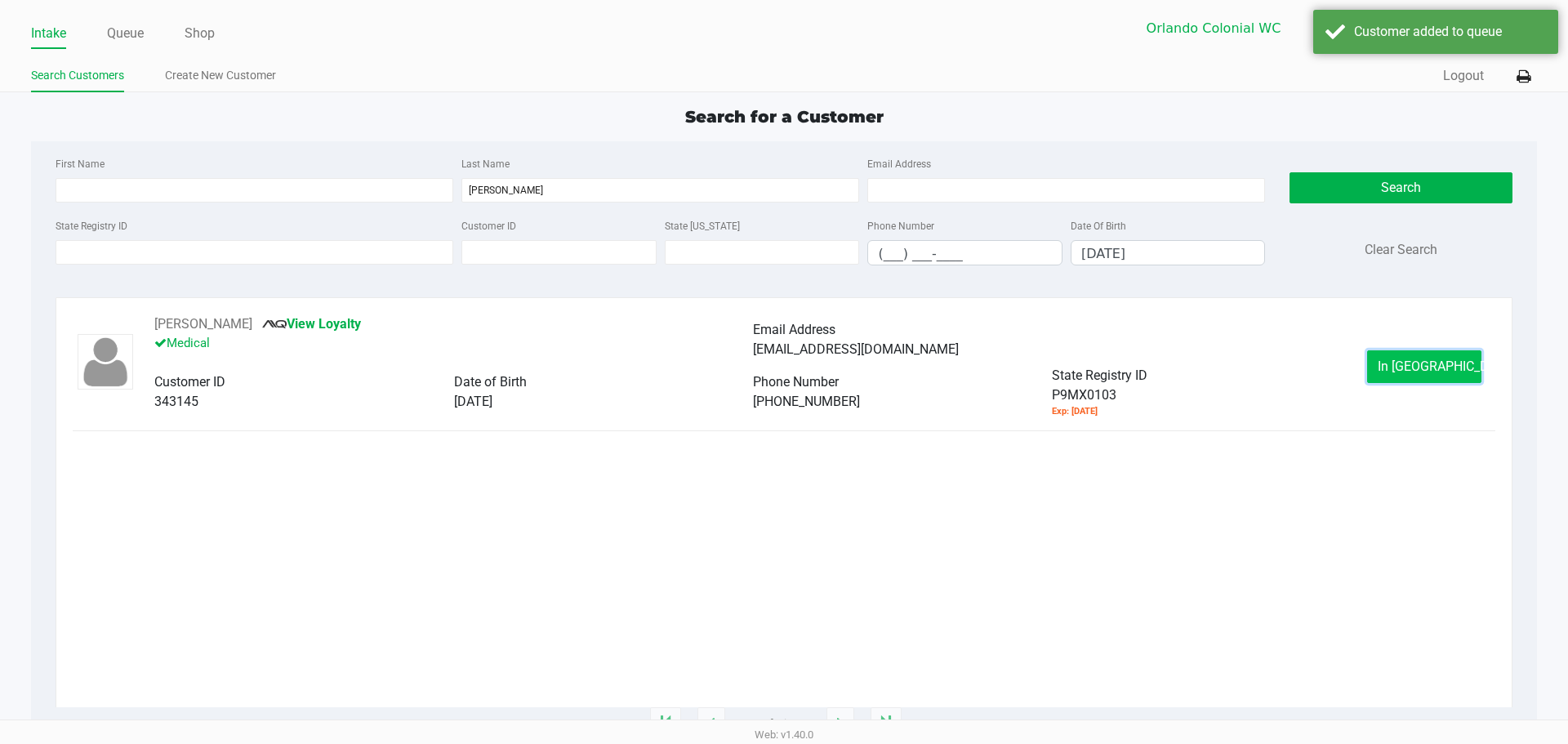
click at [1395, 360] on button "In Queue" at bounding box center [1424, 366] width 114 height 33
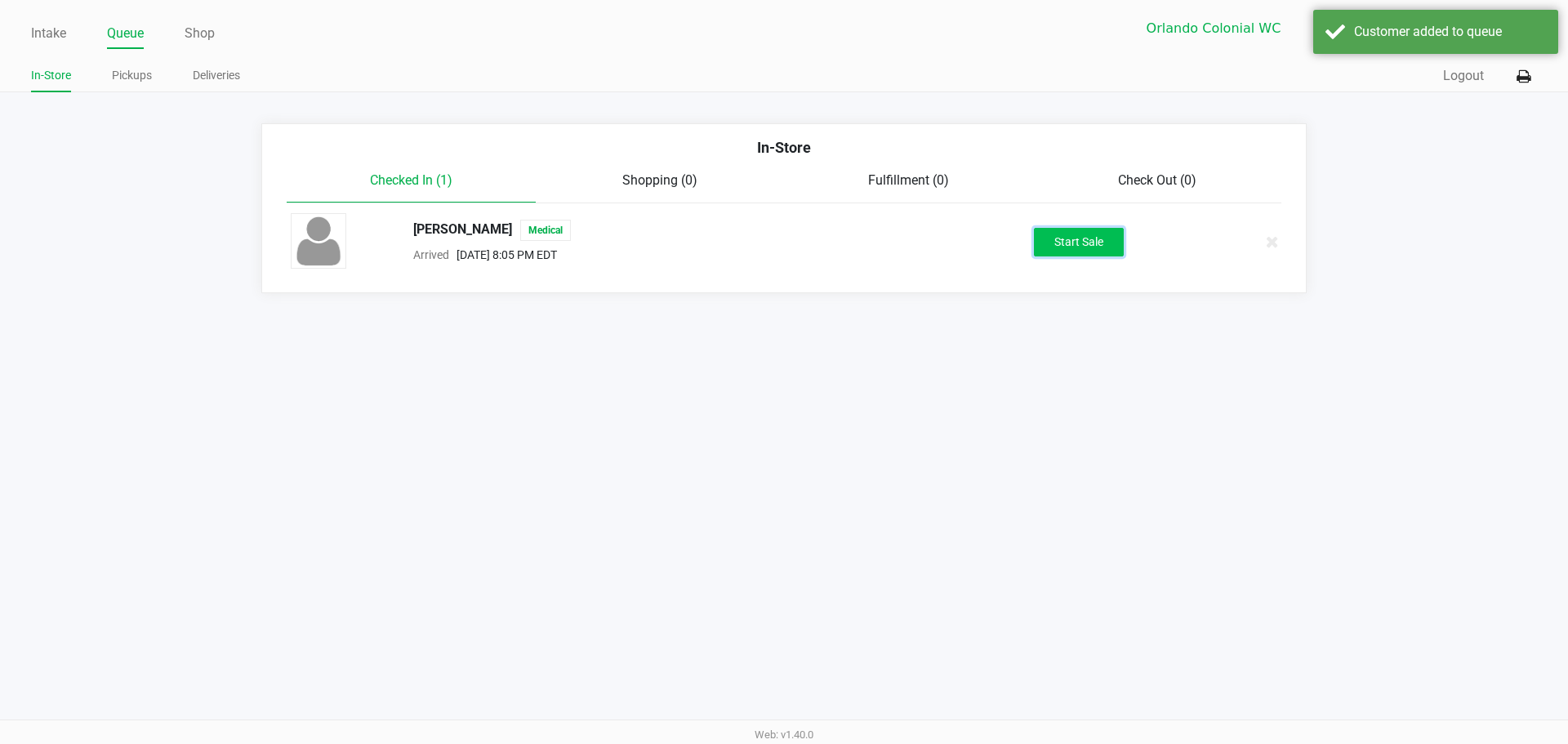
click at [1104, 244] on button "Start Sale" at bounding box center [1079, 243] width 90 height 29
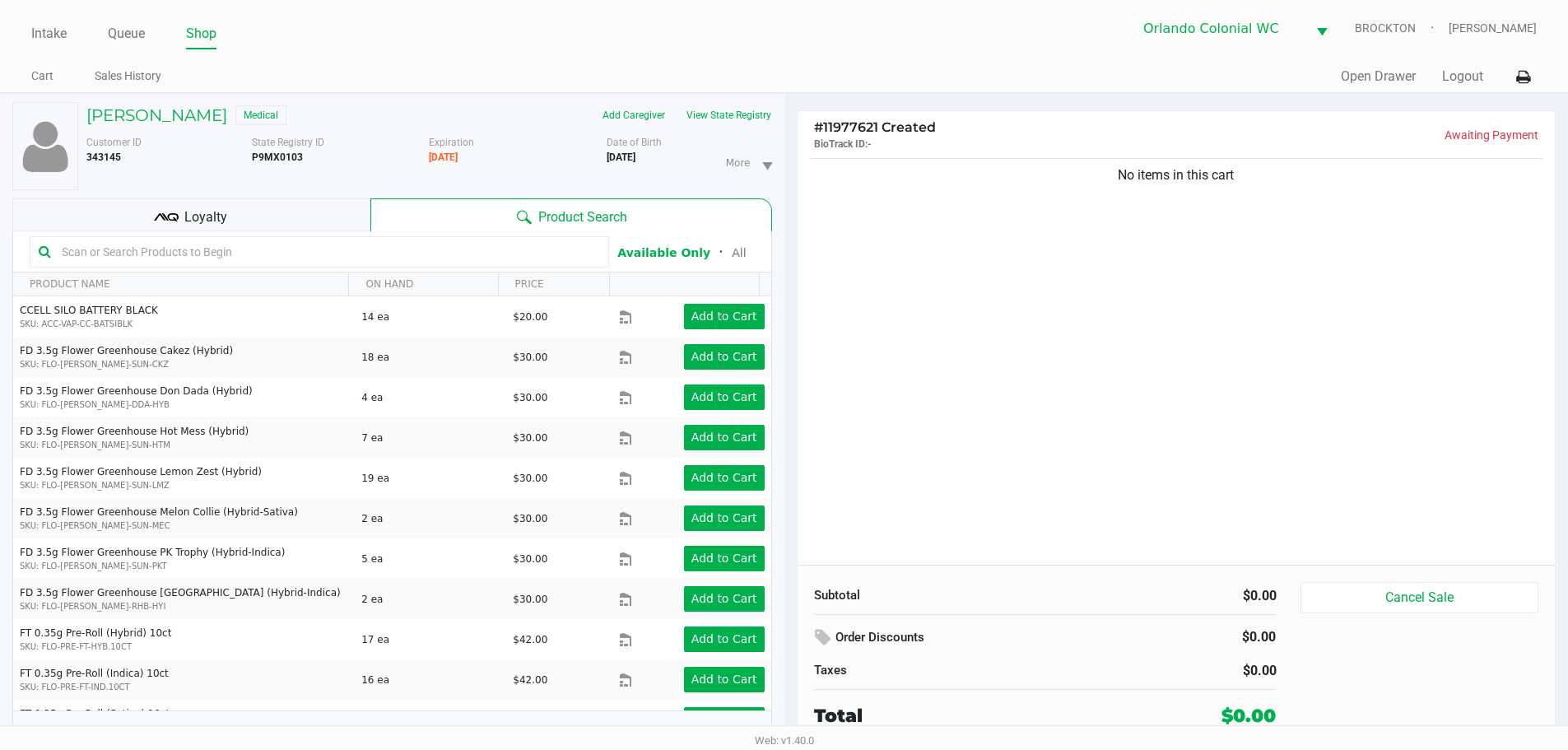
click at [232, 225] on div "Loyalty" at bounding box center [191, 215] width 358 height 33
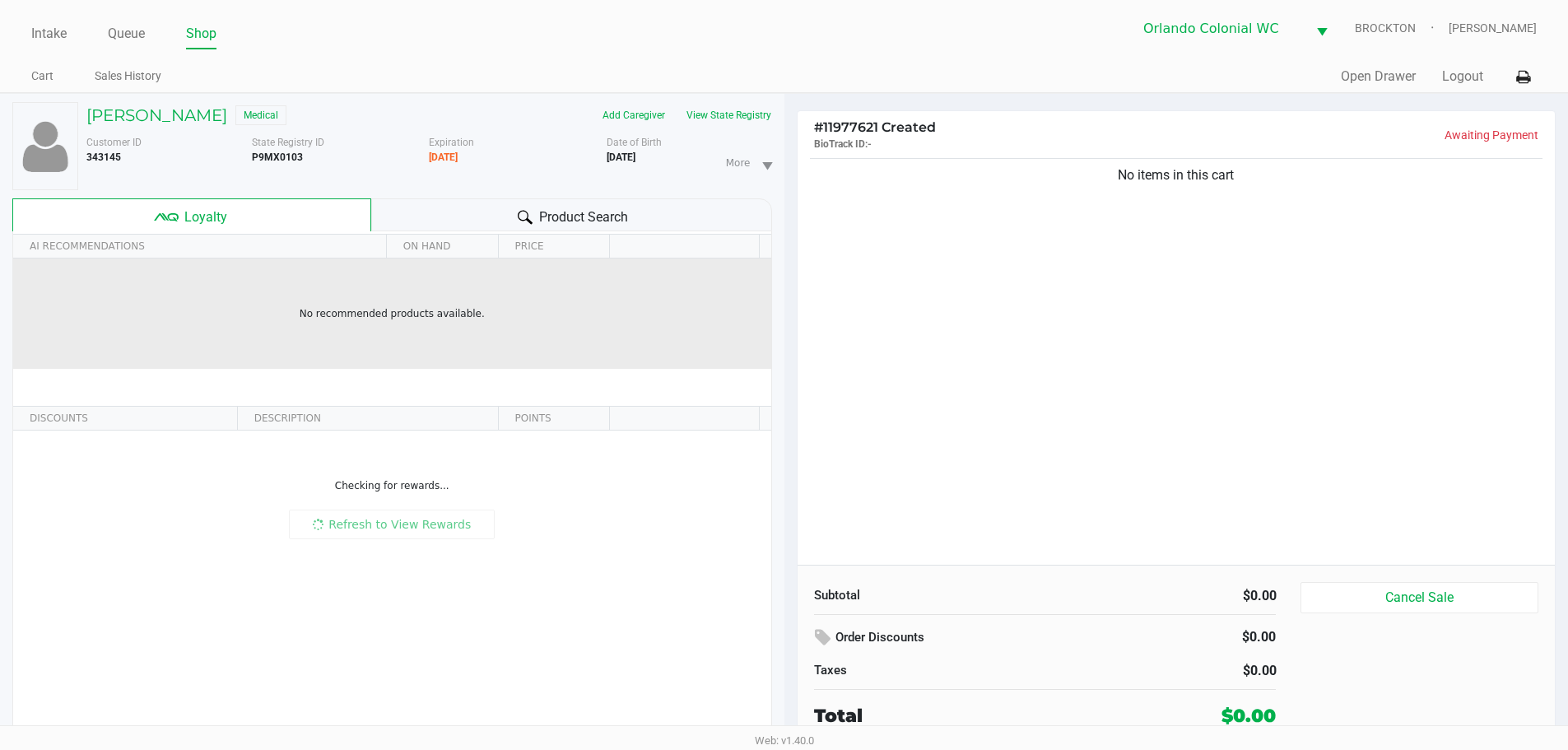
click at [282, 262] on td "No recommended products available." at bounding box center [392, 313] width 758 height 110
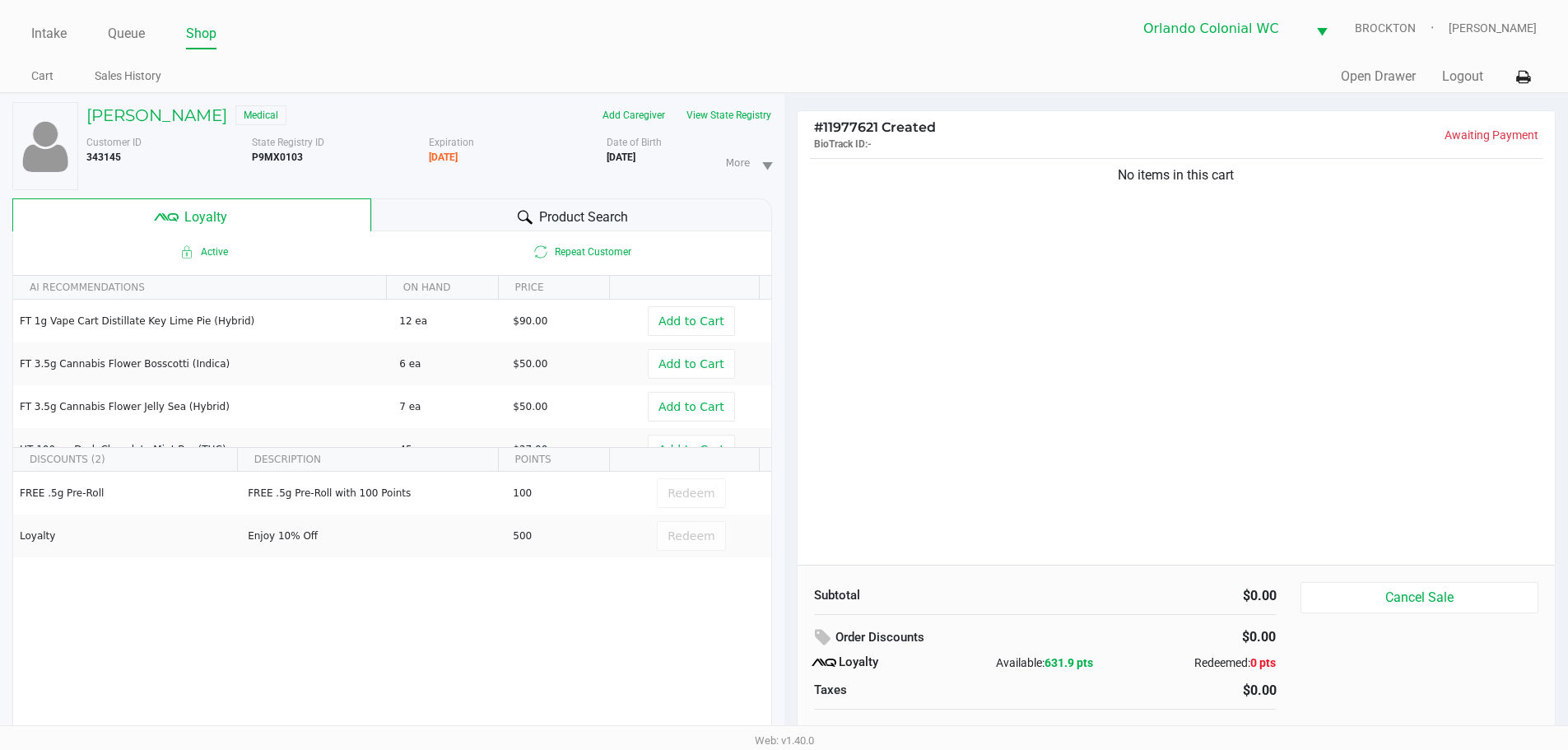
click at [525, 203] on div "Product Search" at bounding box center [571, 215] width 401 height 33
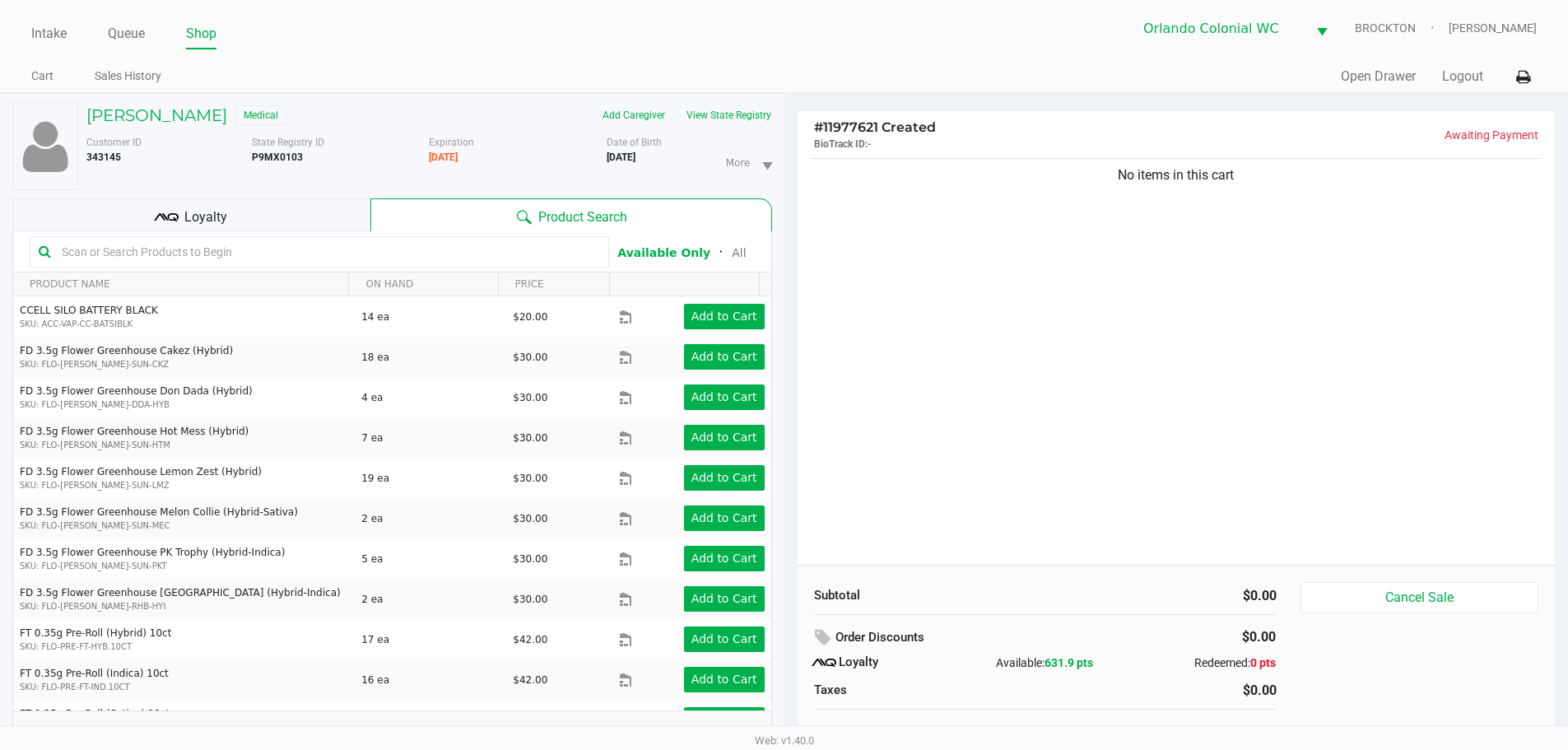
click at [218, 252] on input "text" at bounding box center [328, 252] width 545 height 25
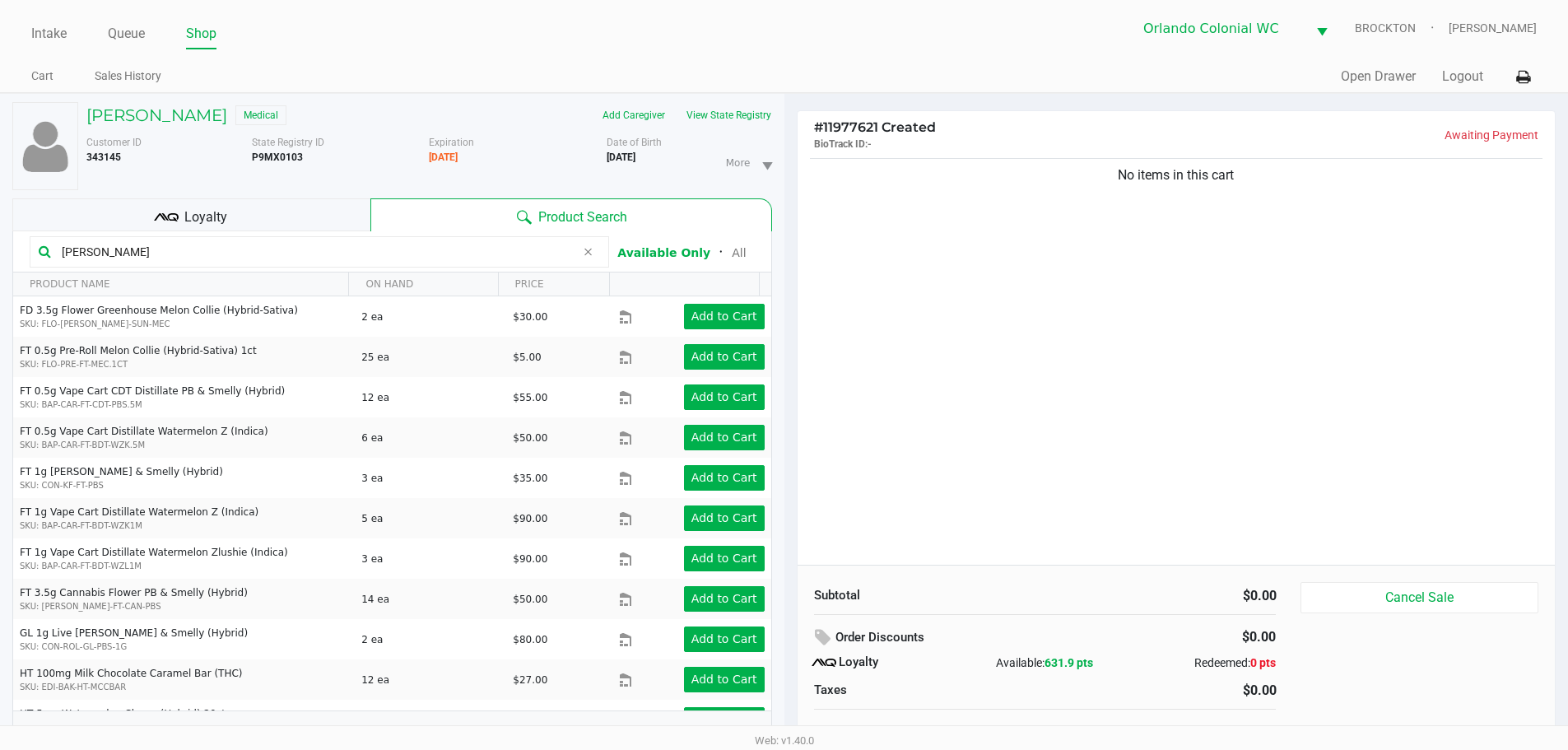
type input "mel"
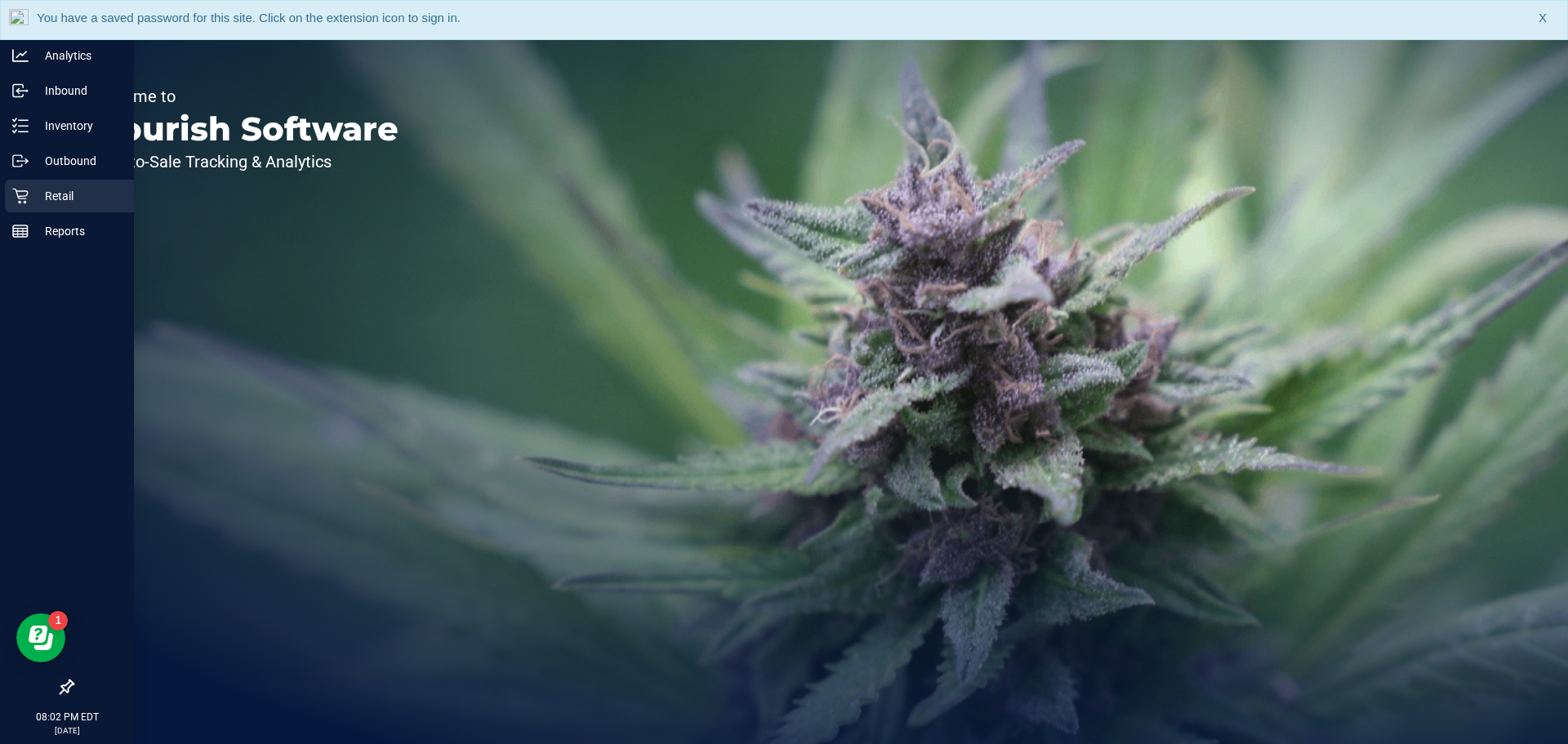
click at [49, 192] on p "Retail" at bounding box center [78, 196] width 98 height 19
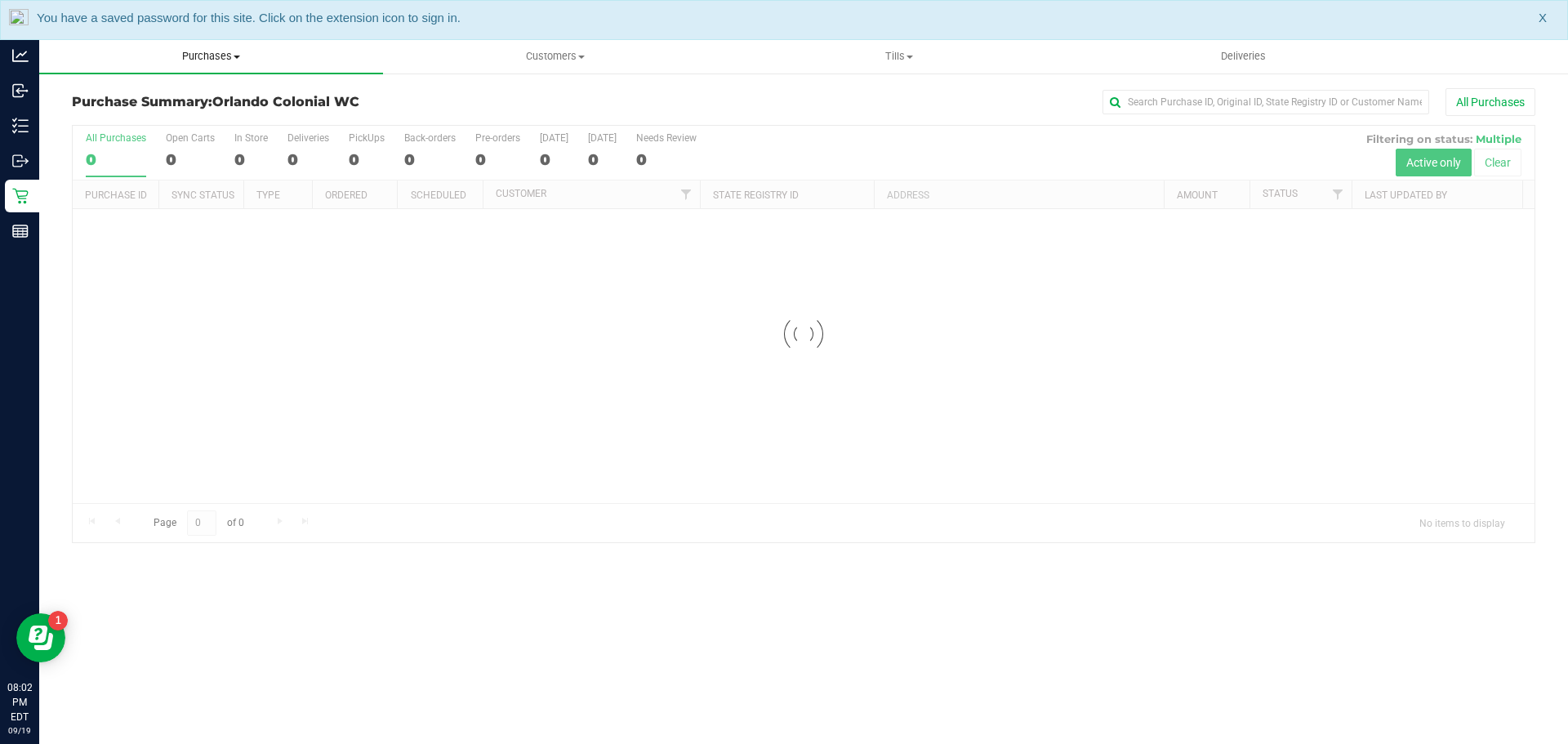
click at [205, 63] on uib-tab-heading "Purchases Summary of purchases Fulfillment All purchases" at bounding box center [211, 57] width 344 height 35
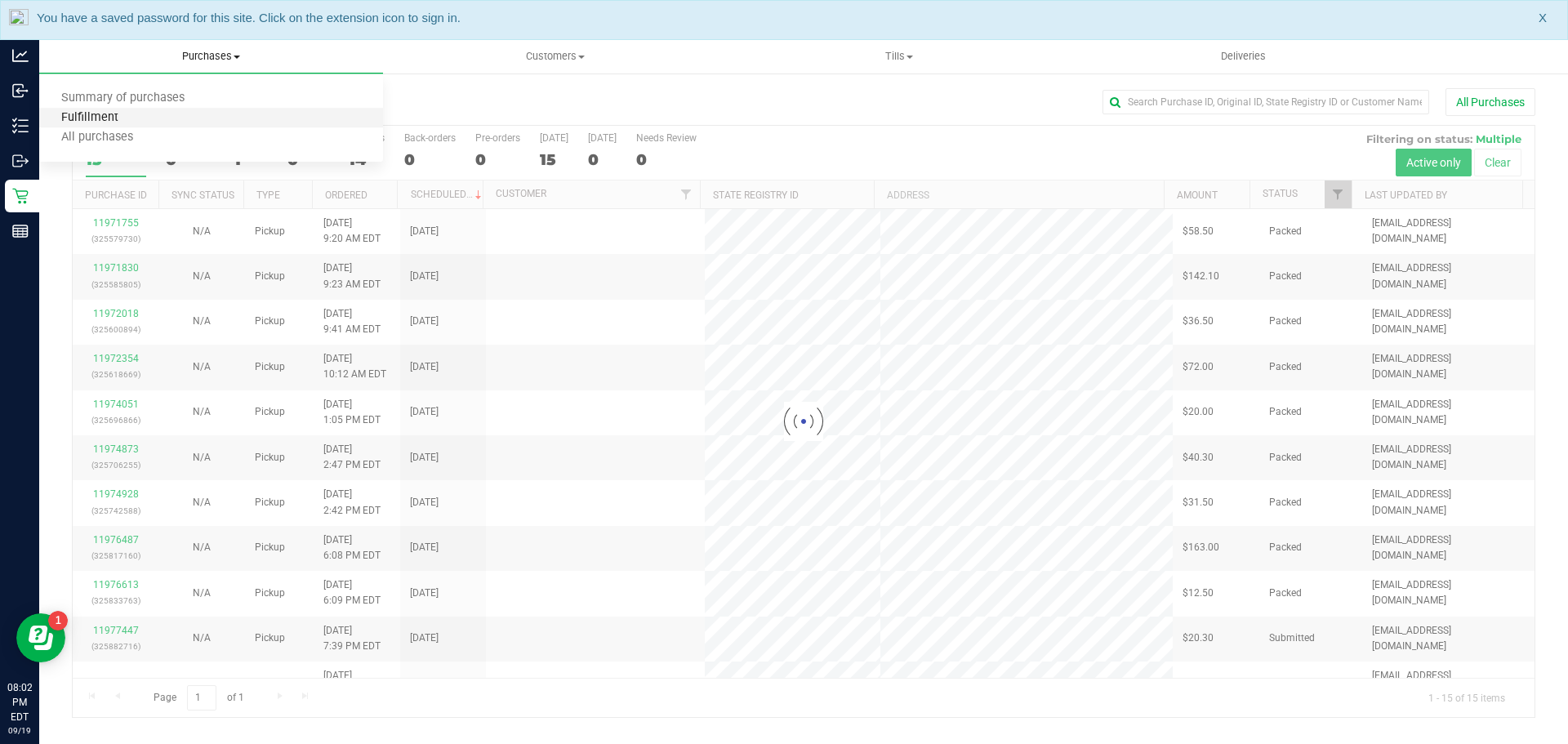
click at [106, 111] on span "Fulfillment" at bounding box center [90, 118] width 102 height 13
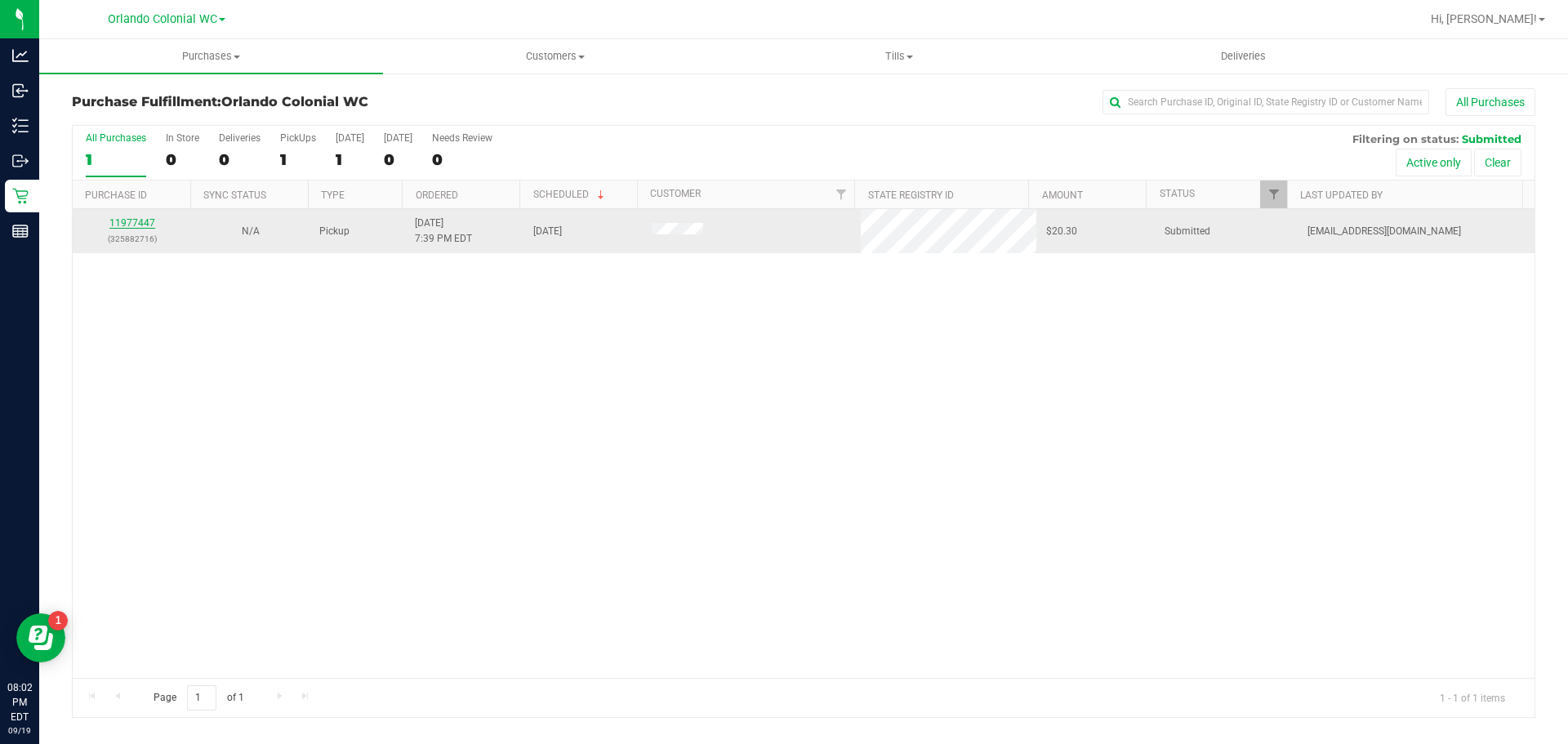
click at [128, 219] on link "11977447" at bounding box center [132, 223] width 46 height 12
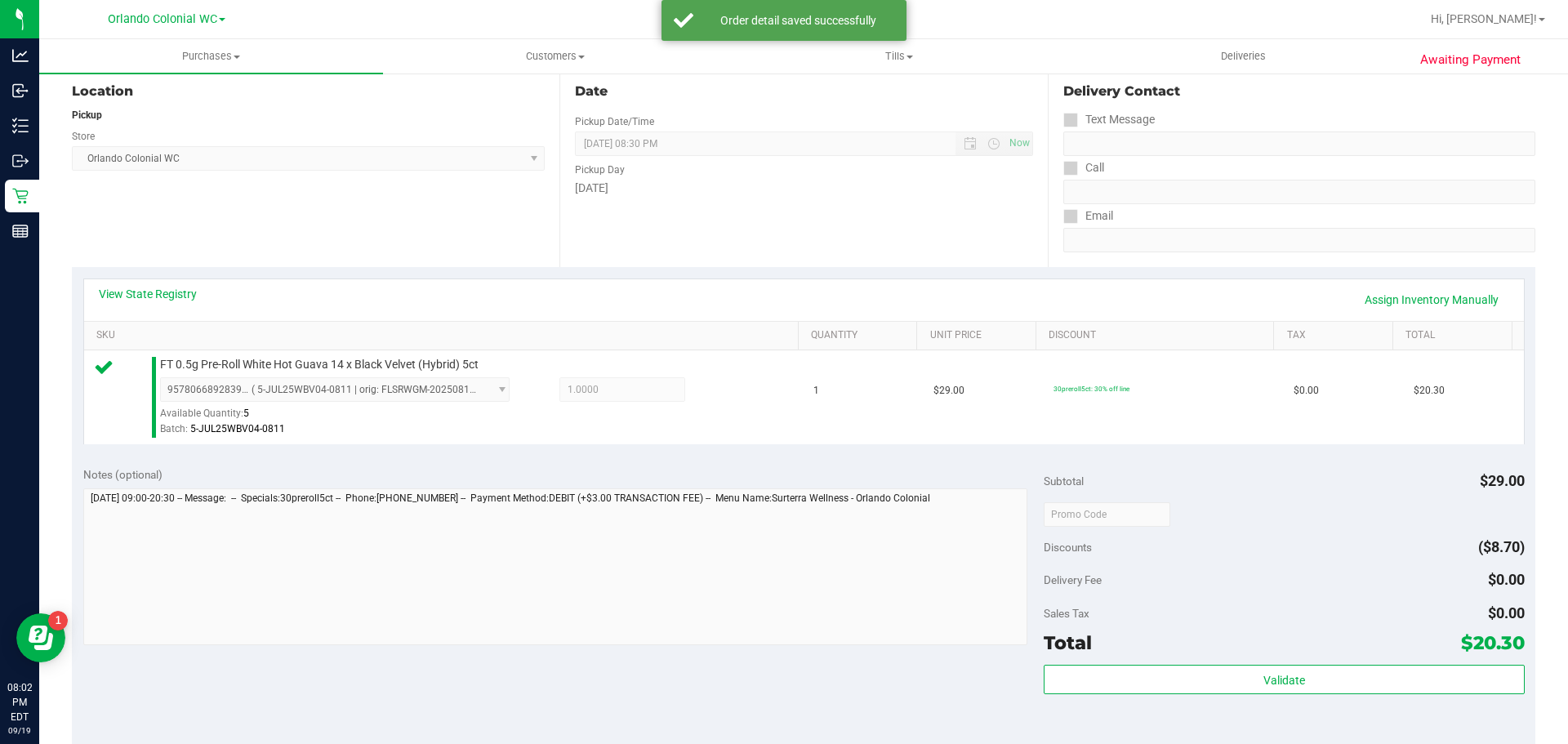
scroll to position [302, 0]
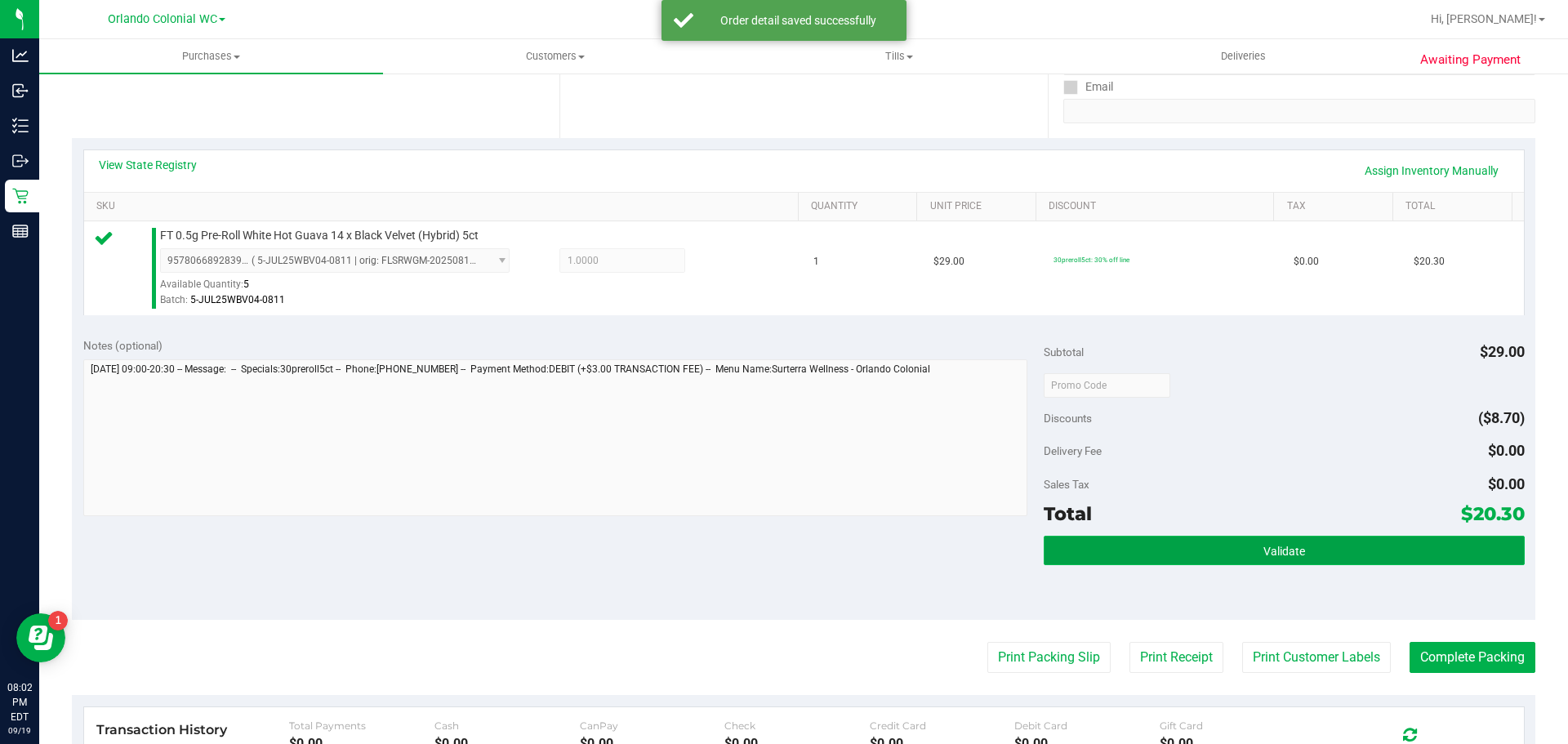
click at [1263, 565] on button "Validate" at bounding box center [1283, 550] width 480 height 30
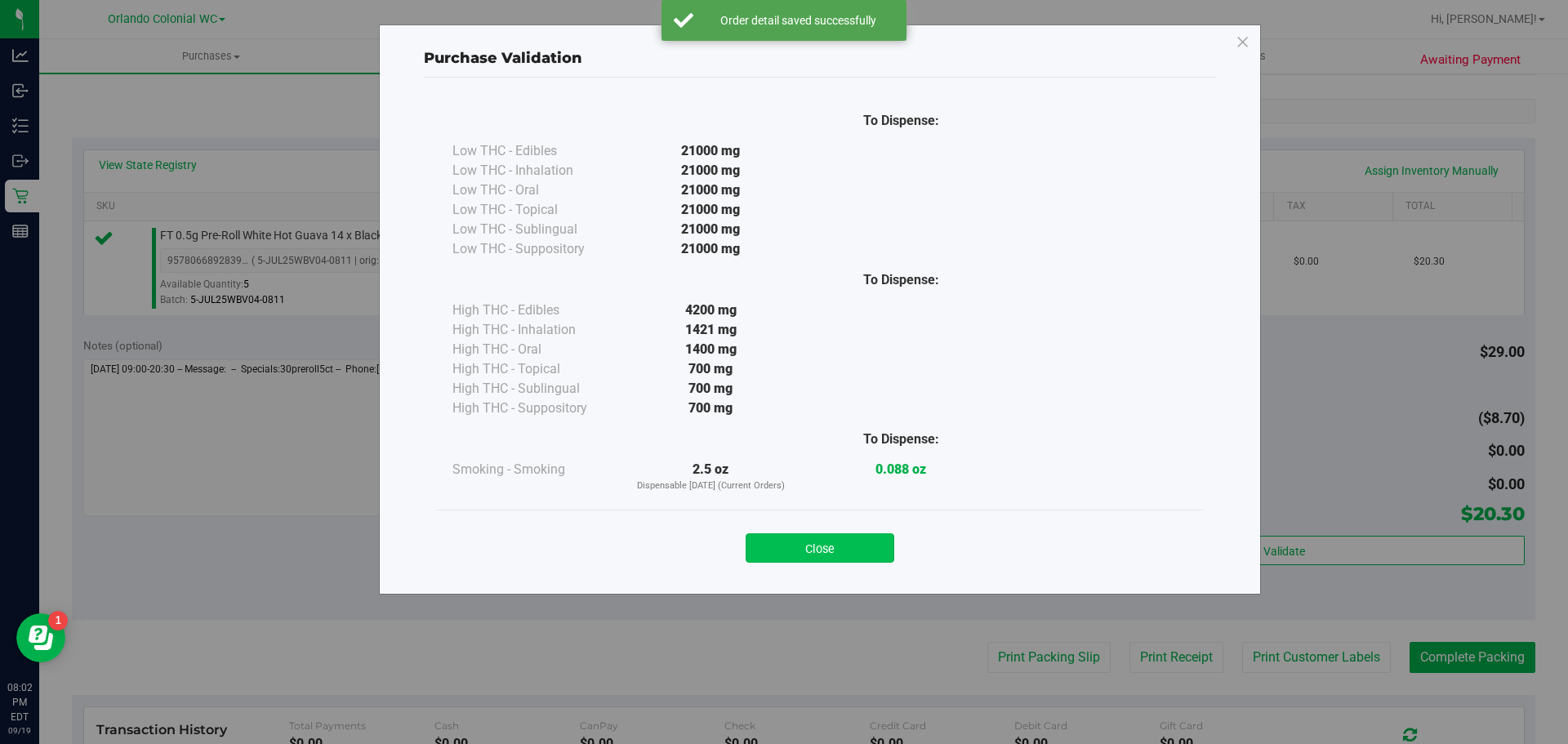
click at [806, 544] on button "Close" at bounding box center [820, 547] width 149 height 30
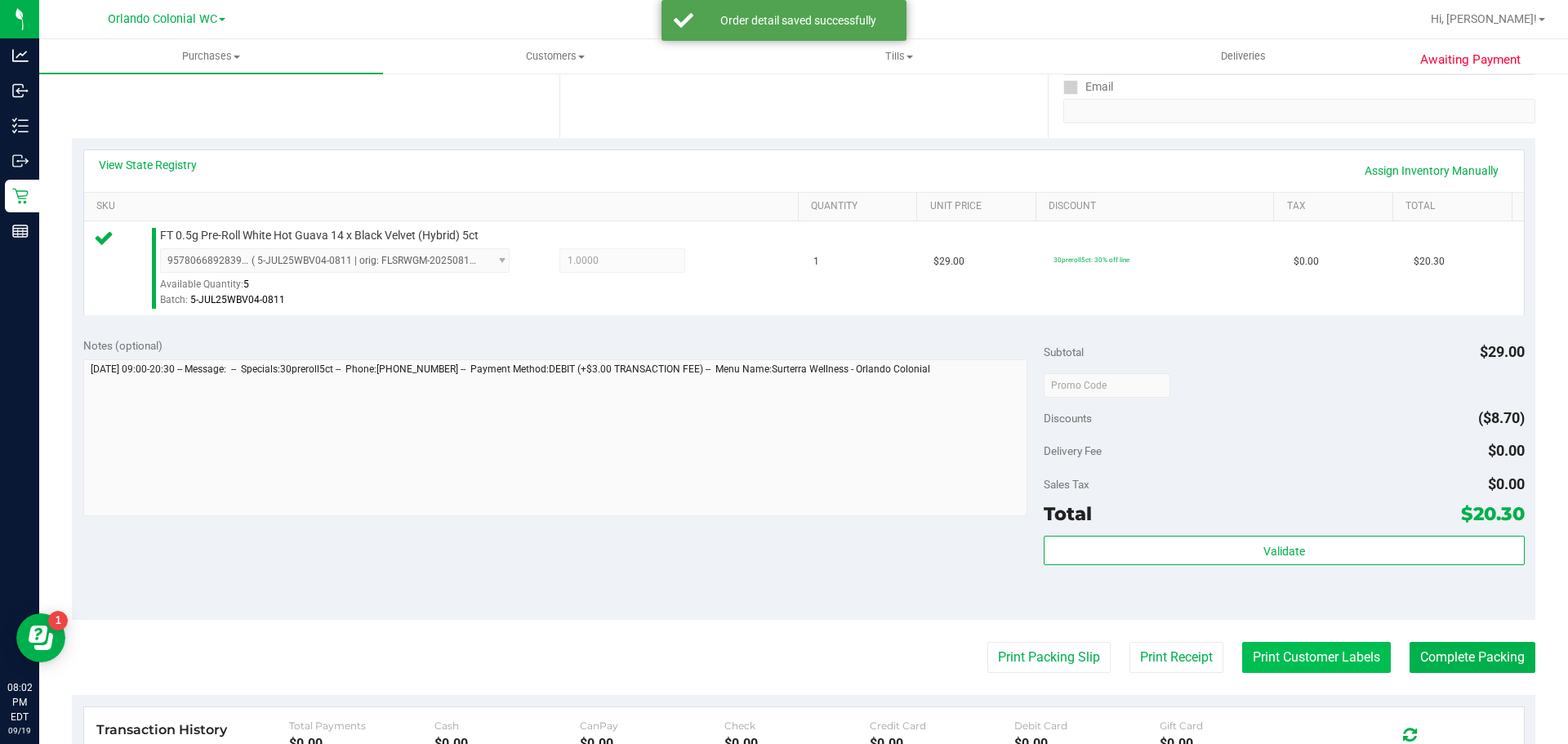
click at [1321, 661] on button "Print Customer Labels" at bounding box center [1316, 657] width 149 height 31
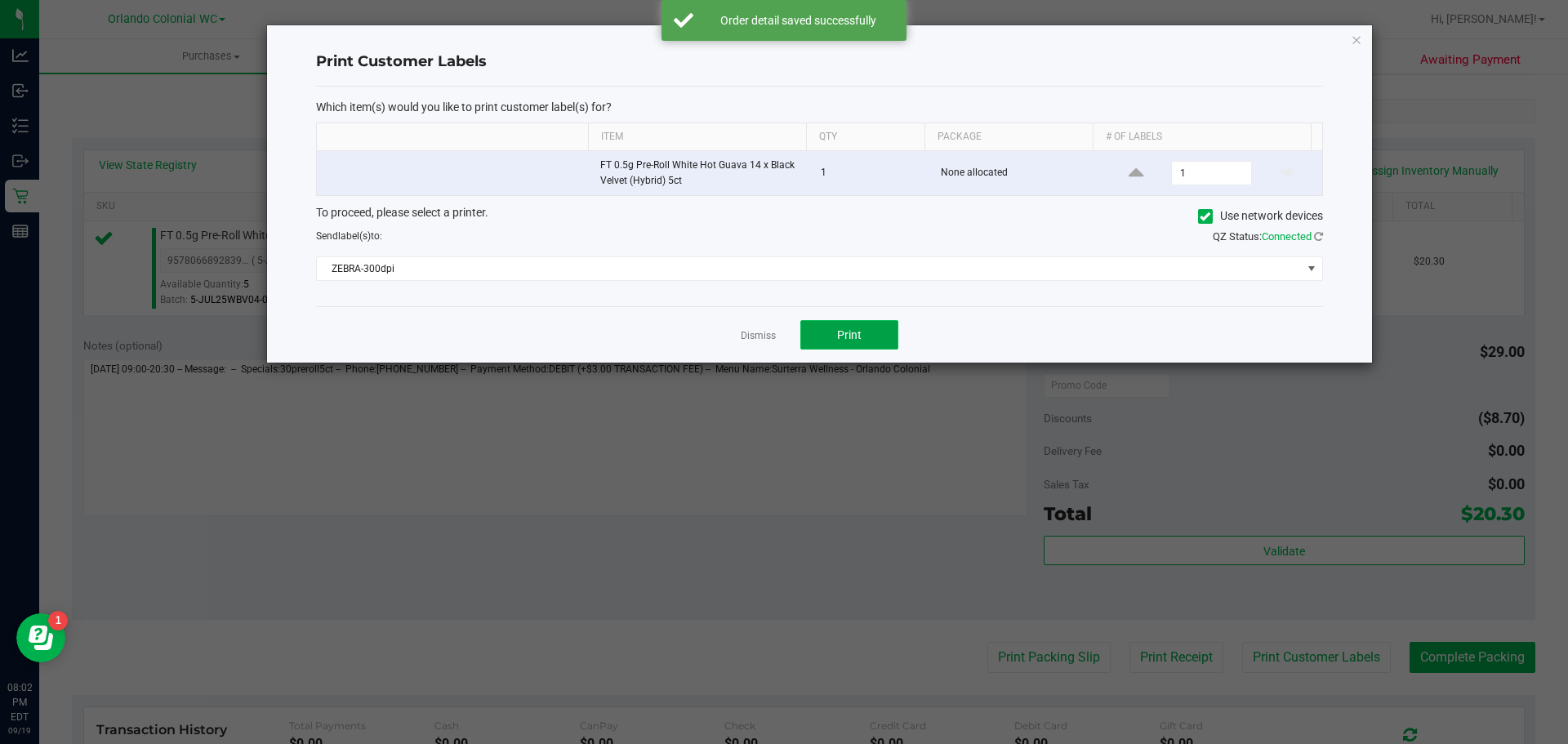
click at [857, 322] on button "Print" at bounding box center [850, 335] width 98 height 30
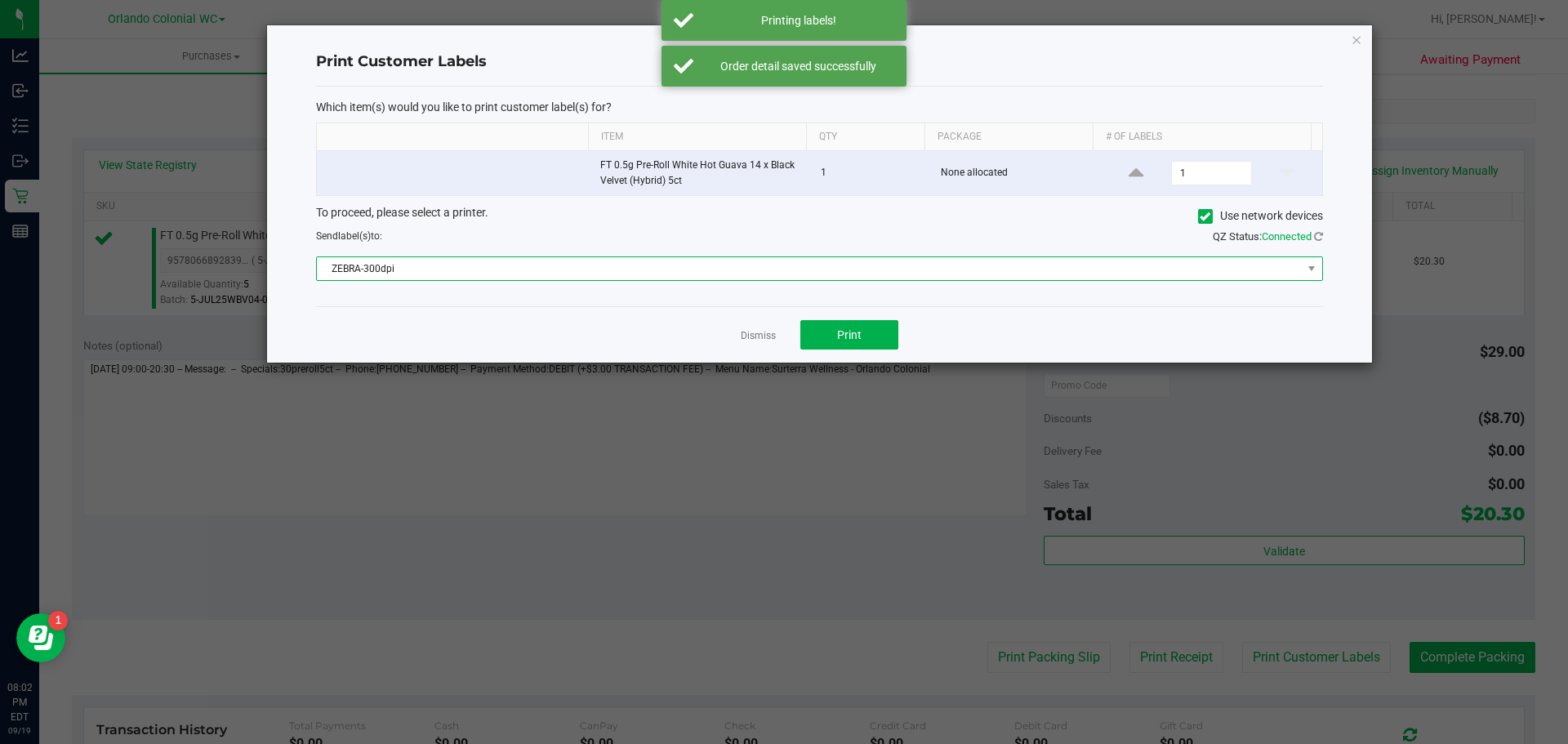
click at [490, 259] on span "ZEBRA-300dpi" at bounding box center [808, 268] width 985 height 23
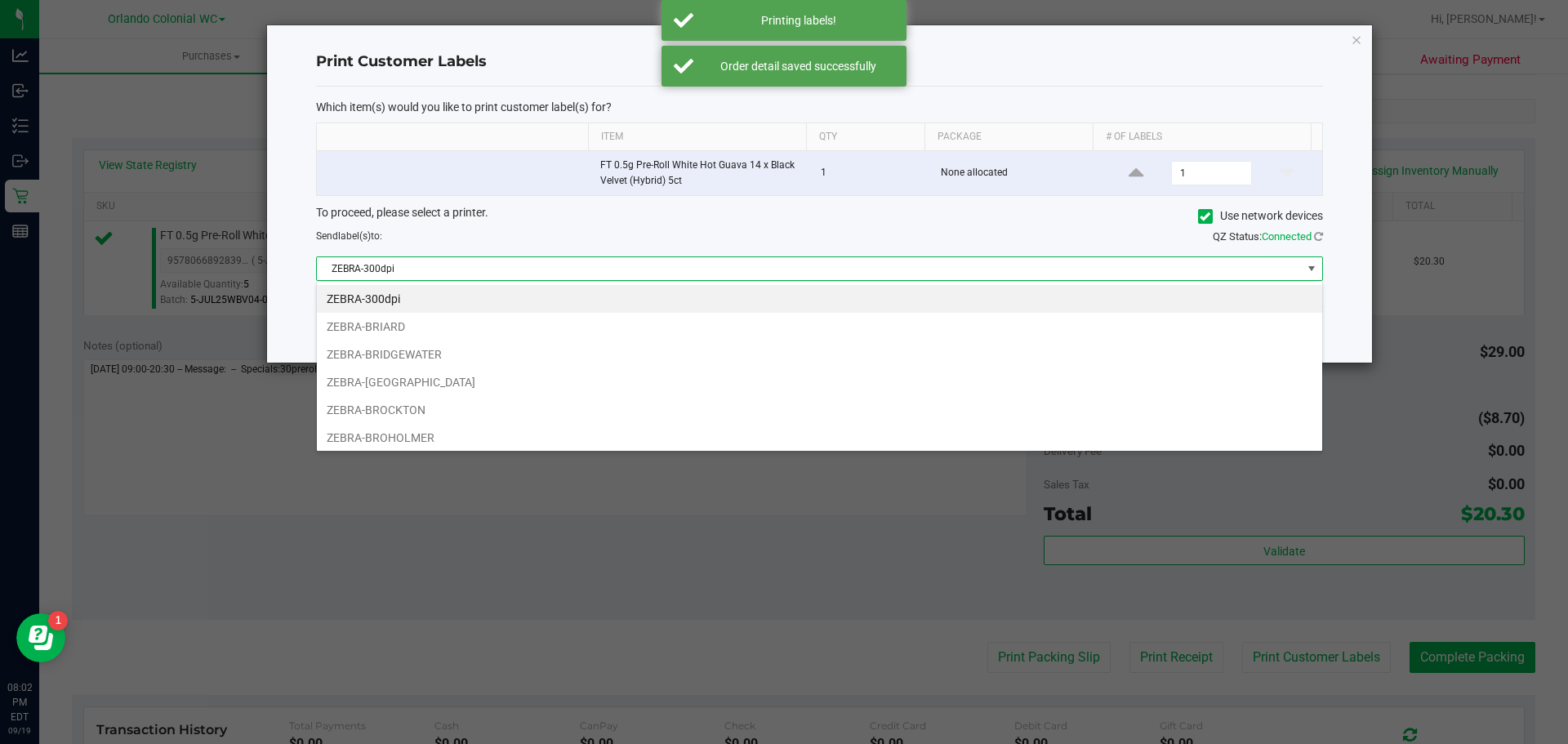
scroll to position [25, 1006]
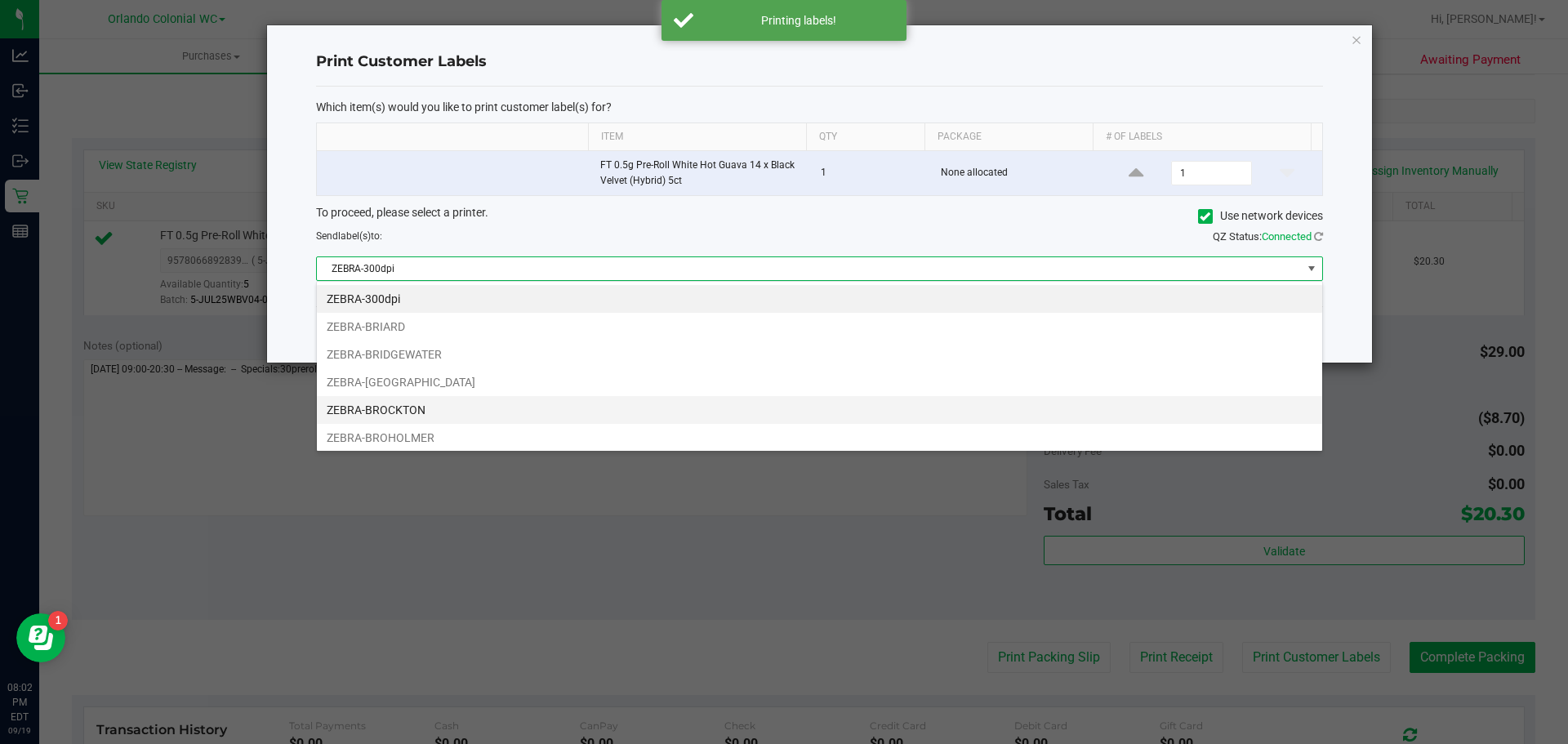
click at [415, 407] on li "ZEBRA-BROCKTON" at bounding box center [819, 409] width 1005 height 28
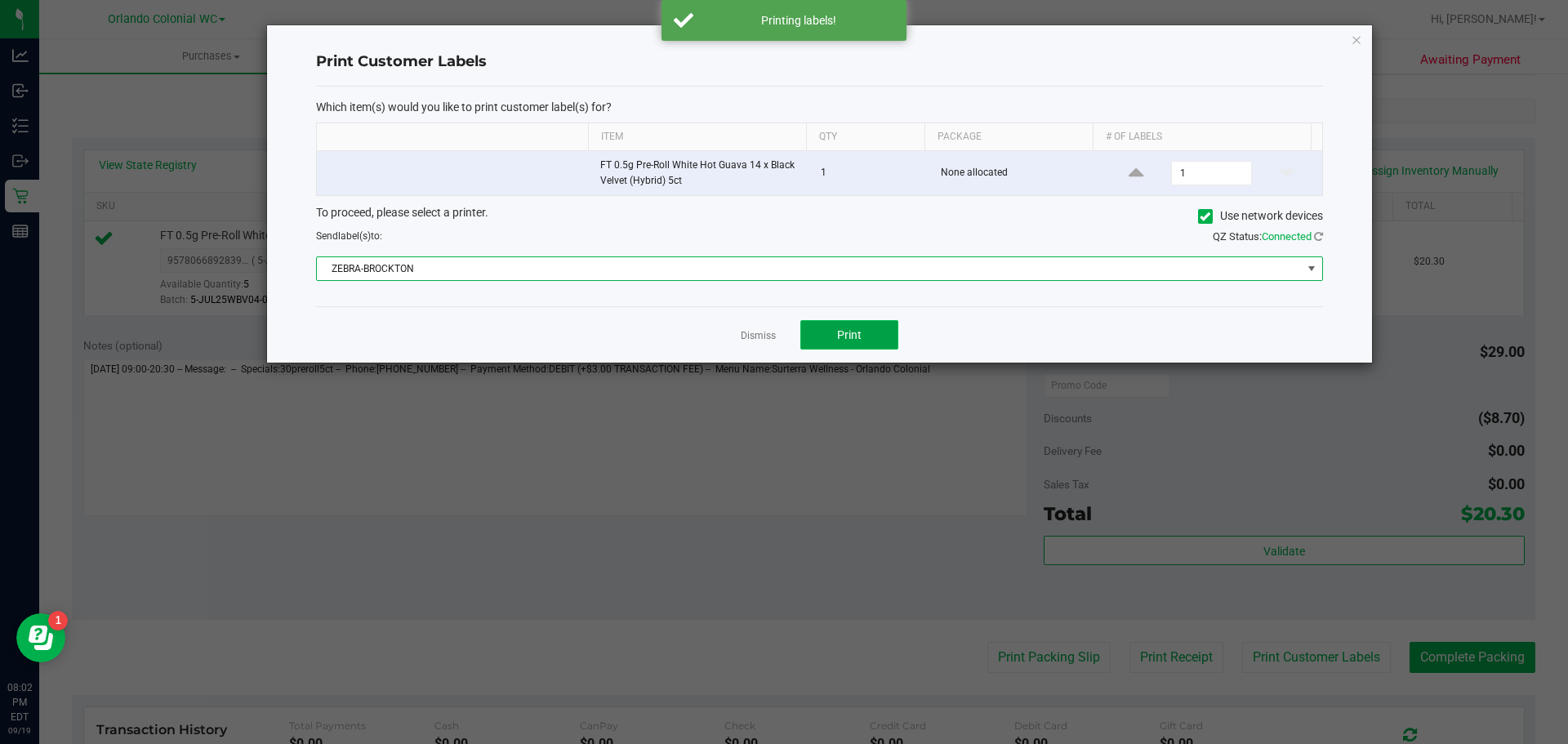
click at [848, 344] on button "Print" at bounding box center [850, 335] width 98 height 30
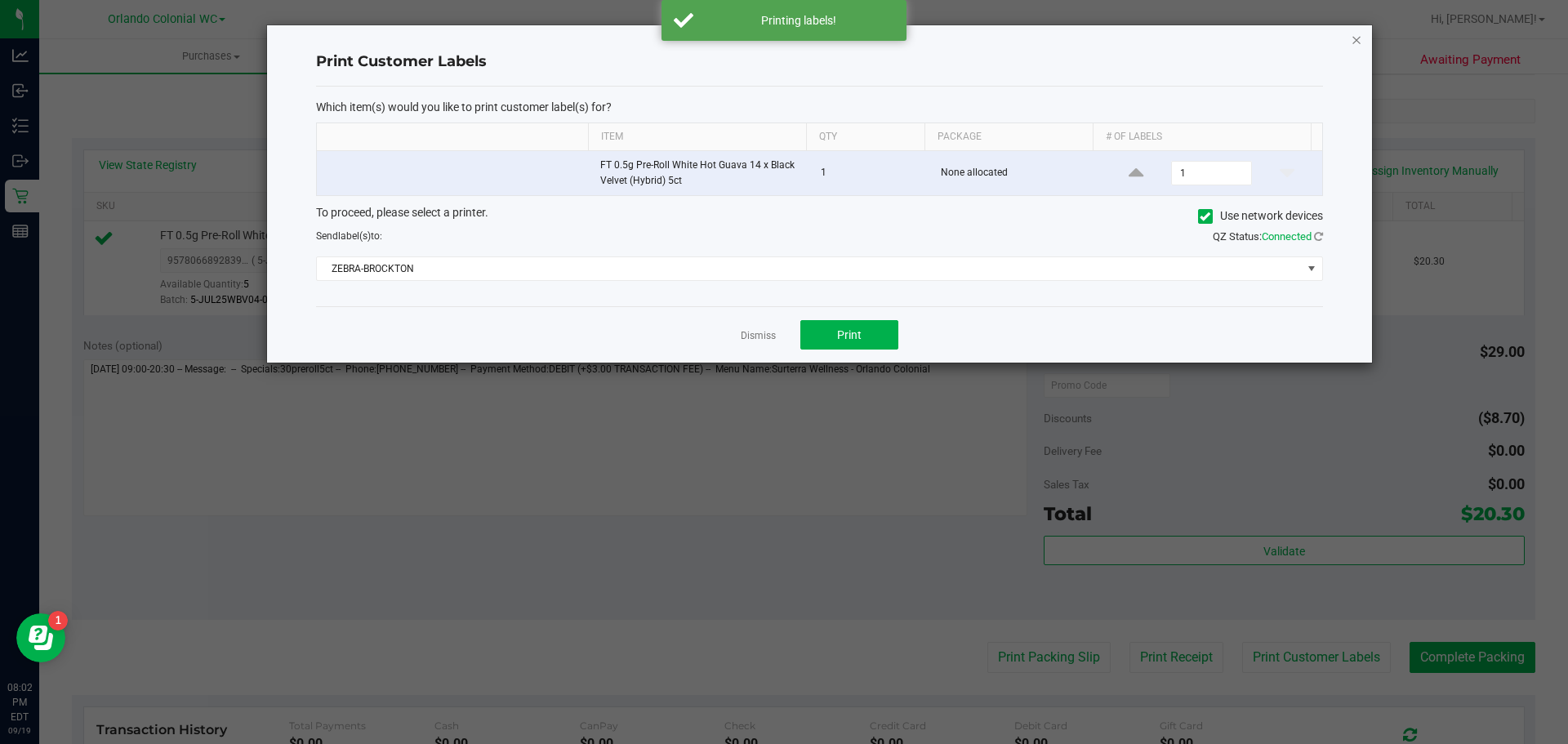
click at [1352, 38] on icon "button" at bounding box center [1357, 39] width 12 height 19
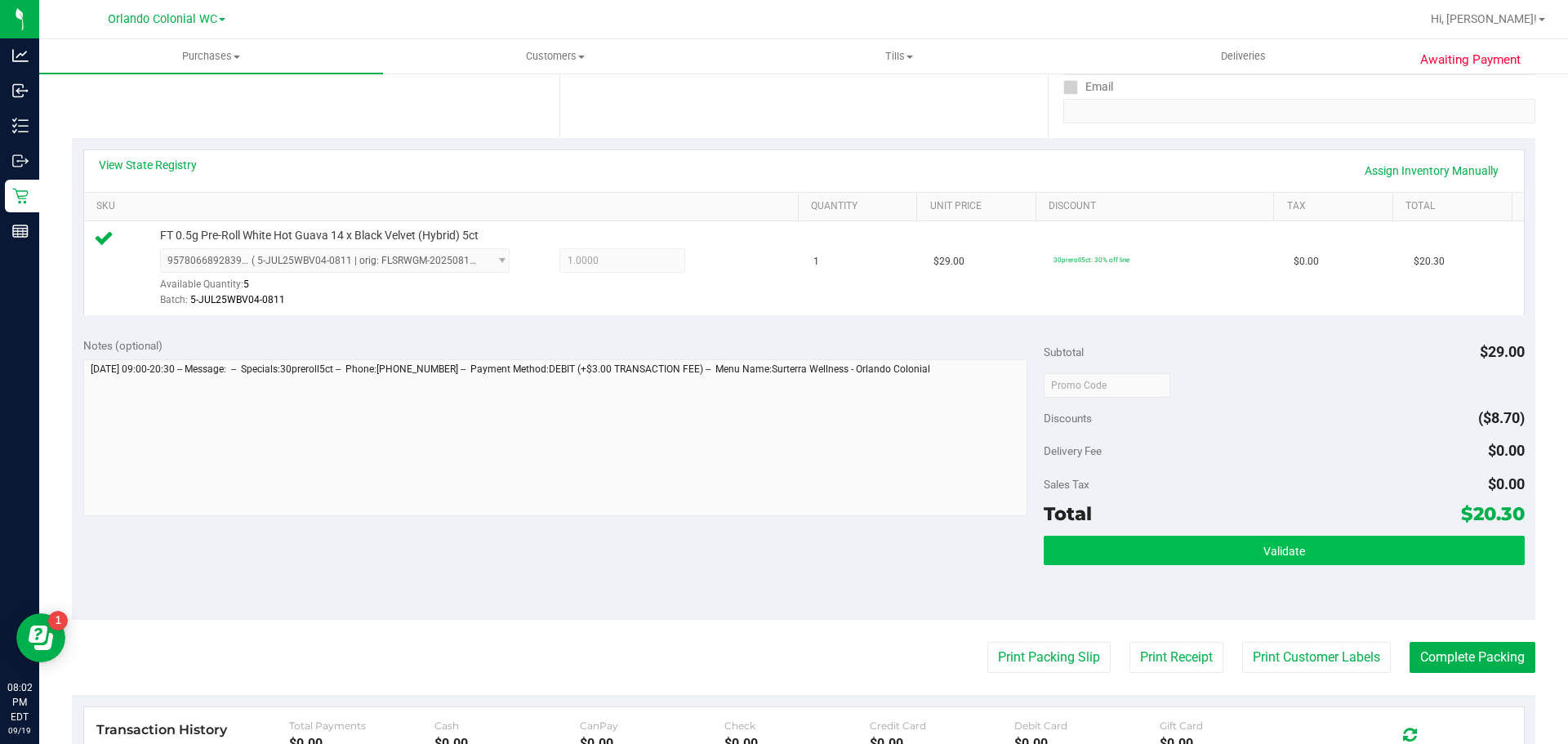
click at [1264, 545] on span "Validate" at bounding box center [1284, 551] width 41 height 13
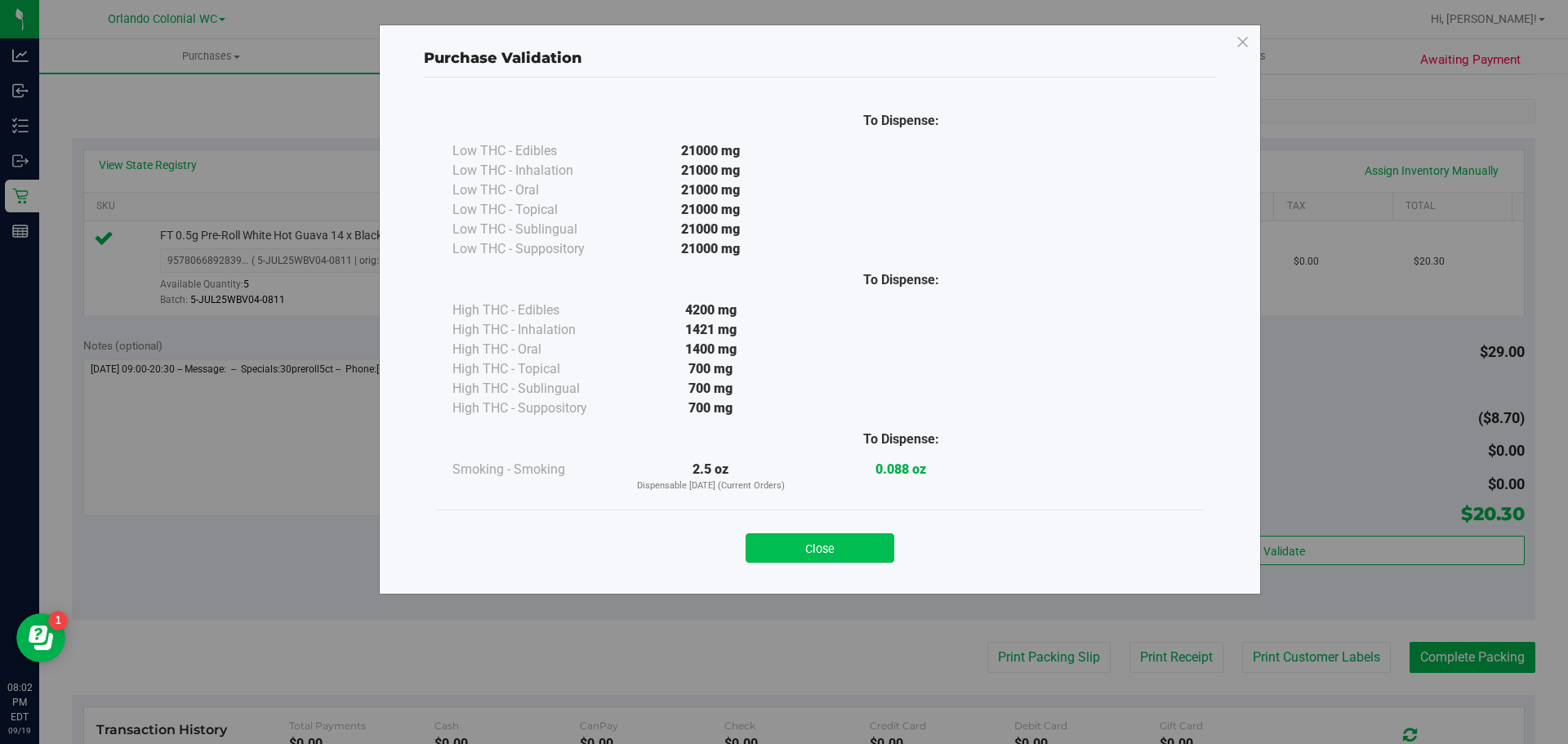
click at [815, 562] on button "Close" at bounding box center [820, 547] width 149 height 30
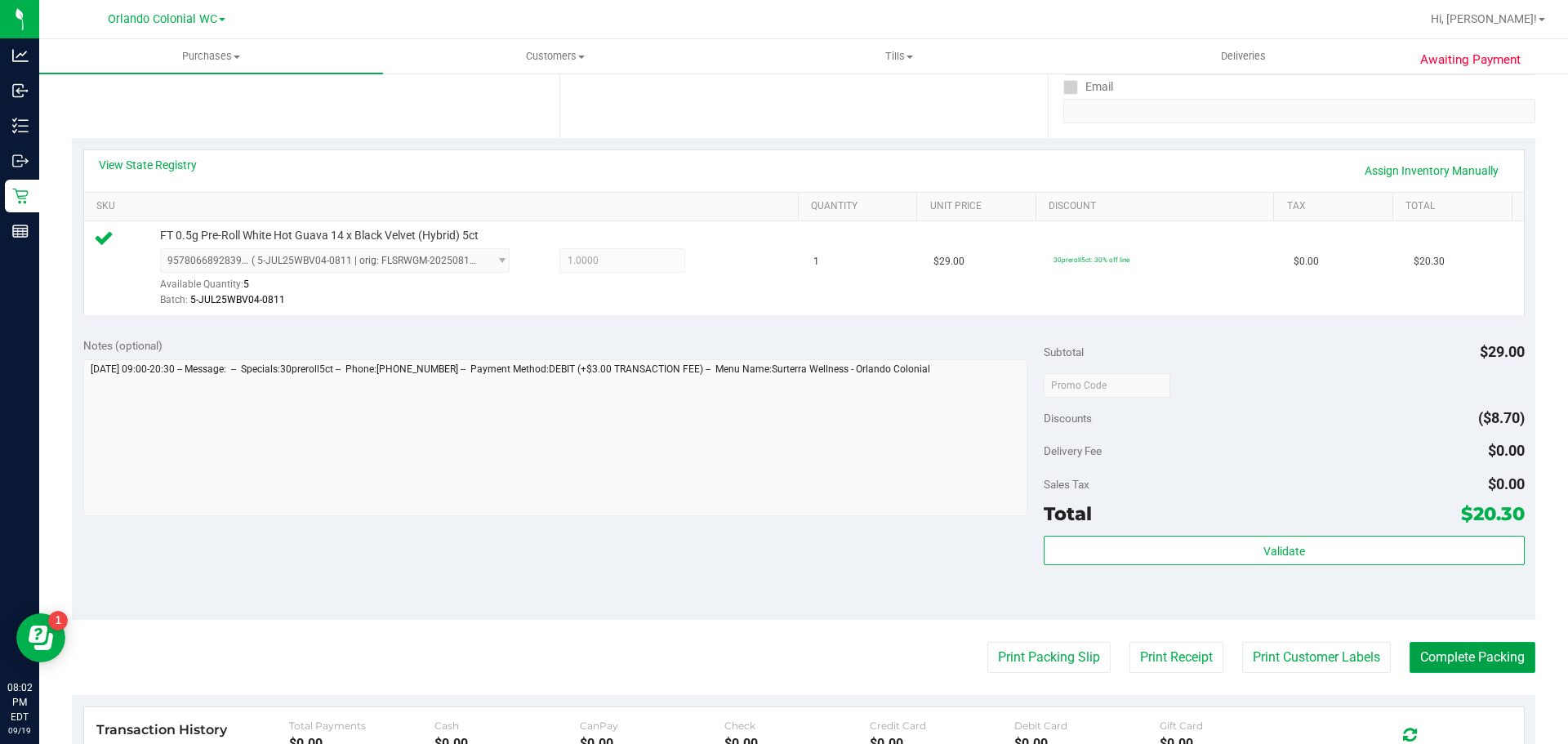
click at [1480, 661] on button "Complete Packing" at bounding box center [1472, 657] width 126 height 31
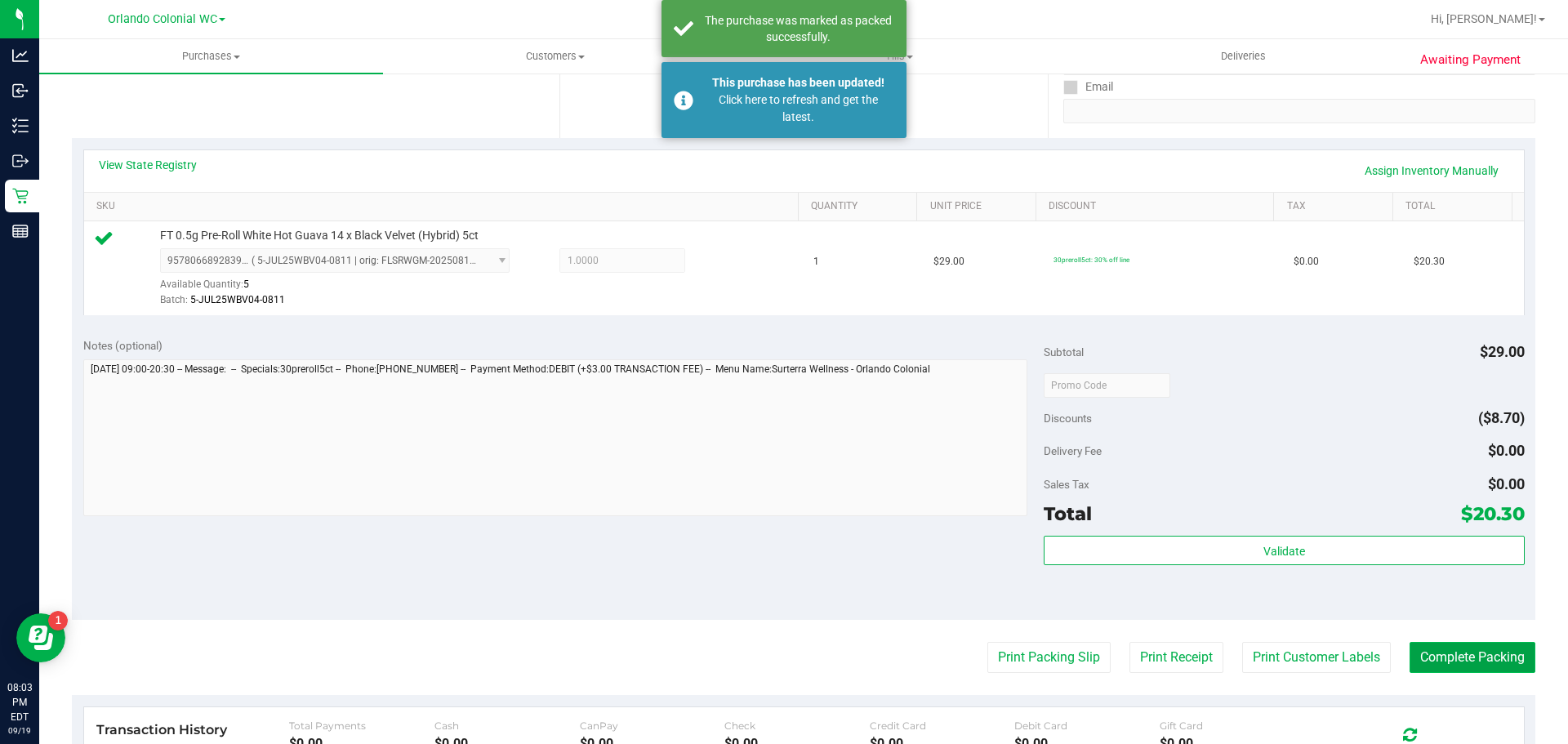
click at [1481, 673] on button "Complete Packing" at bounding box center [1472, 657] width 126 height 31
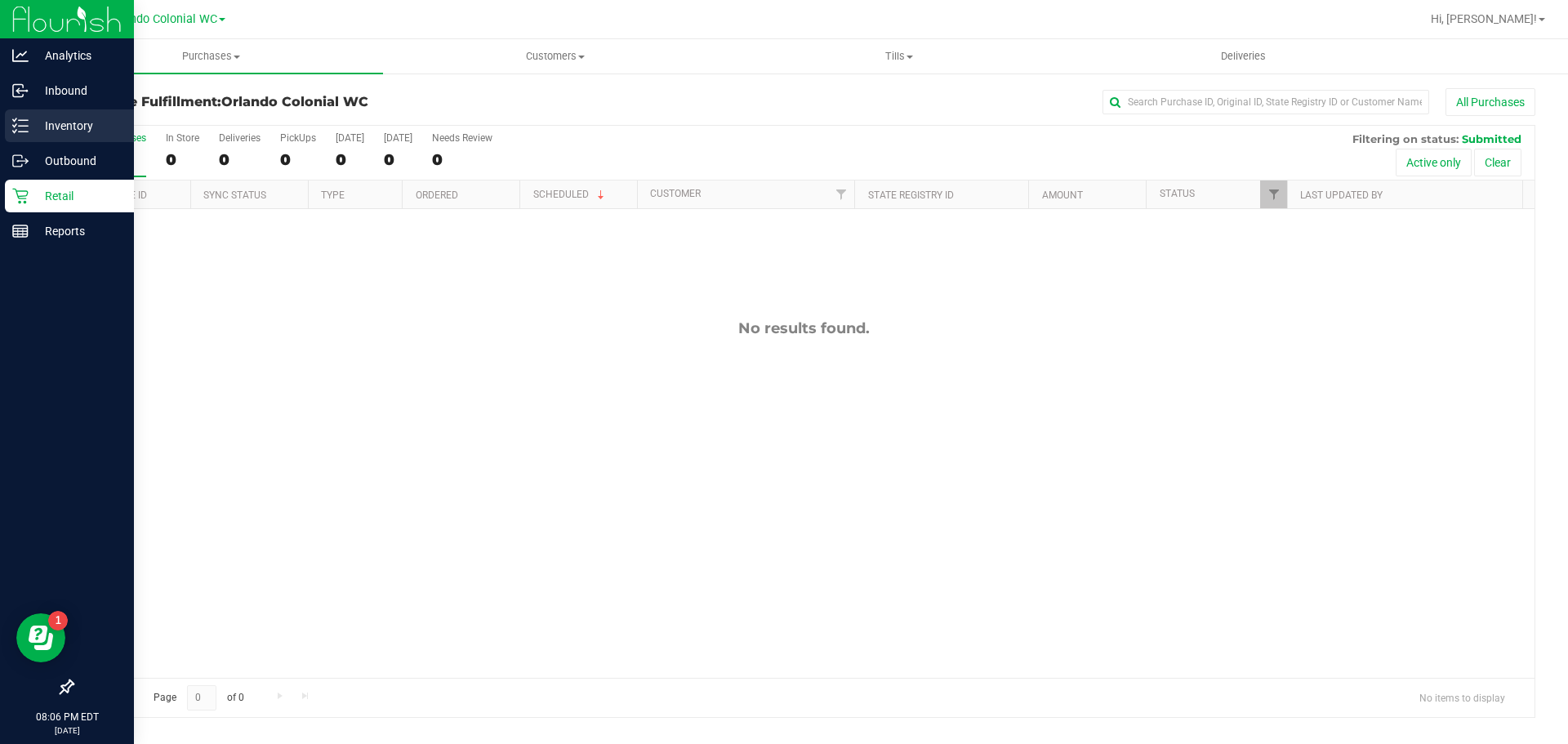
click at [49, 129] on p "Inventory" at bounding box center [78, 126] width 98 height 19
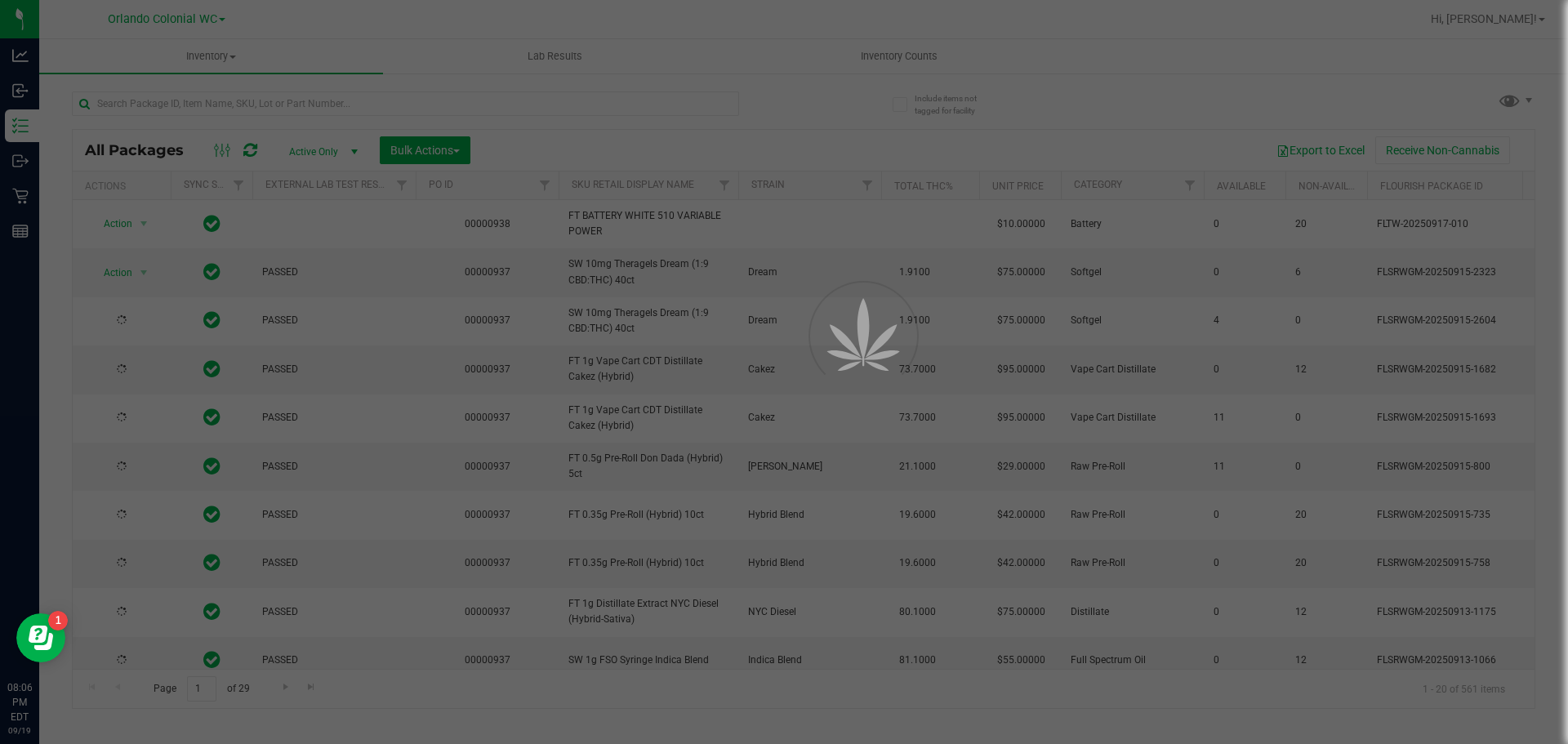
click at [182, 103] on div at bounding box center [784, 372] width 1568 height 744
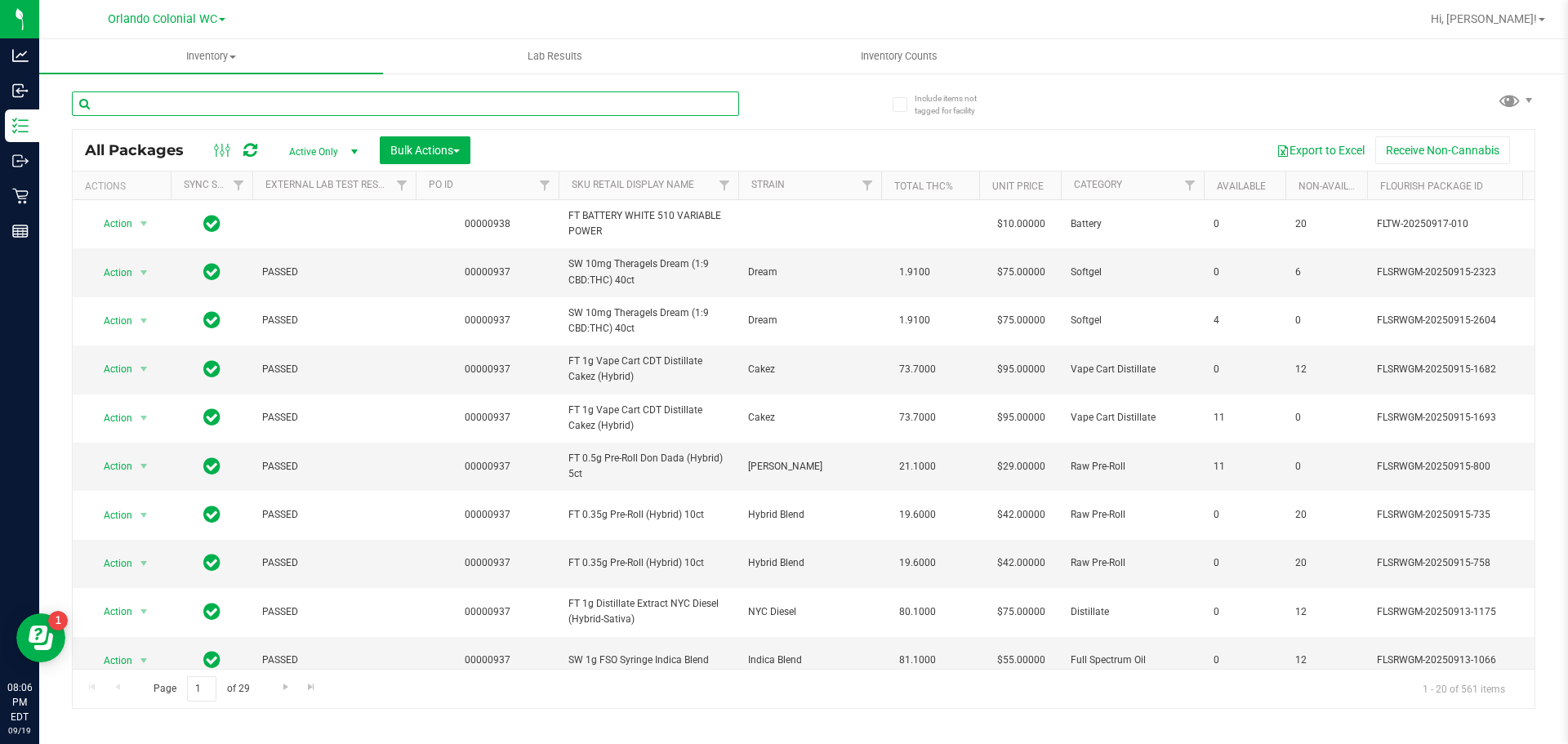
click at [182, 103] on input "text" at bounding box center [406, 104] width 667 height 25
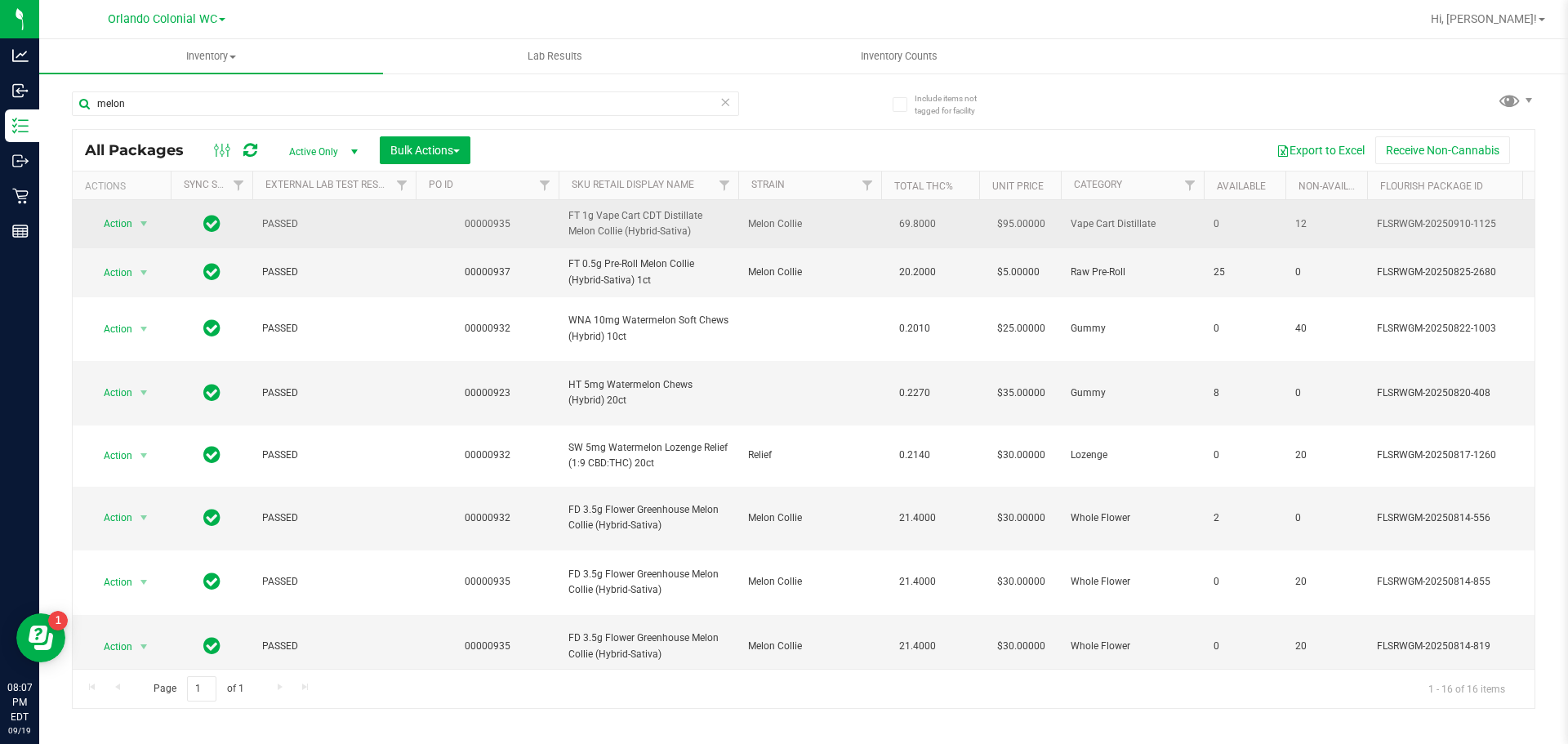
drag, startPoint x: 691, startPoint y: 240, endPoint x: 560, endPoint y: 213, distance: 133.8
click at [560, 213] on td "FT 1g Vape Cart CDT Distillate Melon Collie (Hybrid-Sativa)" at bounding box center [648, 224] width 179 height 48
copy span "FT 1g Vape Cart CDT Distillate Melon Collie (Hybrid-Sativa)"
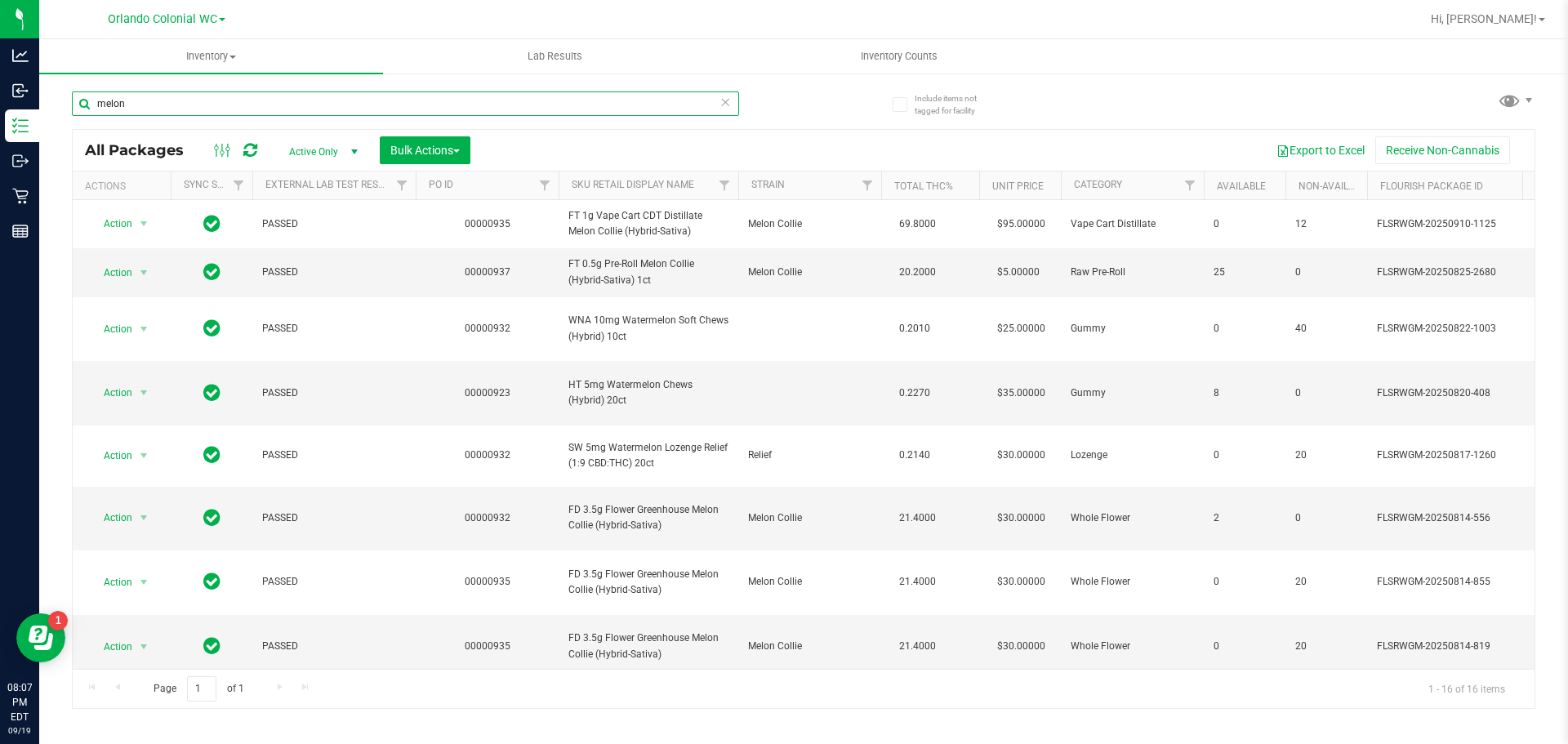
click at [165, 103] on input "melon" at bounding box center [406, 104] width 667 height 25
type input "m"
type input "V"
paste input "FT 1g Vape Cart CDT Distillate Melon Collie (Hybrid-Sativa)"
type input "FT 1g Vape Cart CDT Distillate Melon Collie (Hybrid-Sativa)"
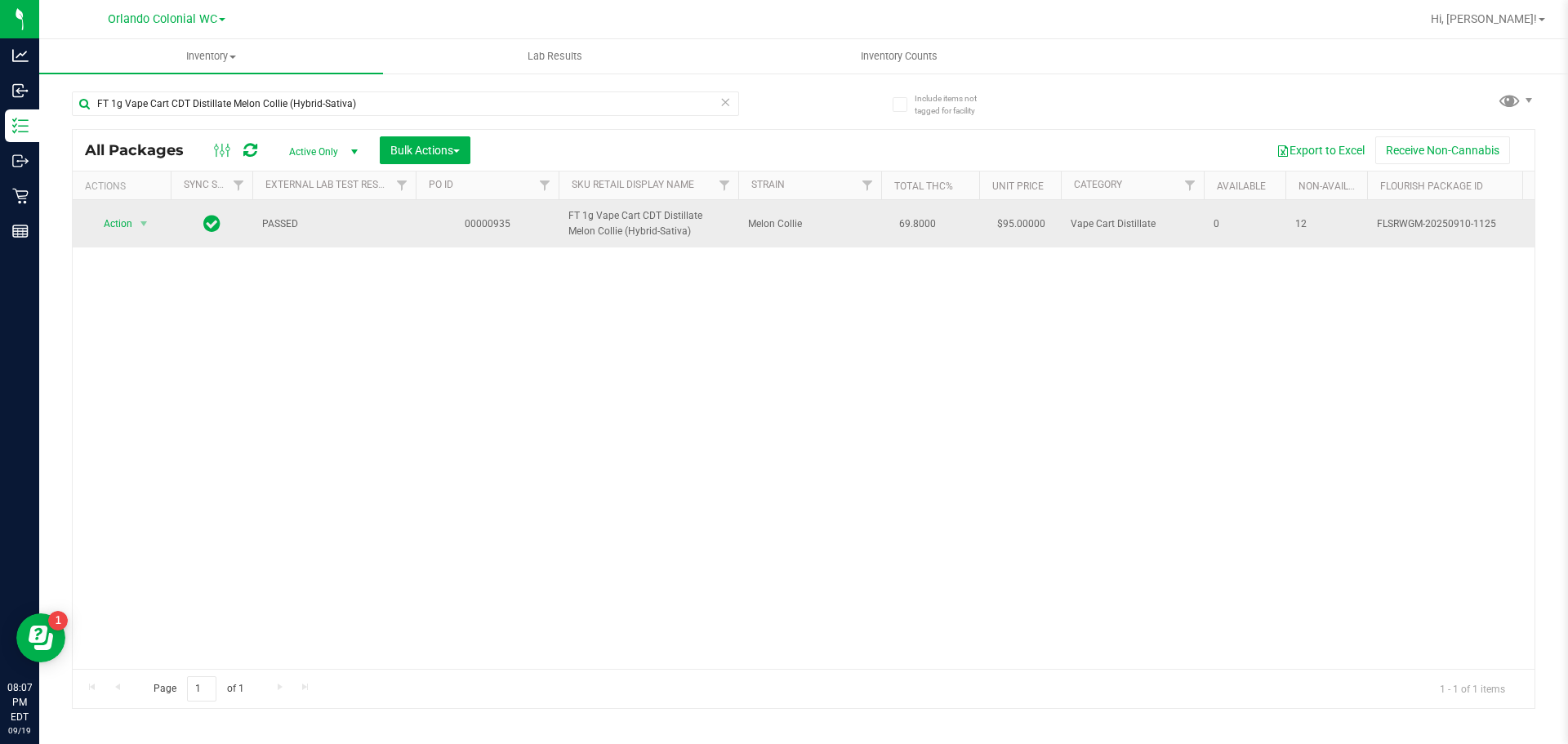
click at [105, 226] on span "Action" at bounding box center [111, 223] width 44 height 23
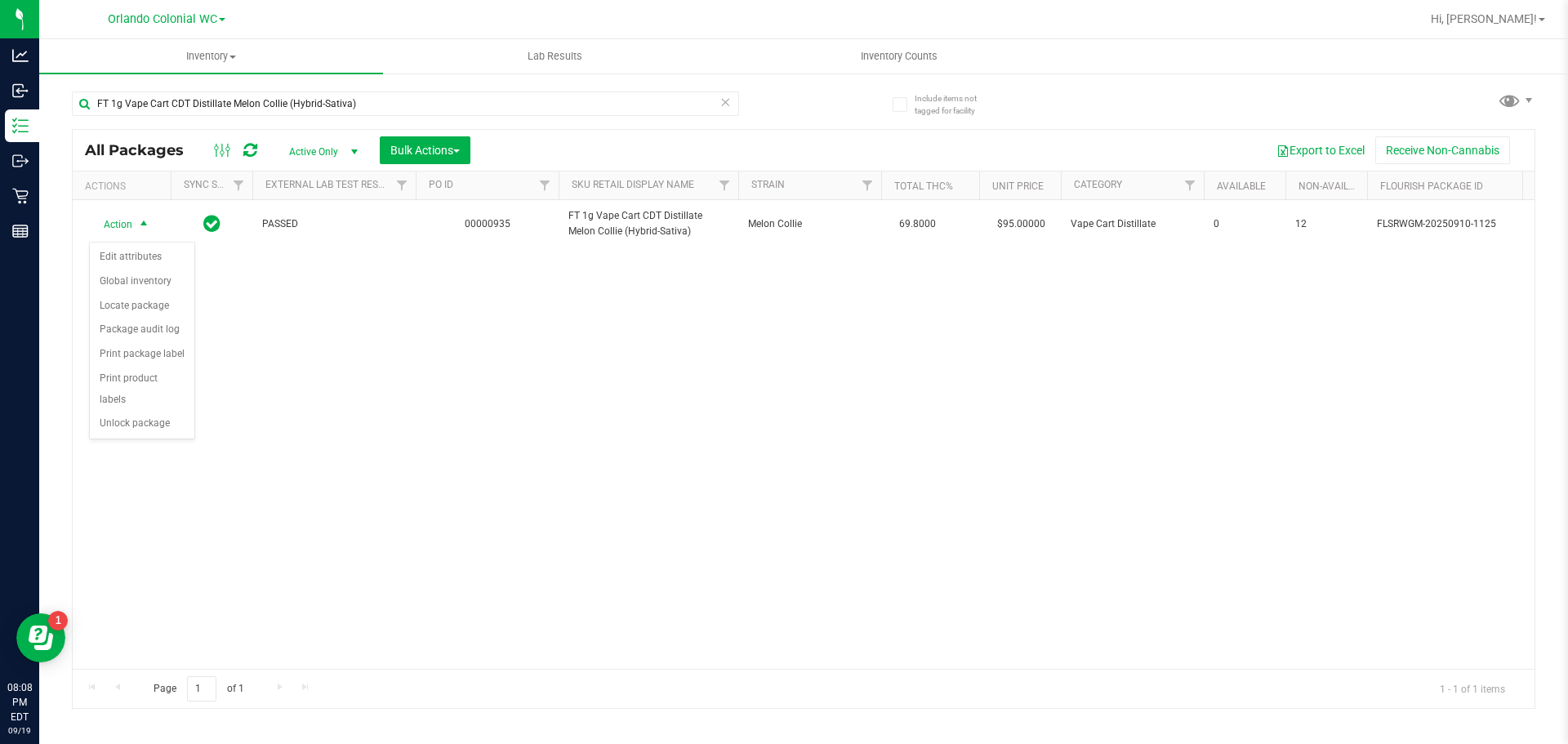
click at [333, 337] on div "Action Action Edit attributes Global inventory Locate package Package audit log…" at bounding box center [804, 434] width 1463 height 469
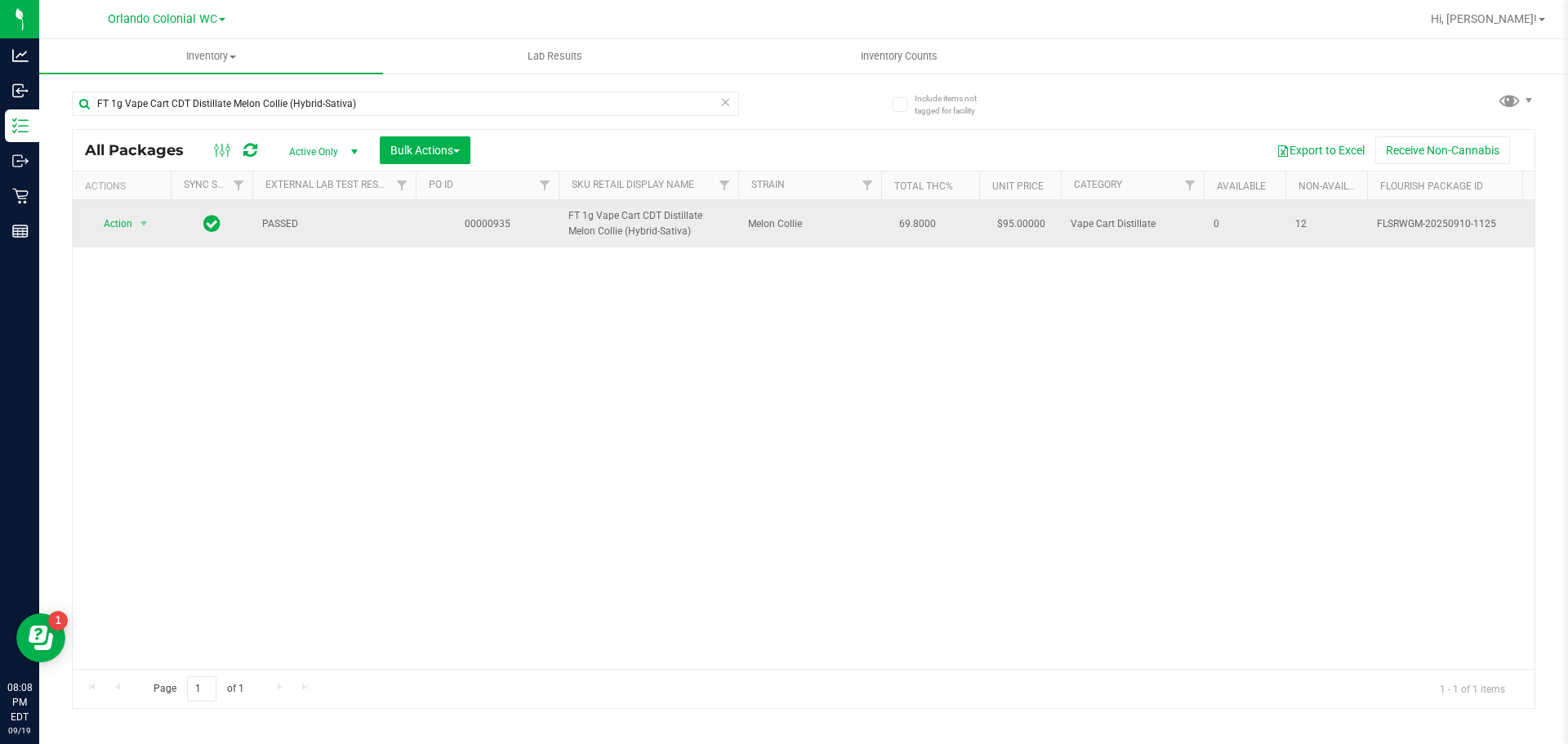
click at [124, 234] on span "Action" at bounding box center [111, 223] width 44 height 23
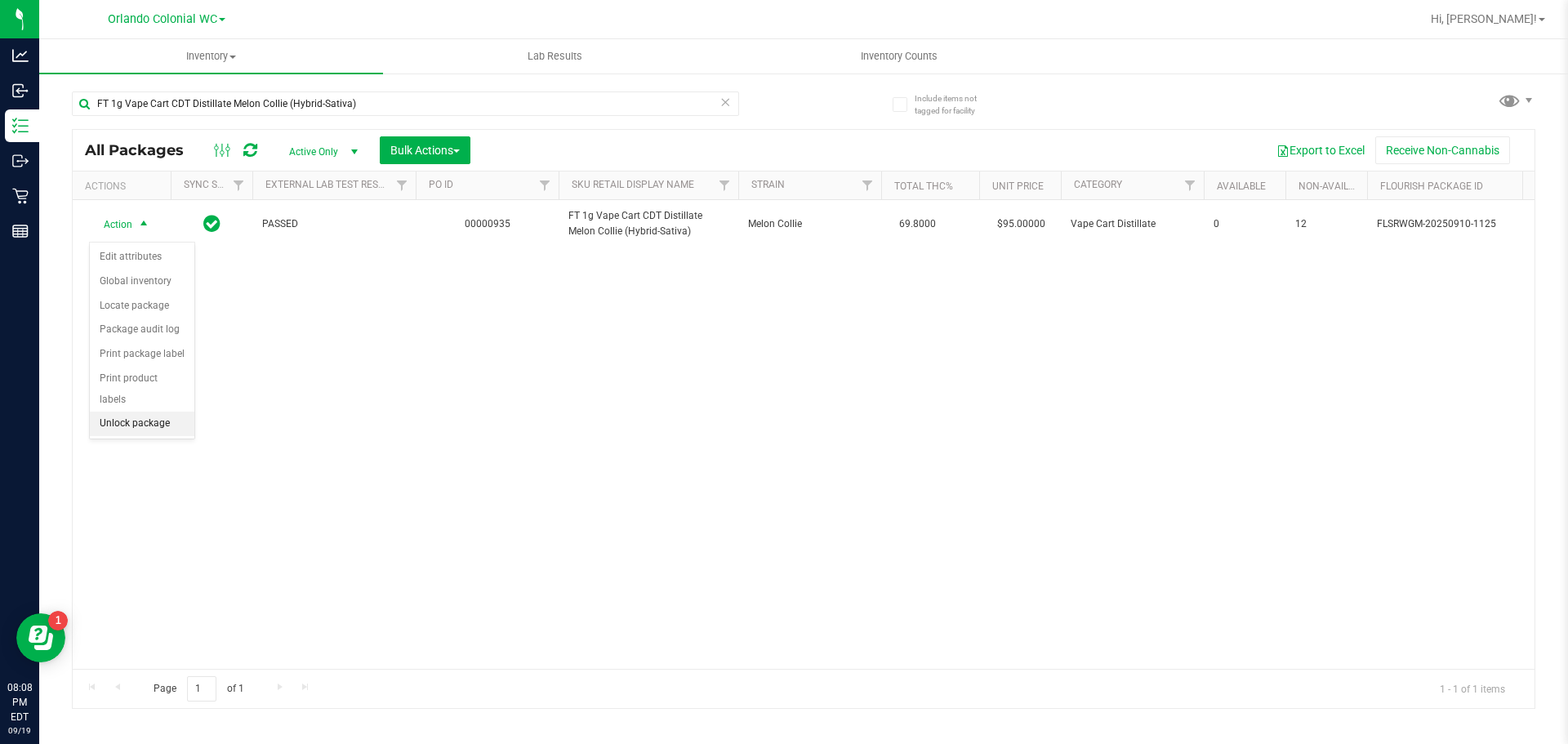
click at [158, 411] on li "Unlock package" at bounding box center [142, 424] width 105 height 25
